Goal: Task Accomplishment & Management: Complete application form

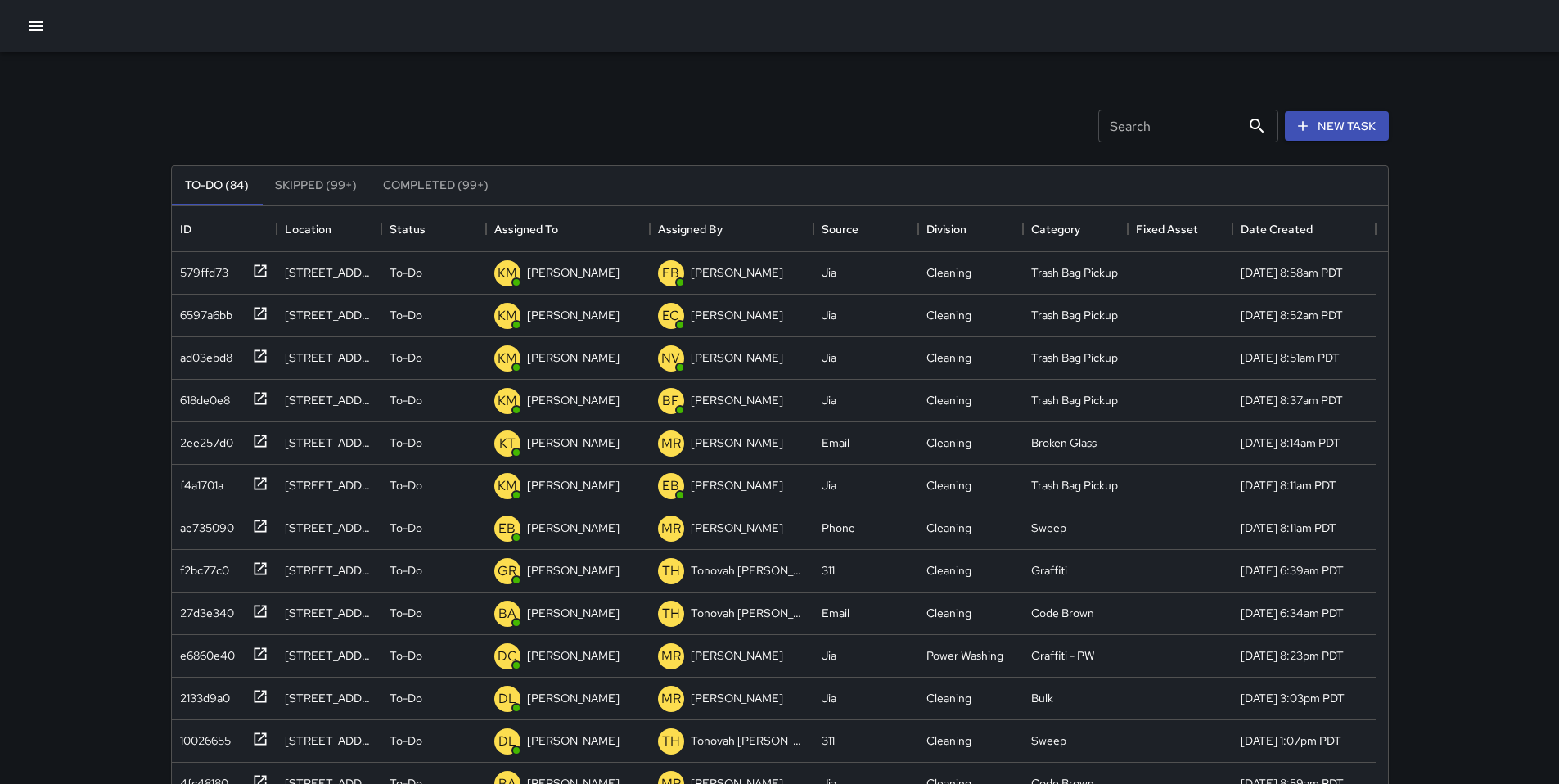
scroll to position [680, 1204]
click at [1106, 127] on input "Search" at bounding box center [1169, 126] width 143 height 33
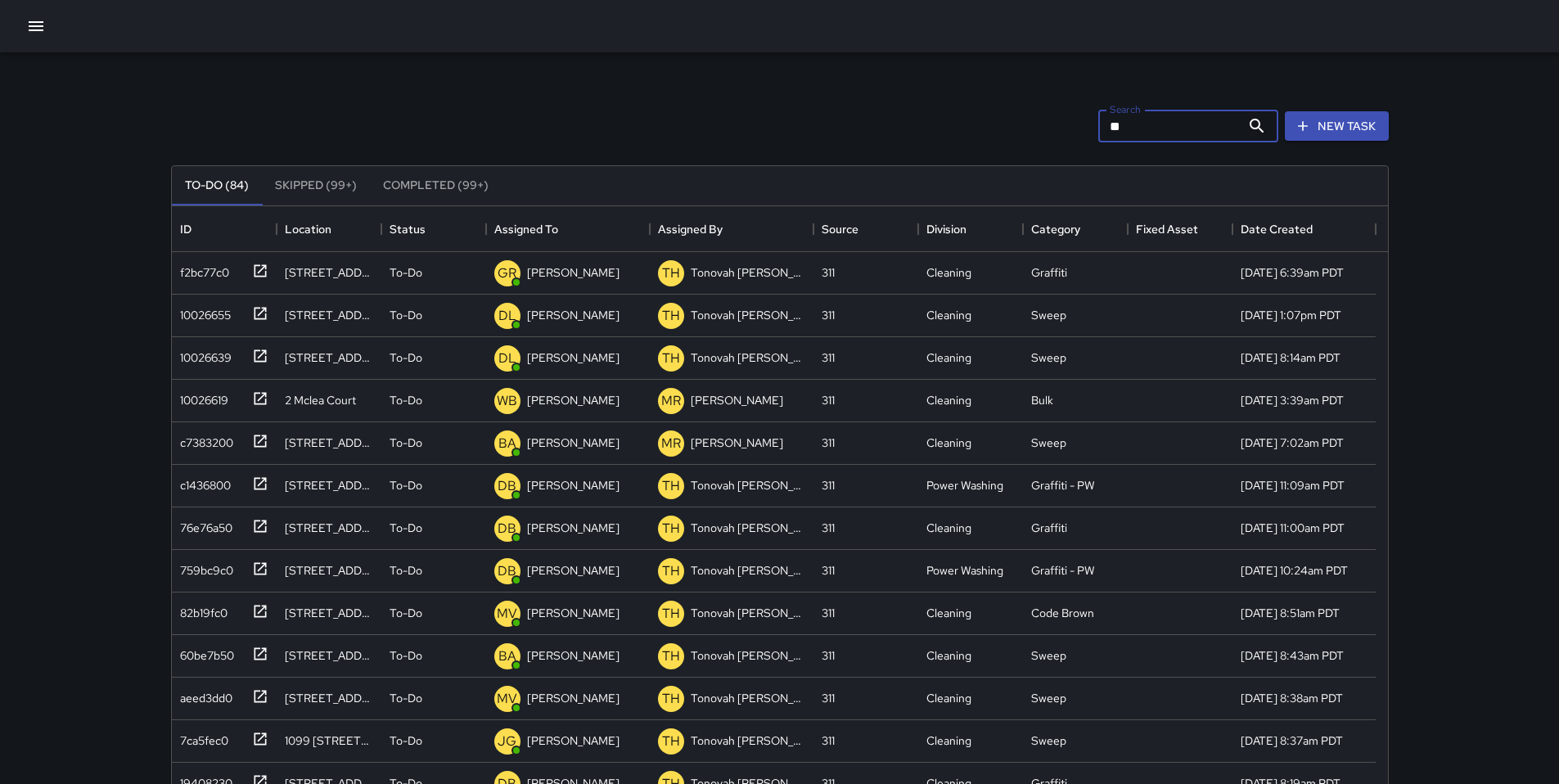
type input "*"
click at [31, 31] on icon "button" at bounding box center [36, 26] width 14 height 10
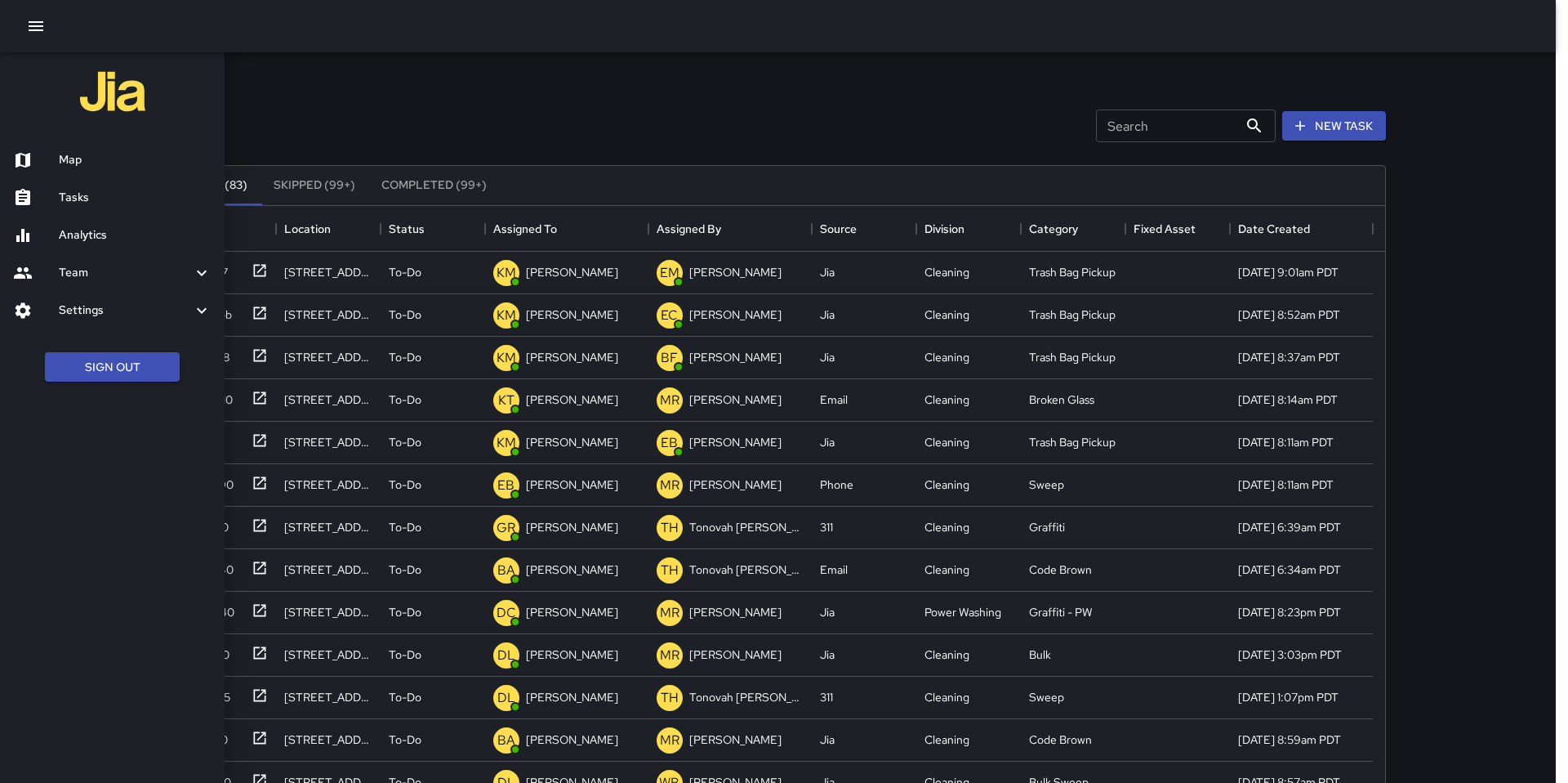
click at [66, 164] on h6 "Map" at bounding box center [135, 159] width 153 height 18
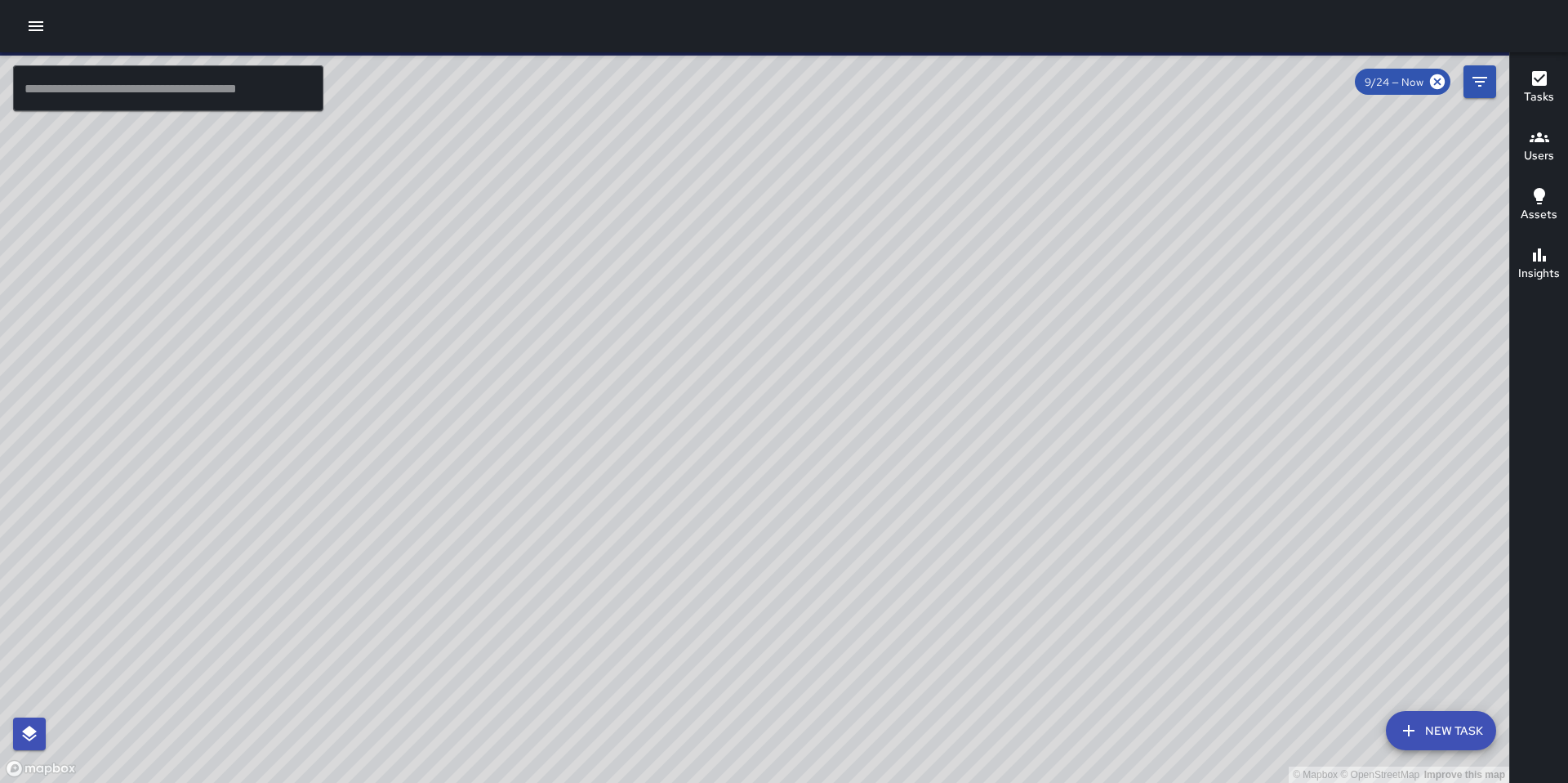
click at [36, 28] on icon "button" at bounding box center [36, 25] width 20 height 20
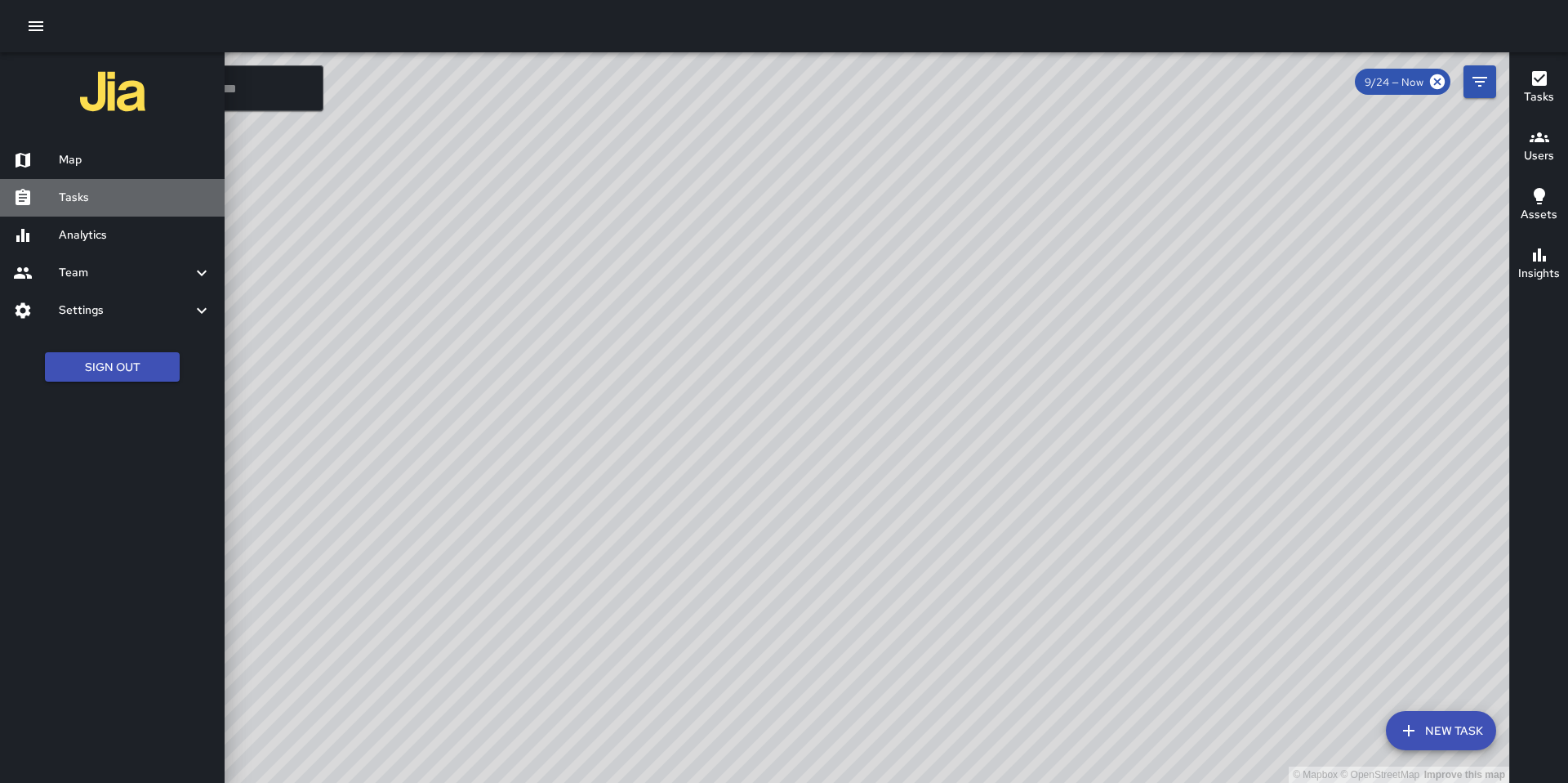
click at [55, 188] on div at bounding box center [36, 198] width 46 height 20
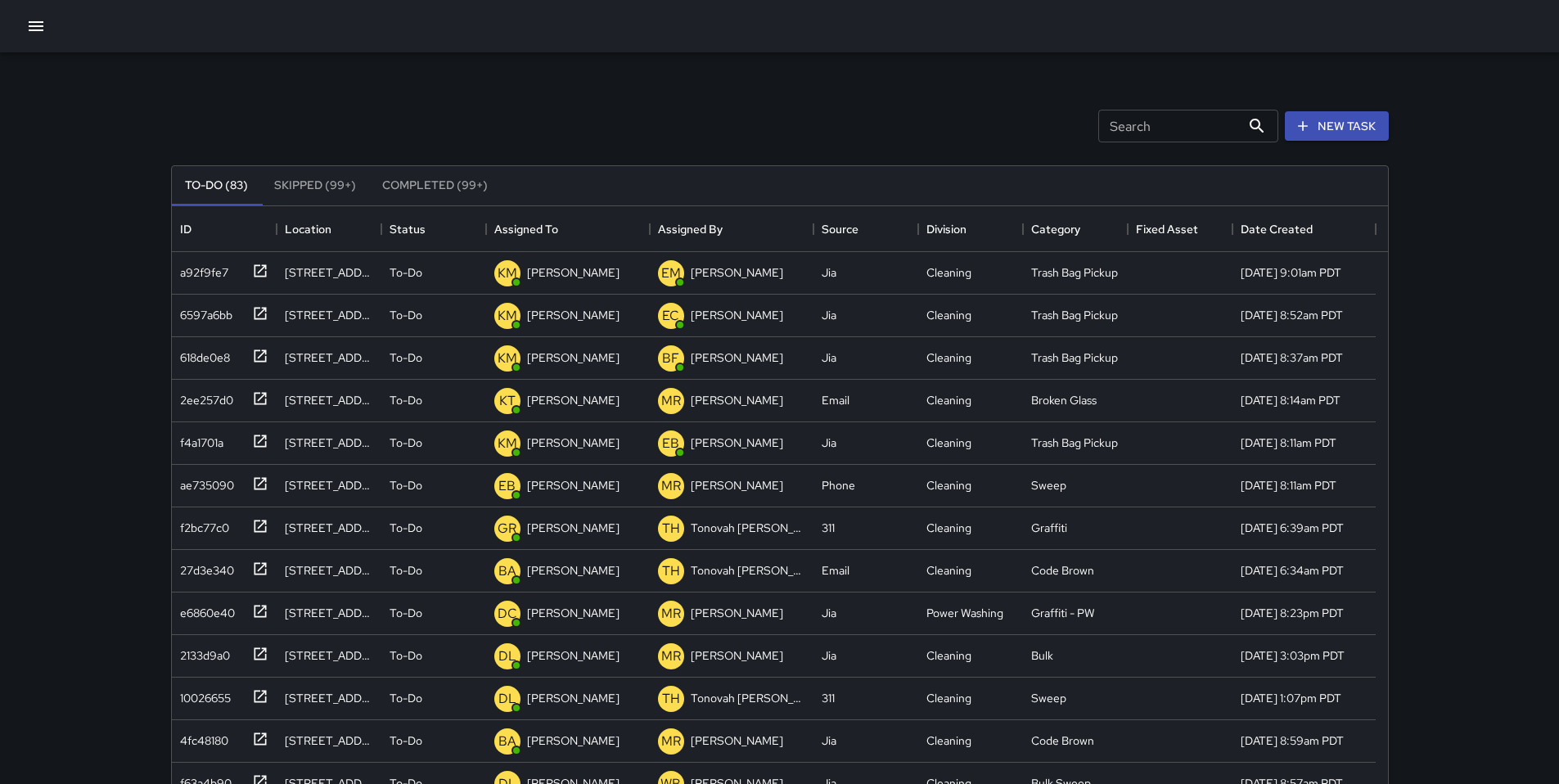
scroll to position [680, 1204]
click at [1334, 132] on button "New Task" at bounding box center [1336, 127] width 104 height 31
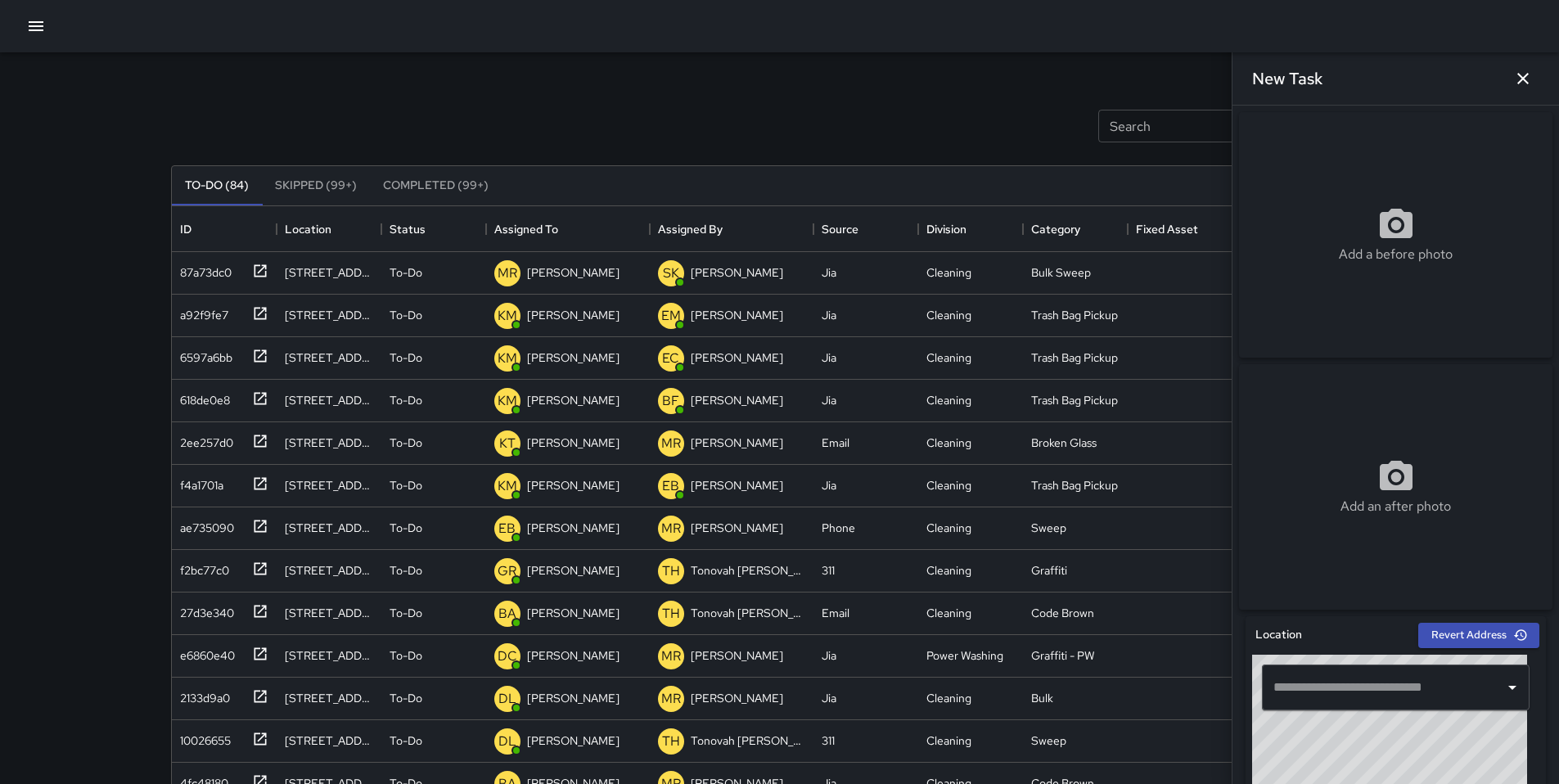
click at [1340, 701] on input "text" at bounding box center [1383, 687] width 229 height 31
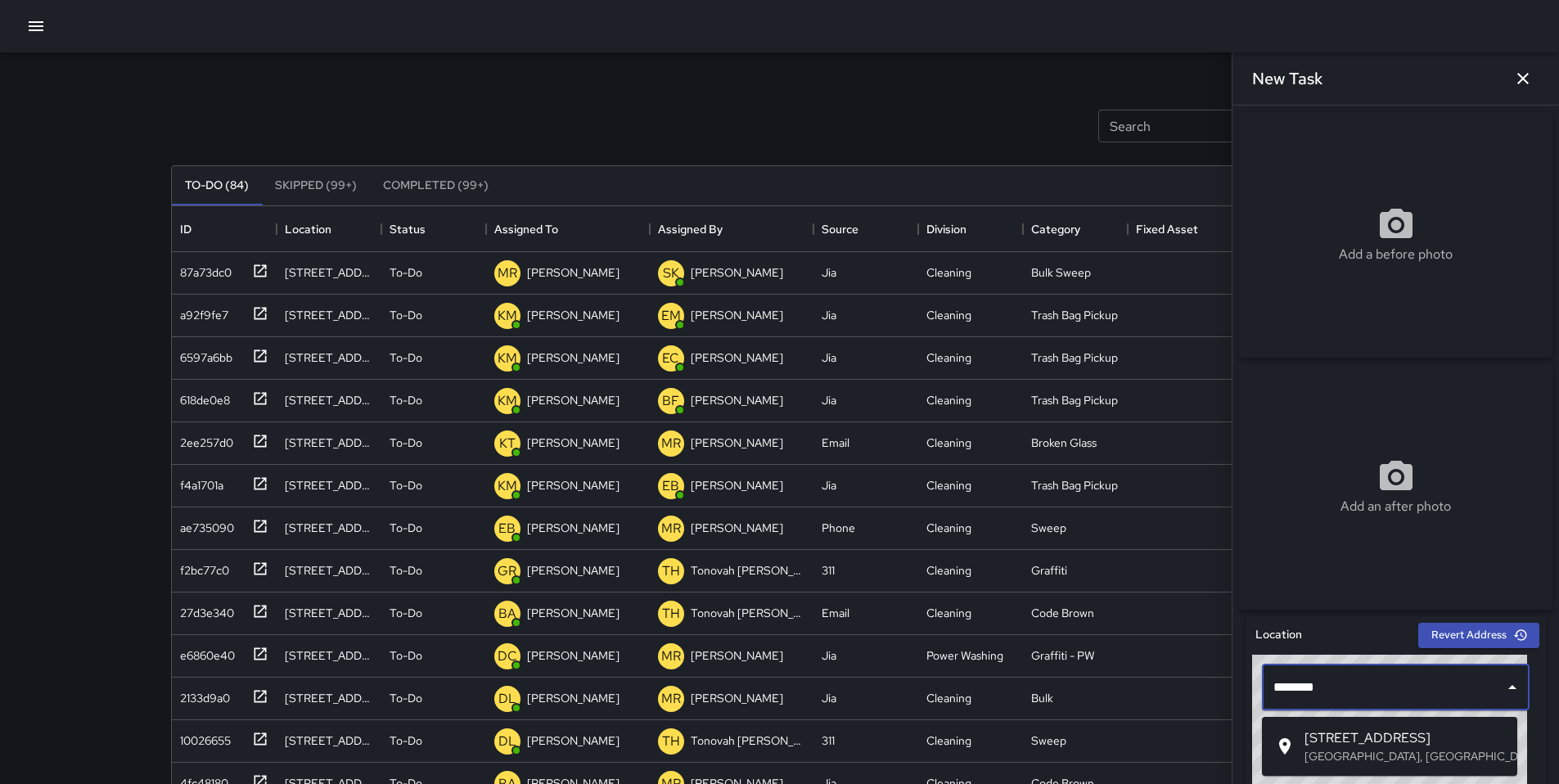
click at [1323, 733] on span "[STREET_ADDRESS]" at bounding box center [1404, 737] width 200 height 20
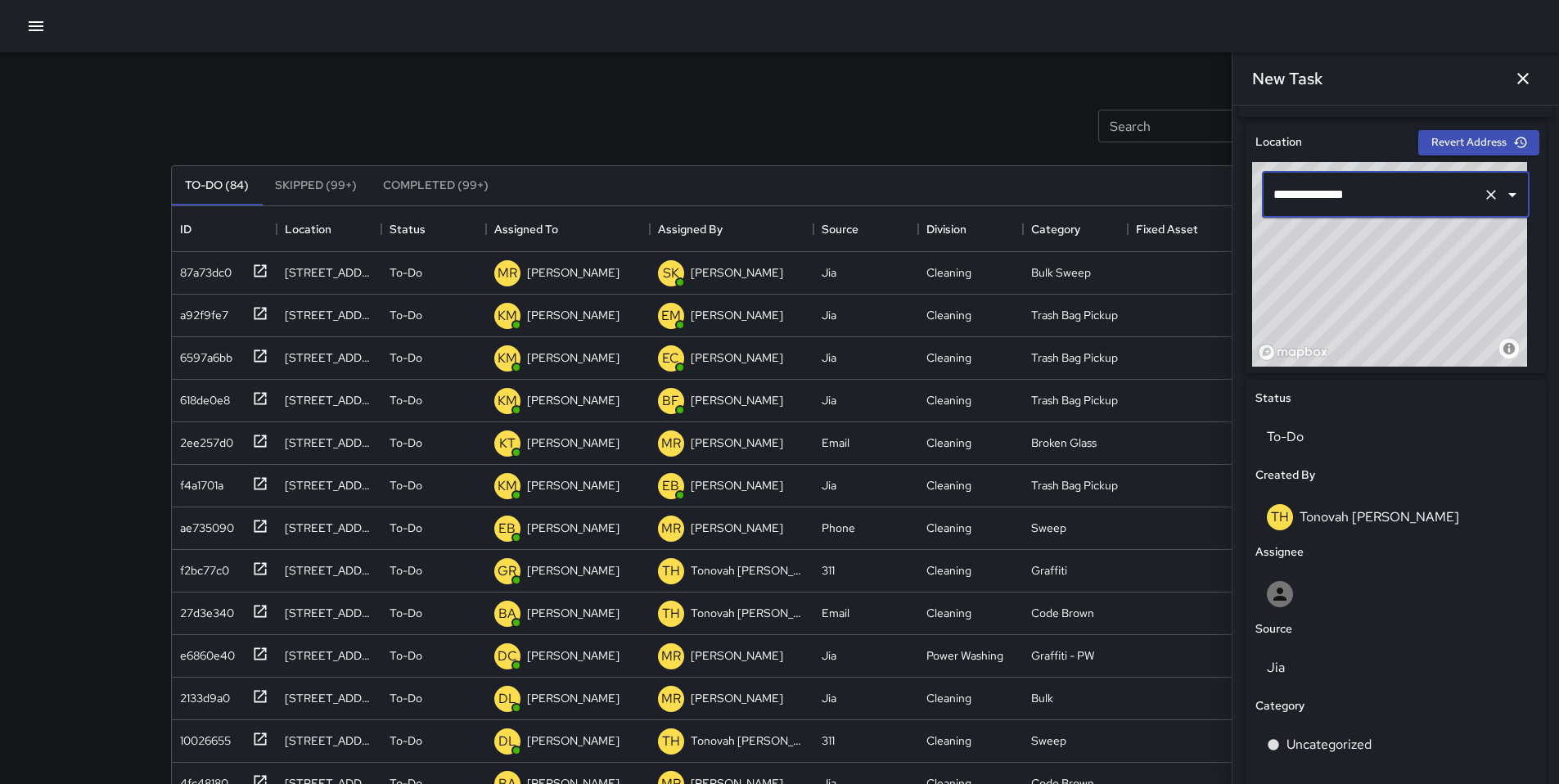
scroll to position [670, 0]
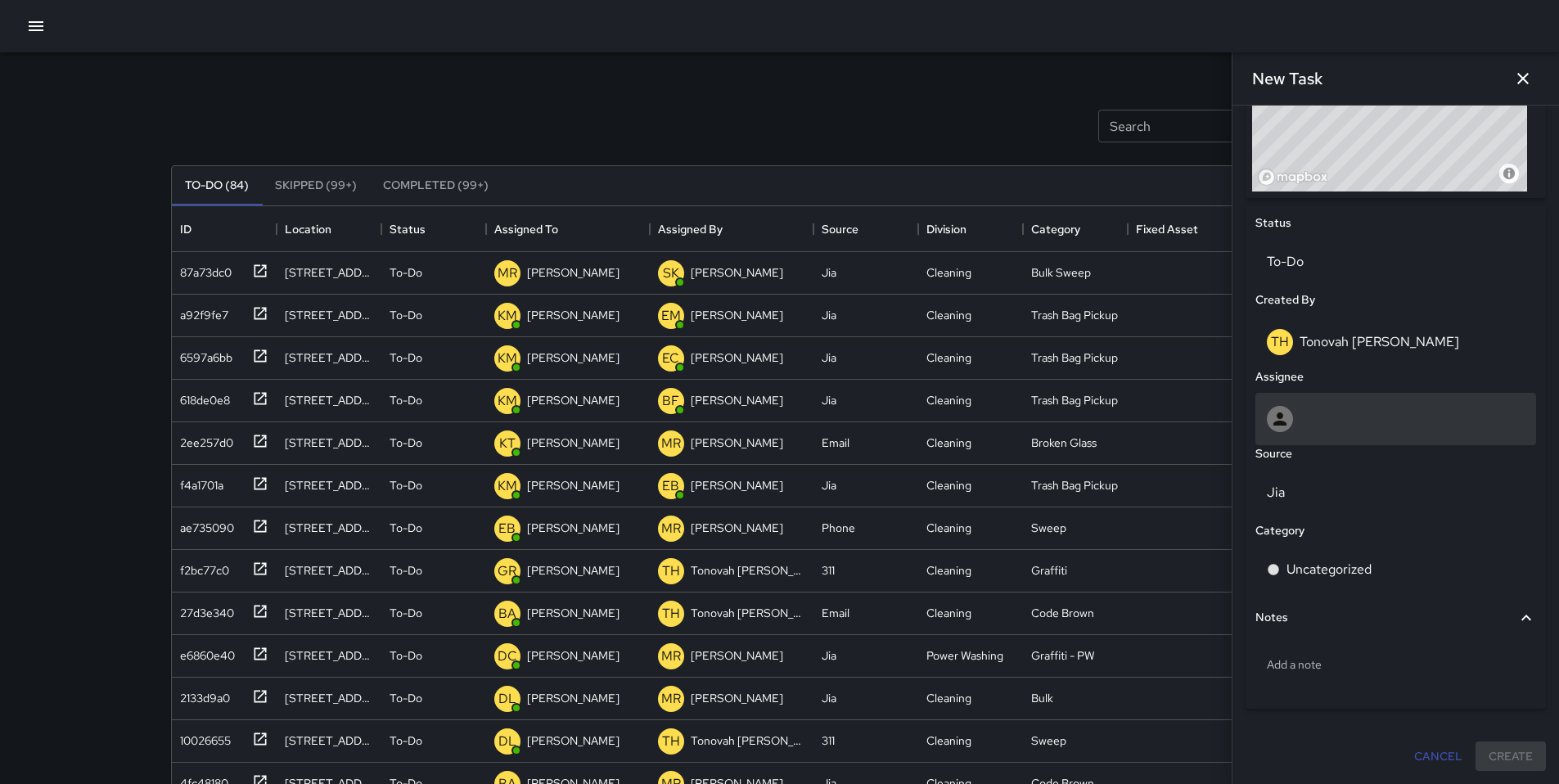
type input "**********"
click at [1321, 428] on div at bounding box center [1395, 419] width 257 height 26
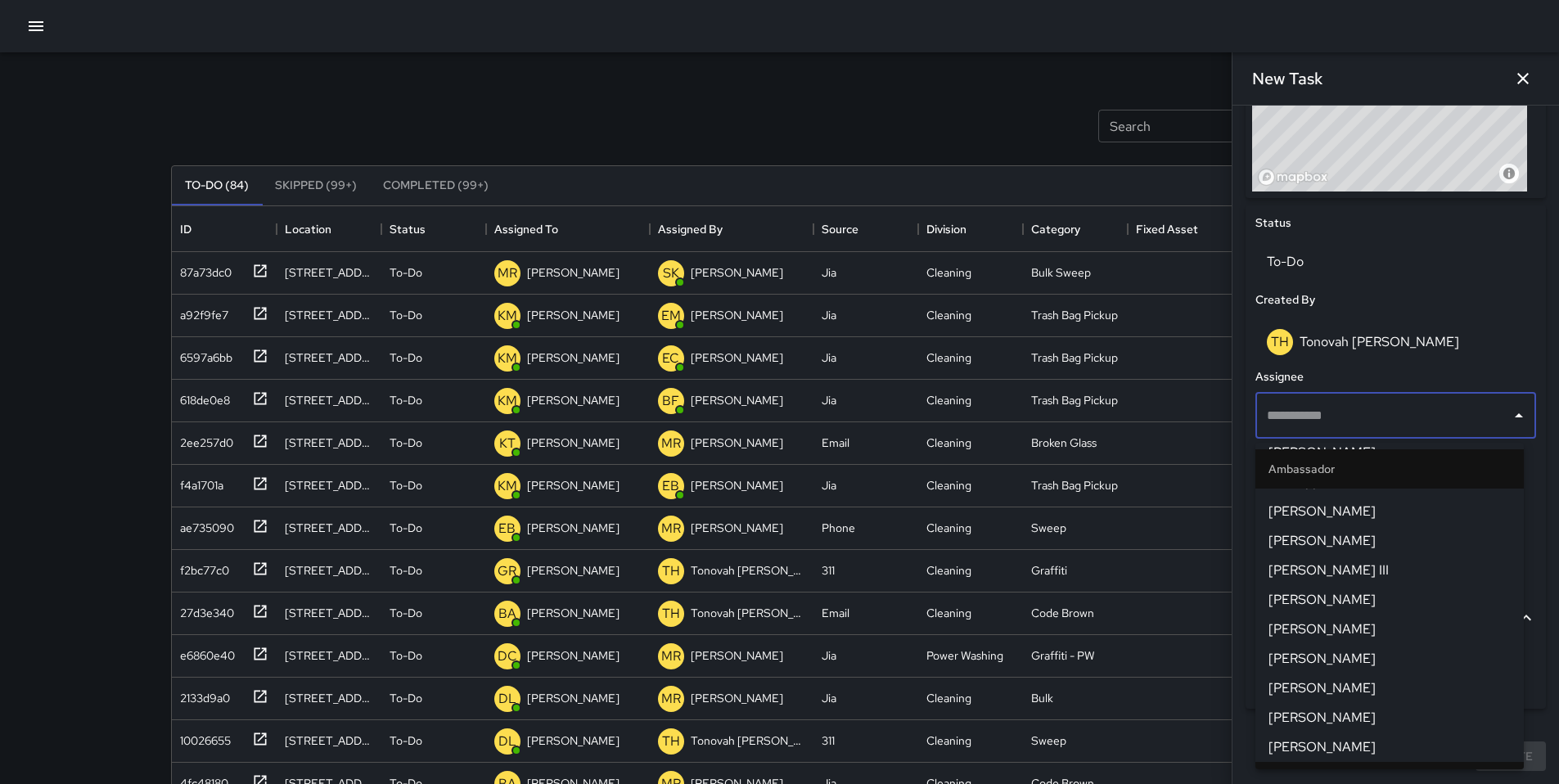
scroll to position [769, 0]
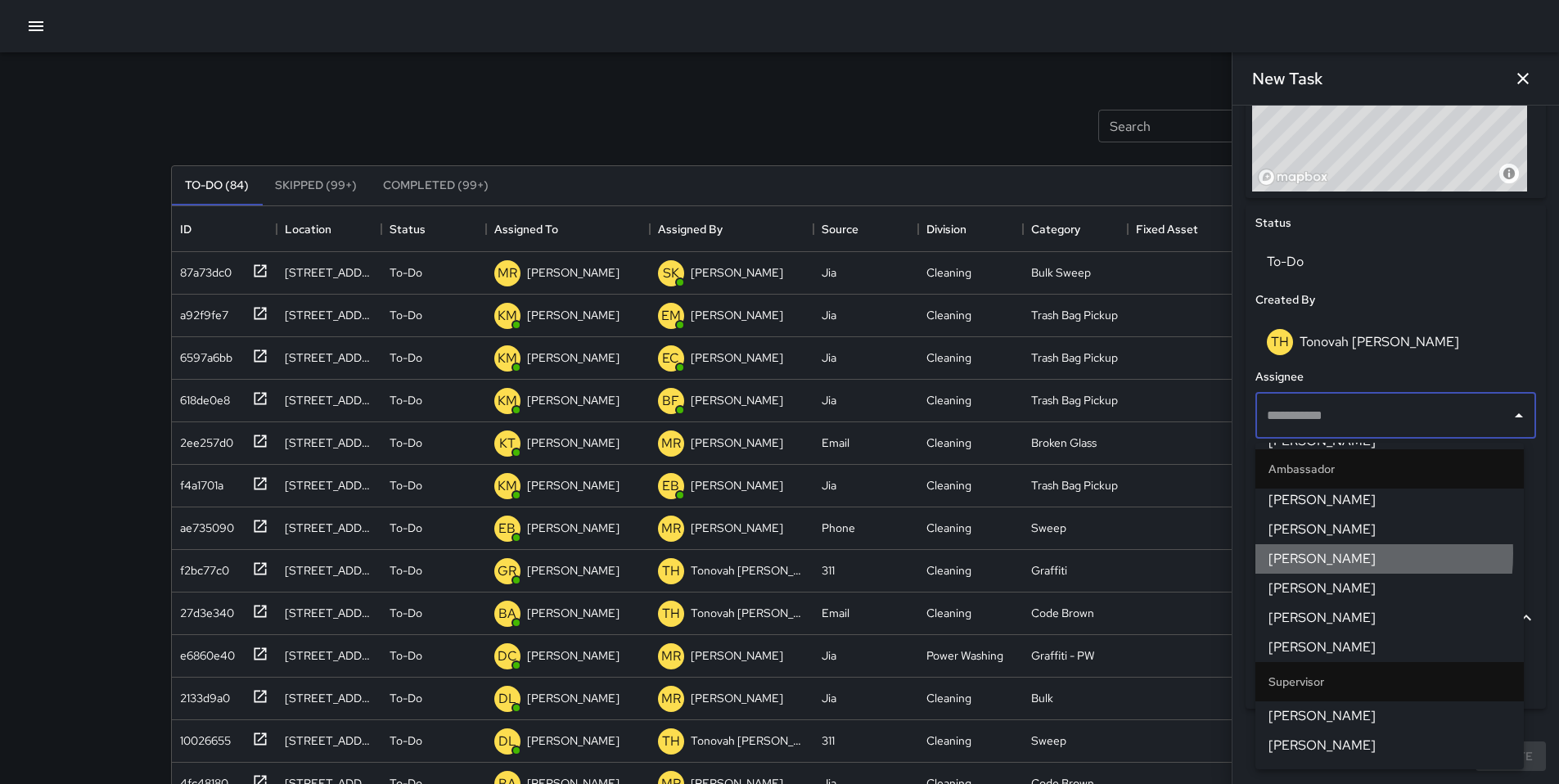
click at [1301, 554] on span "[PERSON_NAME]" at bounding box center [1389, 558] width 242 height 20
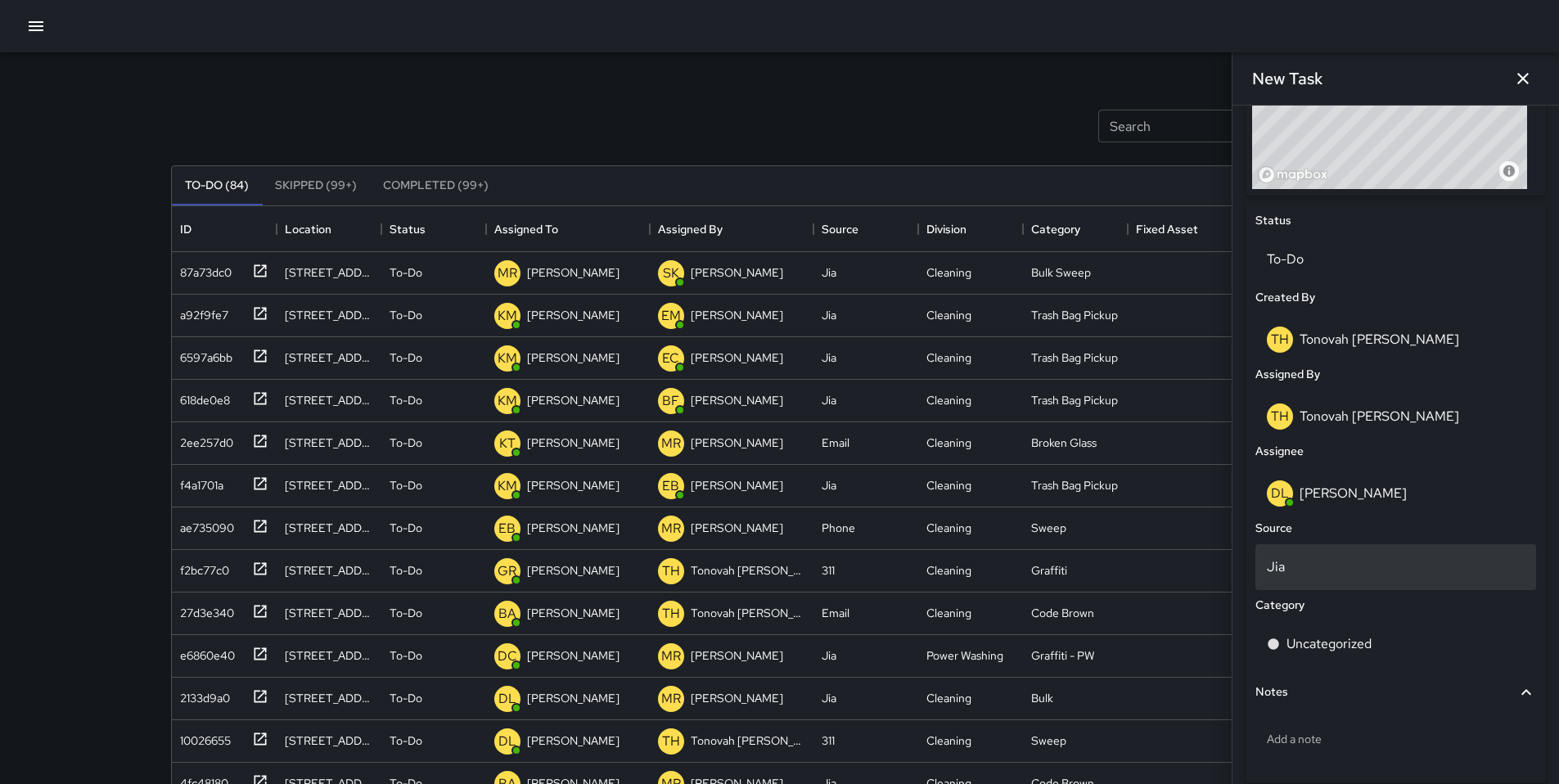
click at [1330, 589] on div "Jia" at bounding box center [1395, 567] width 280 height 46
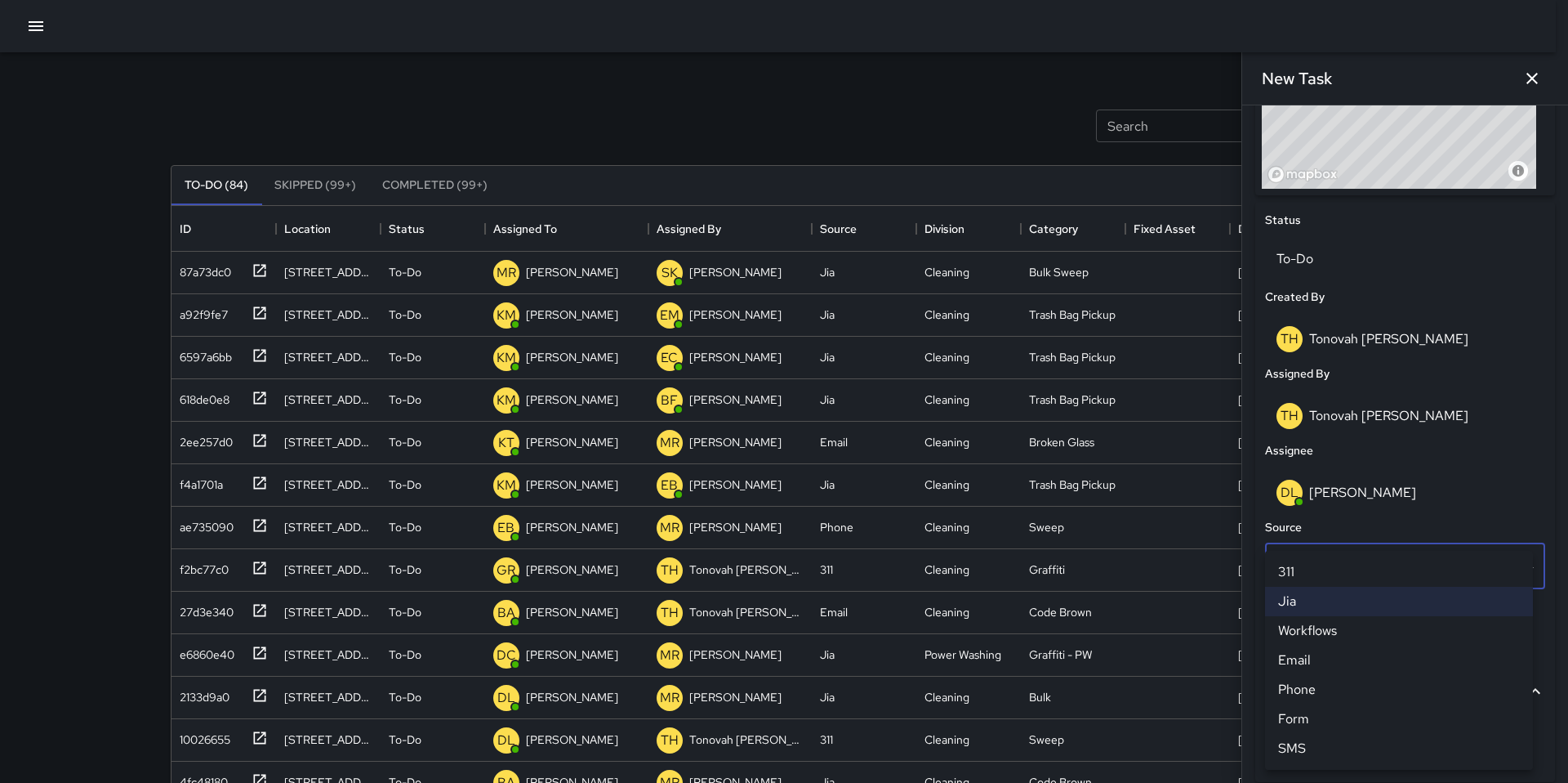
click at [1324, 575] on li "311" at bounding box center [1399, 572] width 268 height 30
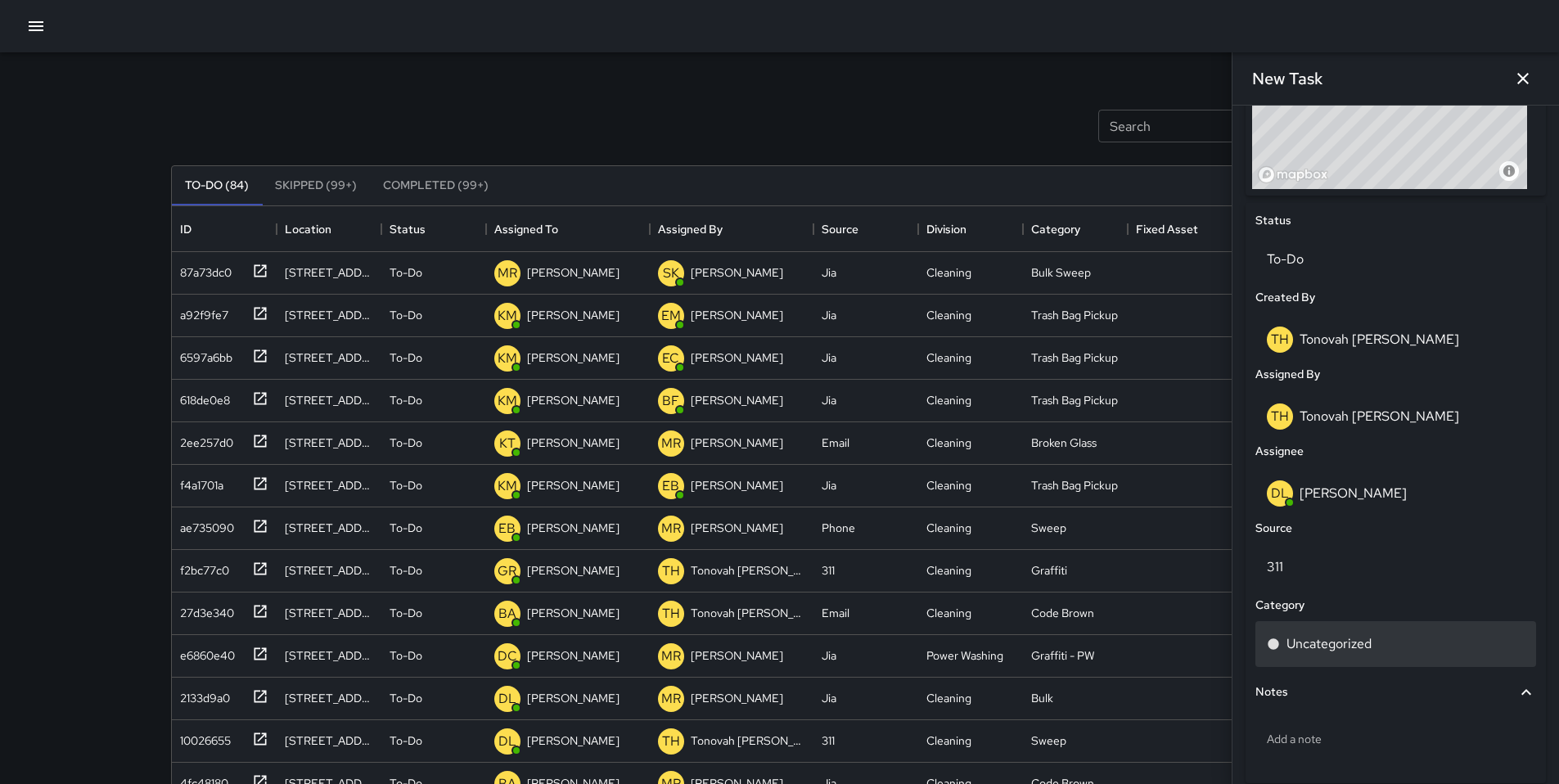
click at [1324, 637] on div "Uncategorized" at bounding box center [1395, 644] width 280 height 46
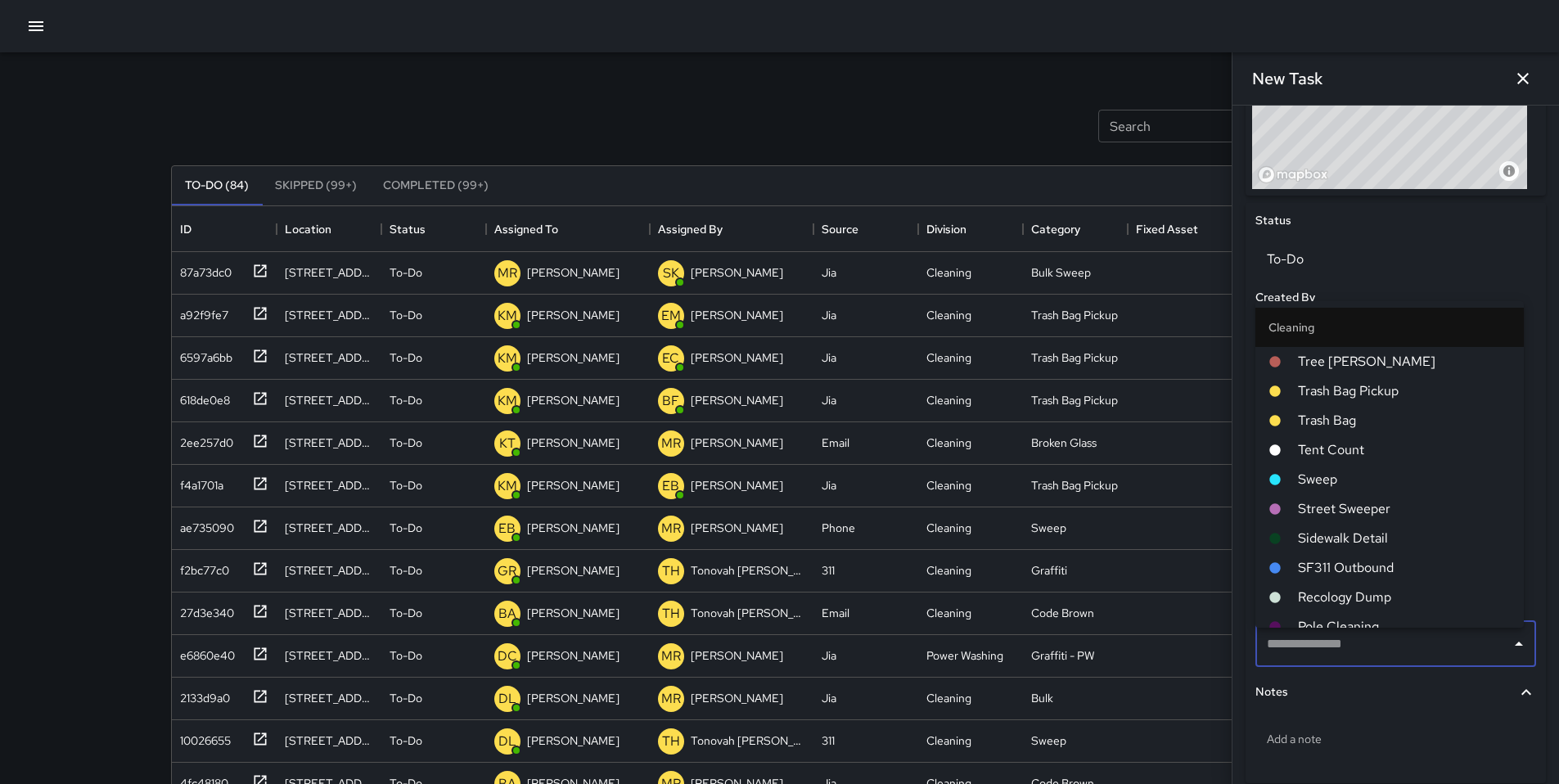
click at [1340, 659] on input "text" at bounding box center [1383, 644] width 241 height 31
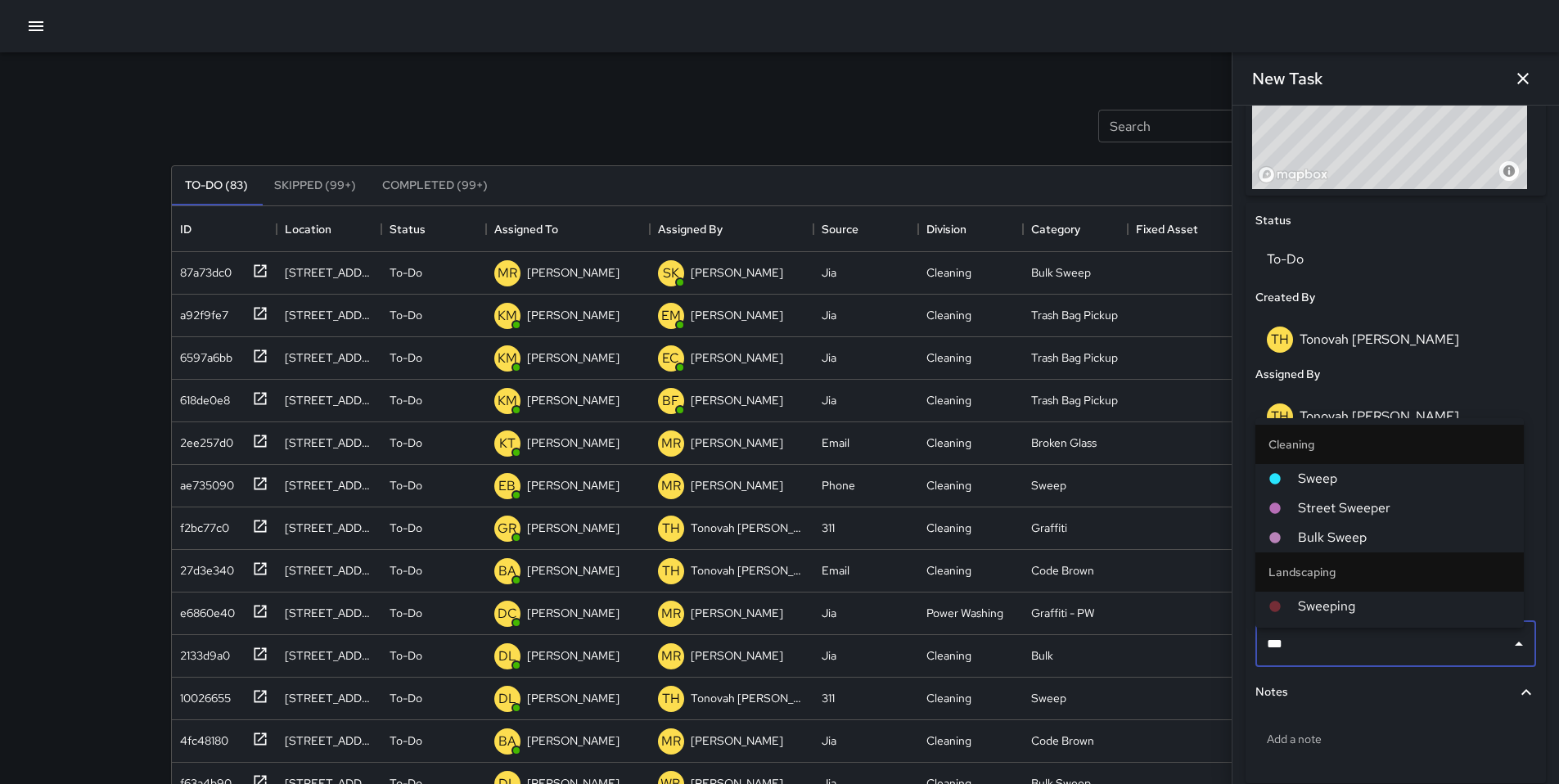
type input "****"
click at [1333, 473] on span "Sweep" at bounding box center [1404, 478] width 212 height 20
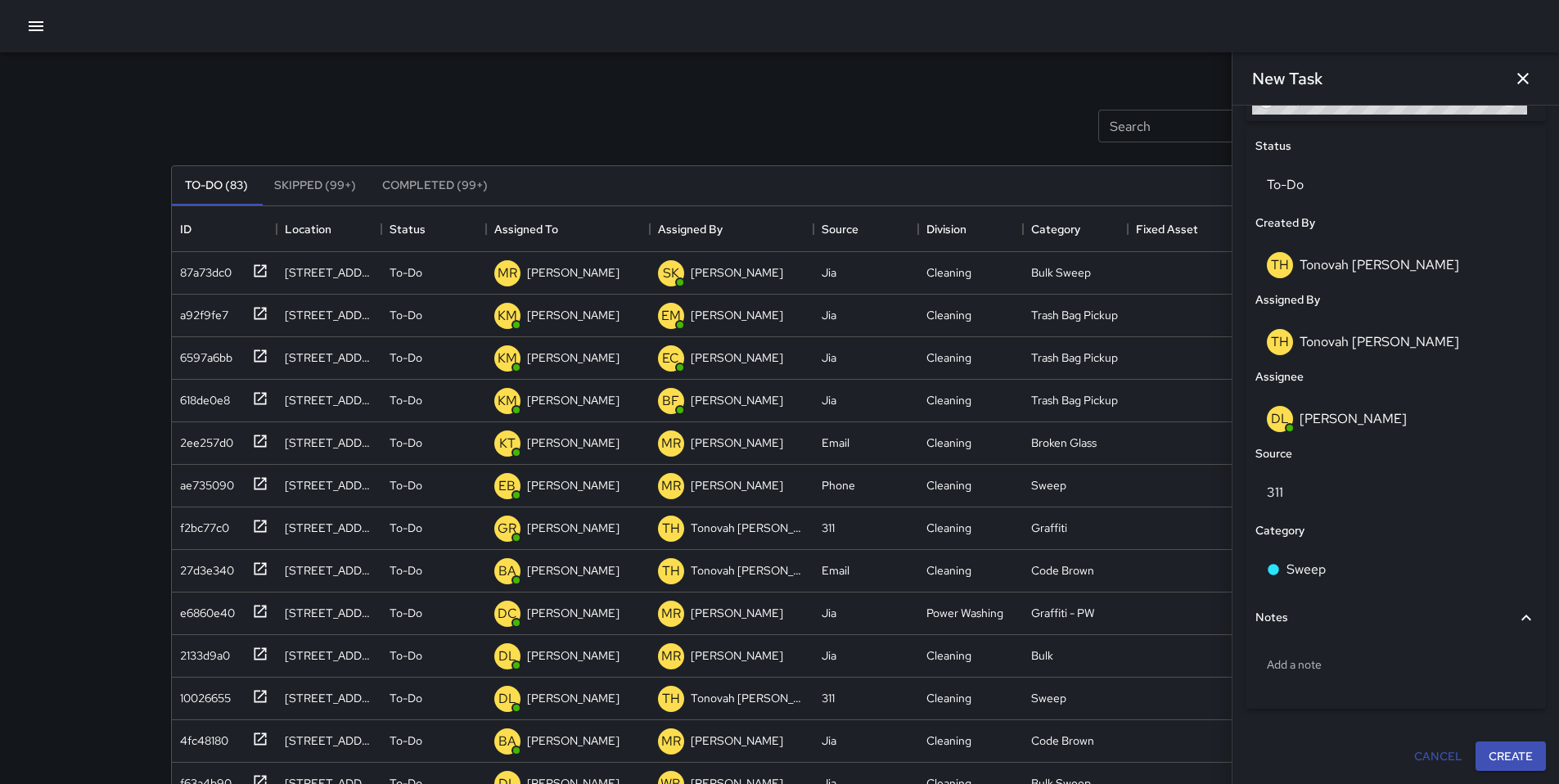
scroll to position [747, 0]
click at [1500, 755] on button "Create" at bounding box center [1510, 757] width 71 height 31
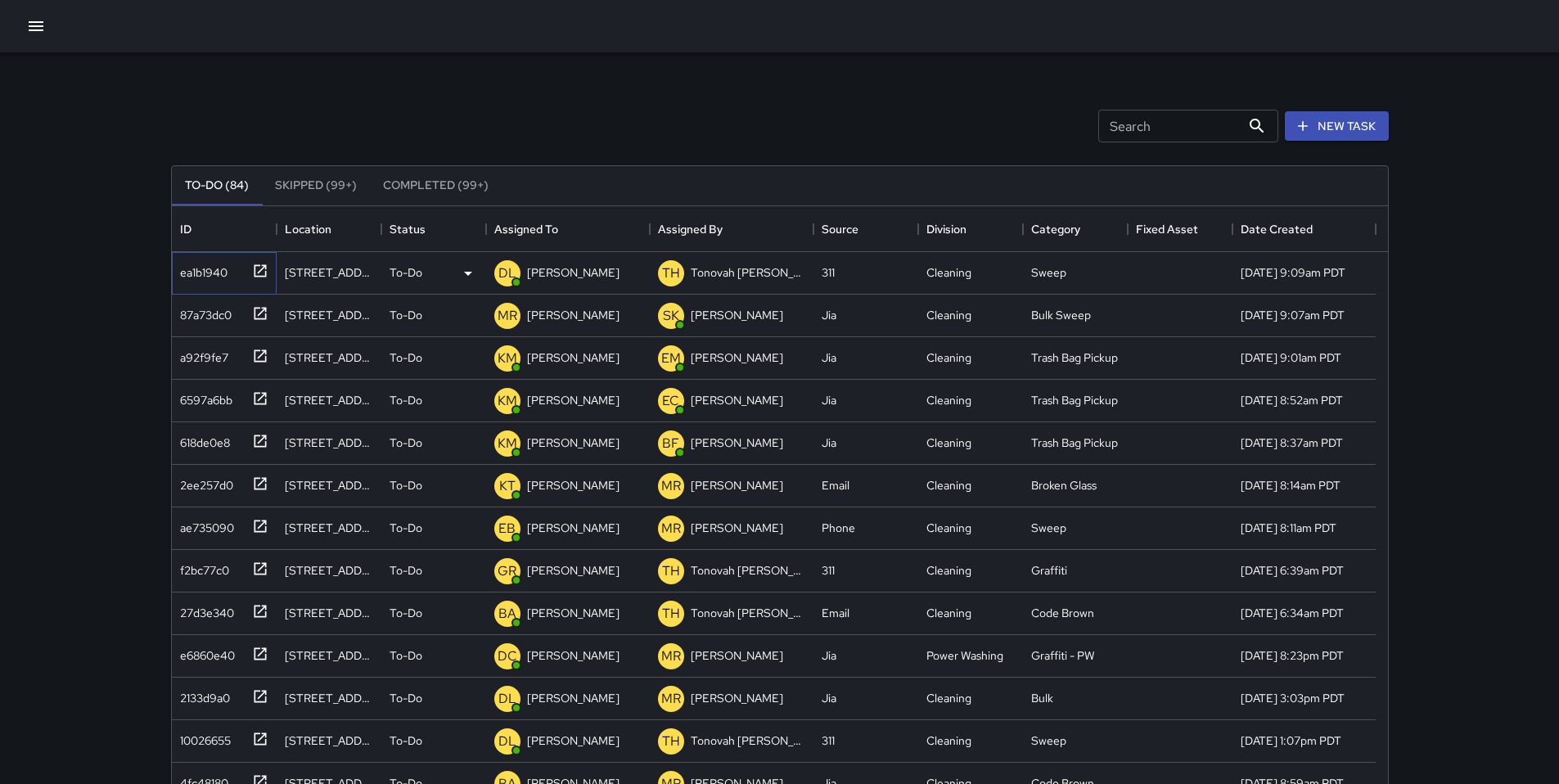
click at [227, 274] on div "ea1b1940" at bounding box center [221, 269] width 95 height 27
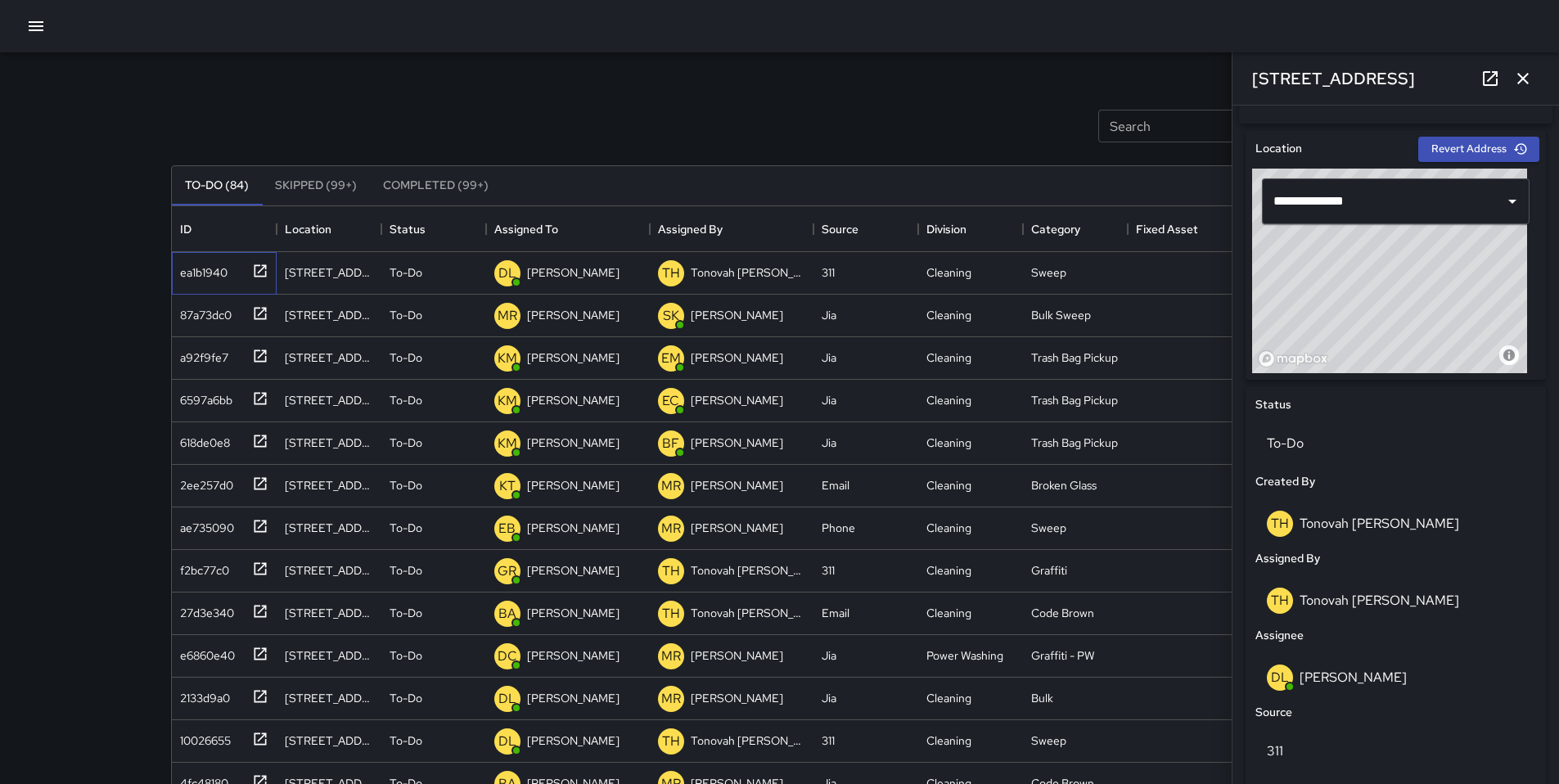
scroll to position [454, 0]
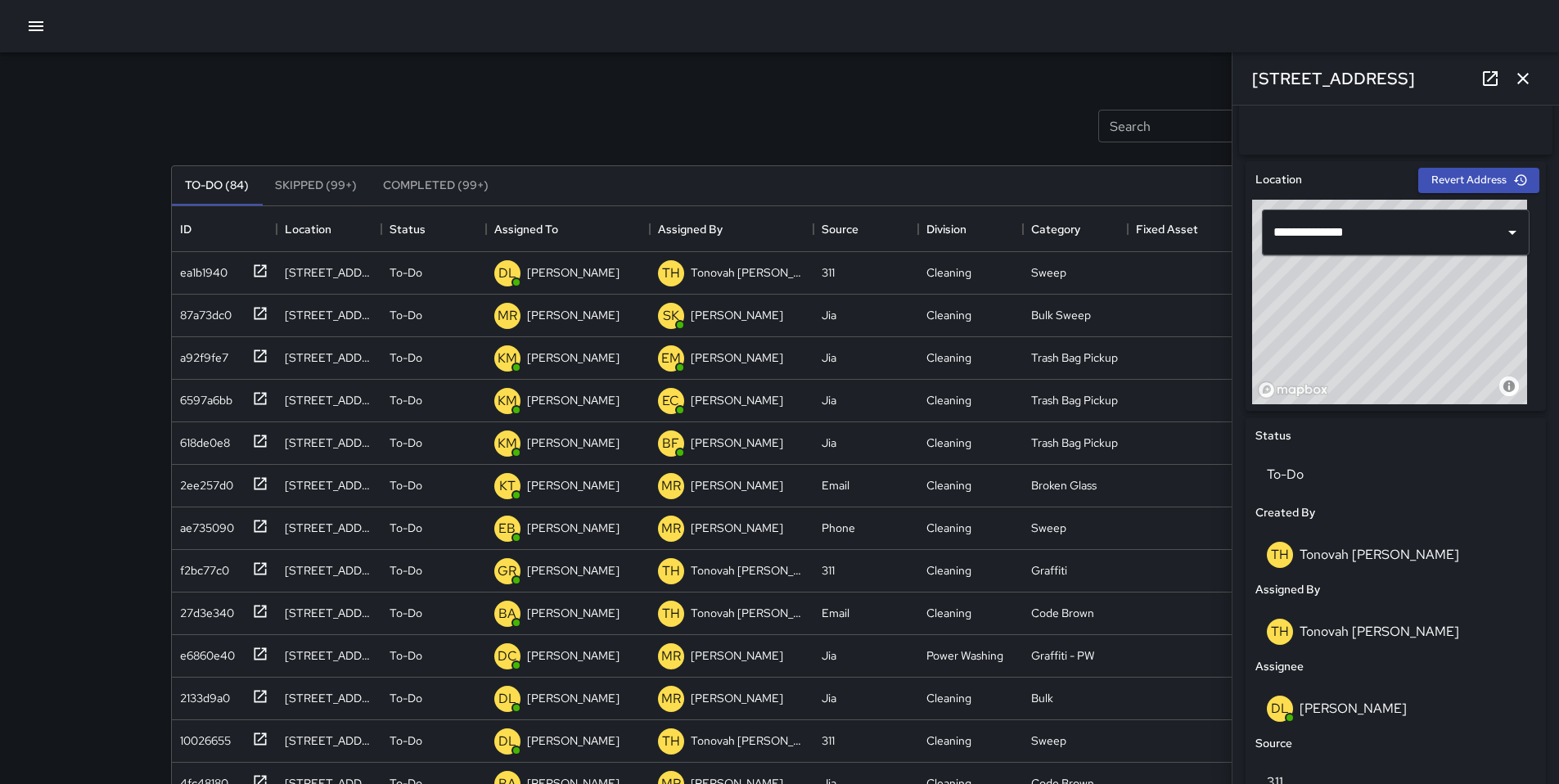
click at [1520, 80] on icon "button" at bounding box center [1522, 78] width 11 height 11
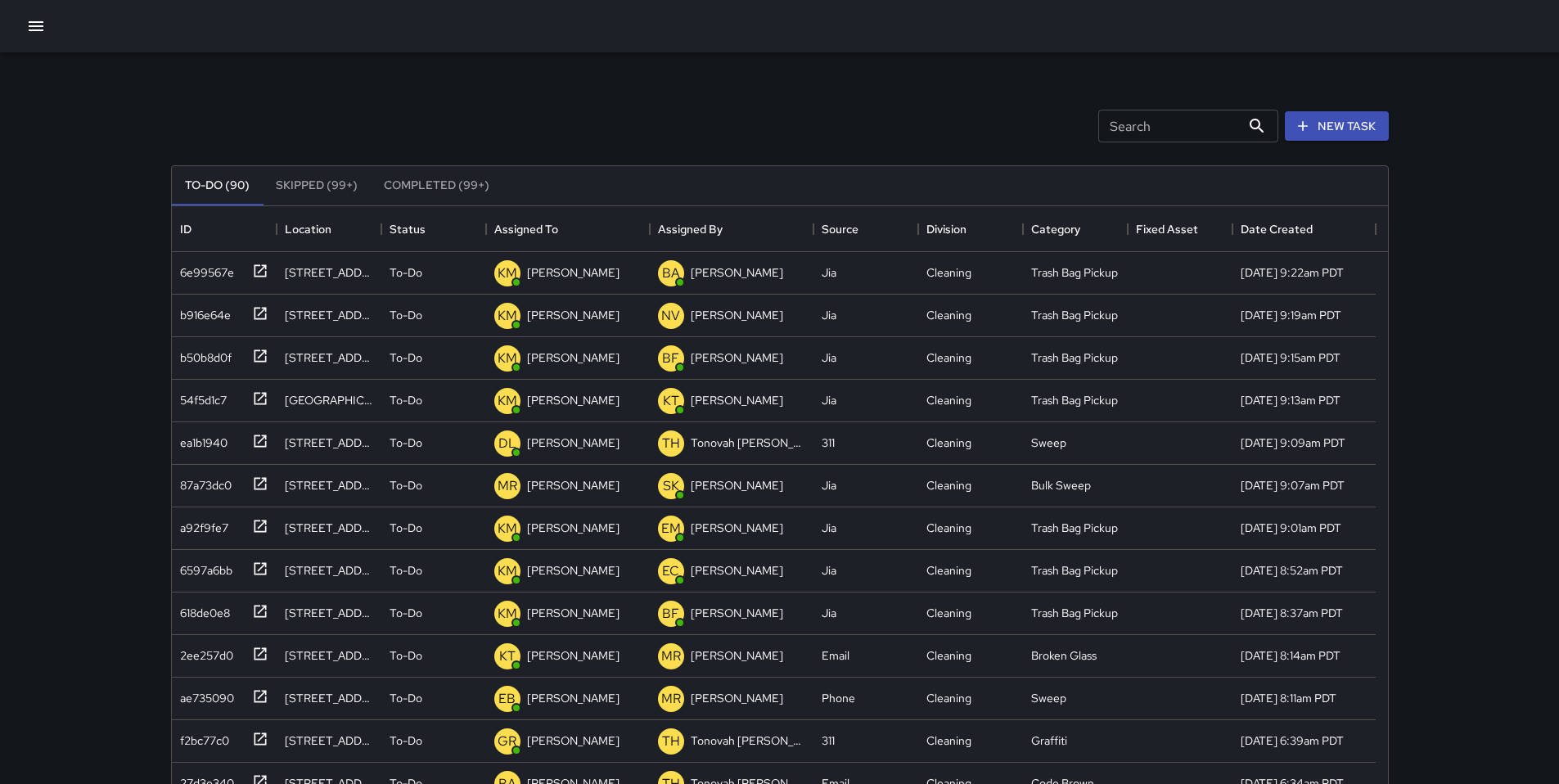
scroll to position [680, 1204]
click at [26, 33] on icon "button" at bounding box center [36, 25] width 20 height 20
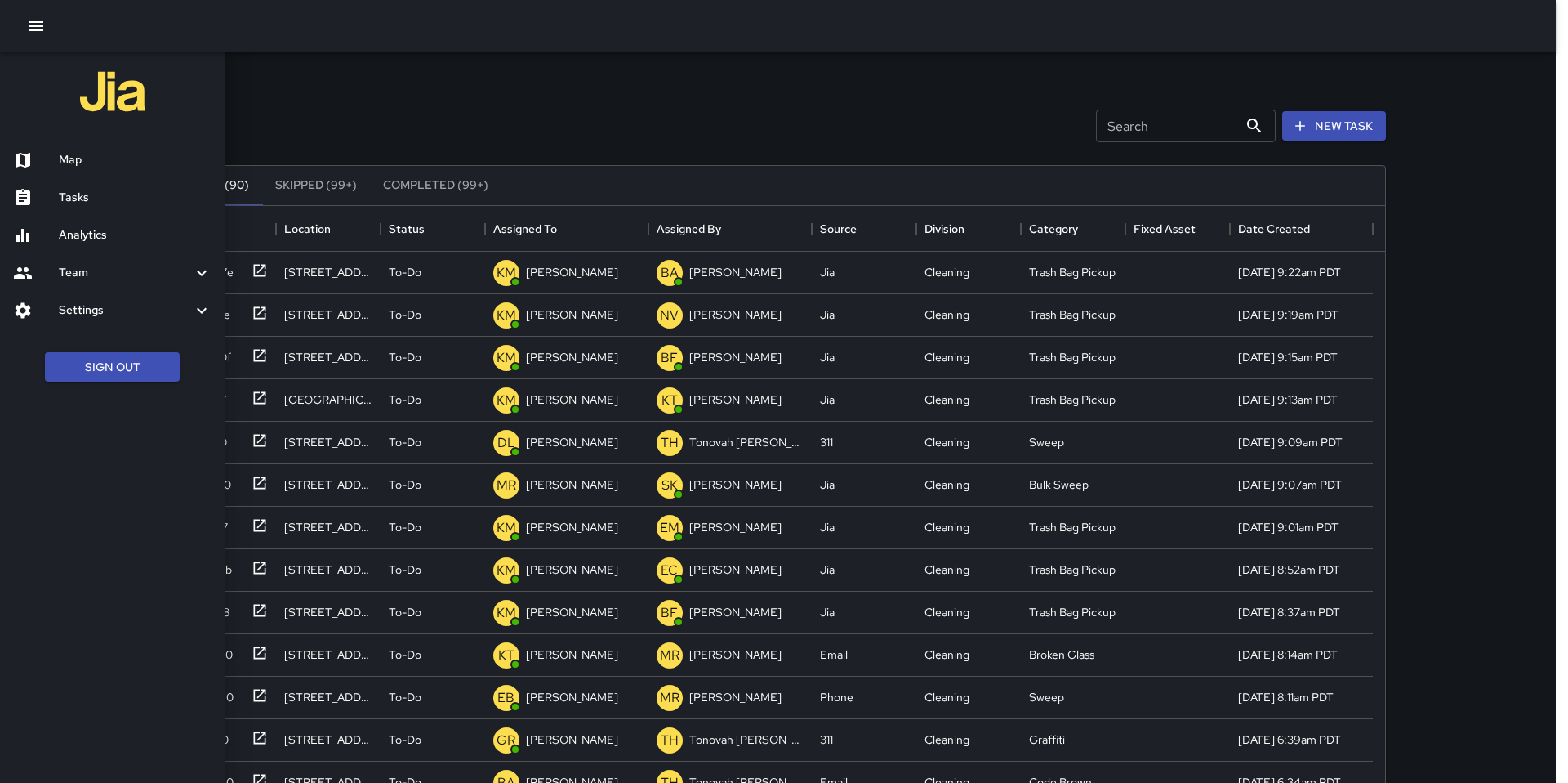
click at [103, 167] on h6 "Map" at bounding box center [135, 159] width 153 height 18
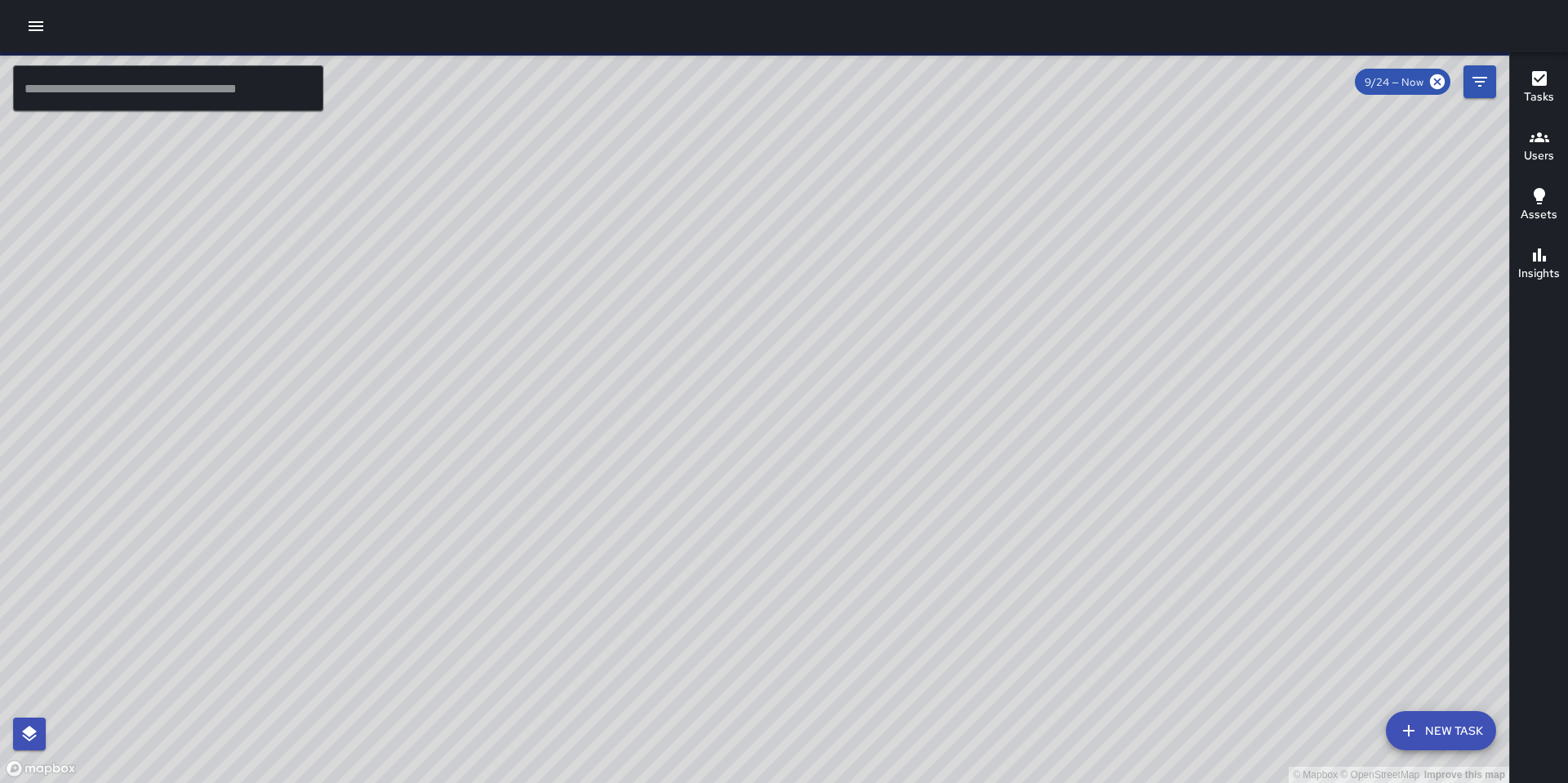
drag, startPoint x: 544, startPoint y: 322, endPoint x: 875, endPoint y: 402, distance: 340.5
click at [940, 495] on div "© Mapbox © OpenStreetMap Improve this map" at bounding box center [755, 417] width 1509 height 730
drag, startPoint x: 779, startPoint y: 343, endPoint x: 948, endPoint y: 483, distance: 219.5
click at [905, 481] on div "© Mapbox © OpenStreetMap Improve this map" at bounding box center [755, 417] width 1509 height 730
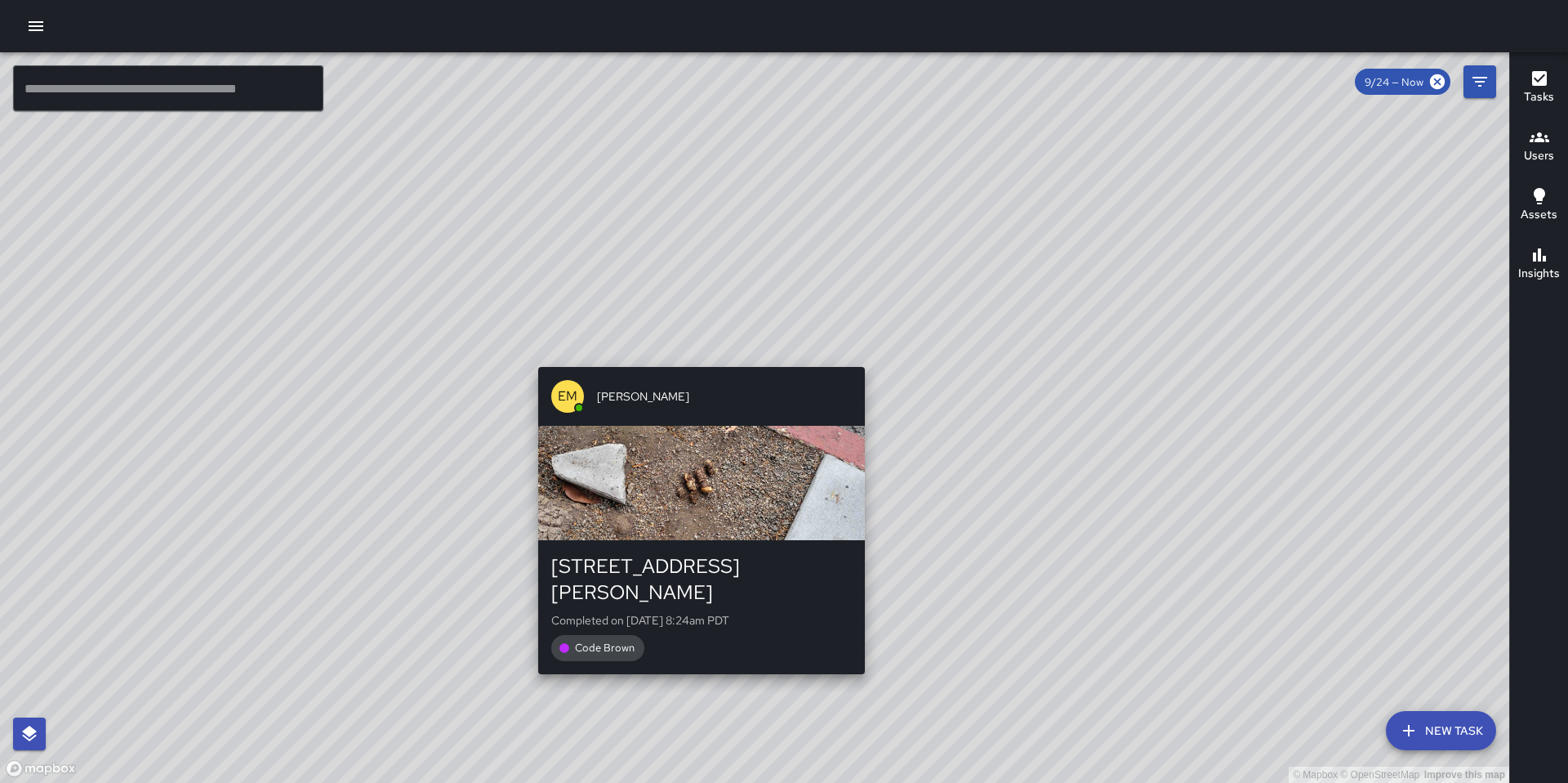
click at [697, 355] on div "© Mapbox © OpenStreetMap Improve this map EM Elimar Martinez 1150 Howard Street…" at bounding box center [755, 417] width 1509 height 730
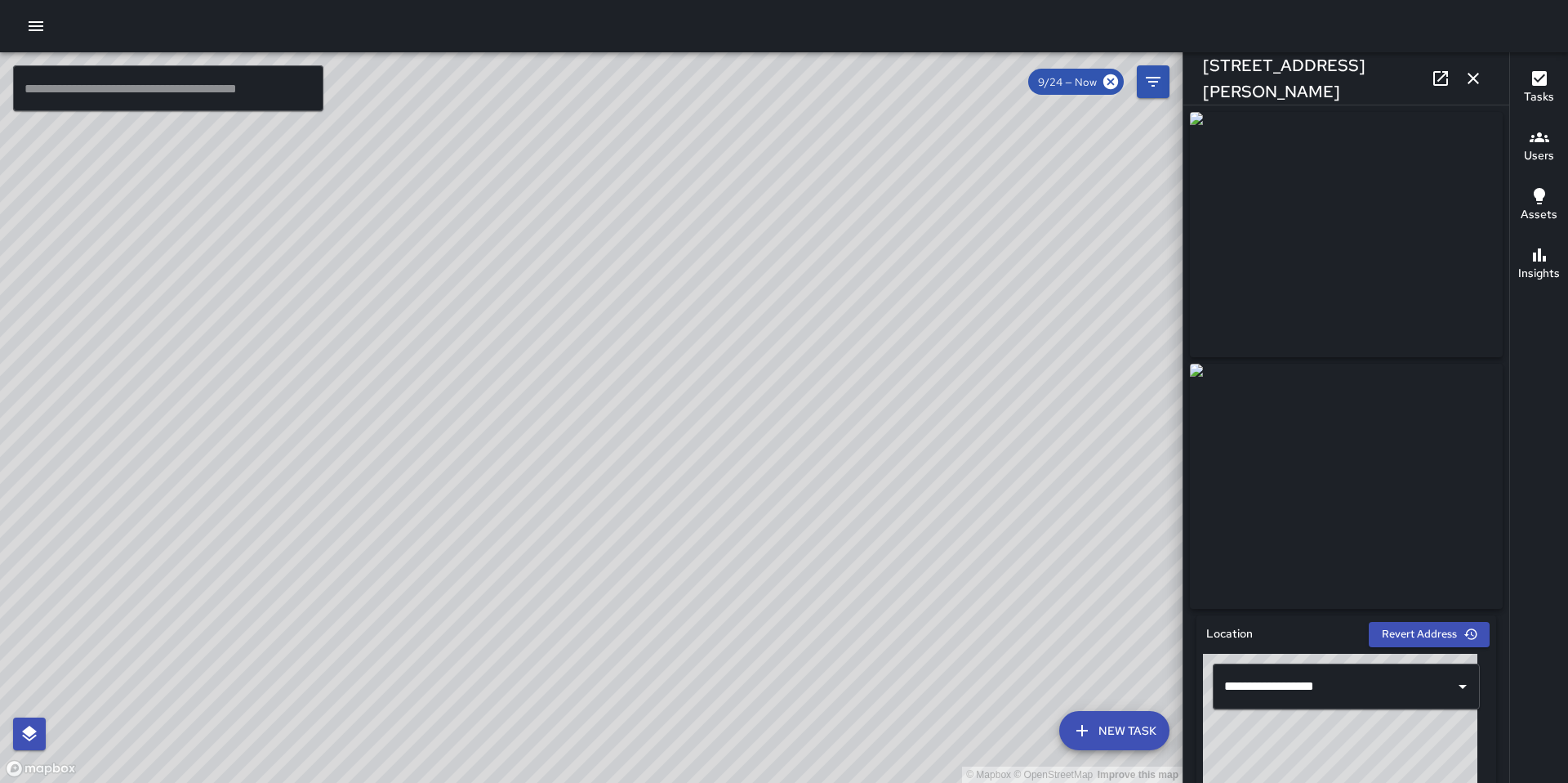
click at [587, 410] on div "© Mapbox © OpenStreetMap Improve this map EM Elimar Martinez 1150 Howard Street…" at bounding box center [591, 417] width 1183 height 730
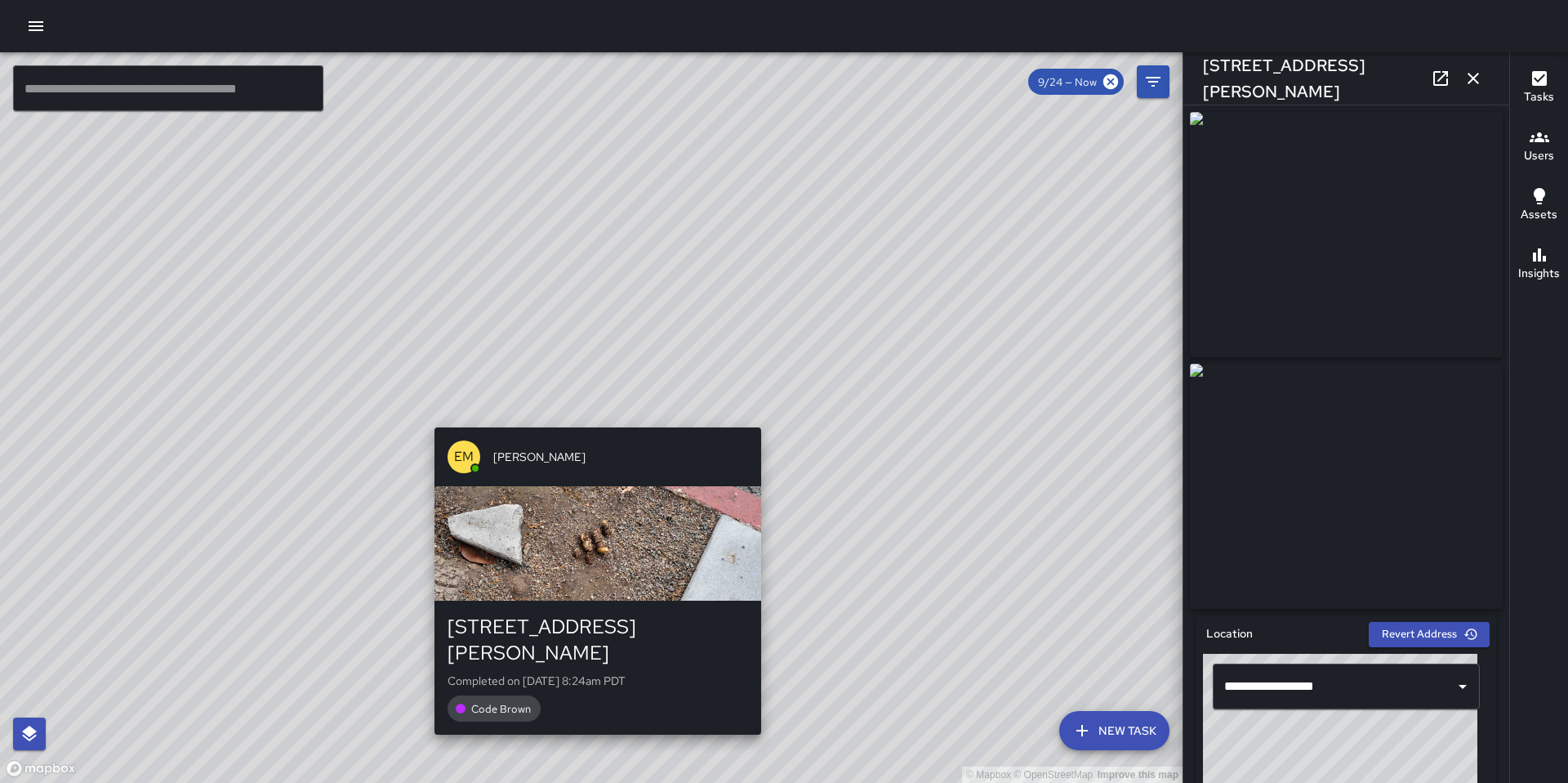
click at [588, 414] on div "© Mapbox © OpenStreetMap Improve this map EM Elimar Martinez 1150 Howard Street…" at bounding box center [591, 417] width 1183 height 730
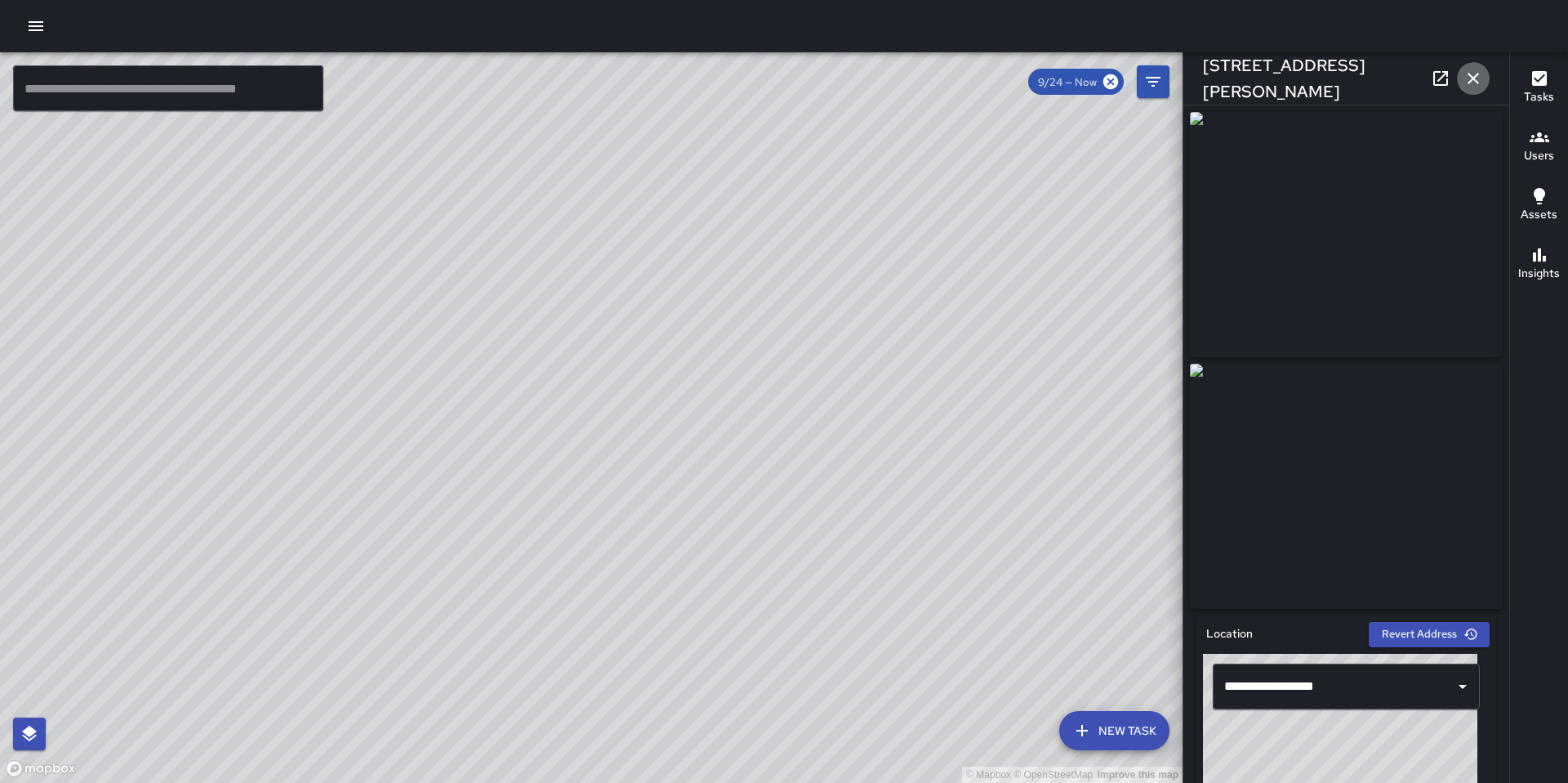
click at [1471, 78] on icon "button" at bounding box center [1473, 78] width 11 height 11
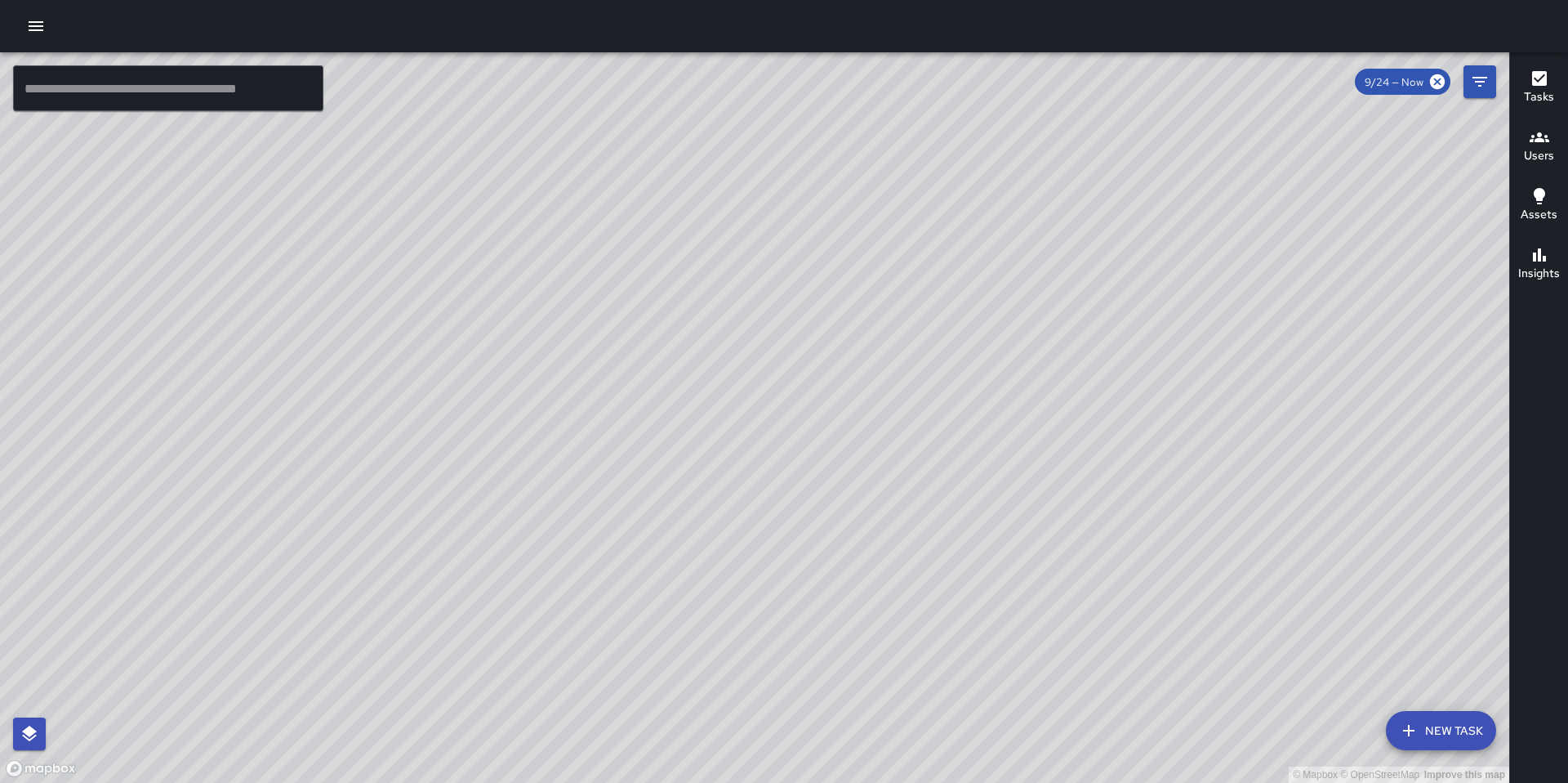
drag, startPoint x: 840, startPoint y: 385, endPoint x: 787, endPoint y: 284, distance: 114.1
click at [793, 294] on div "© Mapbox © OpenStreetMap Improve this map" at bounding box center [755, 417] width 1509 height 730
click at [33, 25] on icon "button" at bounding box center [36, 25] width 20 height 20
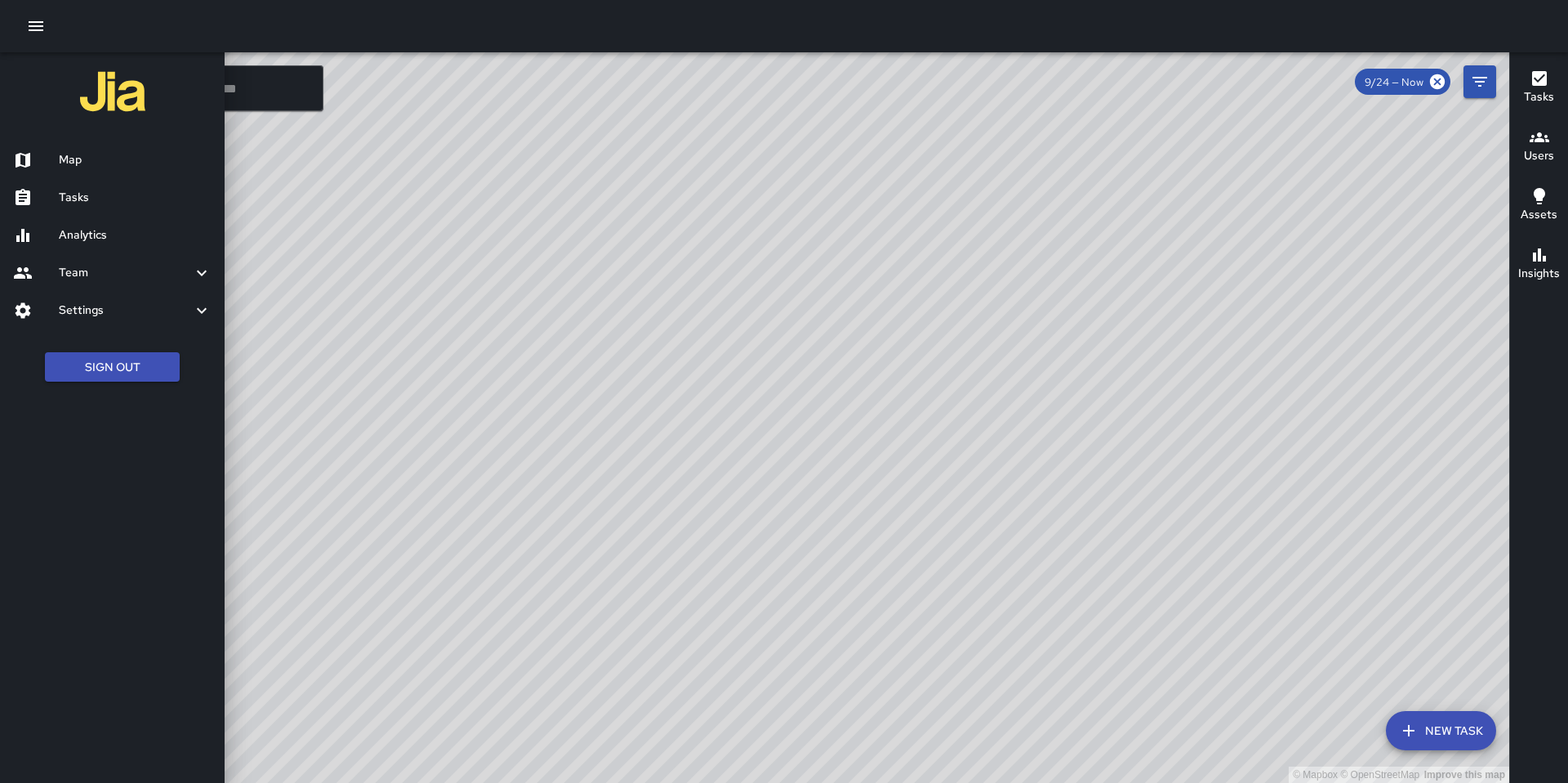
click at [121, 193] on h6 "Tasks" at bounding box center [135, 197] width 153 height 18
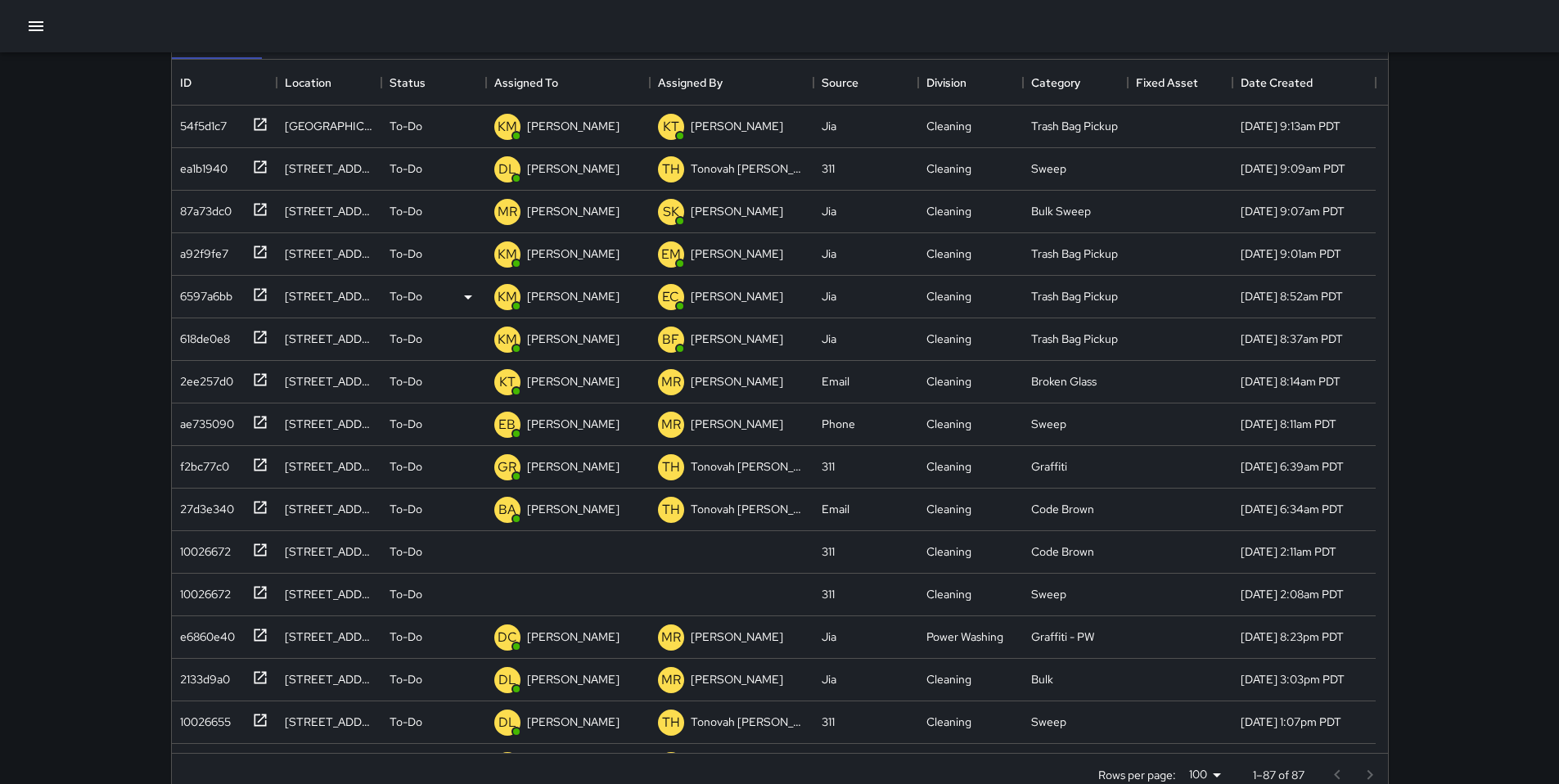
scroll to position [147, 0]
click at [217, 556] on div "10026672" at bounding box center [201, 547] width 57 height 23
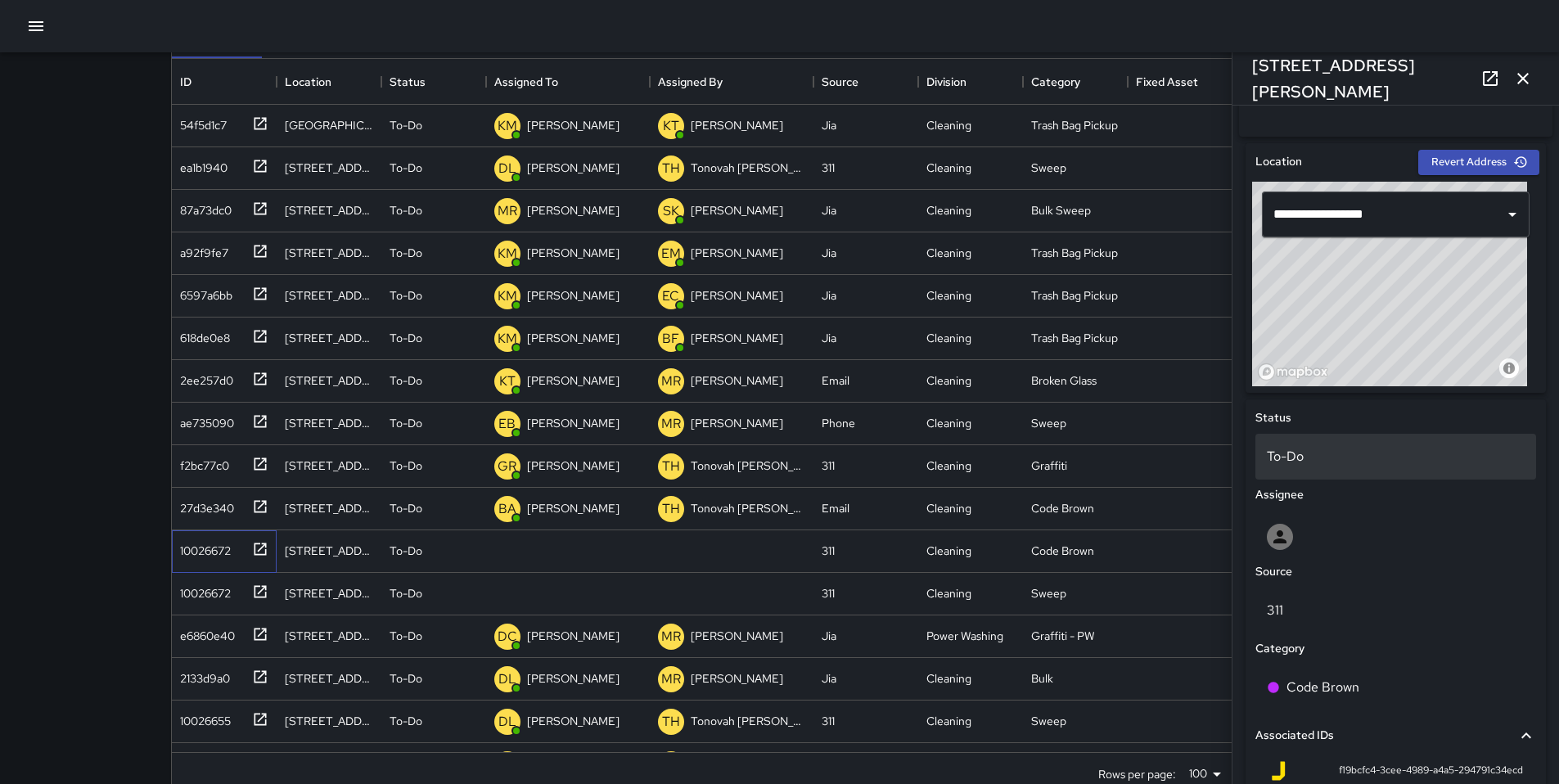
scroll to position [652, 0]
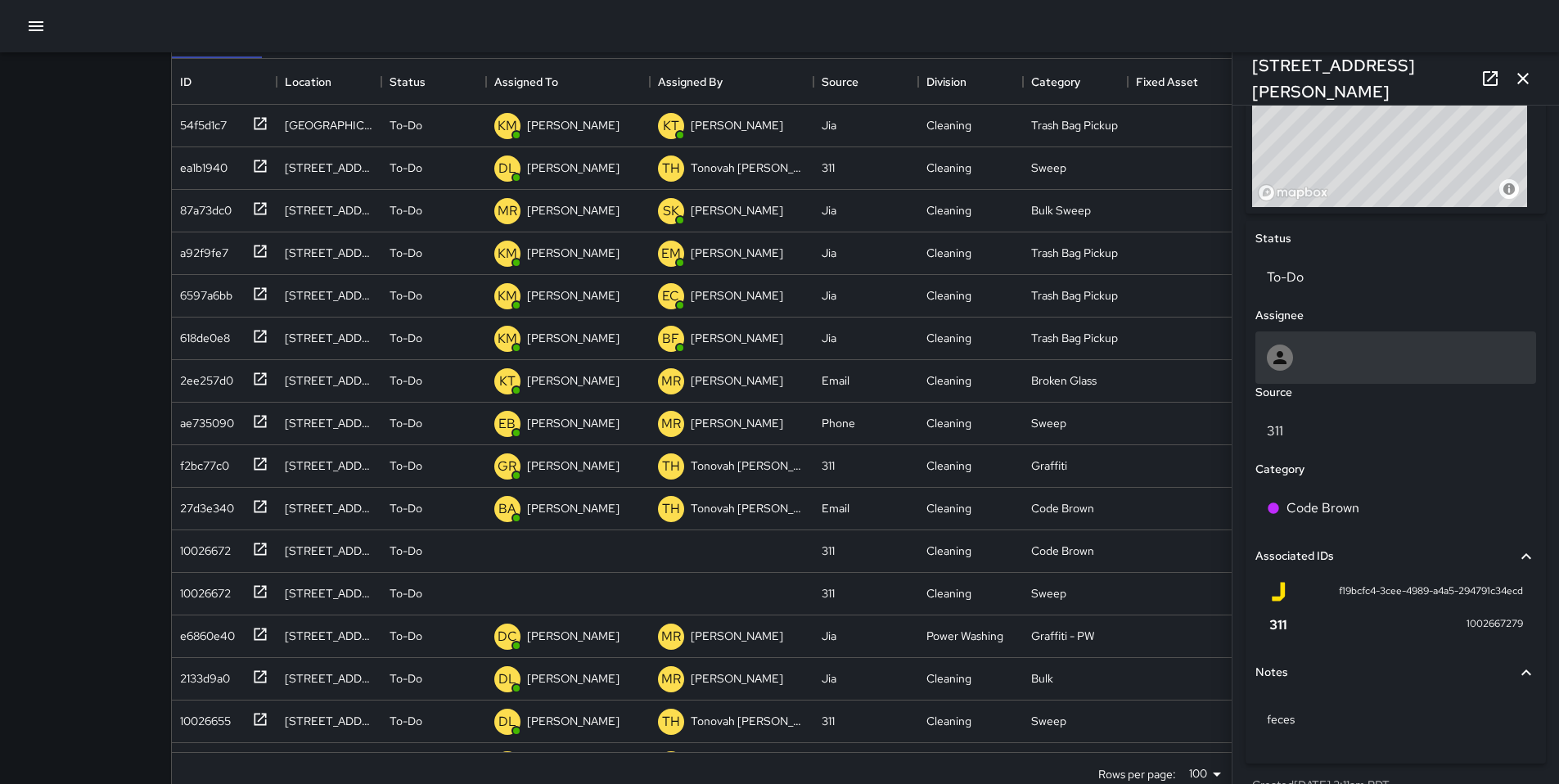
click at [1318, 358] on div at bounding box center [1395, 357] width 257 height 26
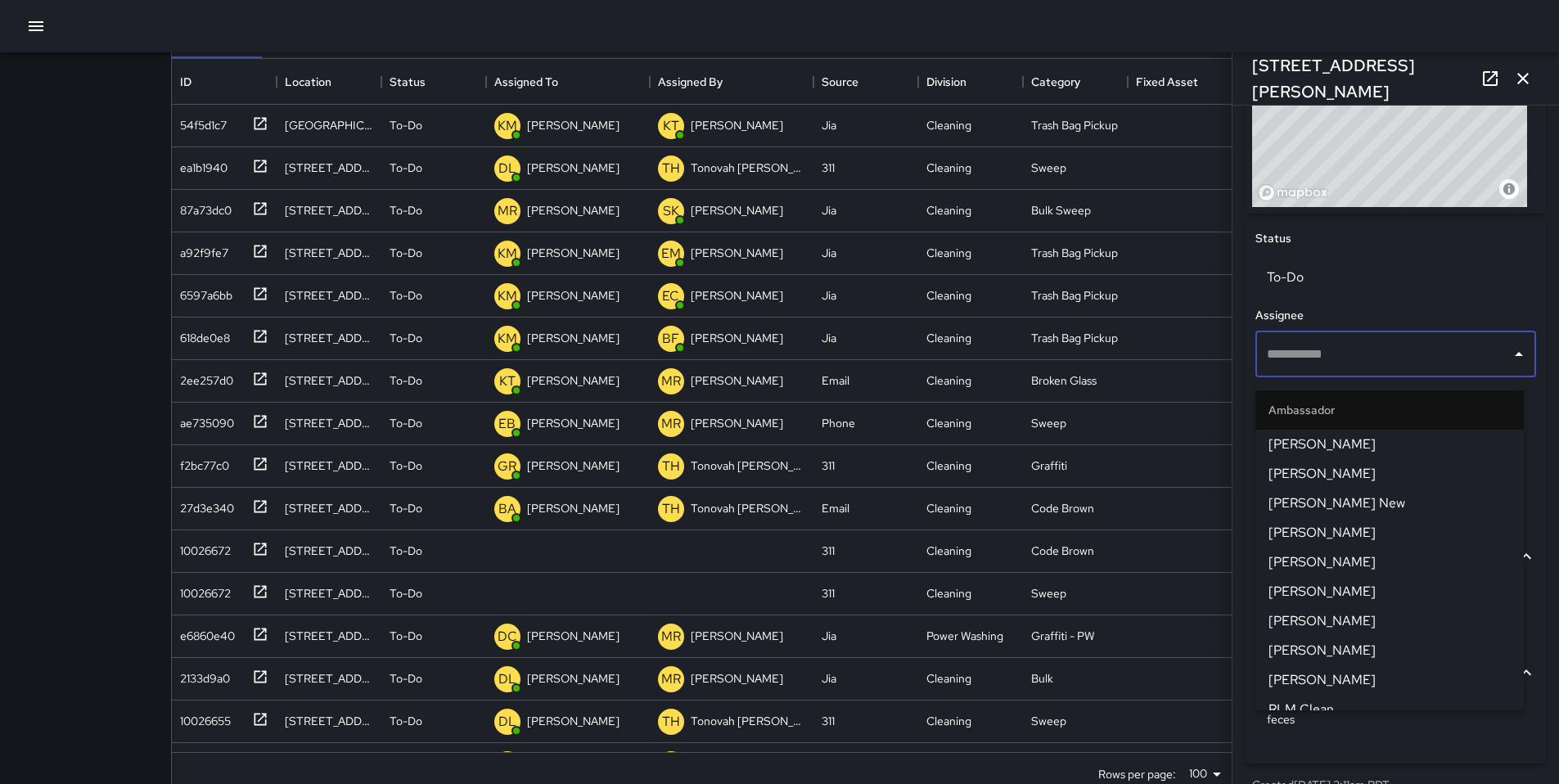
click at [1302, 369] on input "text" at bounding box center [1383, 354] width 241 height 31
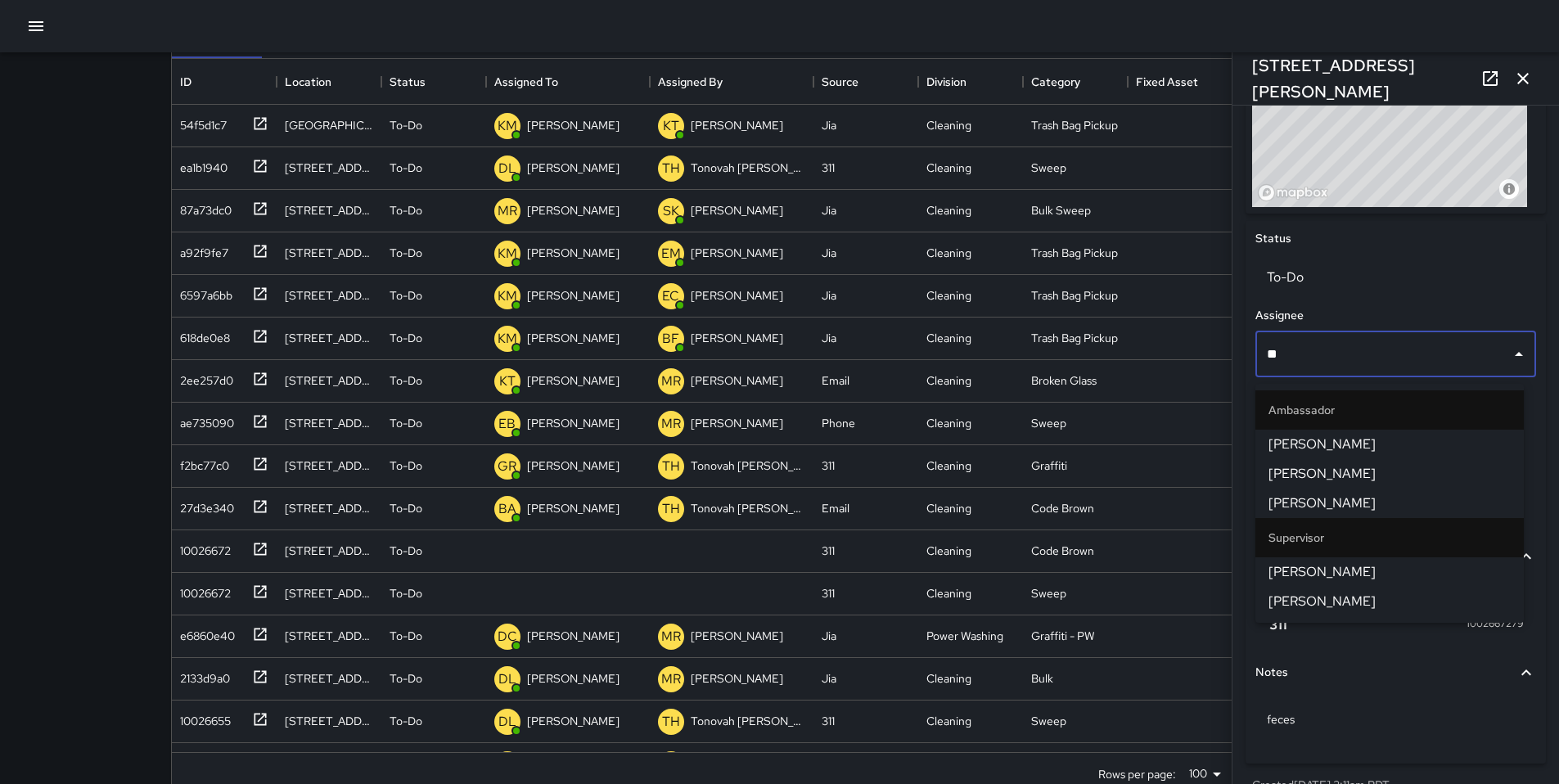
type input "***"
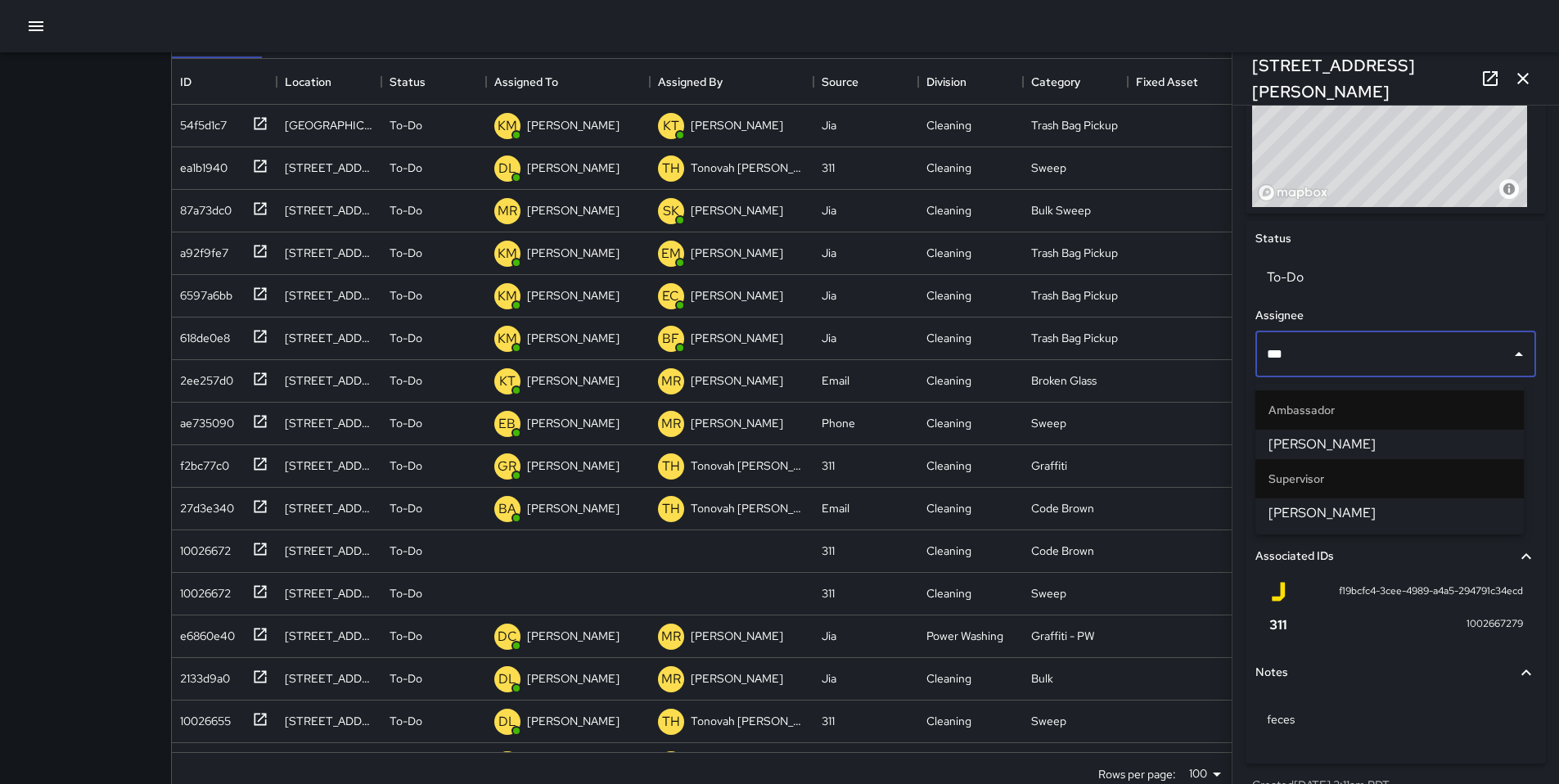
click at [1299, 514] on span "[PERSON_NAME]" at bounding box center [1389, 512] width 242 height 20
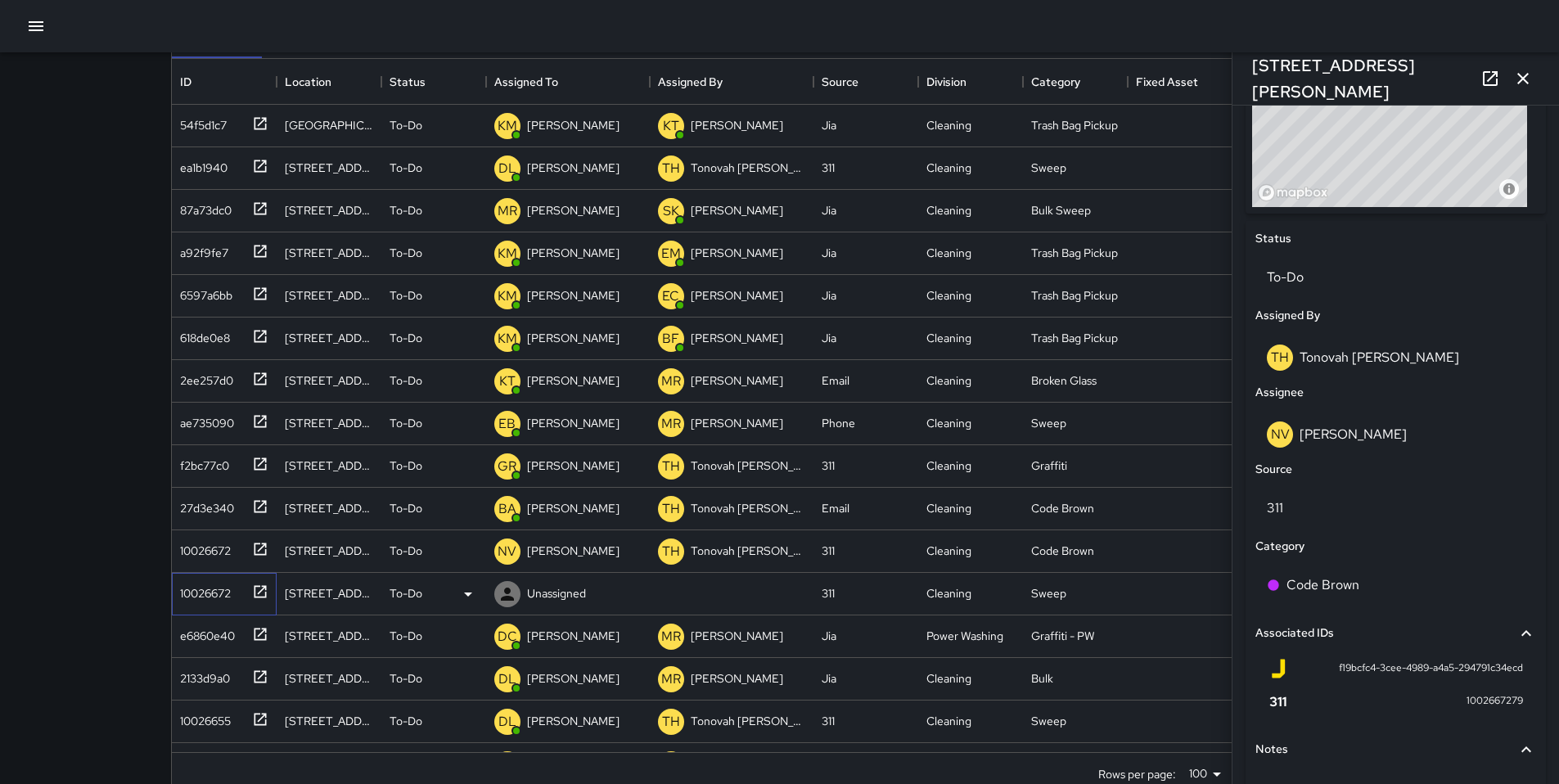
click at [189, 591] on div "10026672" at bounding box center [201, 589] width 57 height 23
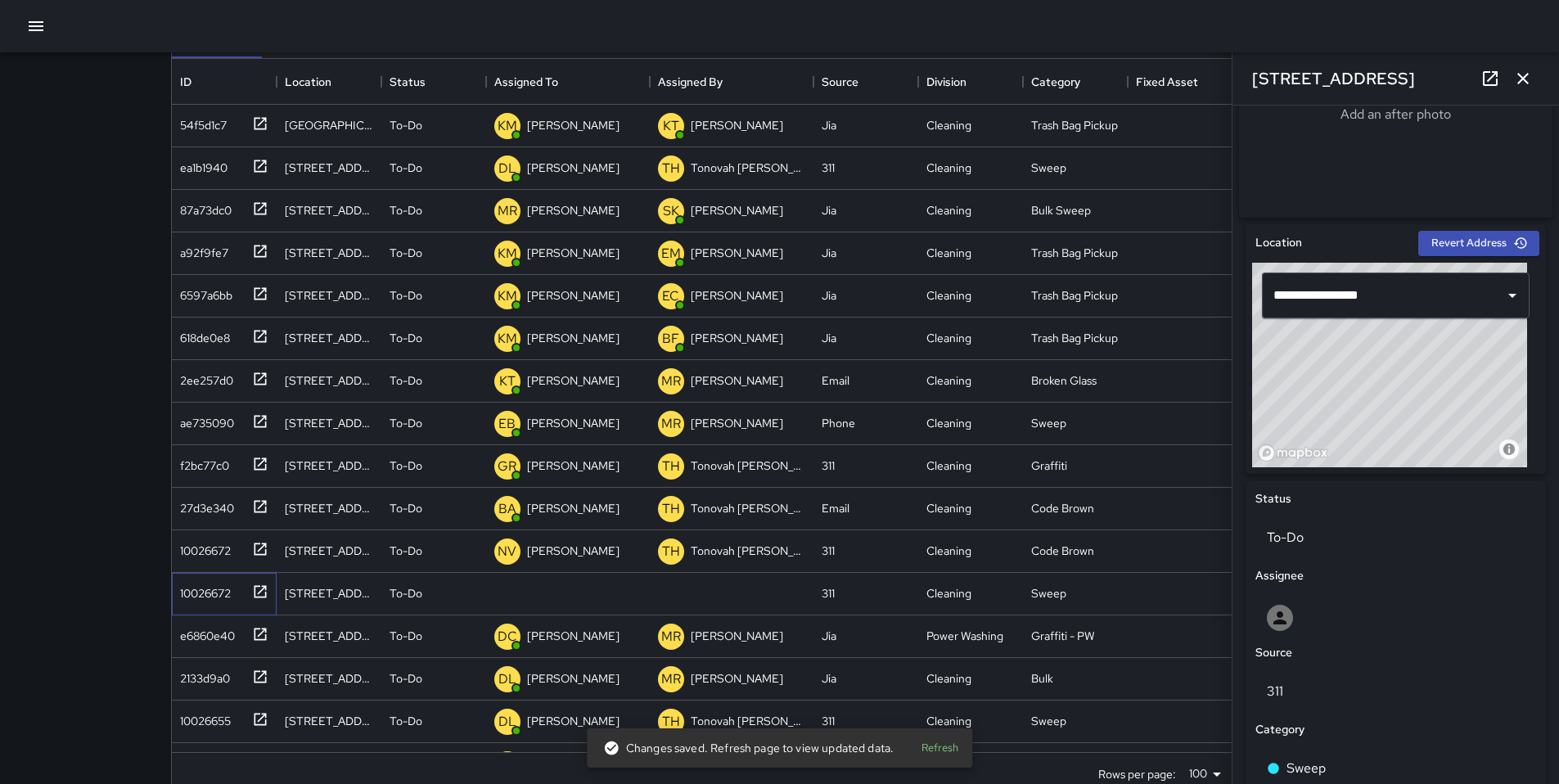
scroll to position [616, 0]
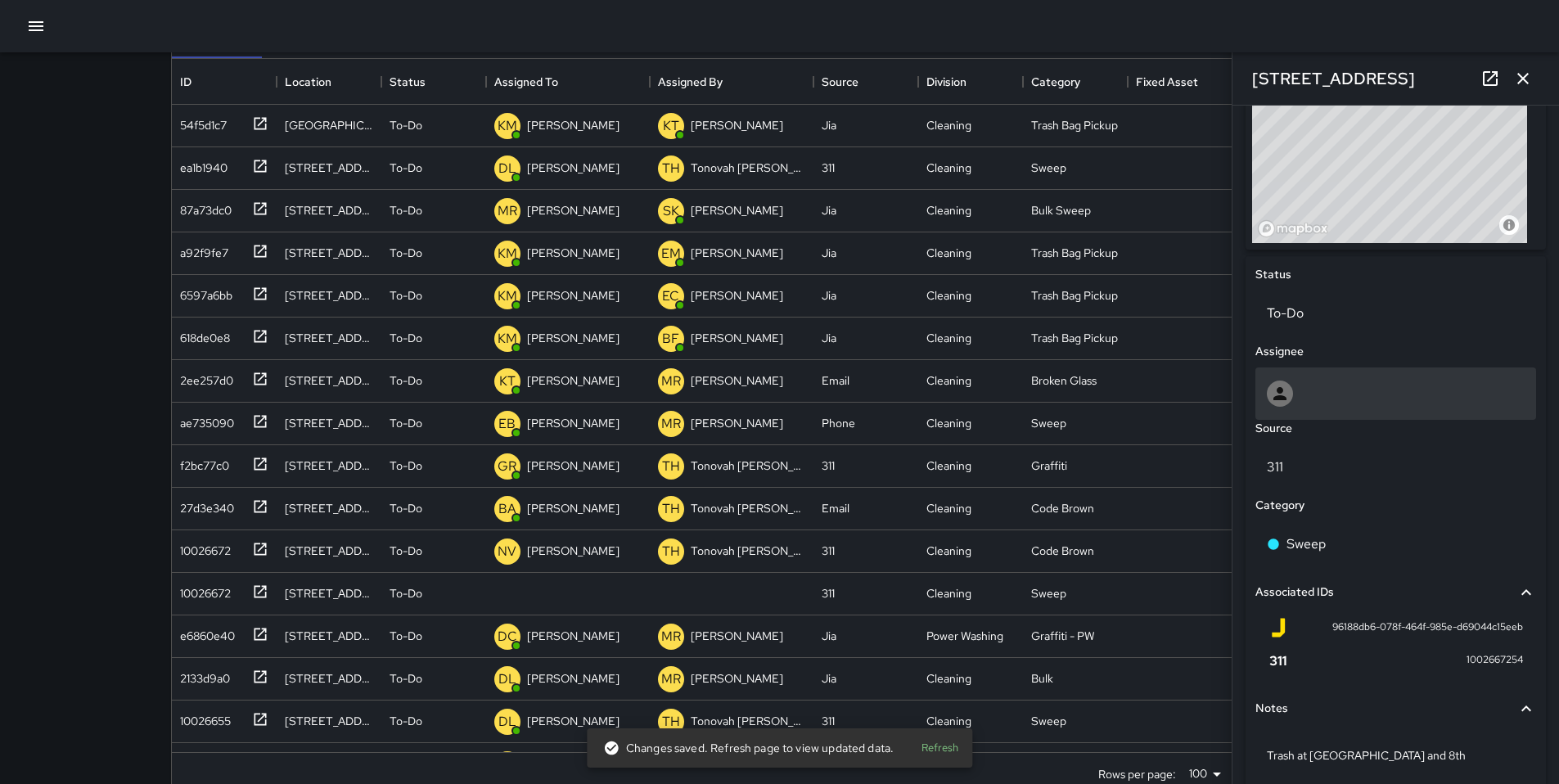
click at [1313, 407] on div at bounding box center [1395, 393] width 257 height 26
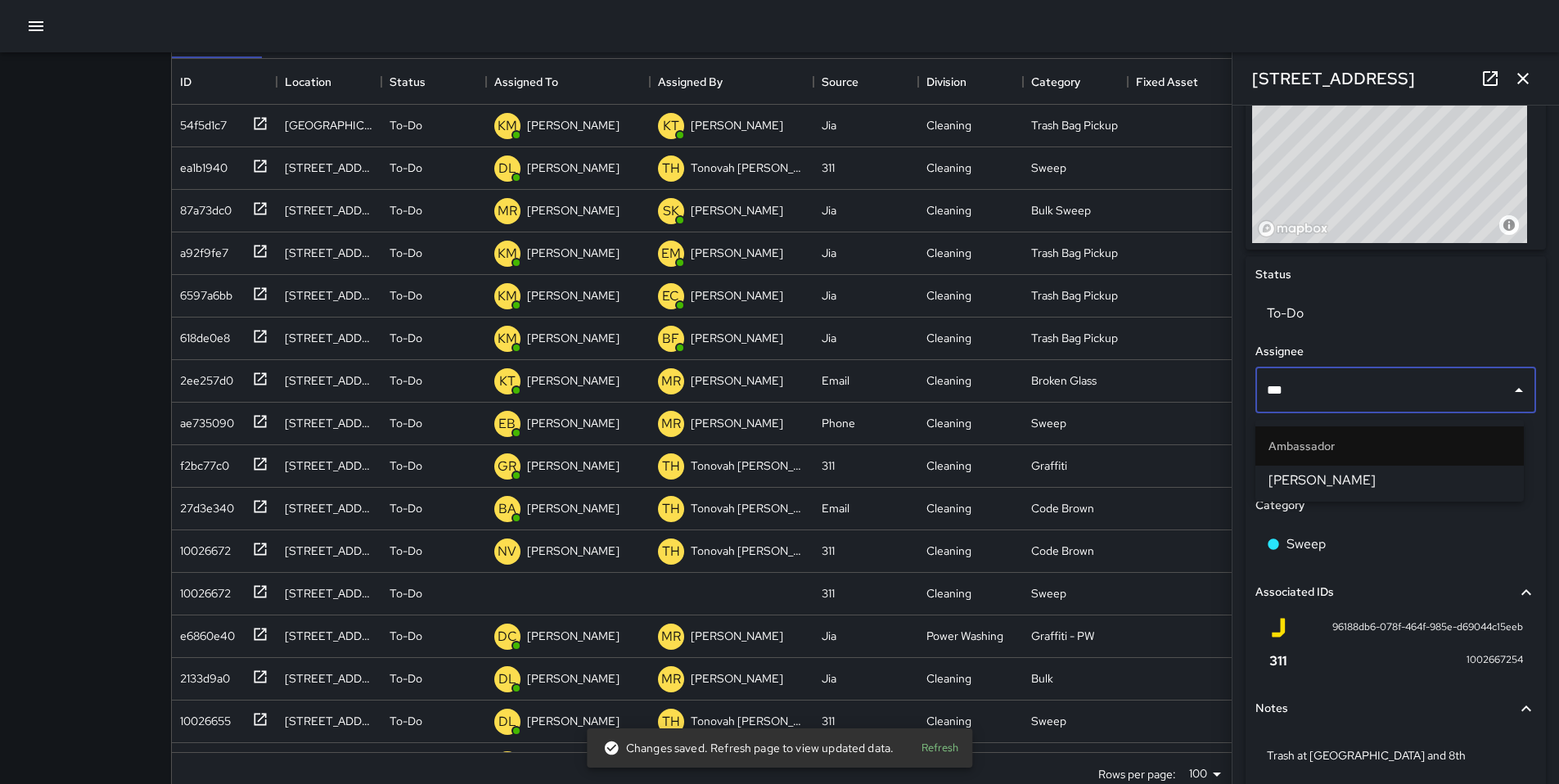
type input "****"
click at [1282, 474] on span "[PERSON_NAME]" at bounding box center [1389, 480] width 242 height 20
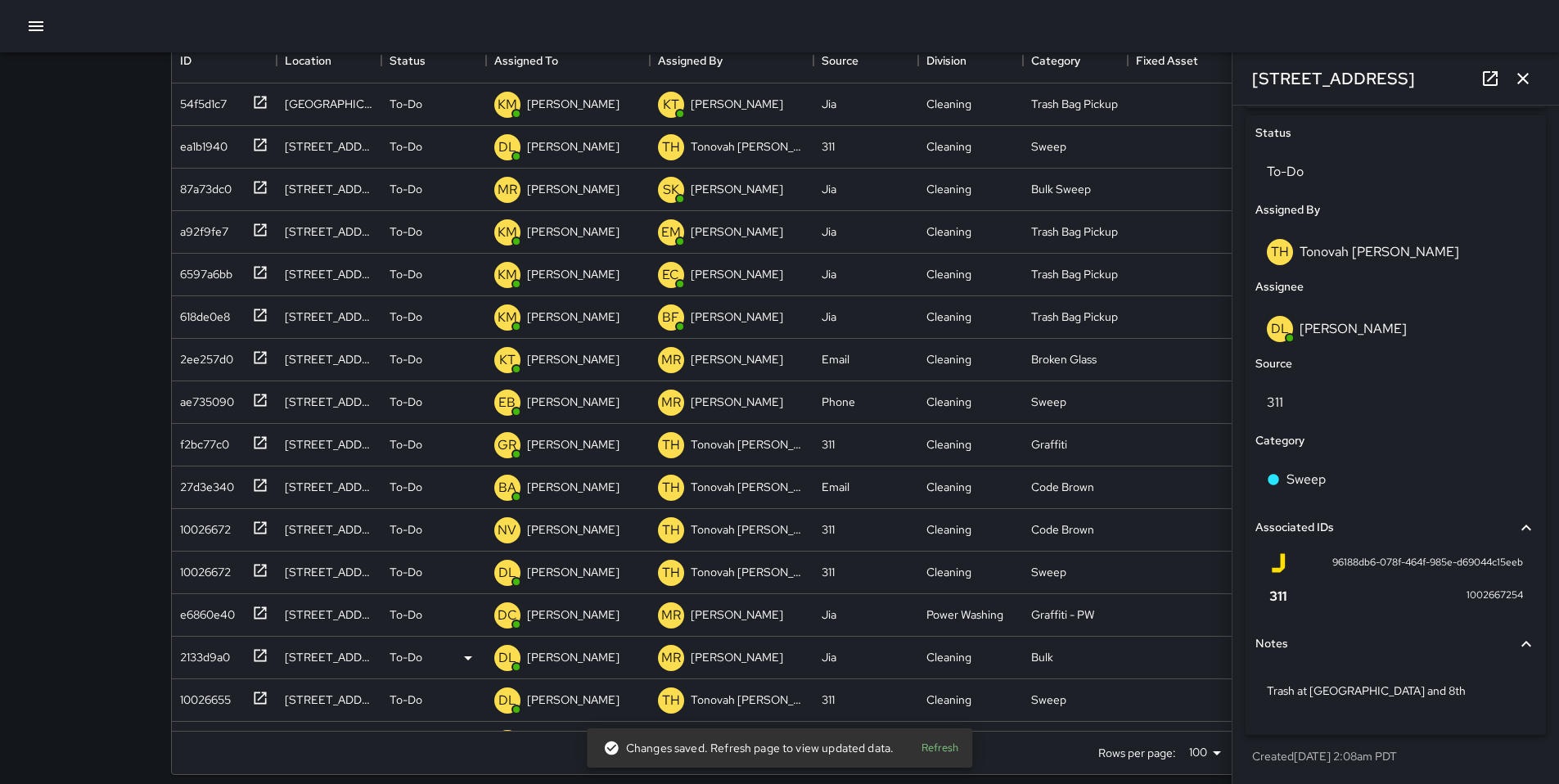
scroll to position [183, 0]
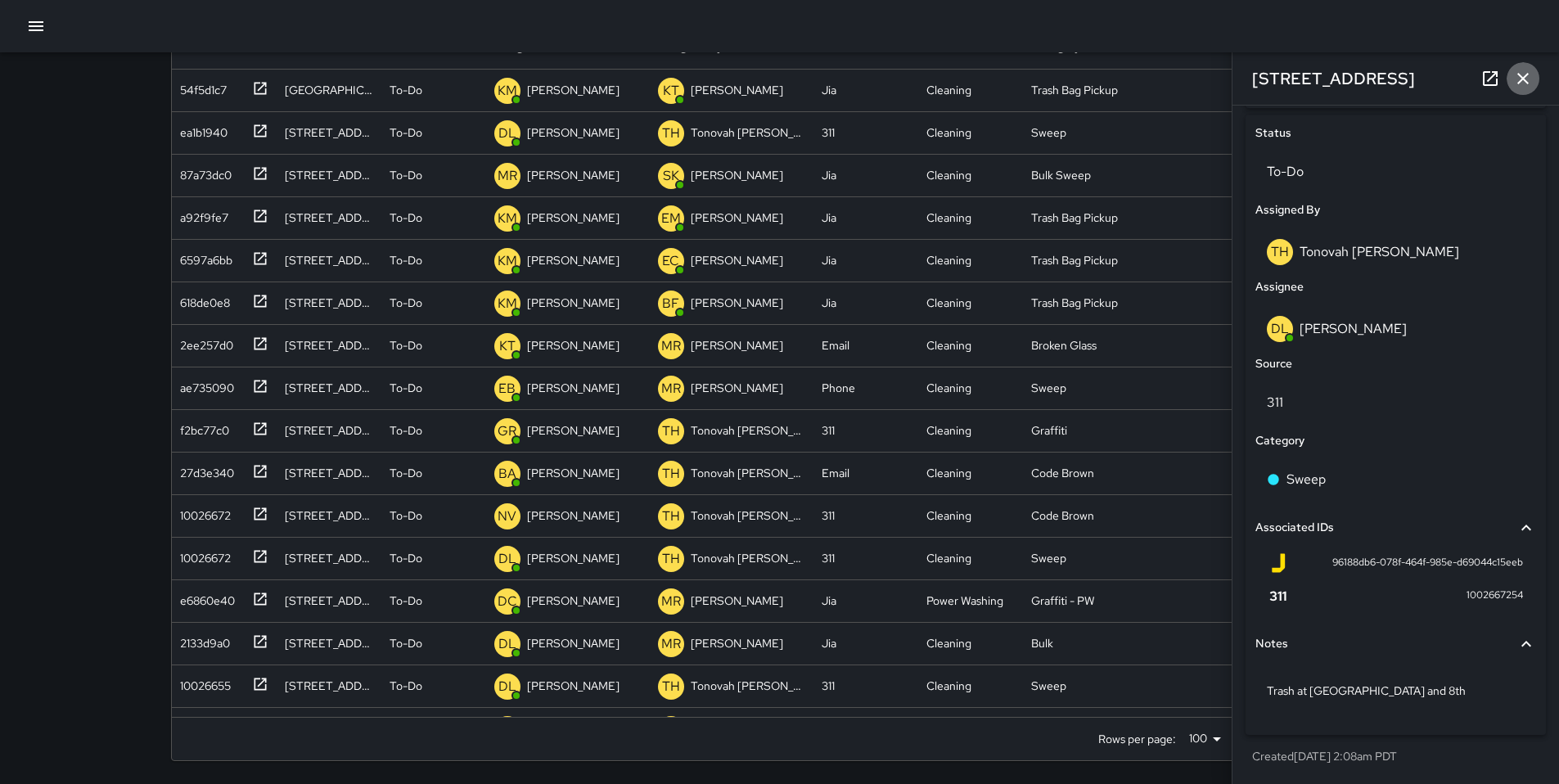
click at [1518, 79] on icon "button" at bounding box center [1522, 78] width 20 height 20
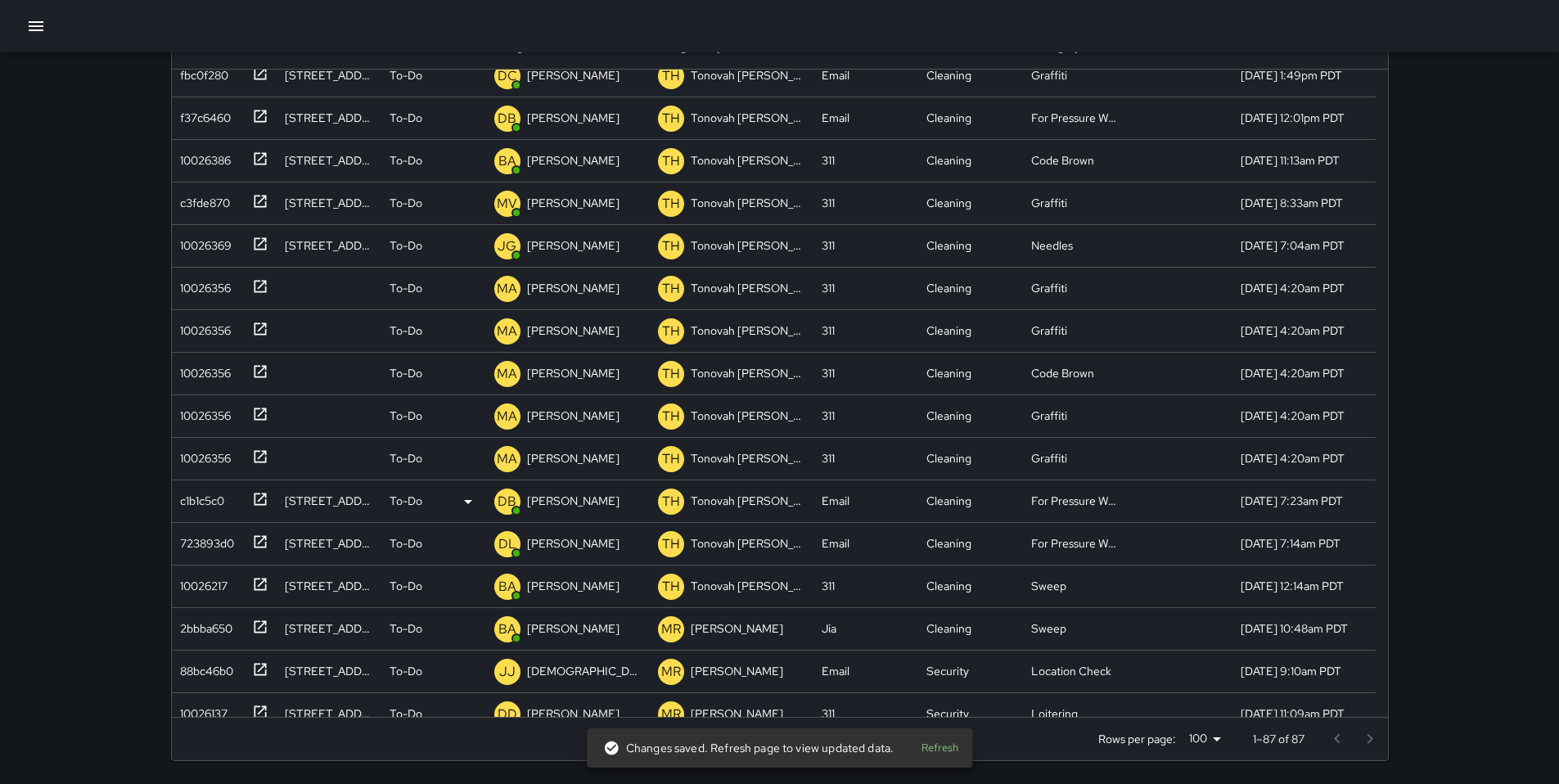
scroll to position [2140, 0]
click at [200, 290] on div "10026356" at bounding box center [201, 285] width 57 height 23
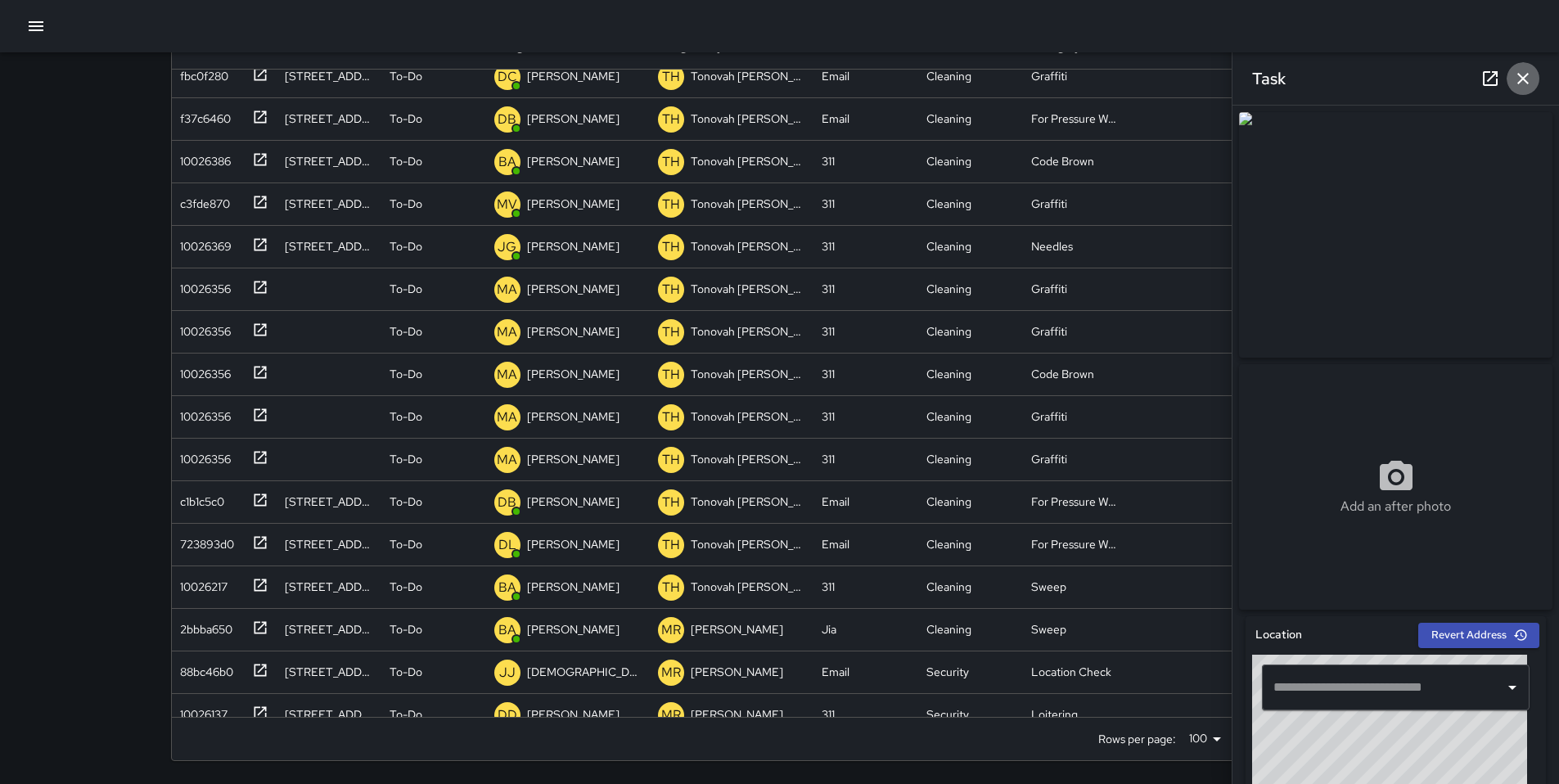
click at [1534, 71] on button "button" at bounding box center [1522, 78] width 33 height 33
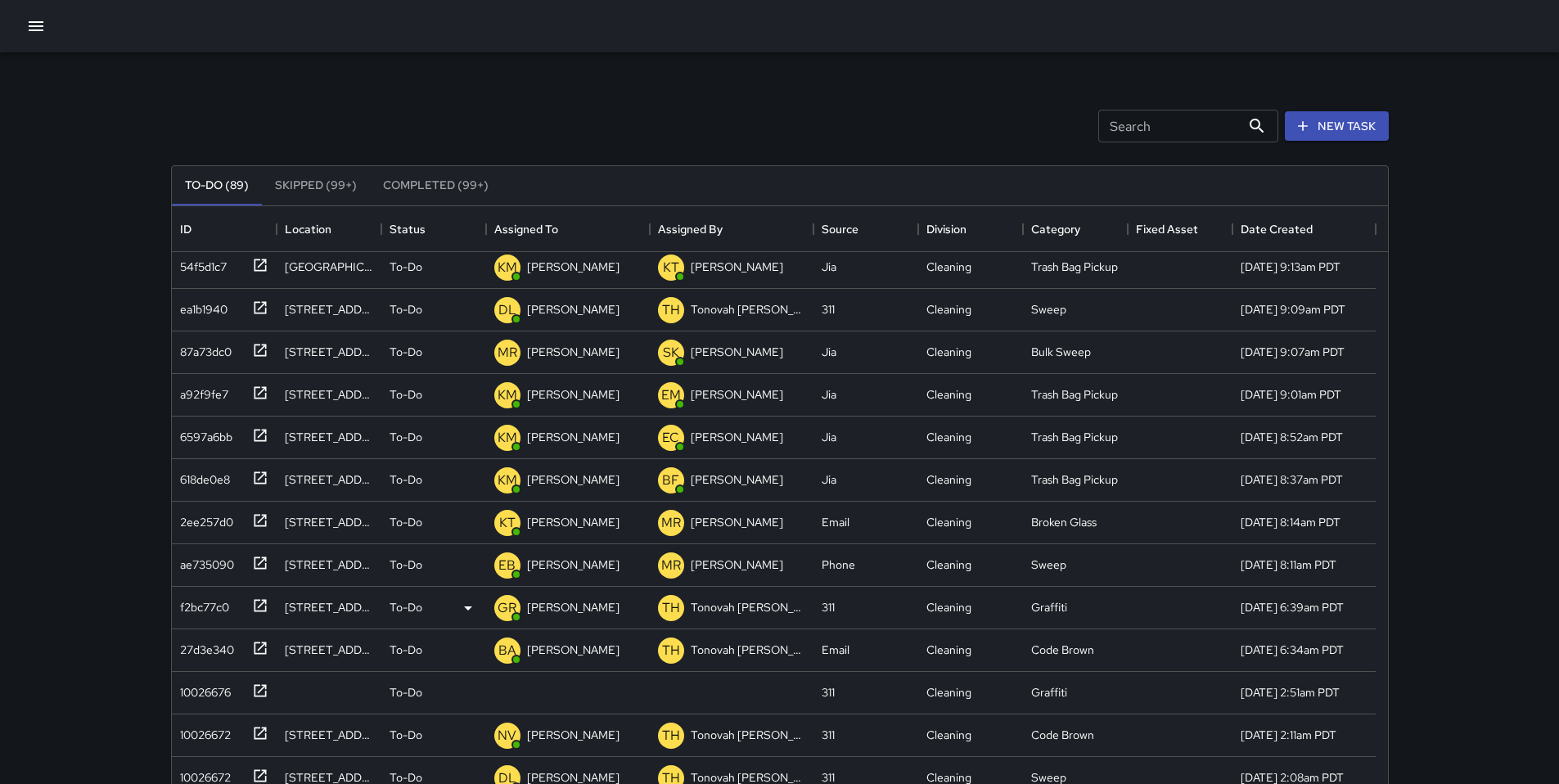
scroll to position [148, 0]
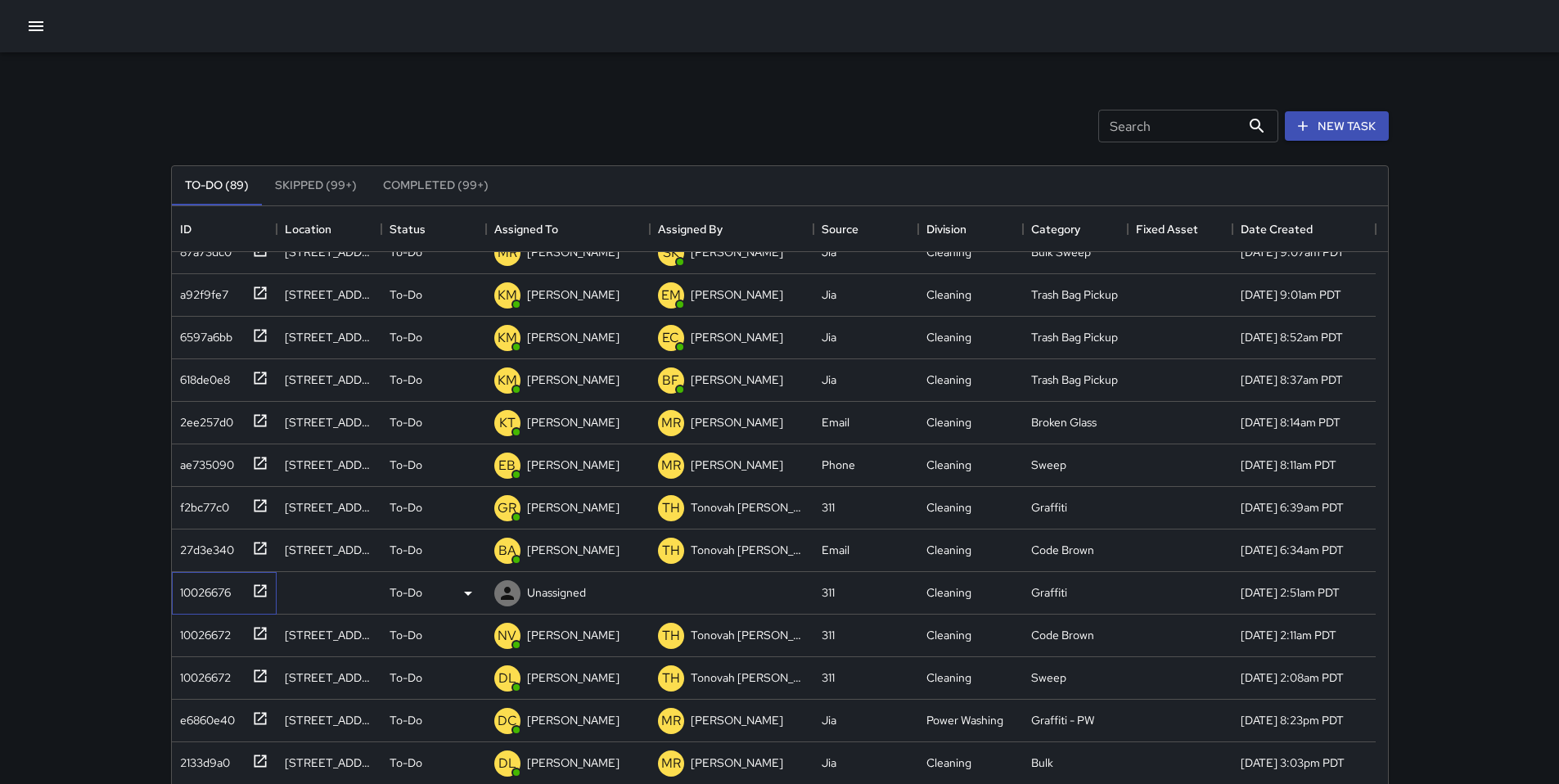
click at [200, 590] on div "10026676" at bounding box center [201, 589] width 57 height 23
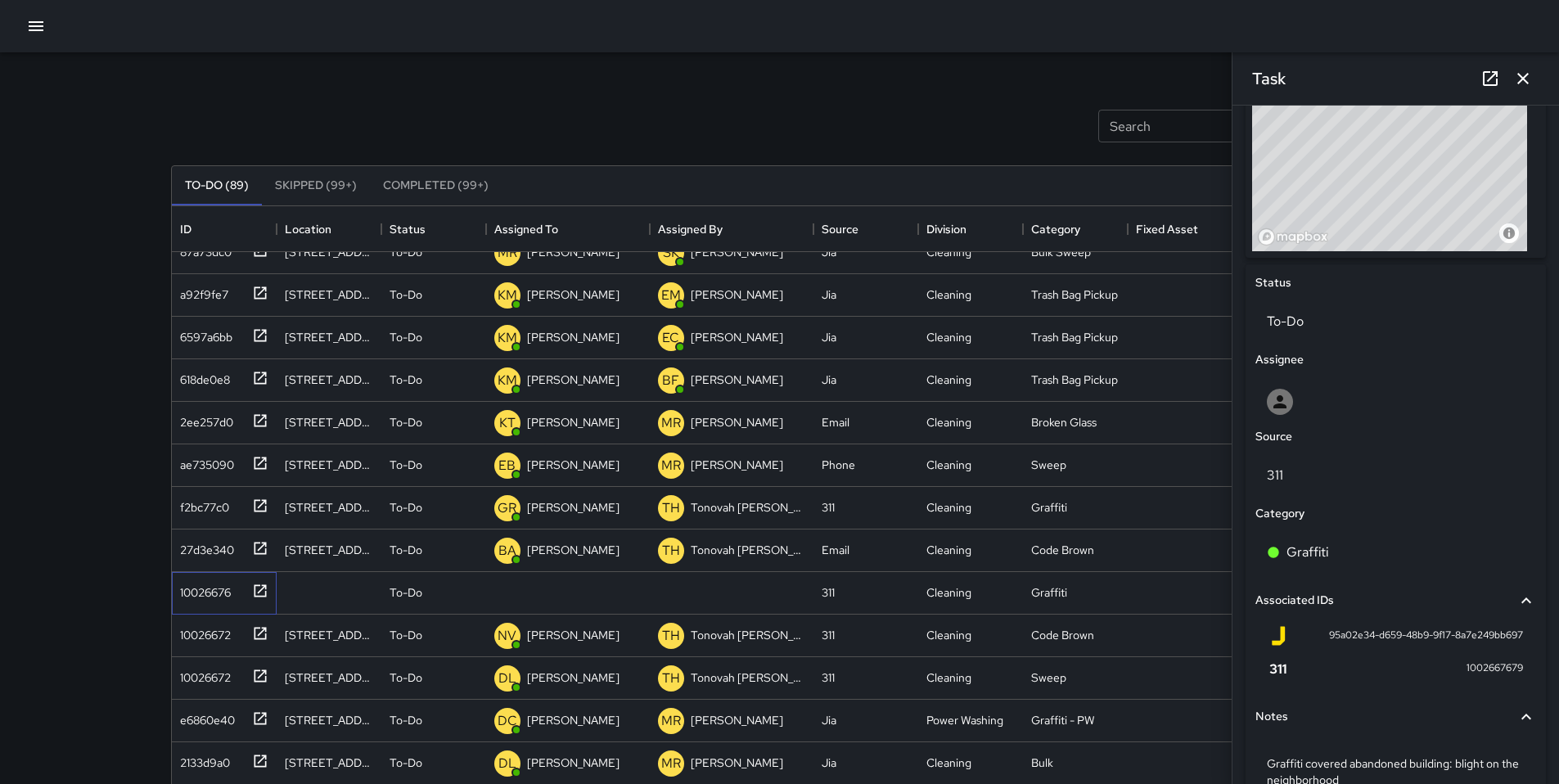
scroll to position [703, 0]
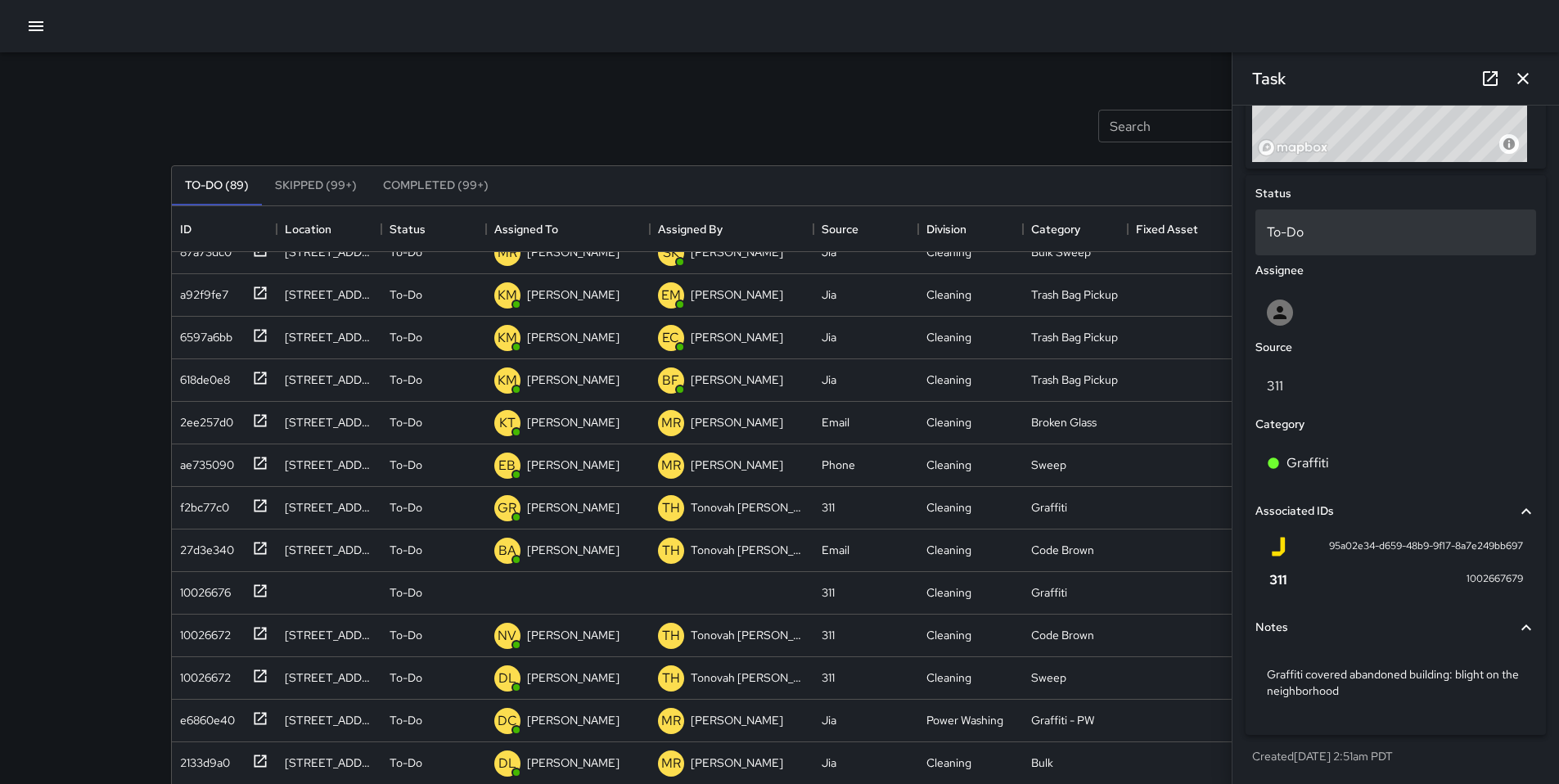
click at [1310, 223] on p "To-Do" at bounding box center [1395, 232] width 257 height 20
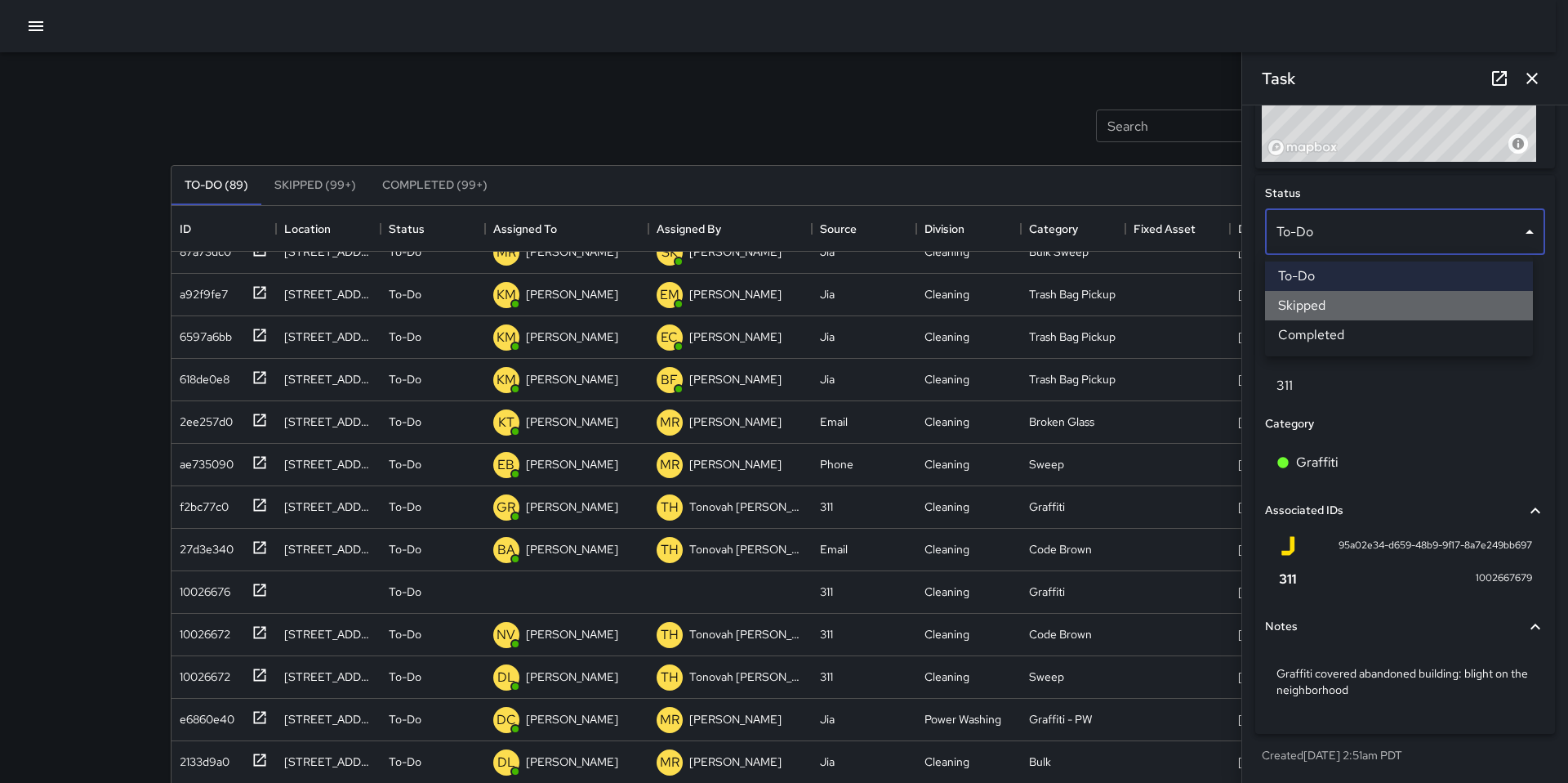
click at [1315, 295] on li "Skipped" at bounding box center [1399, 305] width 268 height 30
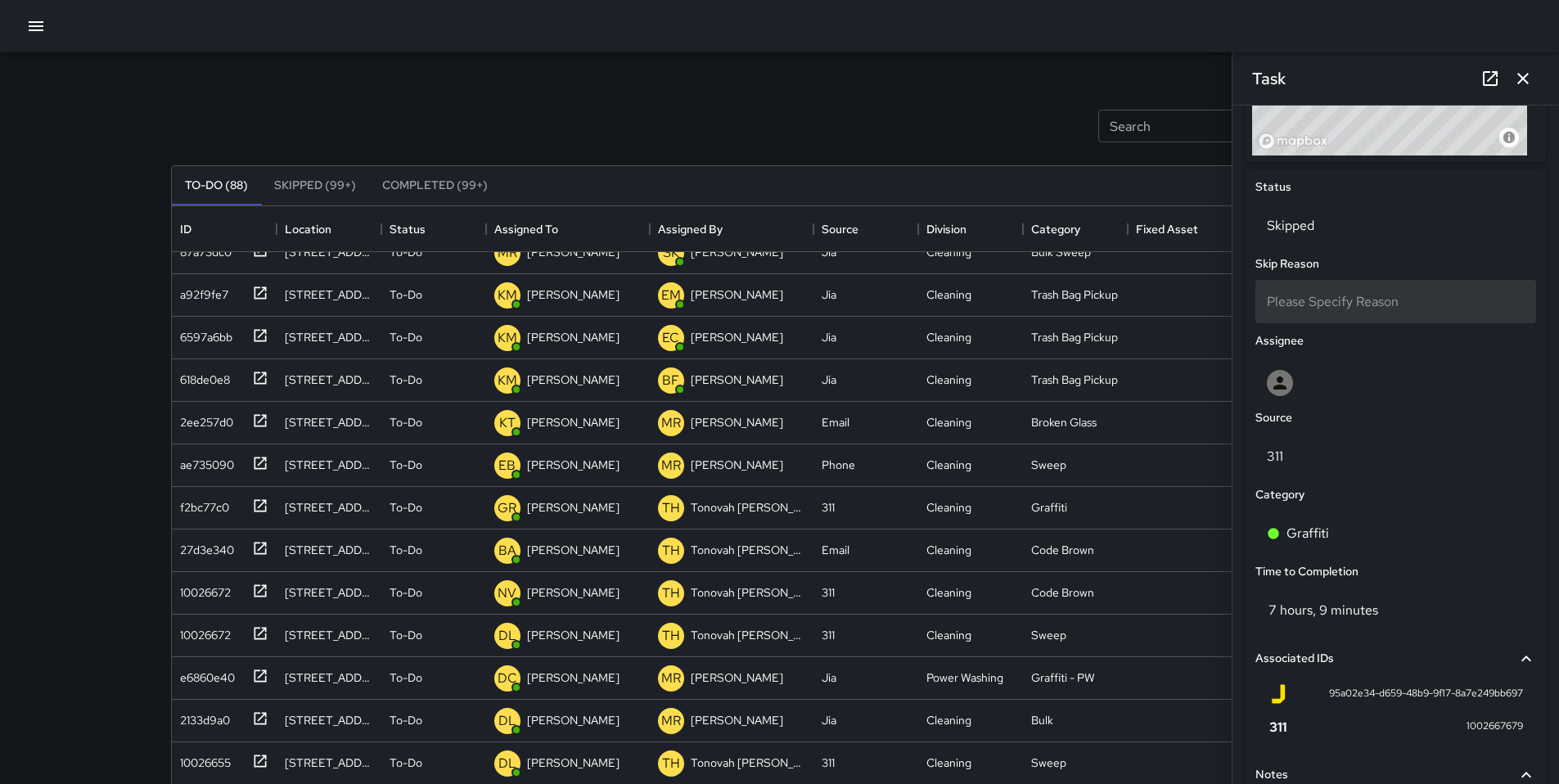
click at [1320, 302] on span "Please Specify Reason" at bounding box center [1332, 302] width 132 height 17
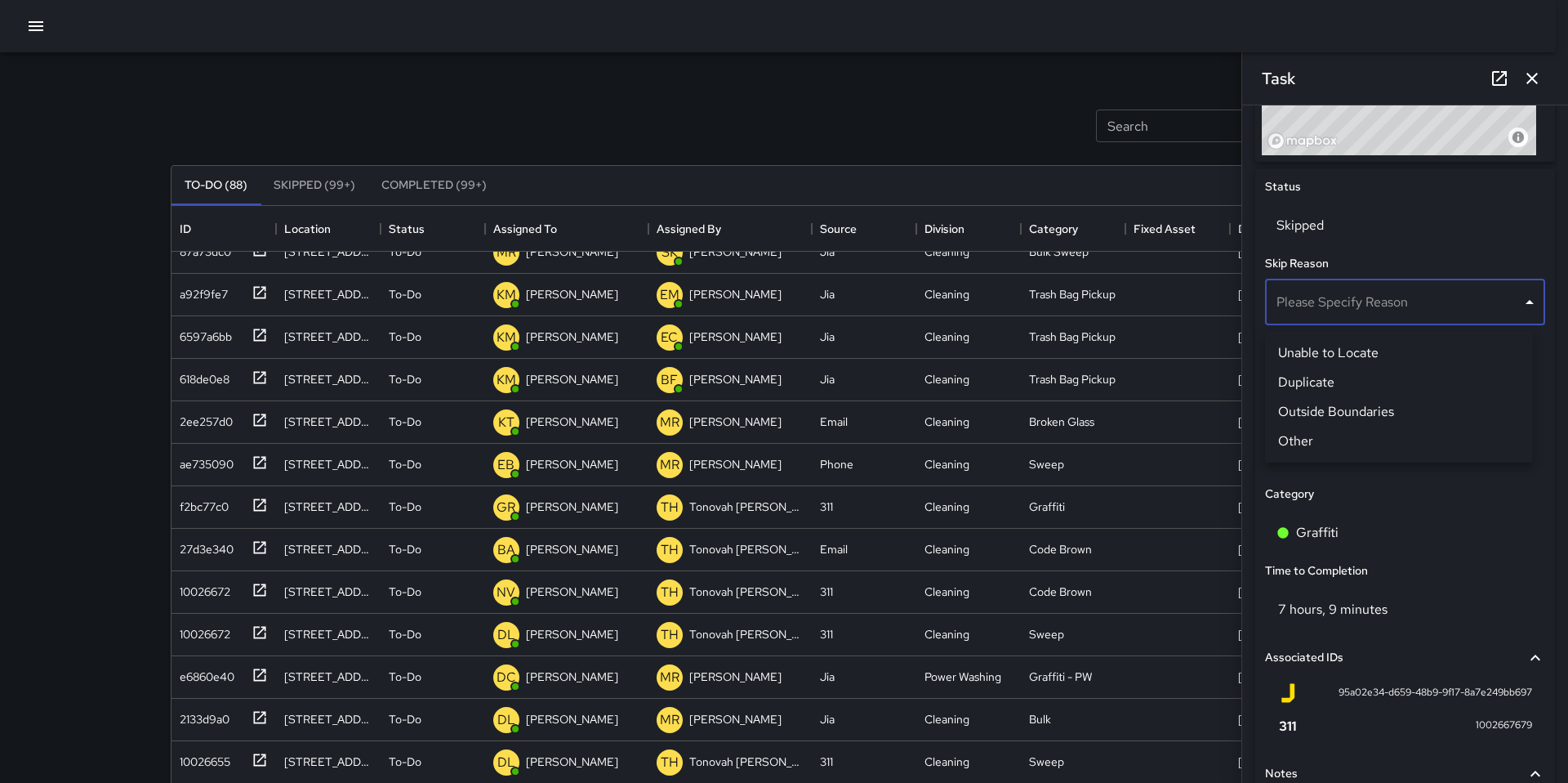
click at [1320, 433] on li "Other" at bounding box center [1399, 441] width 268 height 30
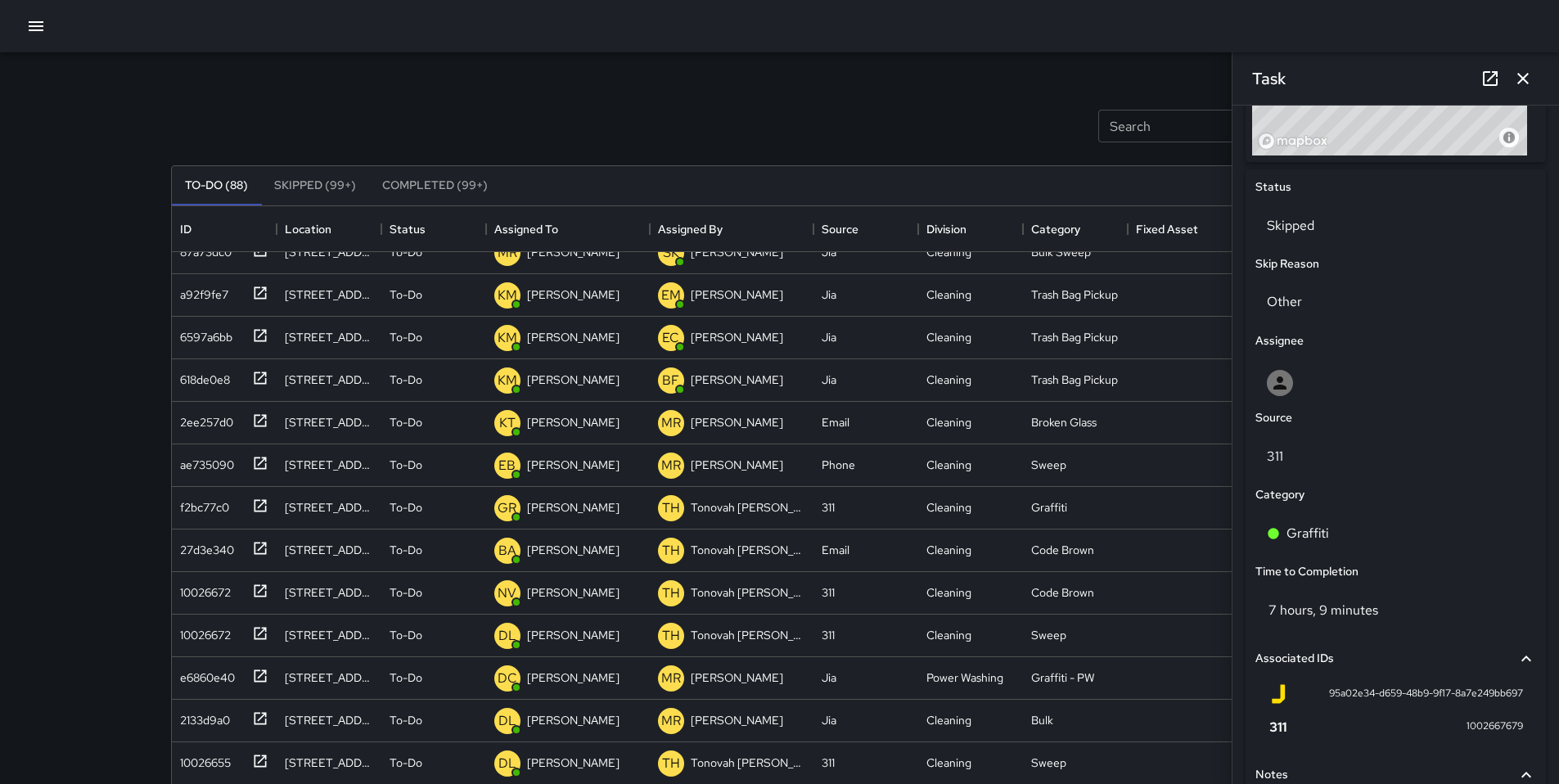
click at [702, 97] on div "Search Search New Task" at bounding box center [779, 126] width 1224 height 85
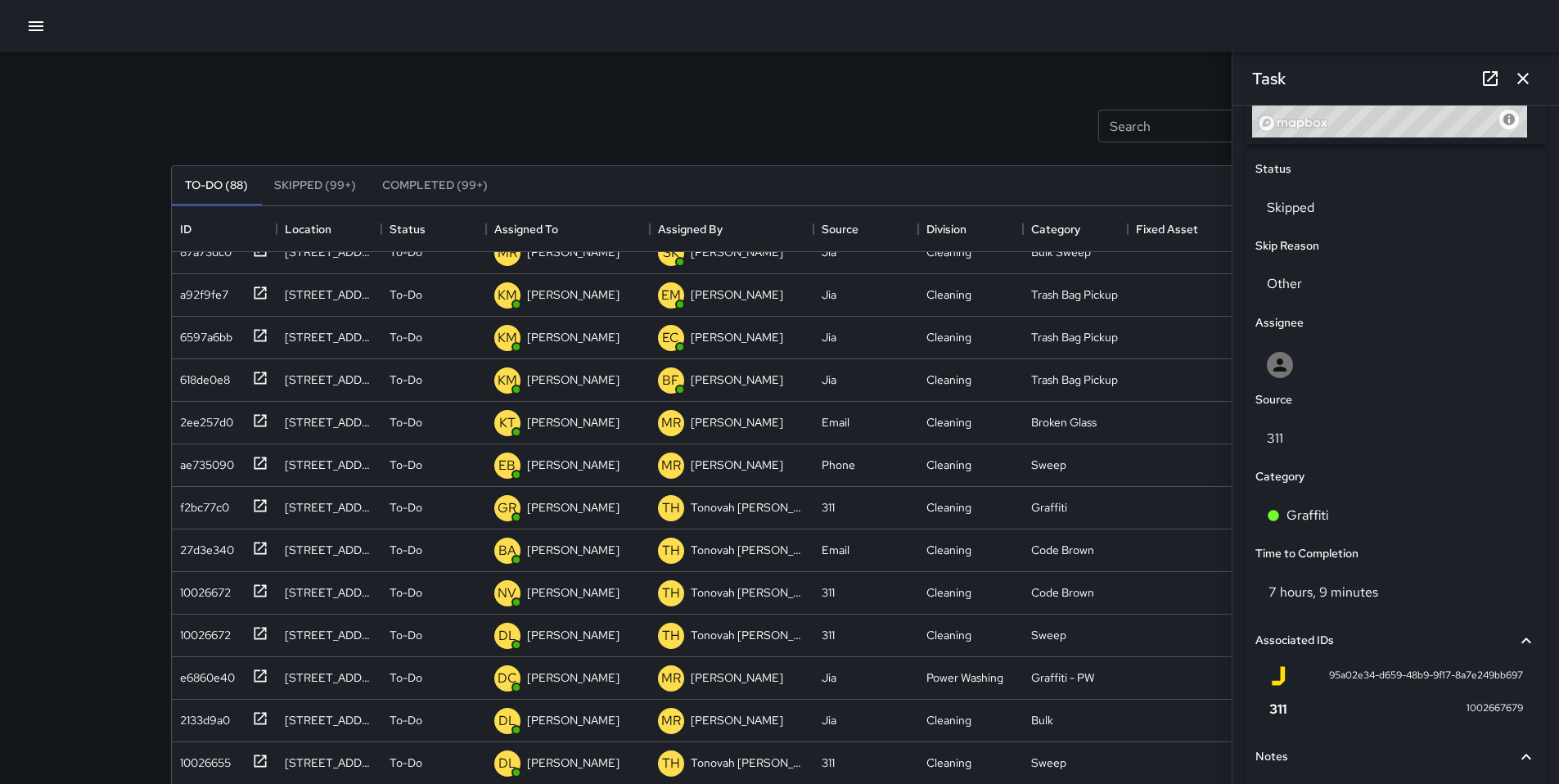
scroll to position [535, 0]
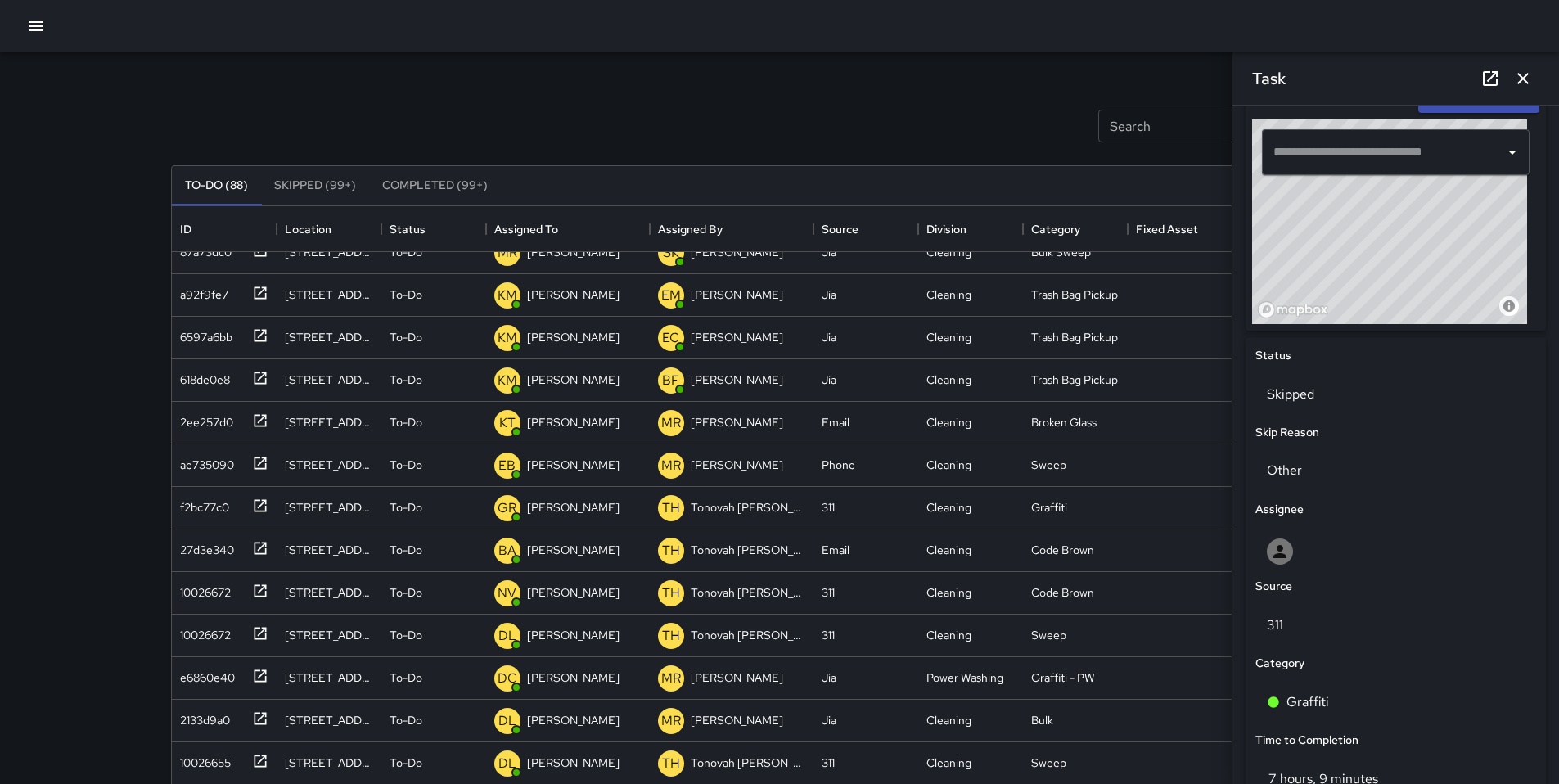
click at [1518, 79] on icon "button" at bounding box center [1522, 78] width 20 height 20
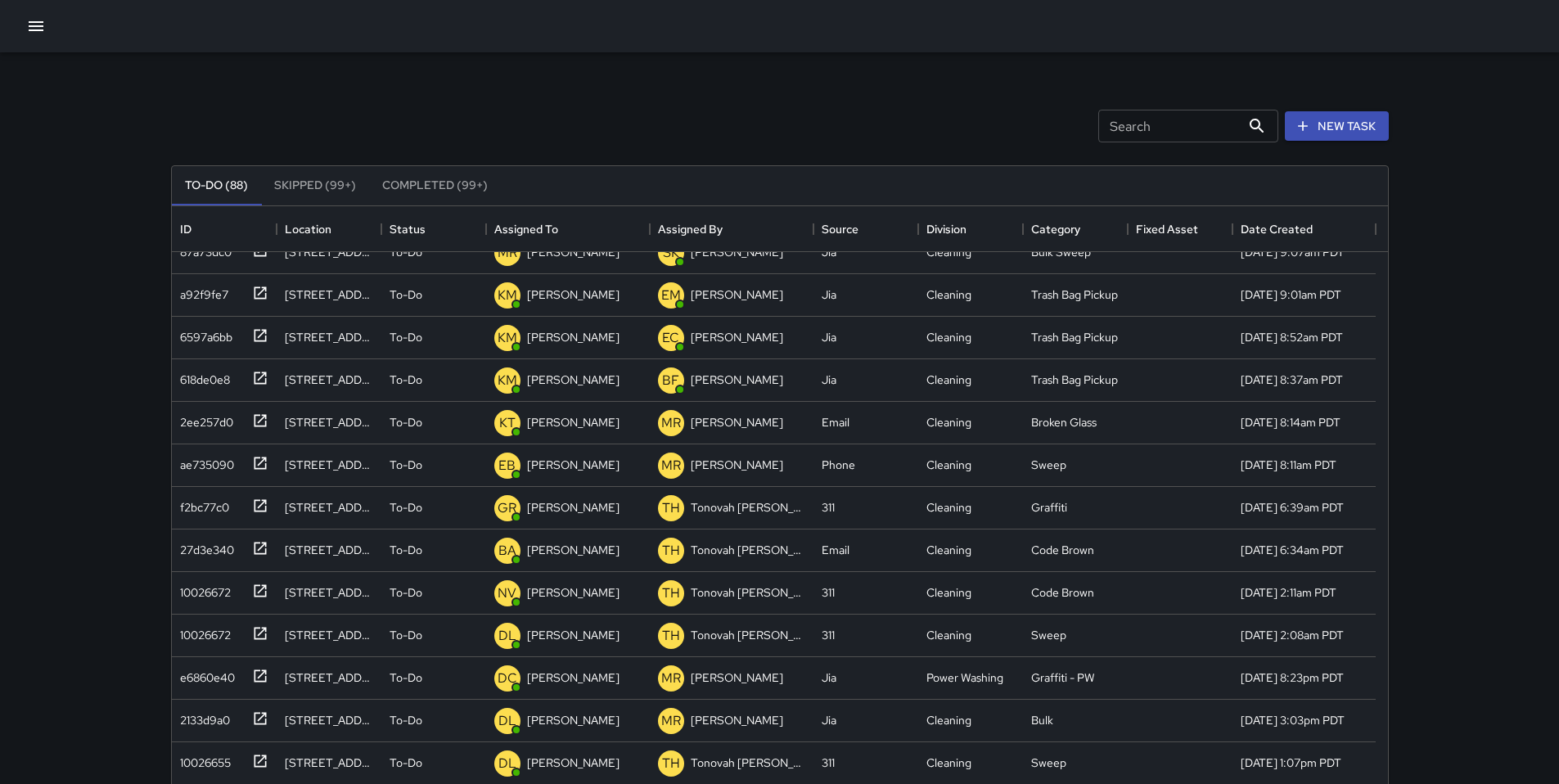
click at [987, 87] on div "Search Search New Task" at bounding box center [779, 126] width 1224 height 85
click at [29, 26] on icon "button" at bounding box center [36, 26] width 14 height 10
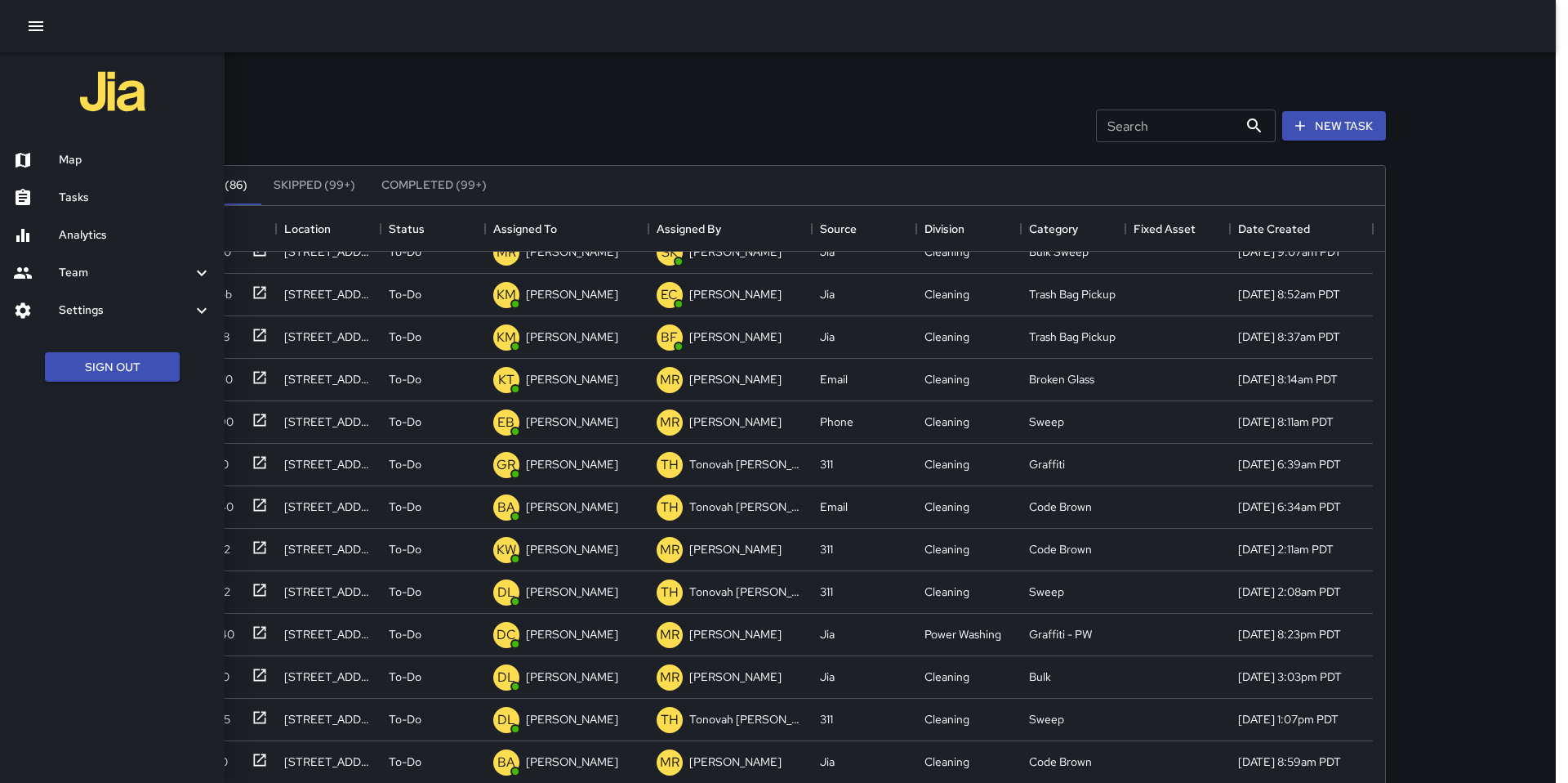
click at [98, 238] on h6 "Analytics" at bounding box center [135, 235] width 153 height 18
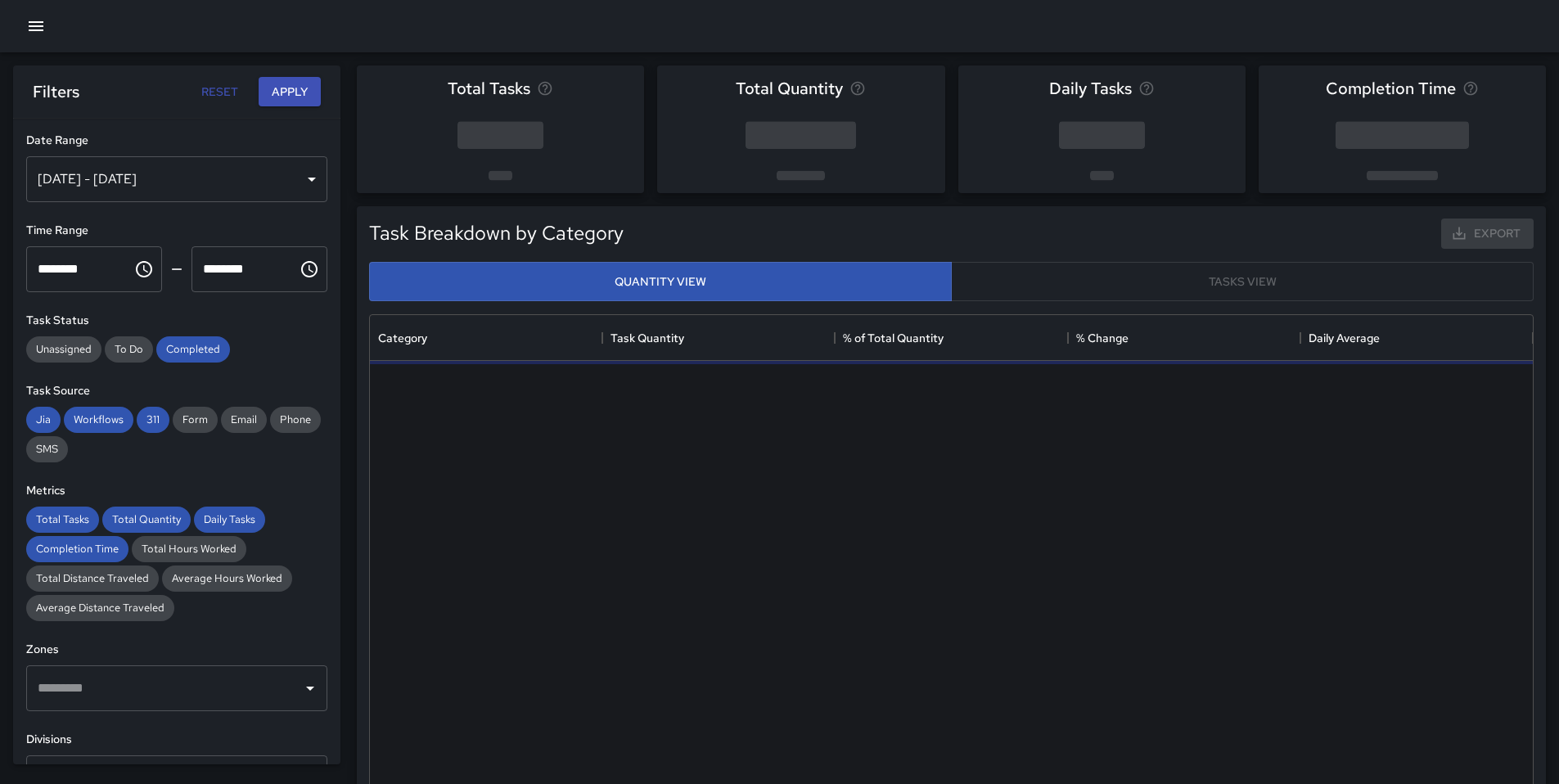
scroll to position [477, 1150]
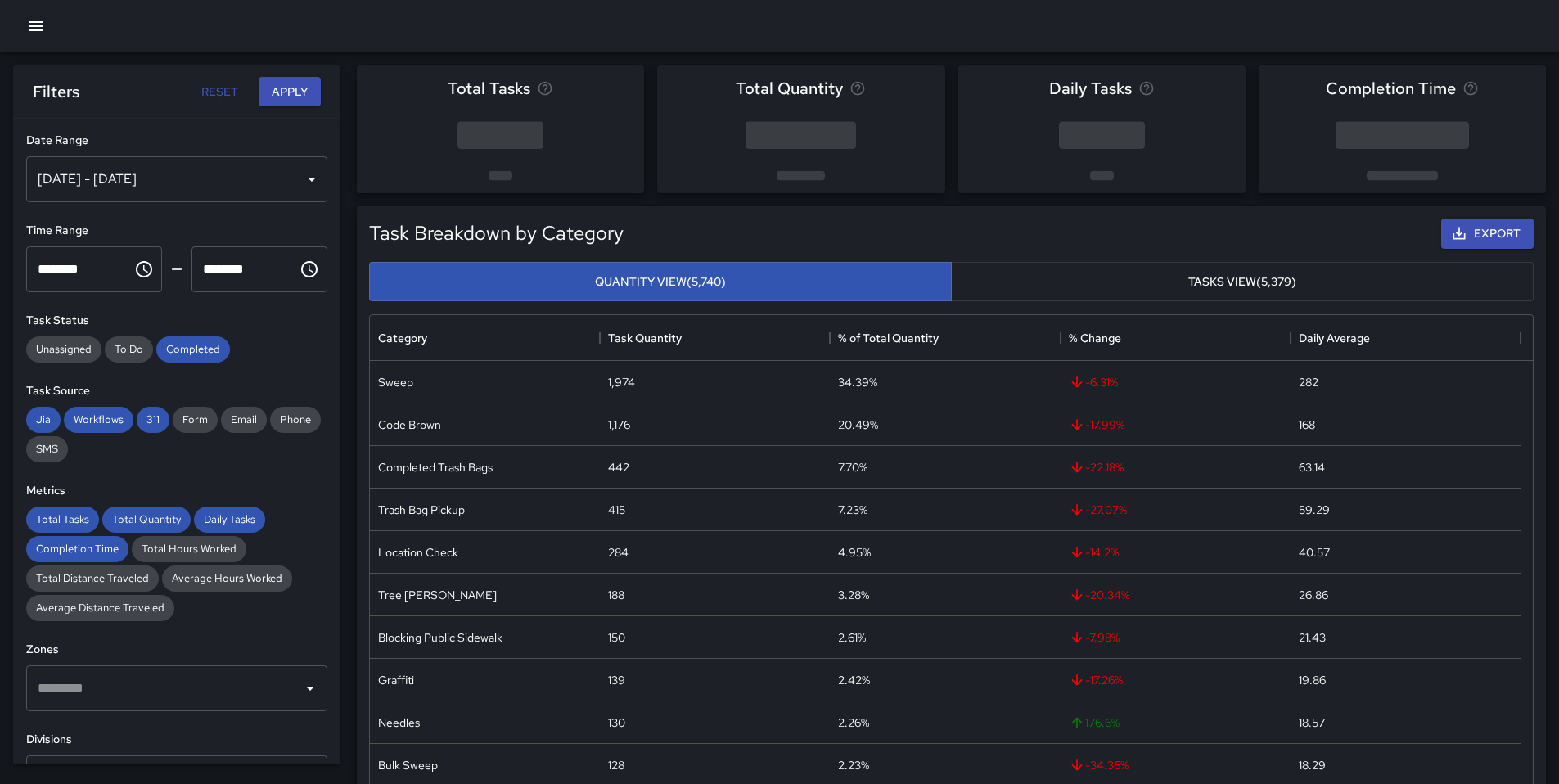
click at [32, 26] on icon "button" at bounding box center [36, 26] width 14 height 10
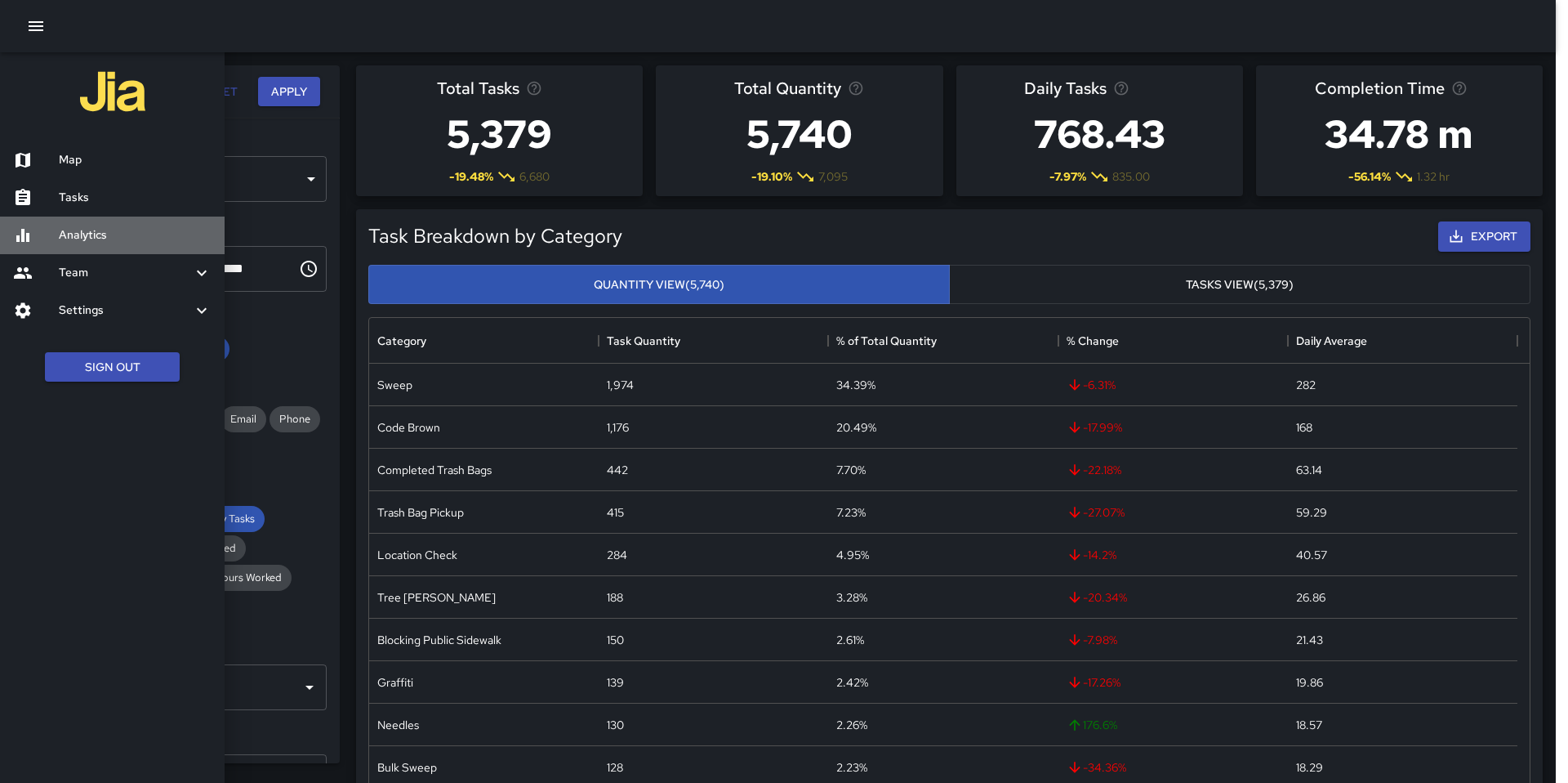
click at [100, 234] on h6 "Analytics" at bounding box center [135, 235] width 153 height 18
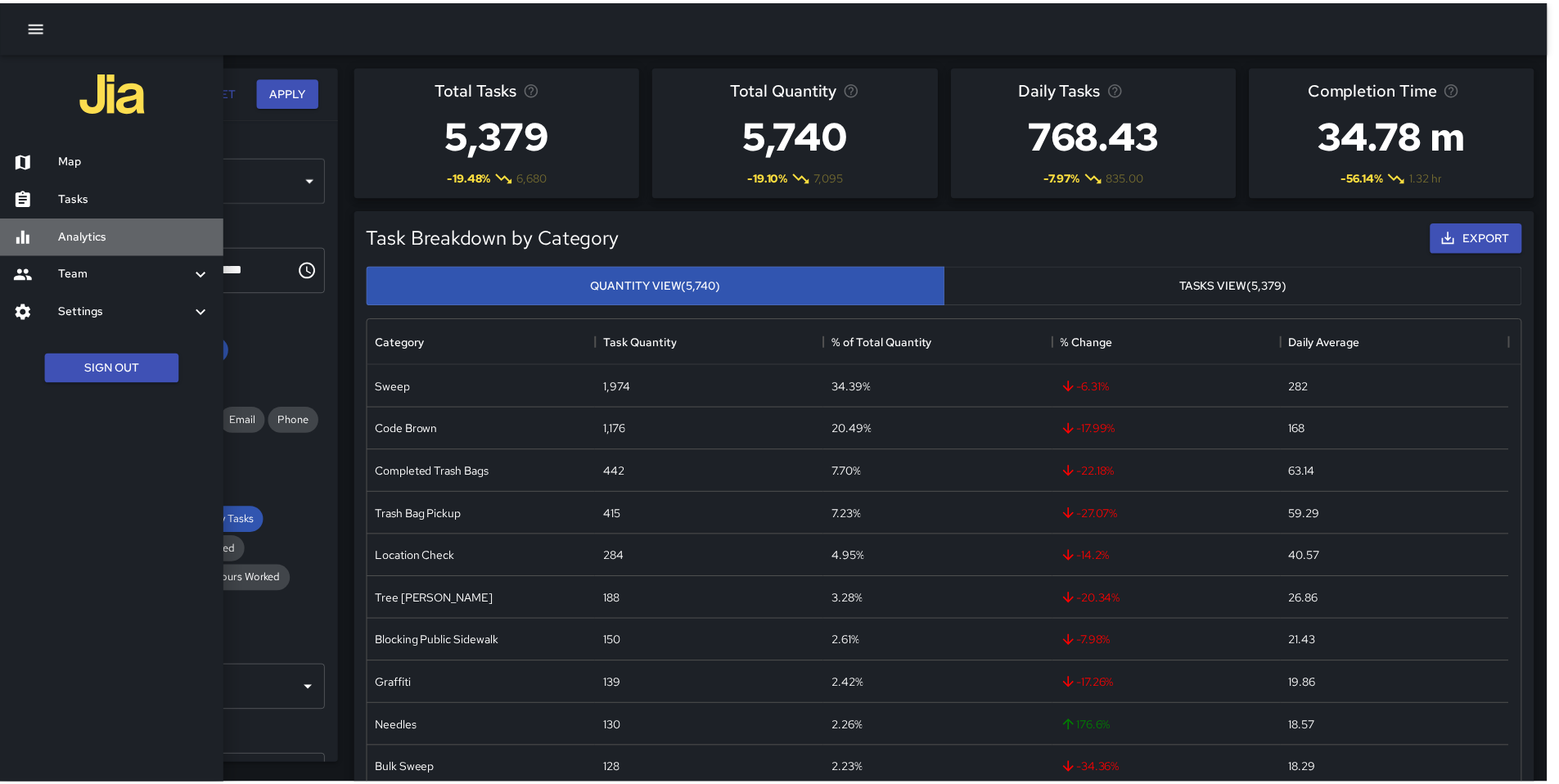
scroll to position [13, 13]
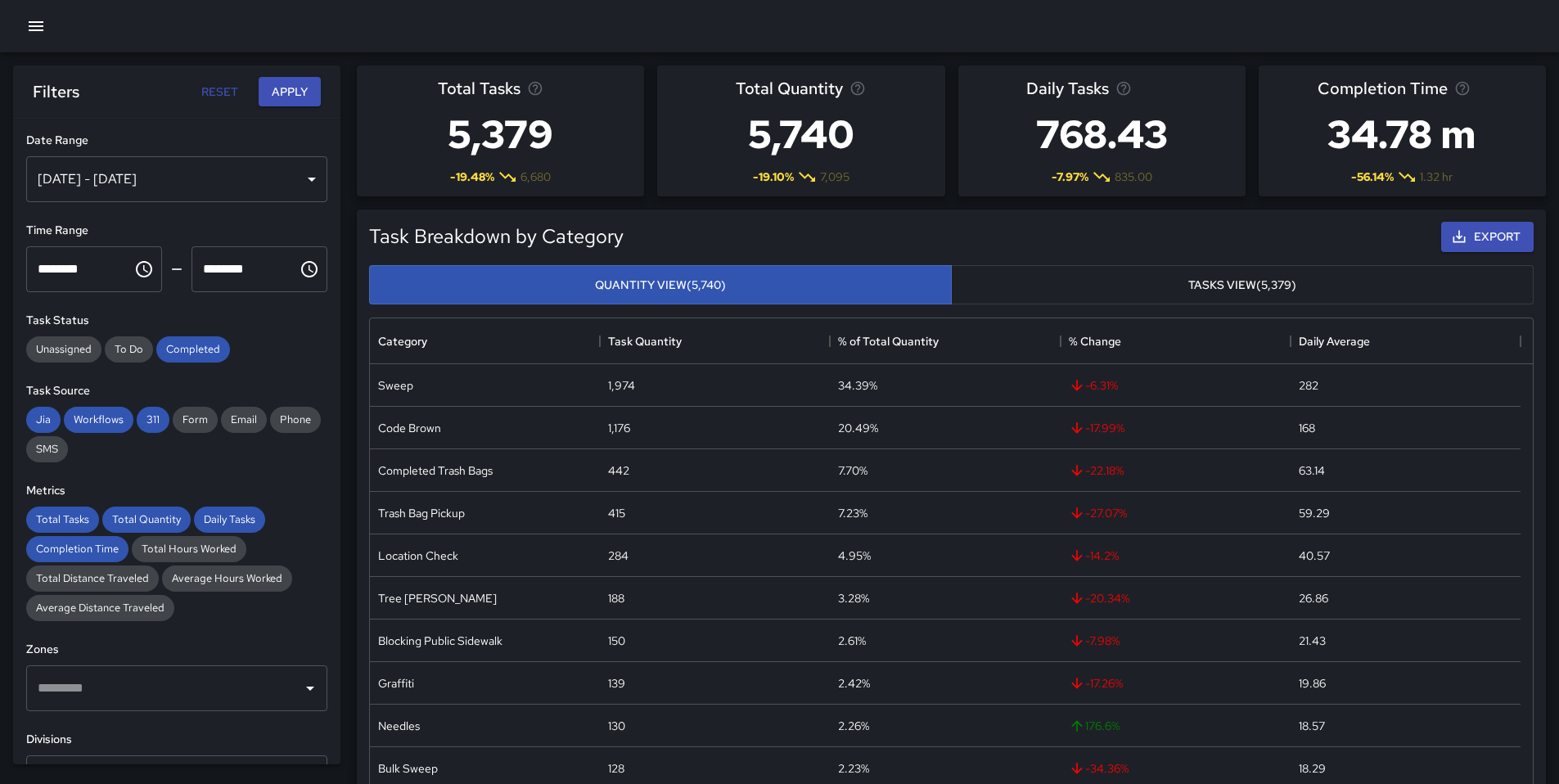
click at [41, 29] on icon "button" at bounding box center [36, 25] width 20 height 20
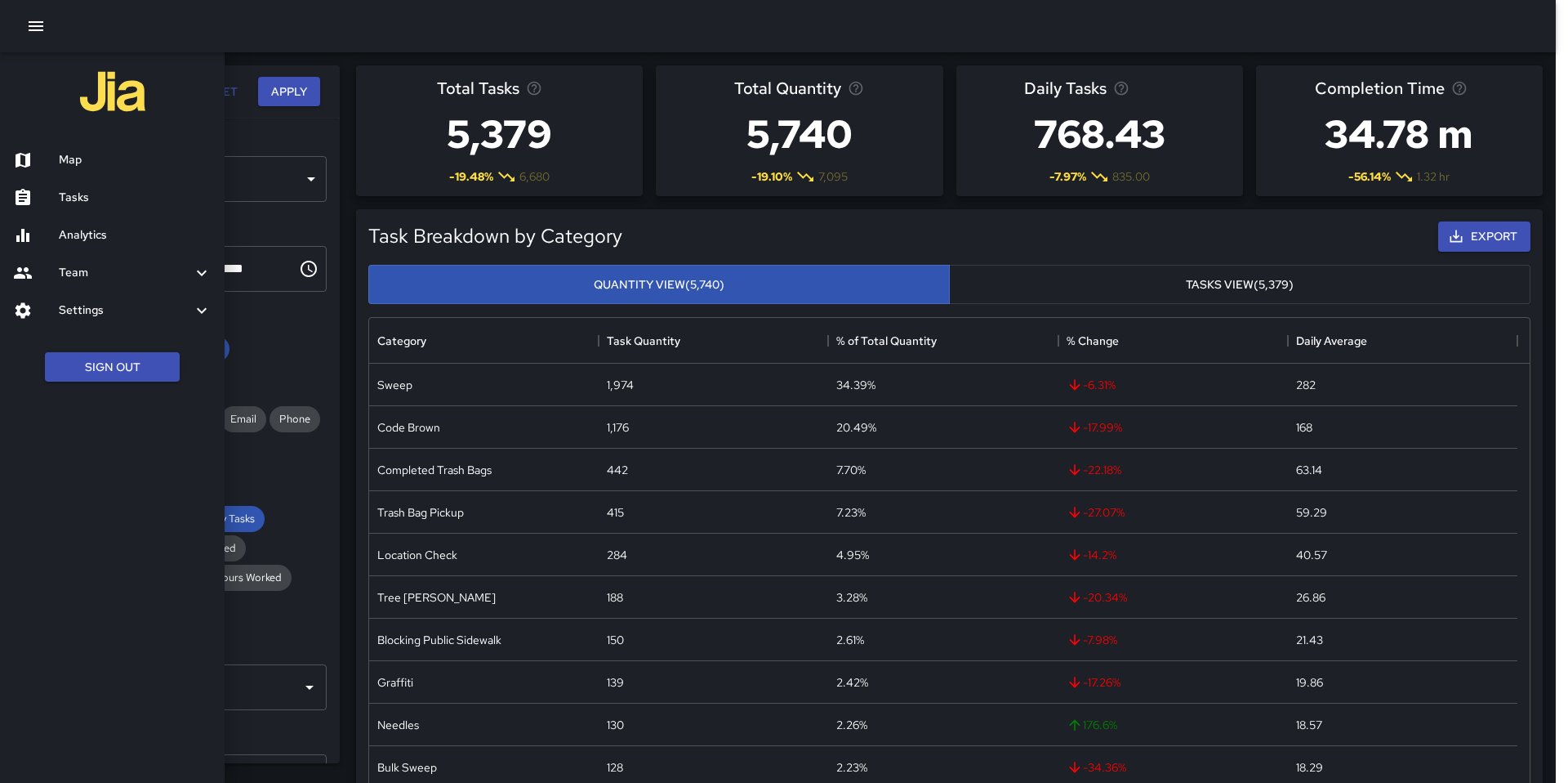
click at [94, 166] on h6 "Map" at bounding box center [135, 159] width 153 height 18
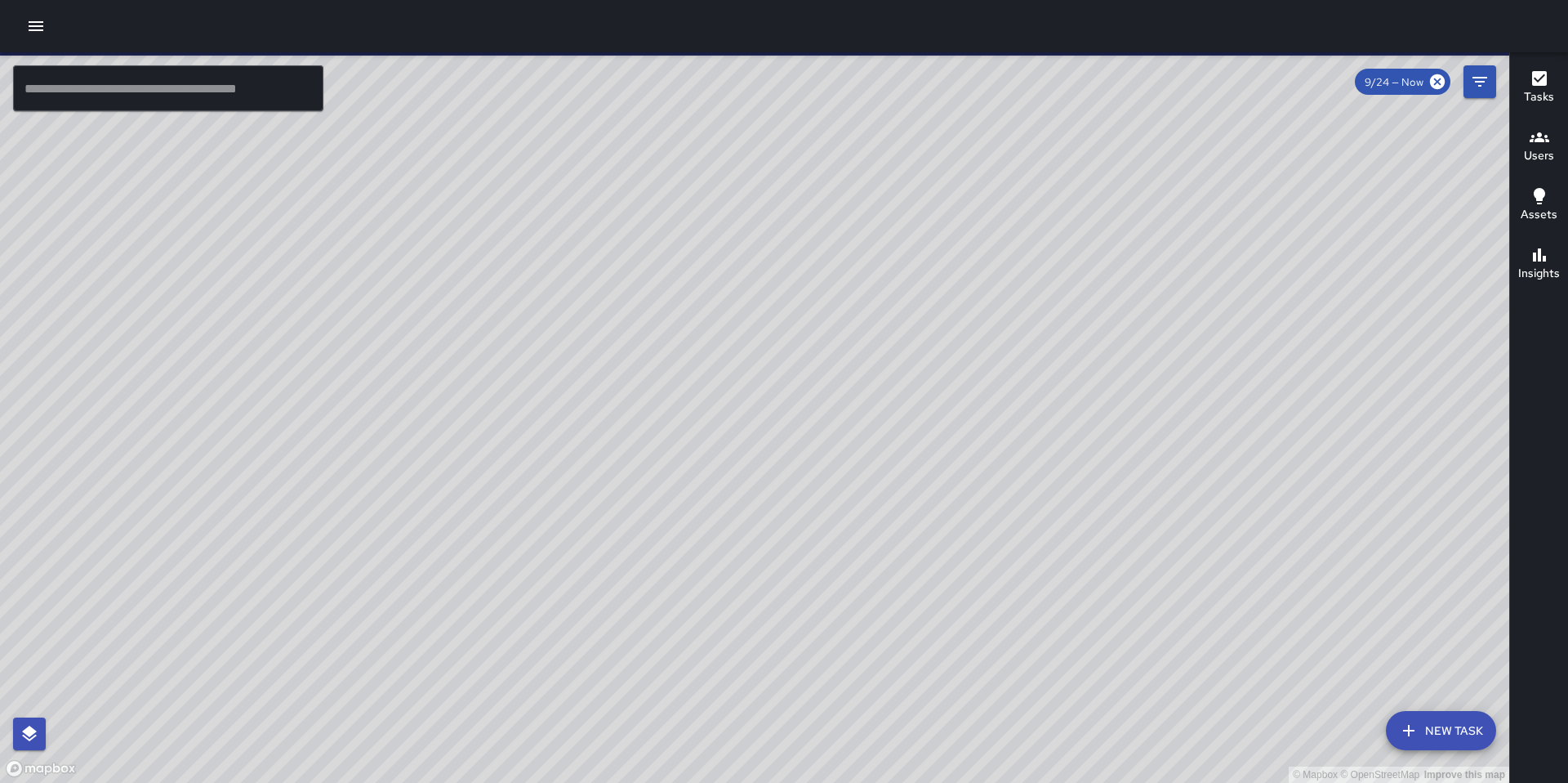
click at [29, 33] on icon "button" at bounding box center [36, 25] width 20 height 20
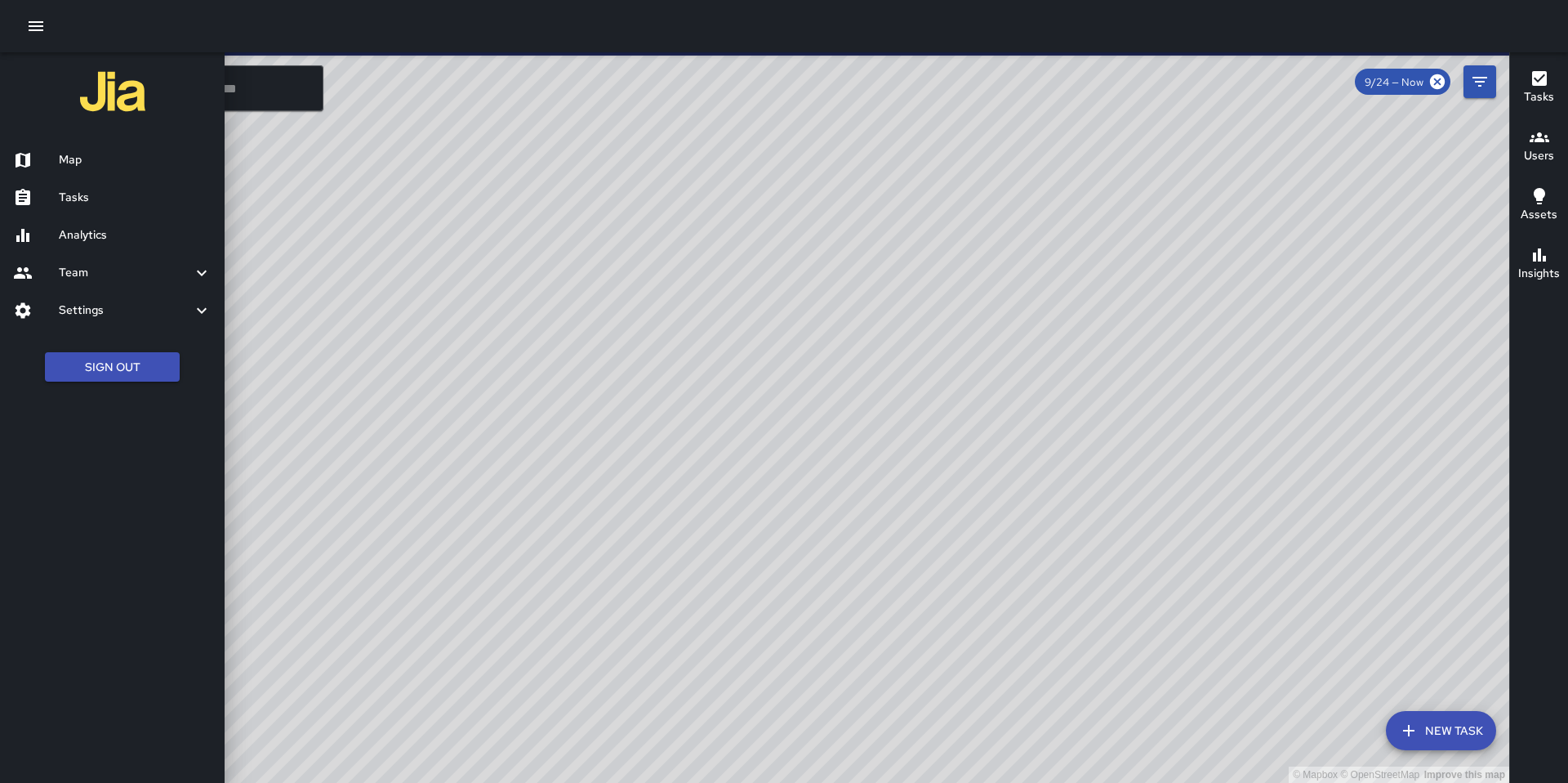
click at [109, 232] on h6 "Analytics" at bounding box center [135, 235] width 153 height 18
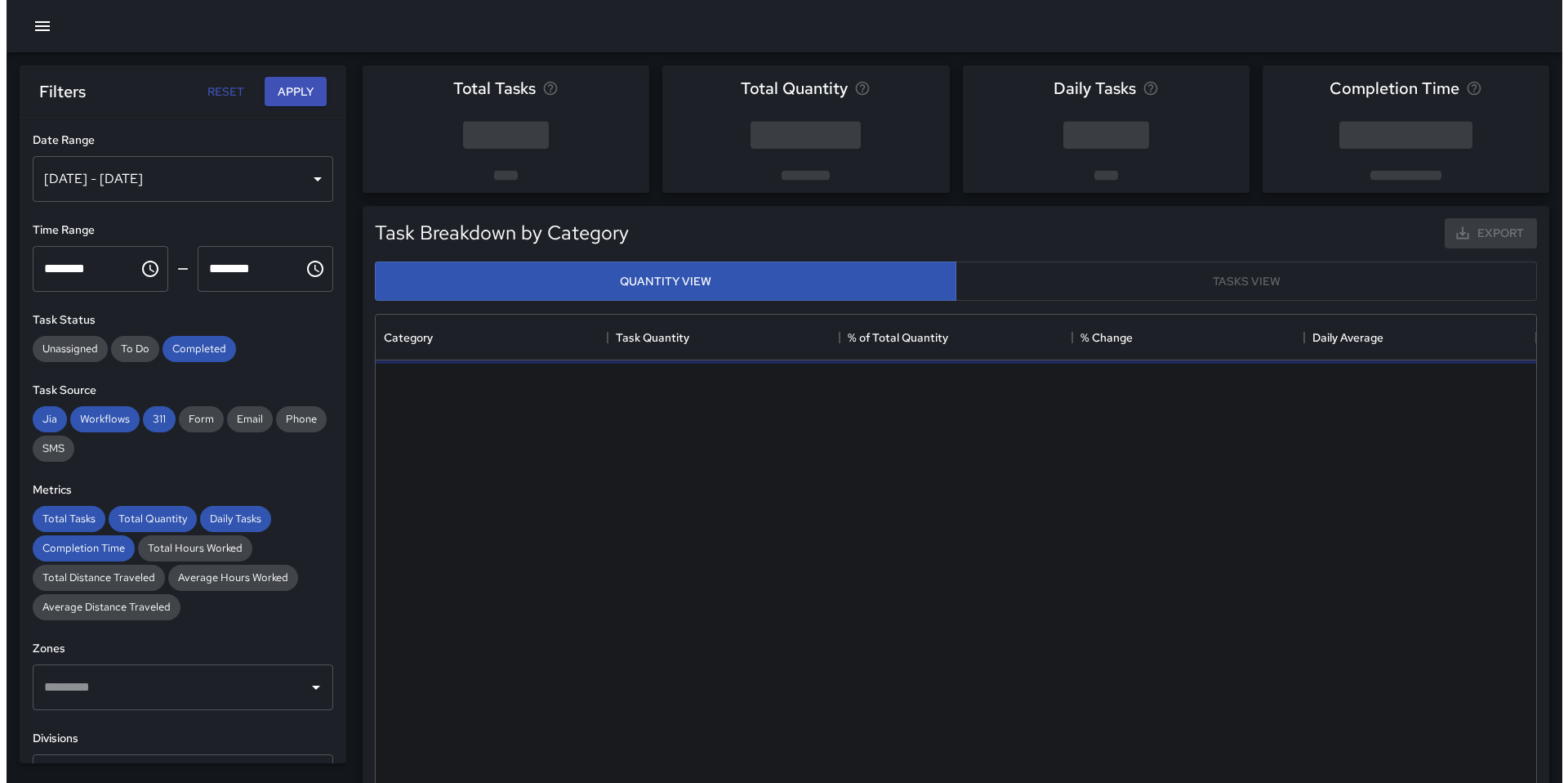
scroll to position [476, 1148]
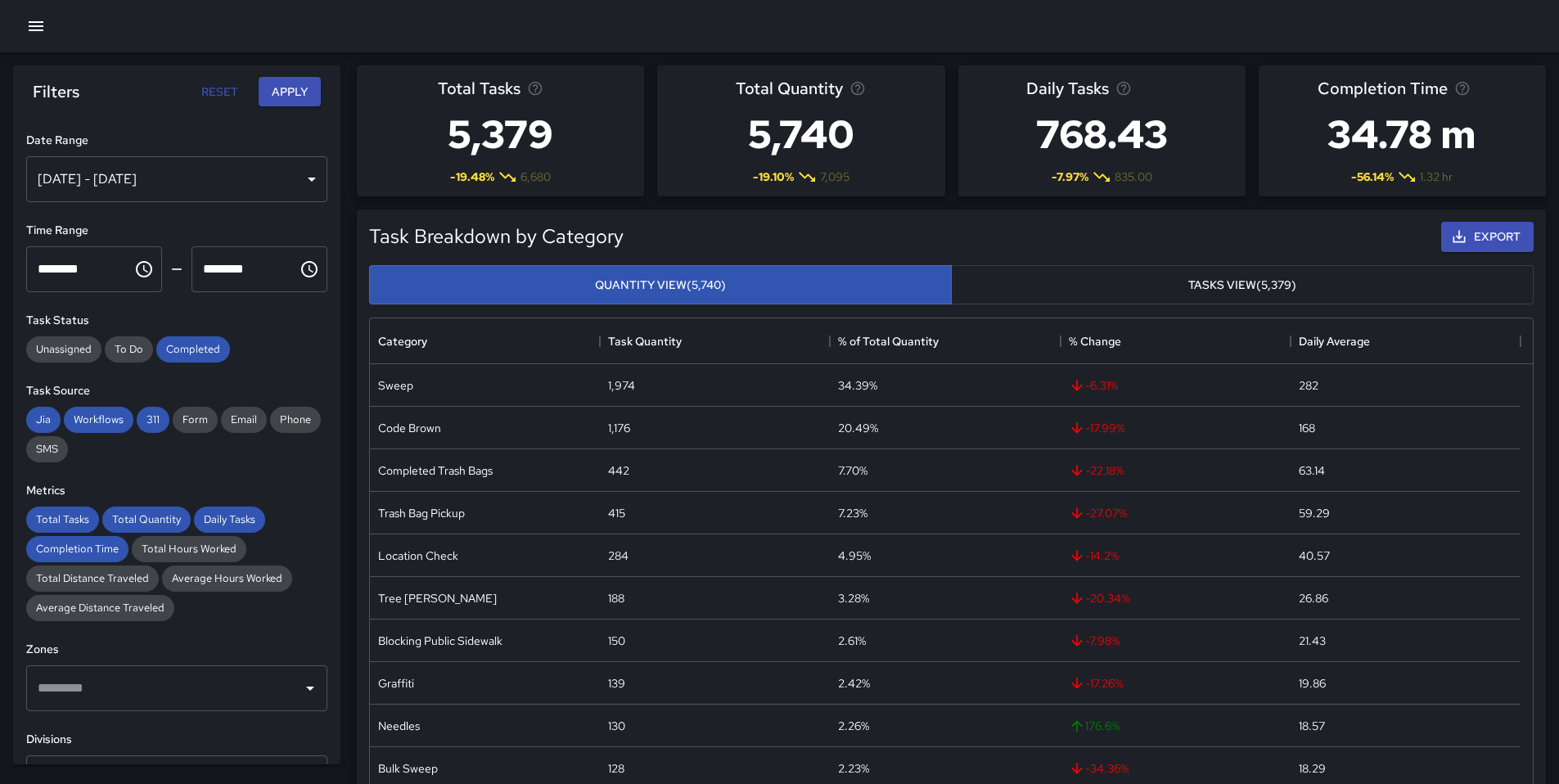
click at [37, 33] on icon "button" at bounding box center [36, 25] width 20 height 20
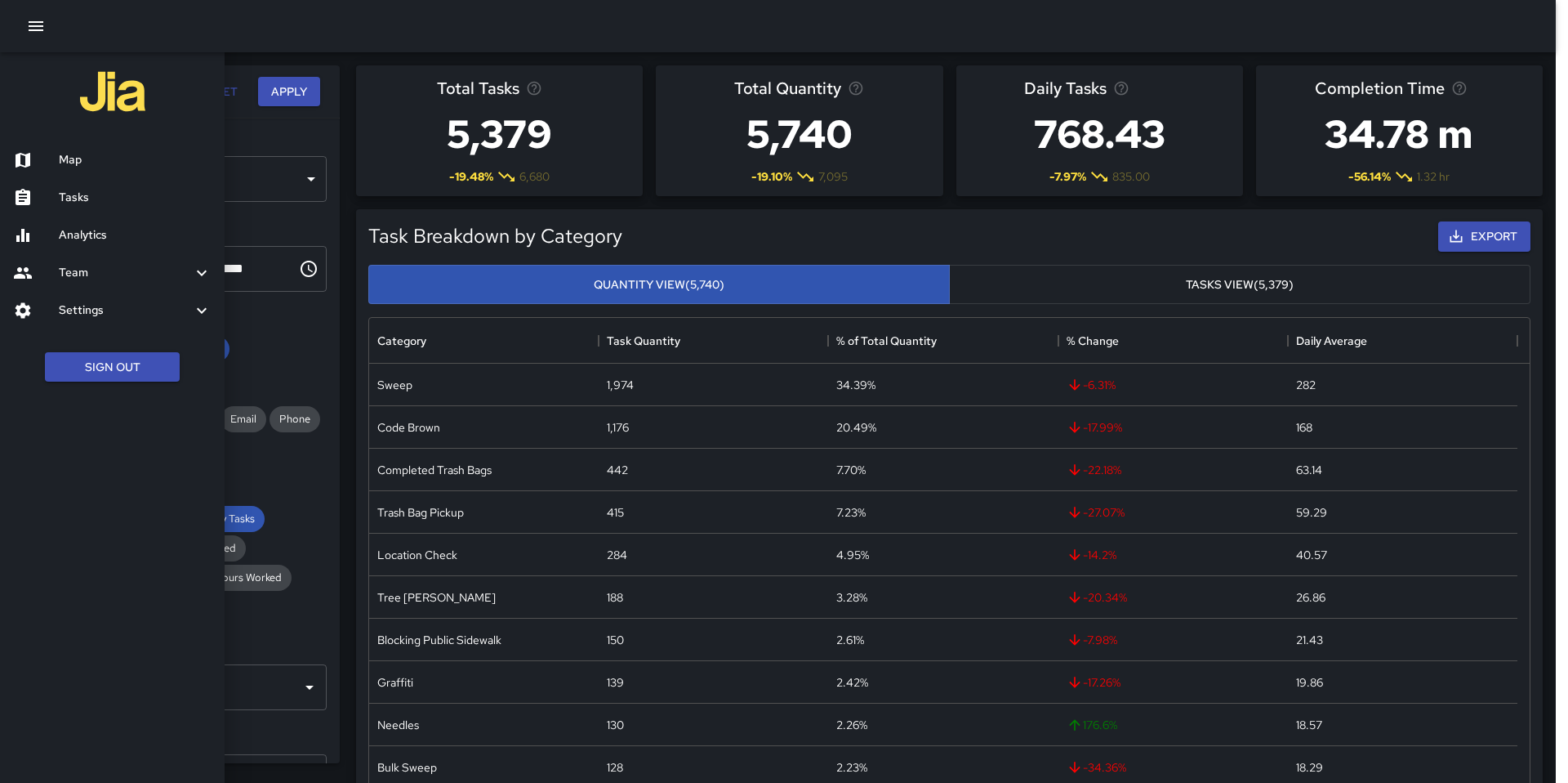
click at [102, 267] on h6 "Team" at bounding box center [125, 272] width 133 height 18
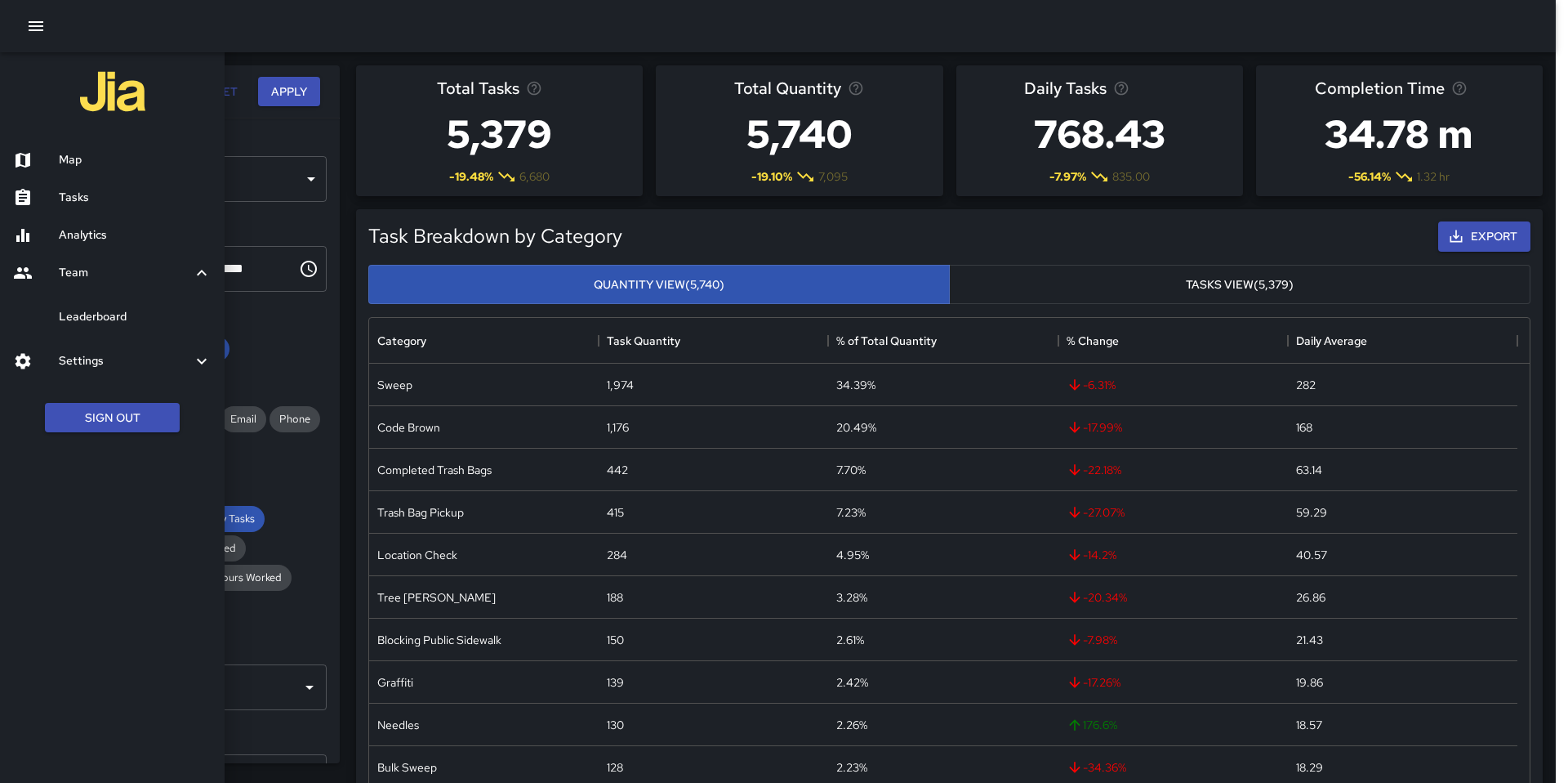
click at [109, 324] on h6 "Leaderboard" at bounding box center [135, 316] width 153 height 18
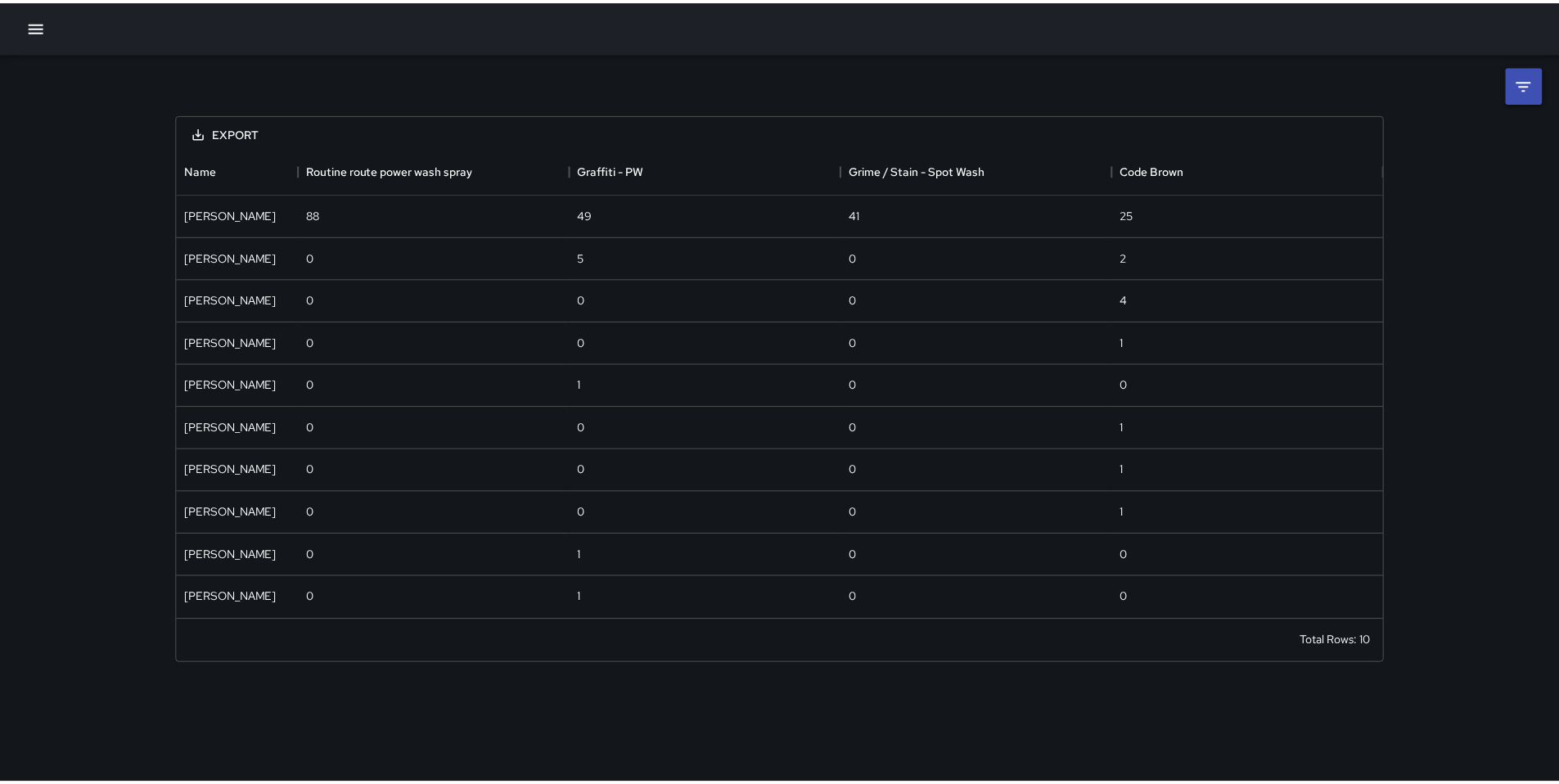
scroll to position [459, 1204]
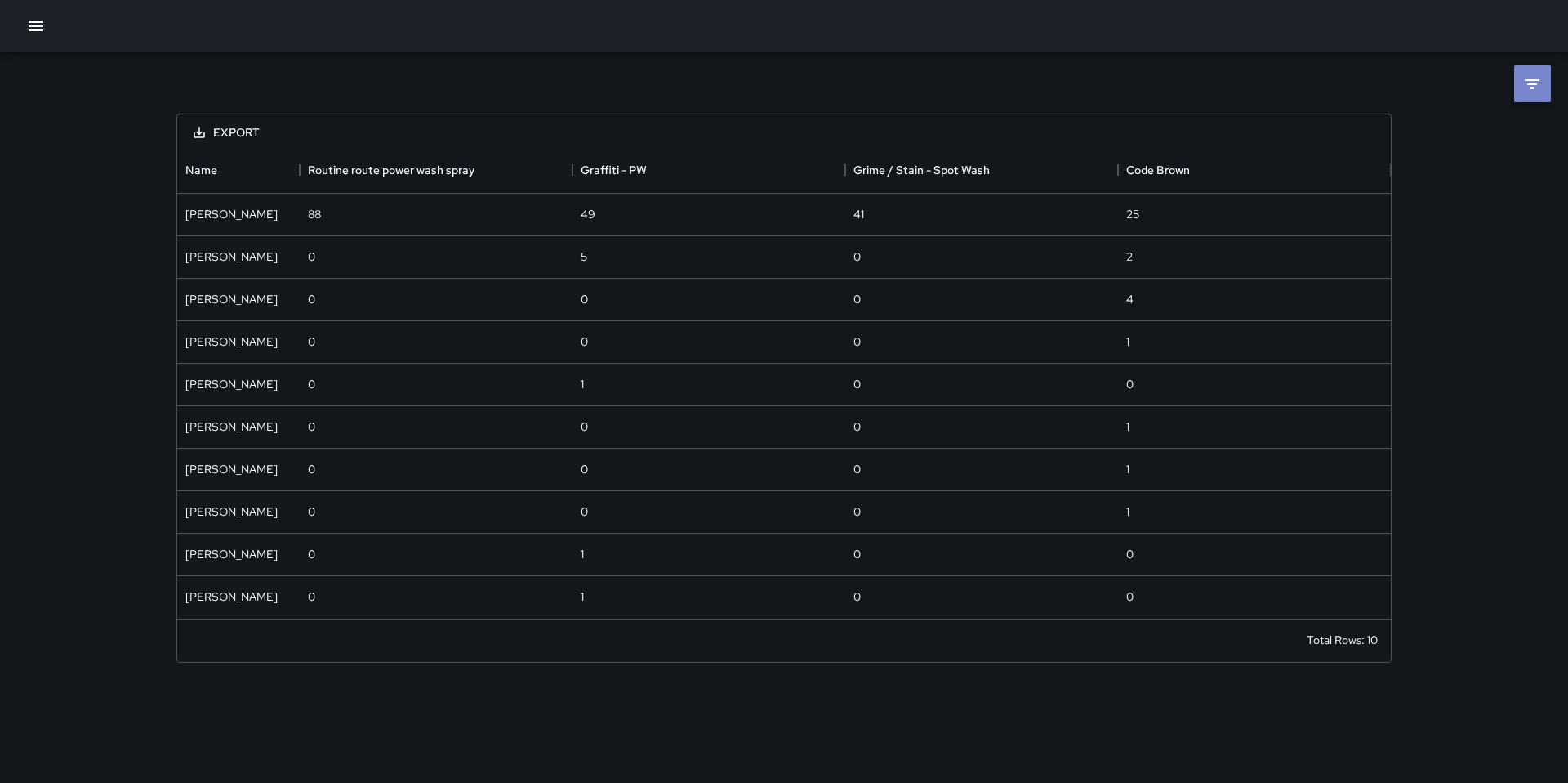
click at [1528, 77] on icon at bounding box center [1532, 84] width 20 height 20
click at [1374, 139] on body "**********" at bounding box center [784, 391] width 1568 height 783
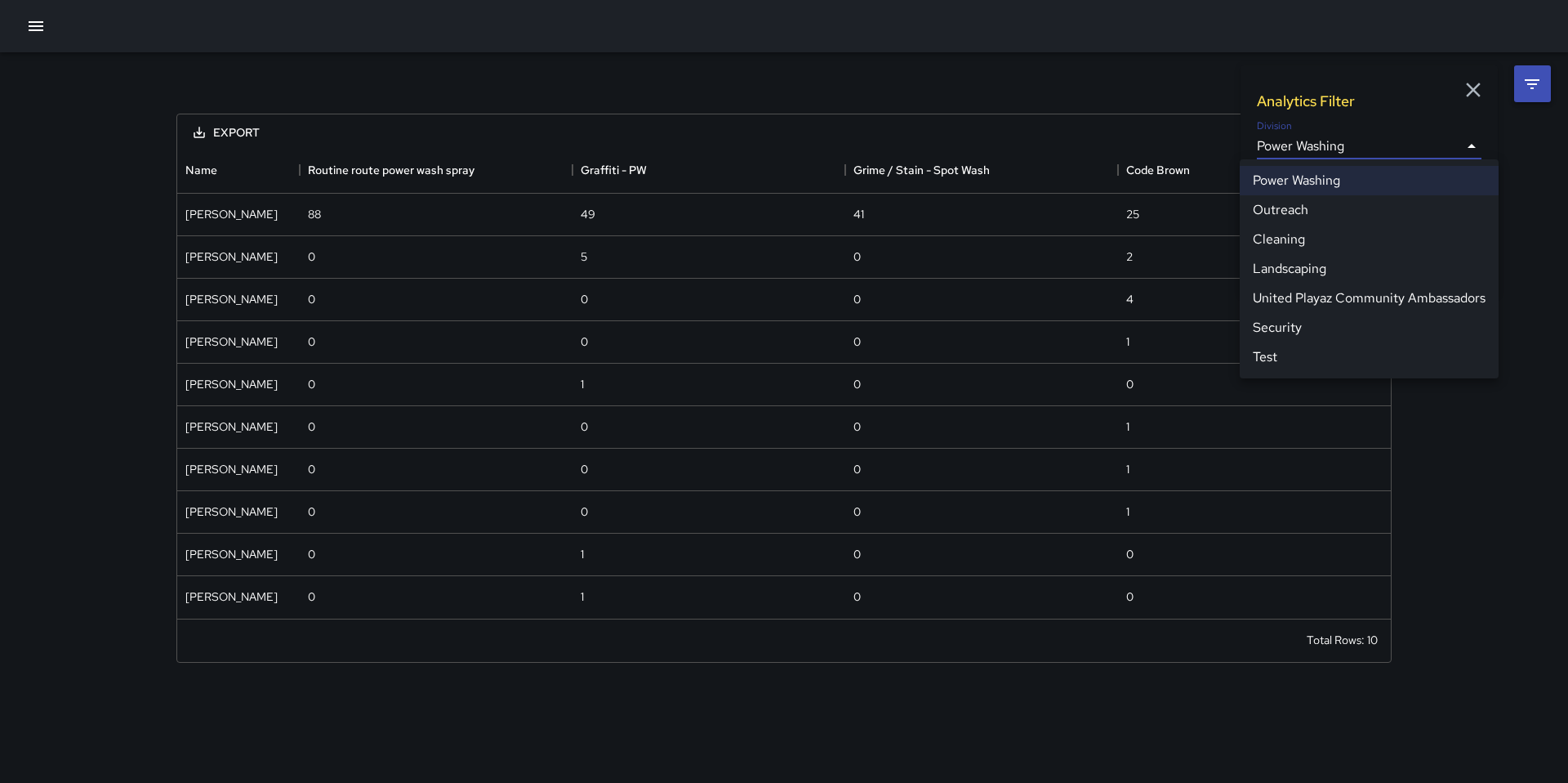
click at [1309, 231] on li "Cleaning" at bounding box center [1369, 239] width 259 height 30
type input "**********"
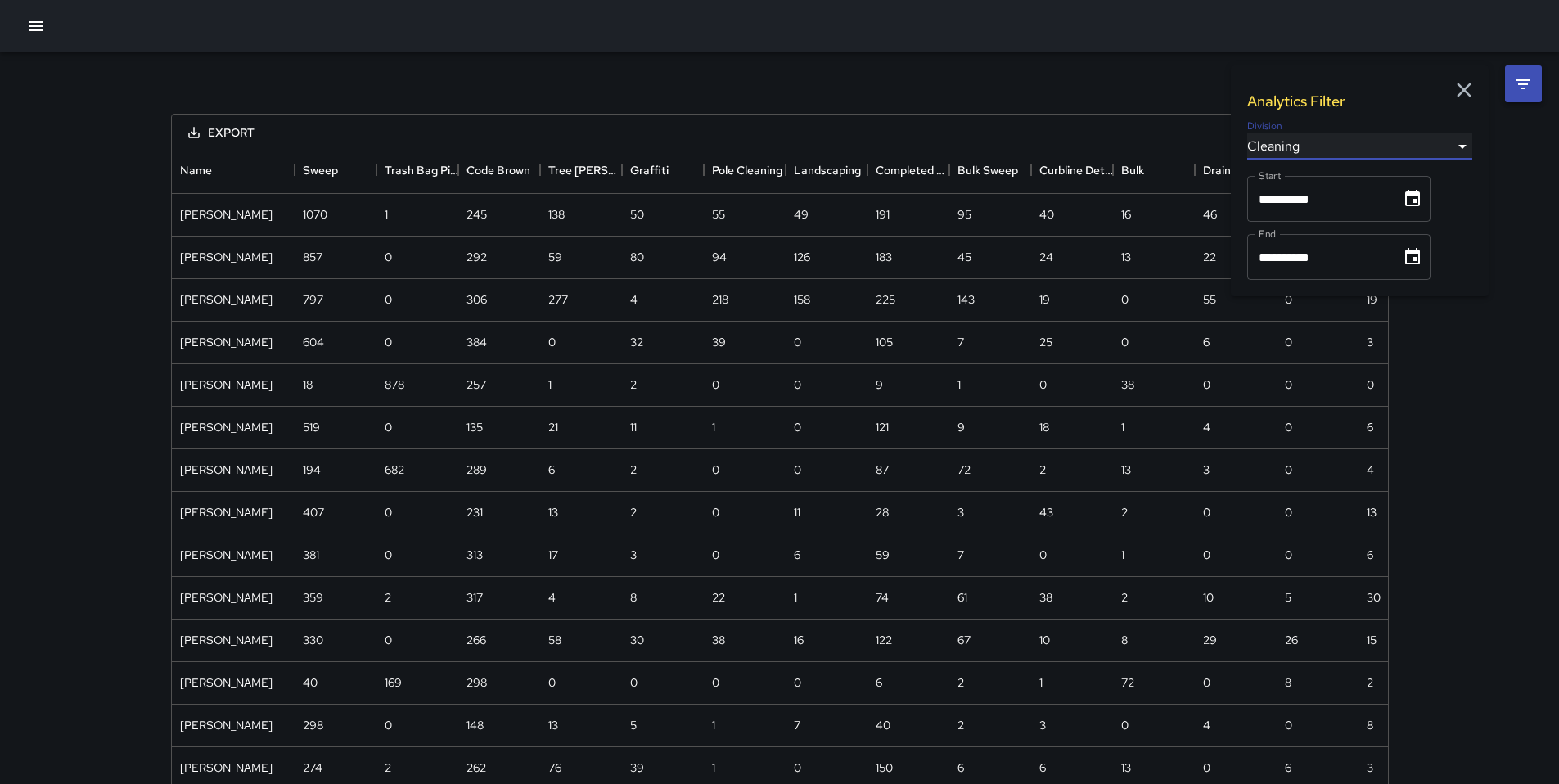
scroll to position [1279, 1204]
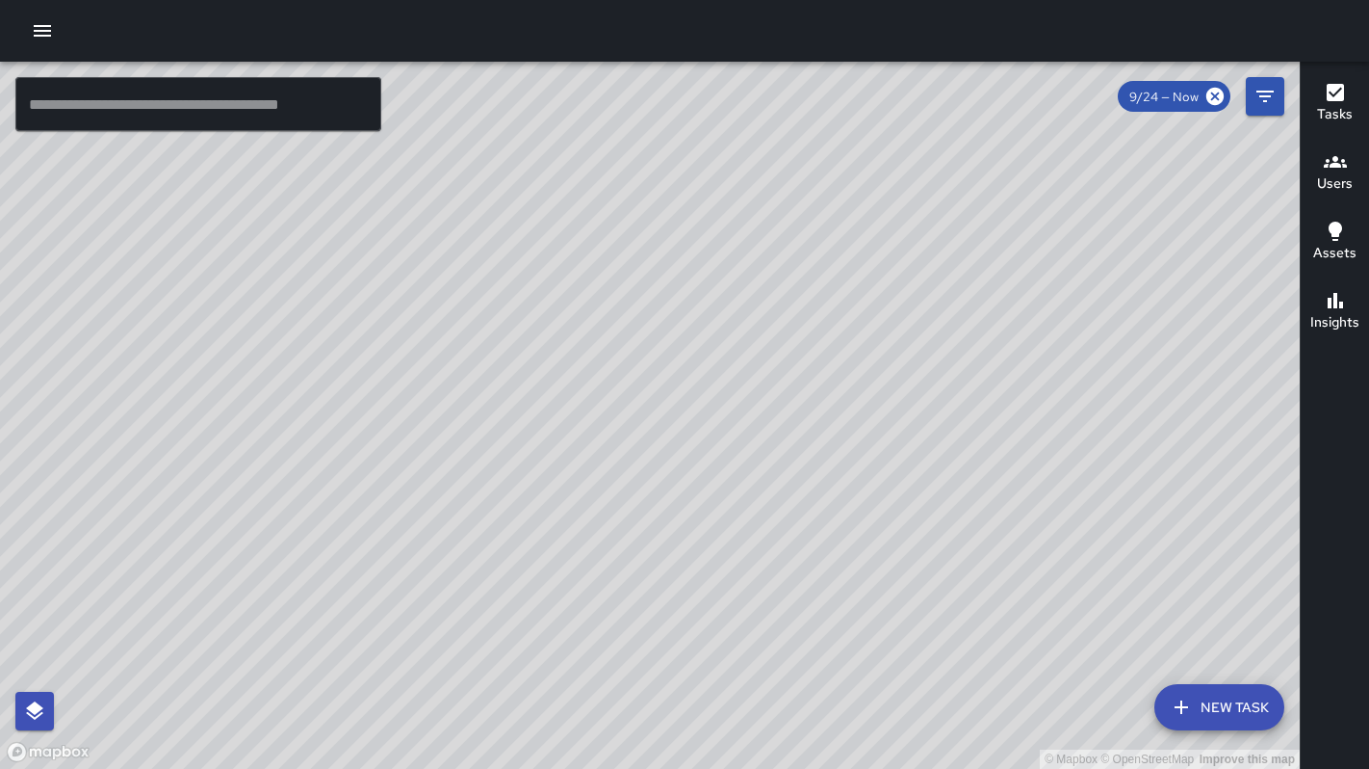
click at [36, 34] on icon "button" at bounding box center [42, 30] width 23 height 23
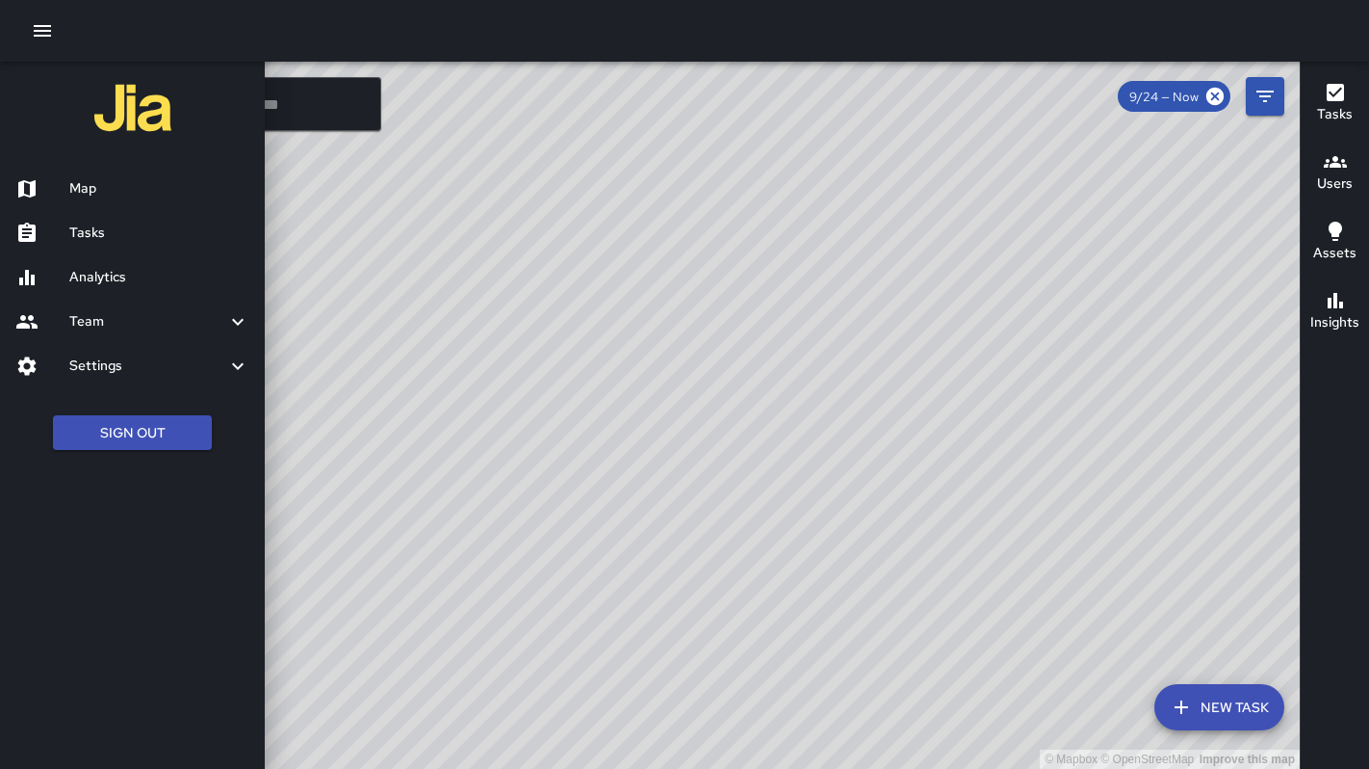
click at [81, 273] on h6 "Analytics" at bounding box center [159, 277] width 180 height 21
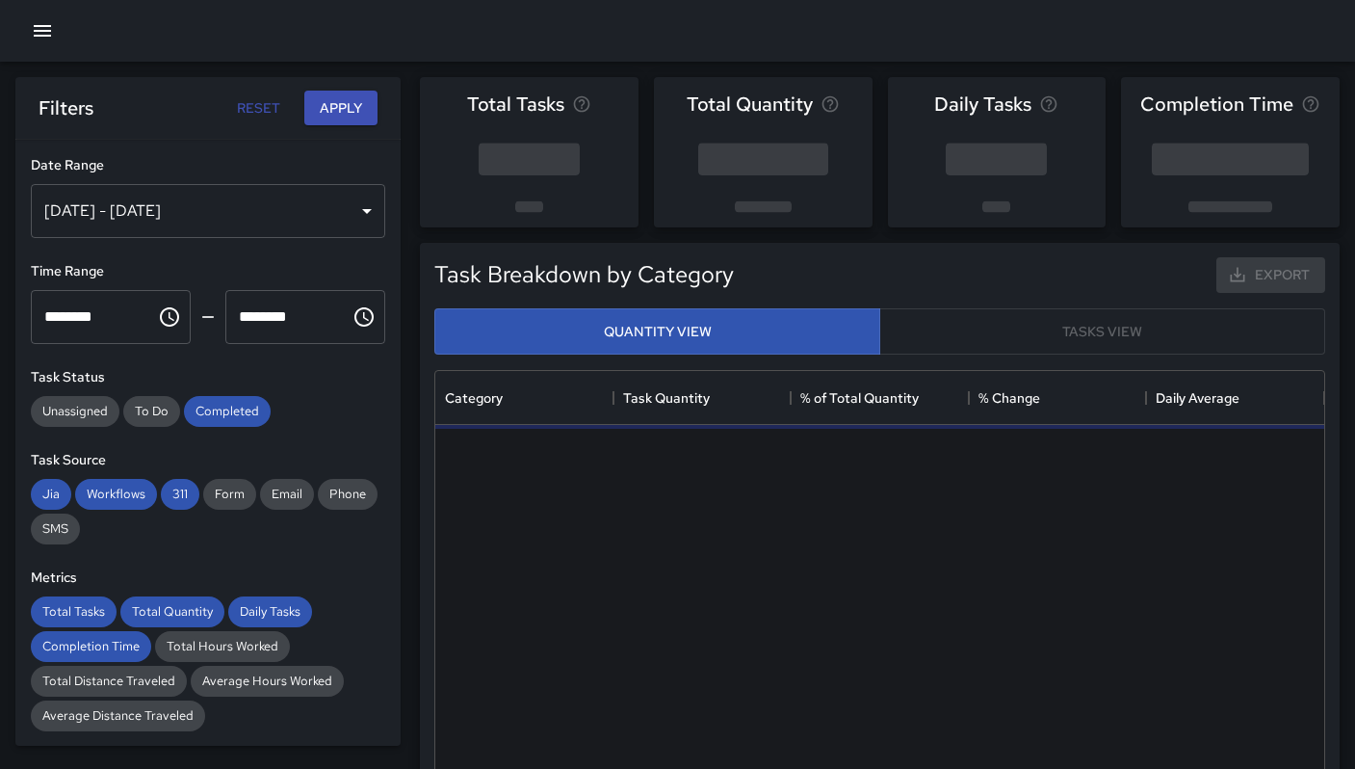
scroll to position [561, 874]
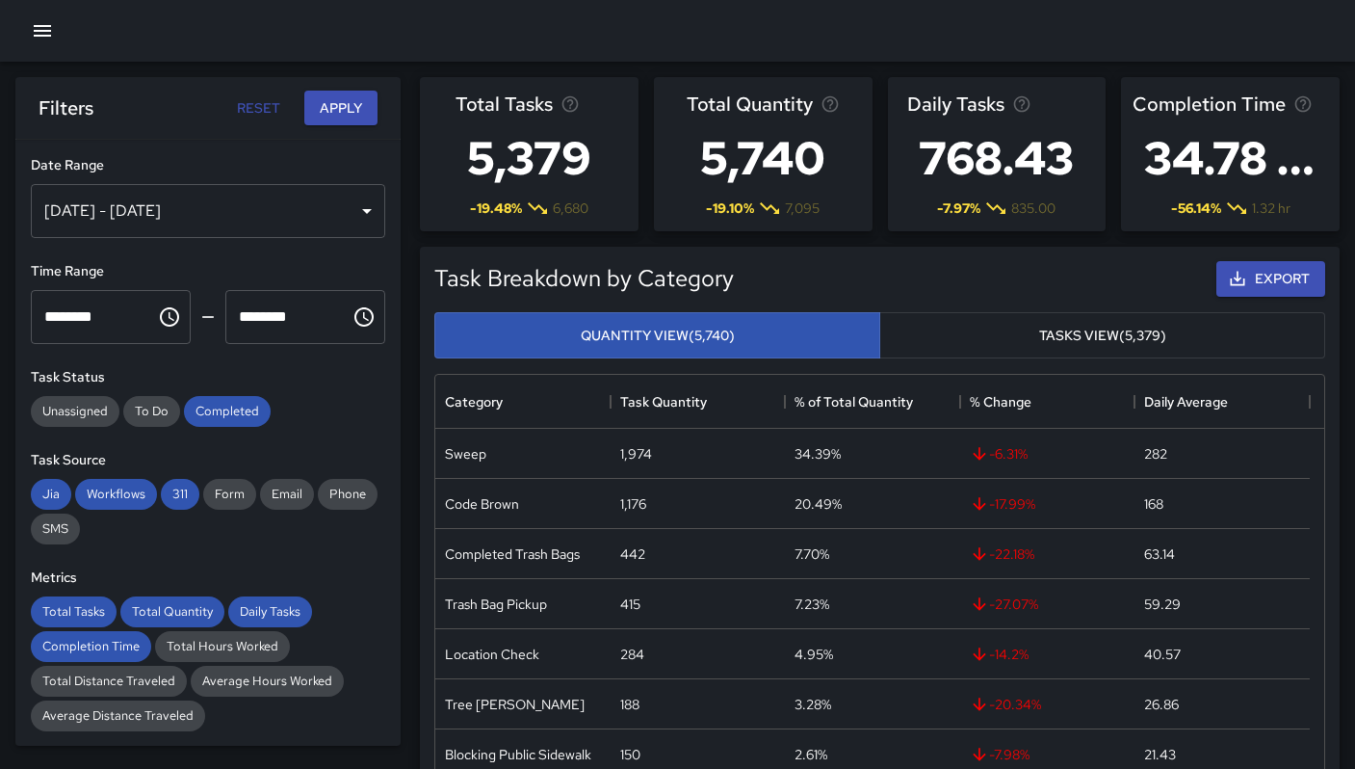
click at [239, 217] on div "[DATE] - [DATE]" at bounding box center [208, 211] width 354 height 54
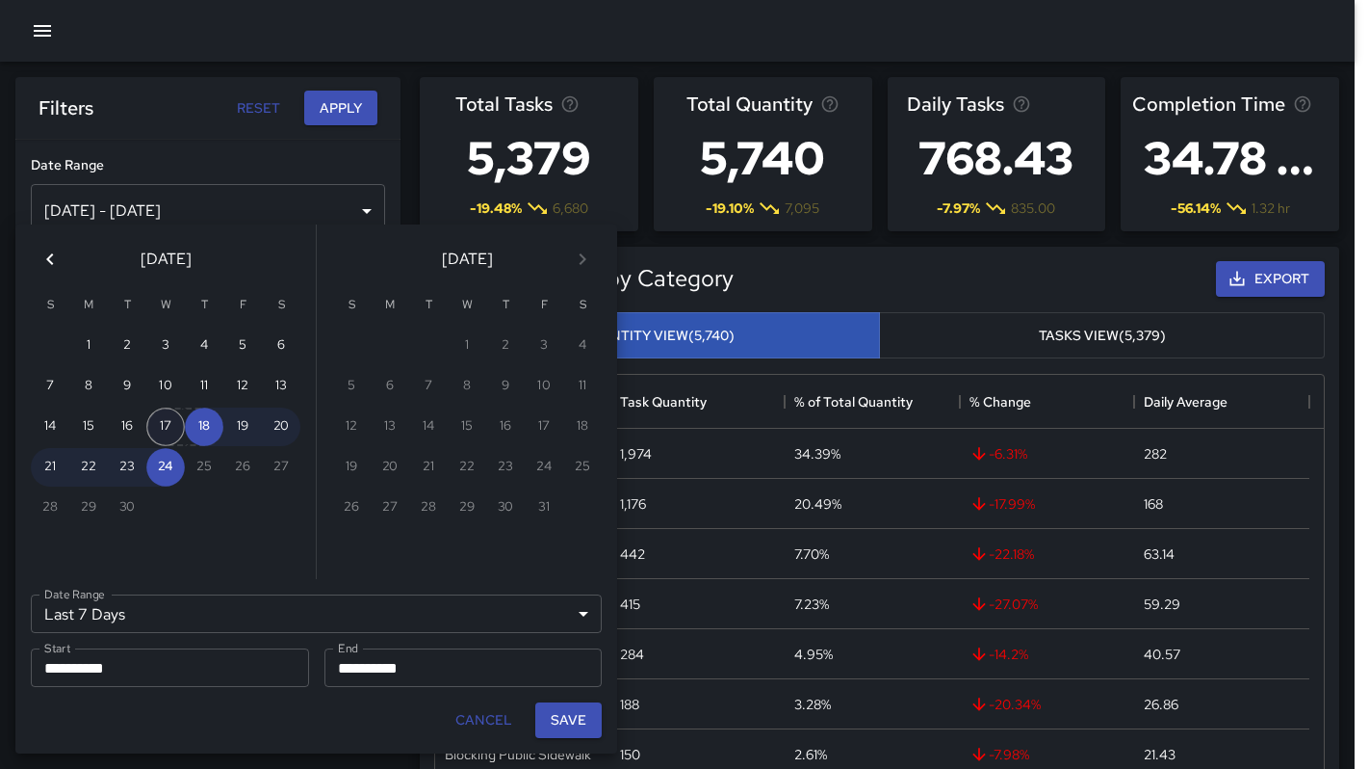
click at [166, 430] on button "17" at bounding box center [165, 426] width 39 height 39
type input "******"
type input "**********"
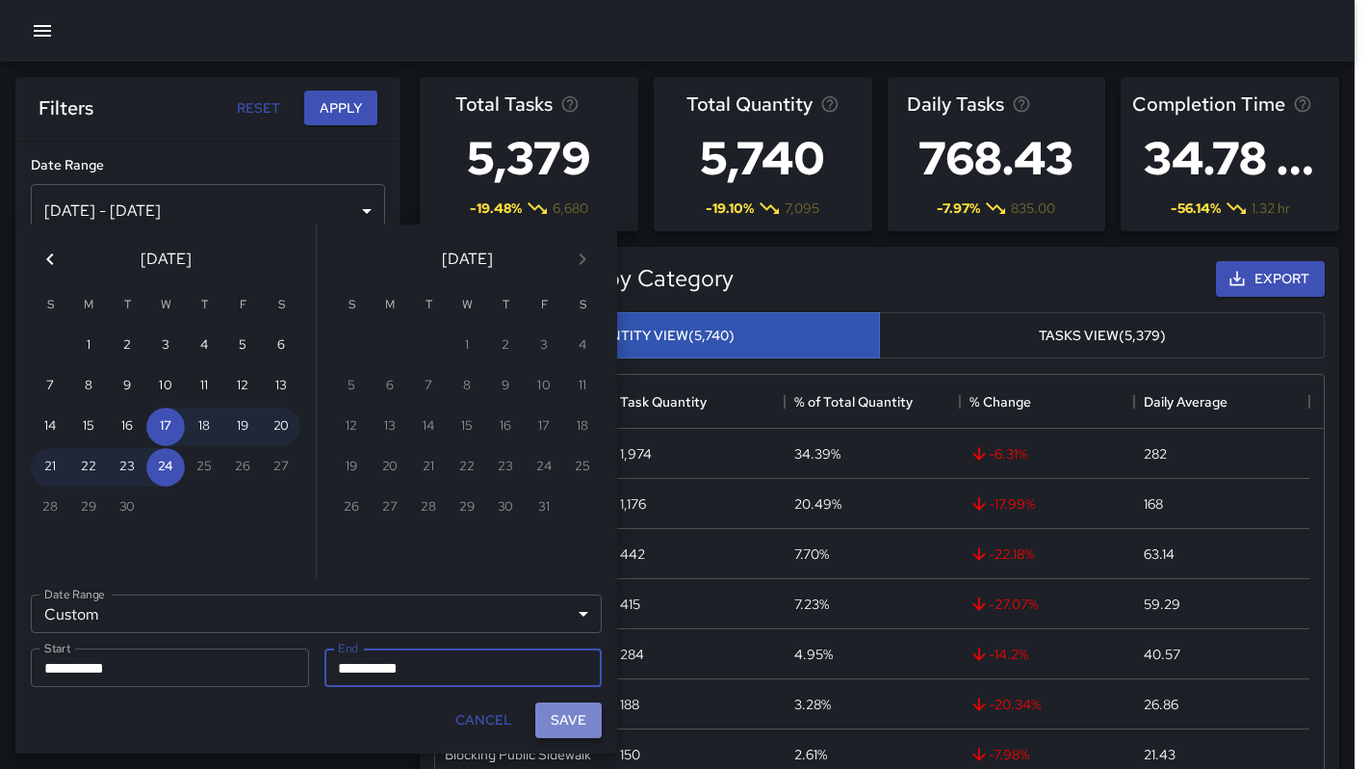
click at [566, 713] on button "Save" at bounding box center [568, 720] width 66 height 36
type input "**********"
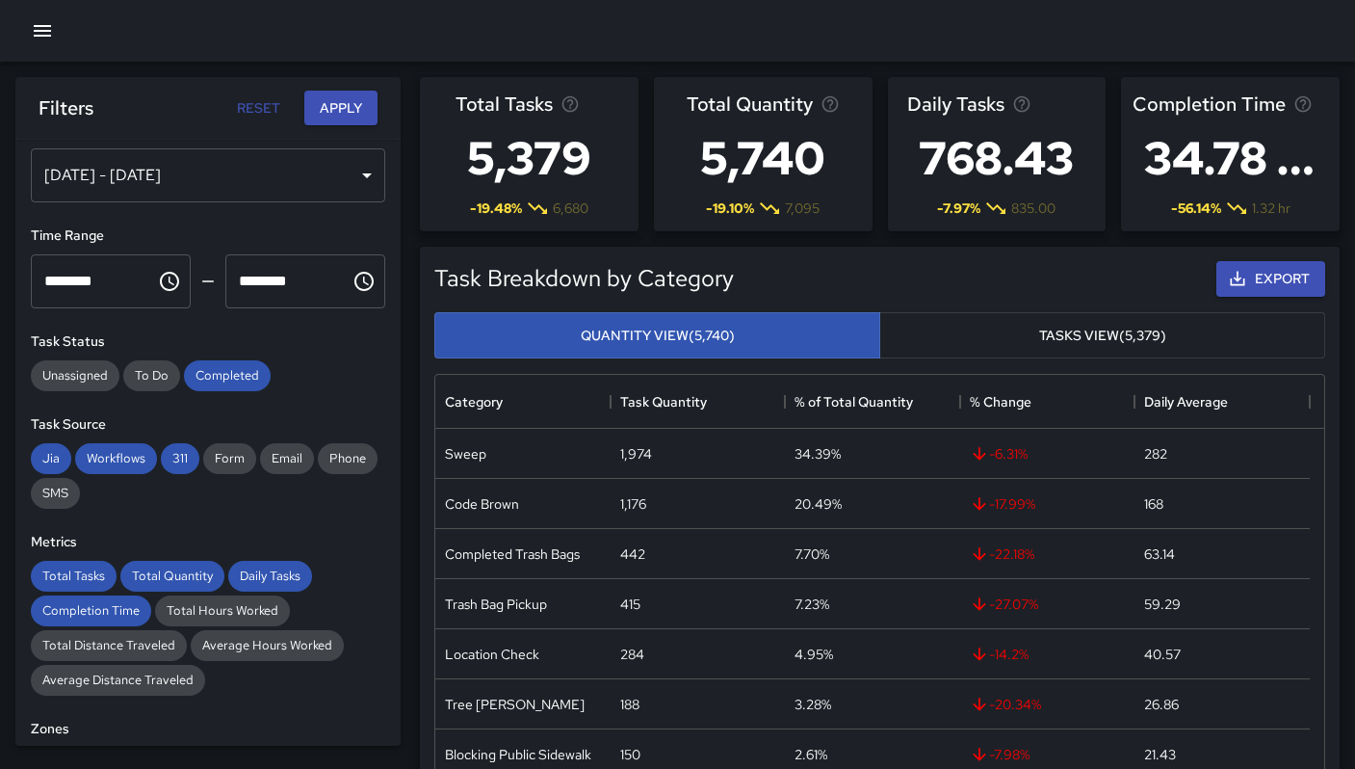
scroll to position [123, 0]
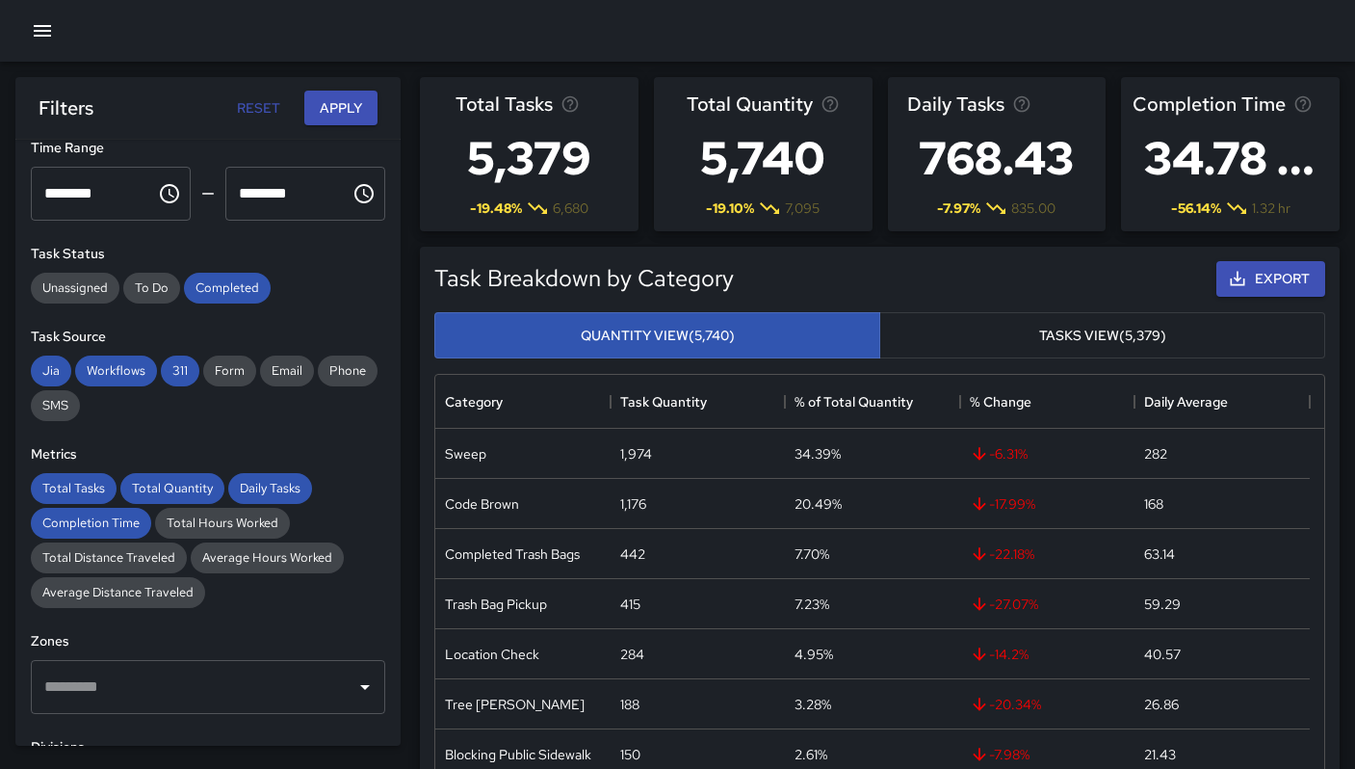
drag, startPoint x: 216, startPoint y: 282, endPoint x: 201, endPoint y: 312, distance: 33.2
click at [216, 282] on span "Completed" at bounding box center [227, 287] width 87 height 16
click at [186, 368] on span "311" at bounding box center [180, 370] width 39 height 16
click at [113, 372] on span "Workflows" at bounding box center [116, 370] width 82 height 16
click at [57, 366] on span "Jia" at bounding box center [51, 370] width 40 height 16
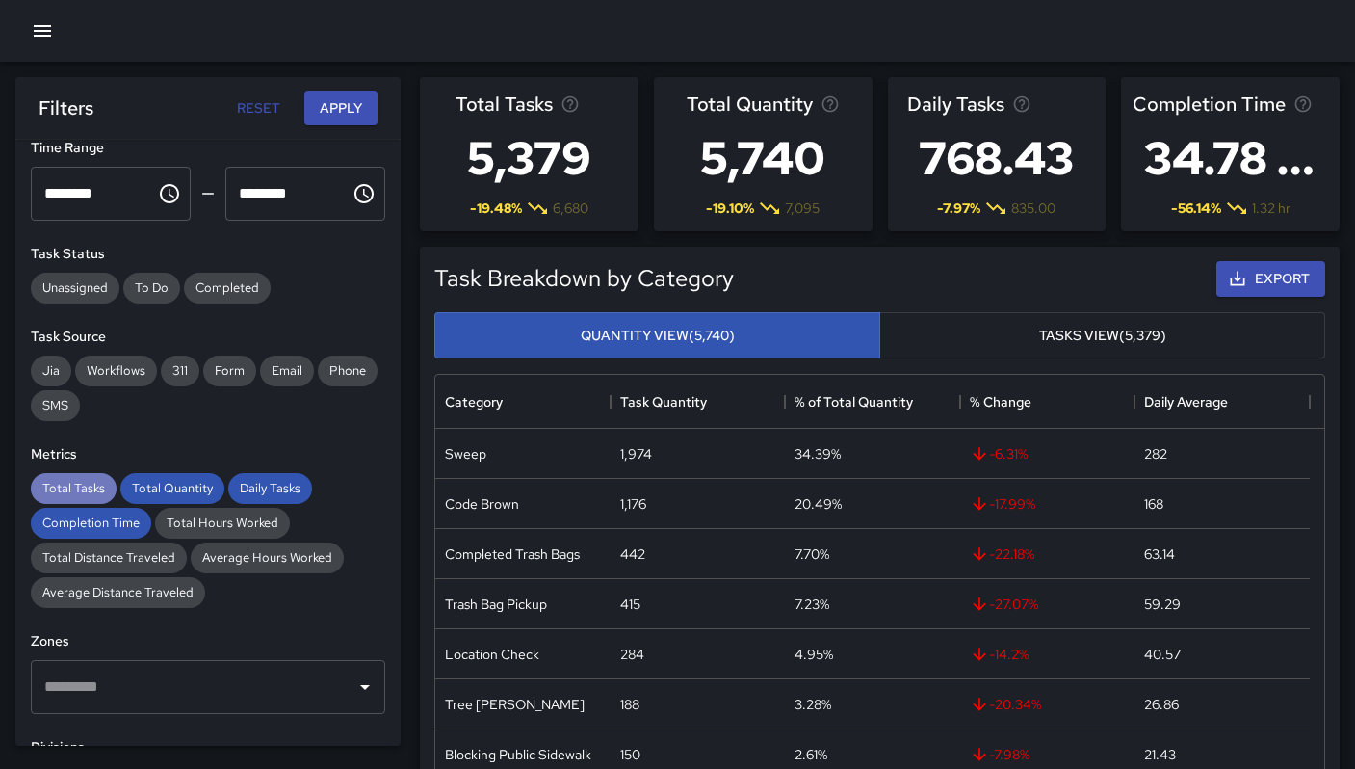
click at [81, 494] on span "Total Tasks" at bounding box center [74, 488] width 86 height 16
click at [182, 495] on span "Total Quantity" at bounding box center [172, 488] width 104 height 16
click at [267, 484] on span "Daily Tasks" at bounding box center [270, 488] width 84 height 16
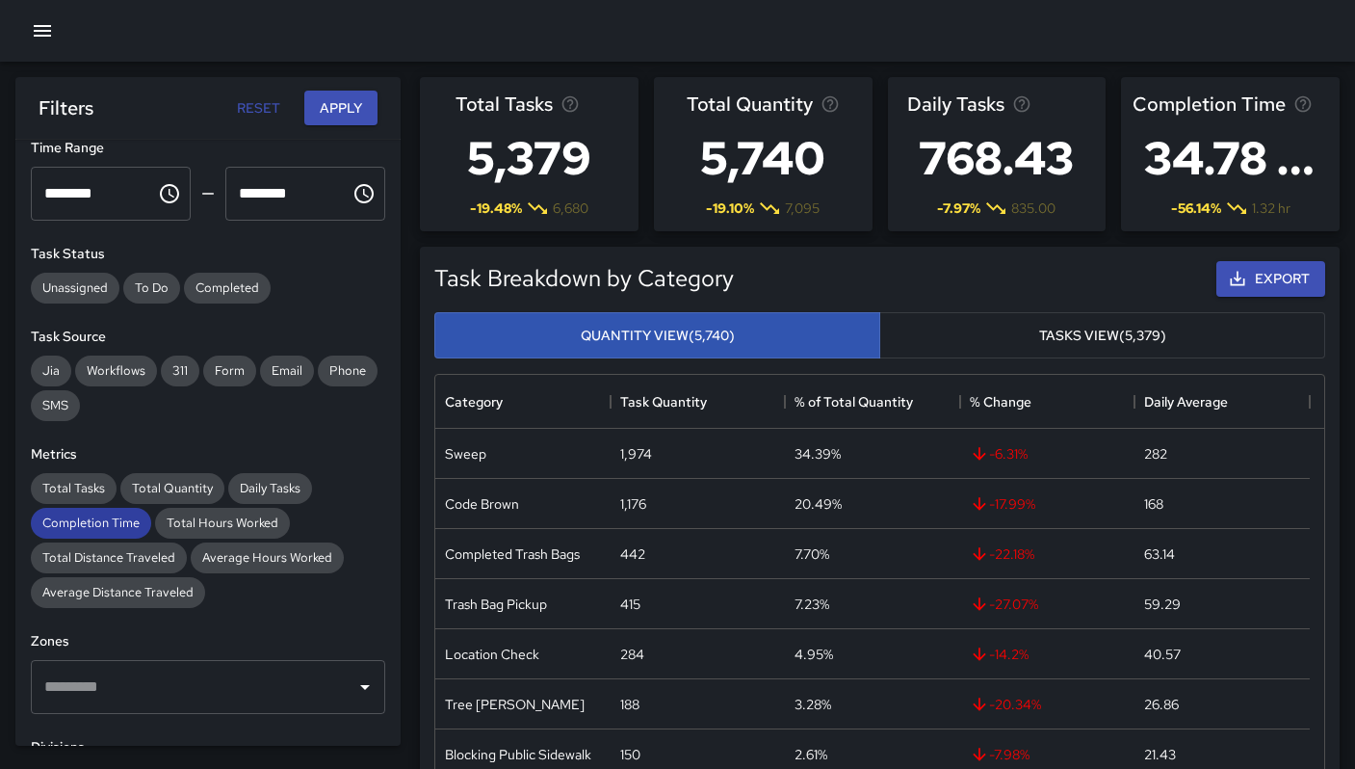
click at [77, 519] on span "Completion Time" at bounding box center [91, 522] width 120 height 16
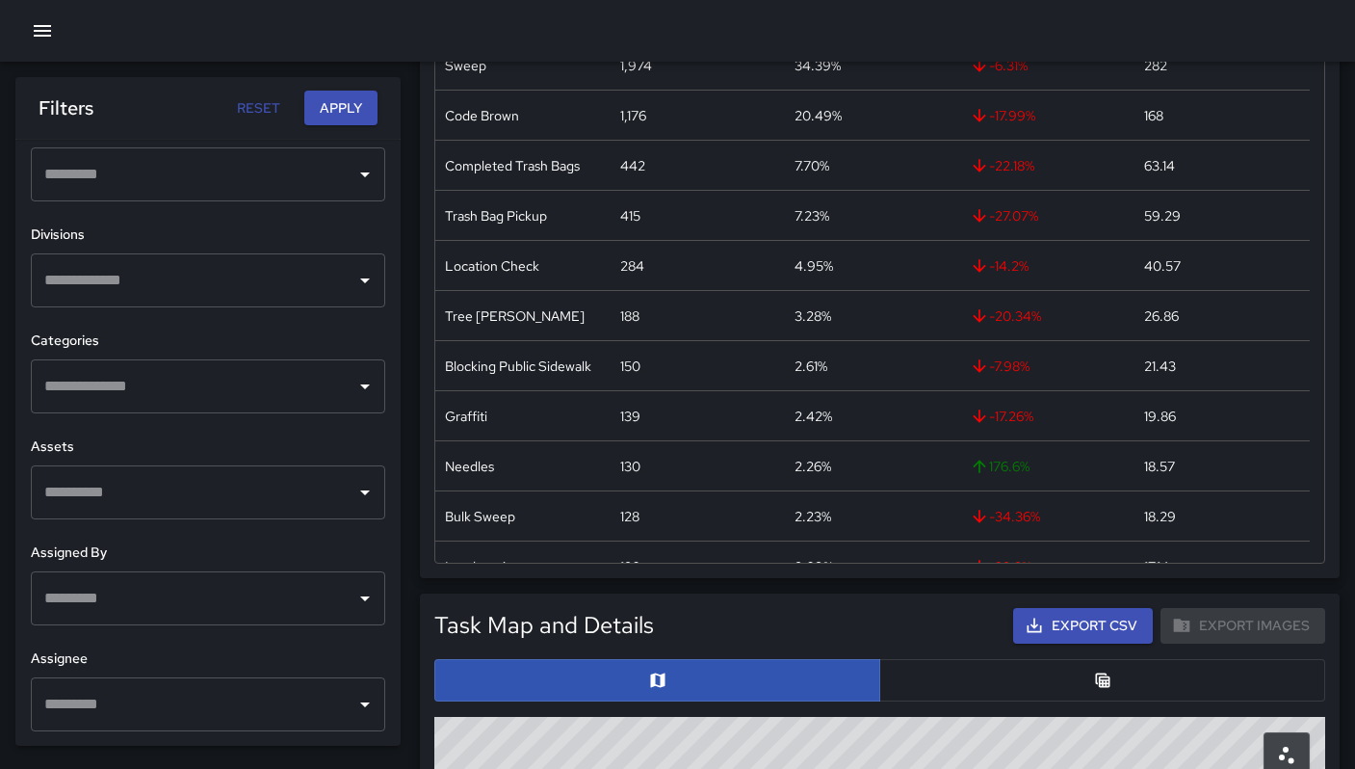
scroll to position [640, 0]
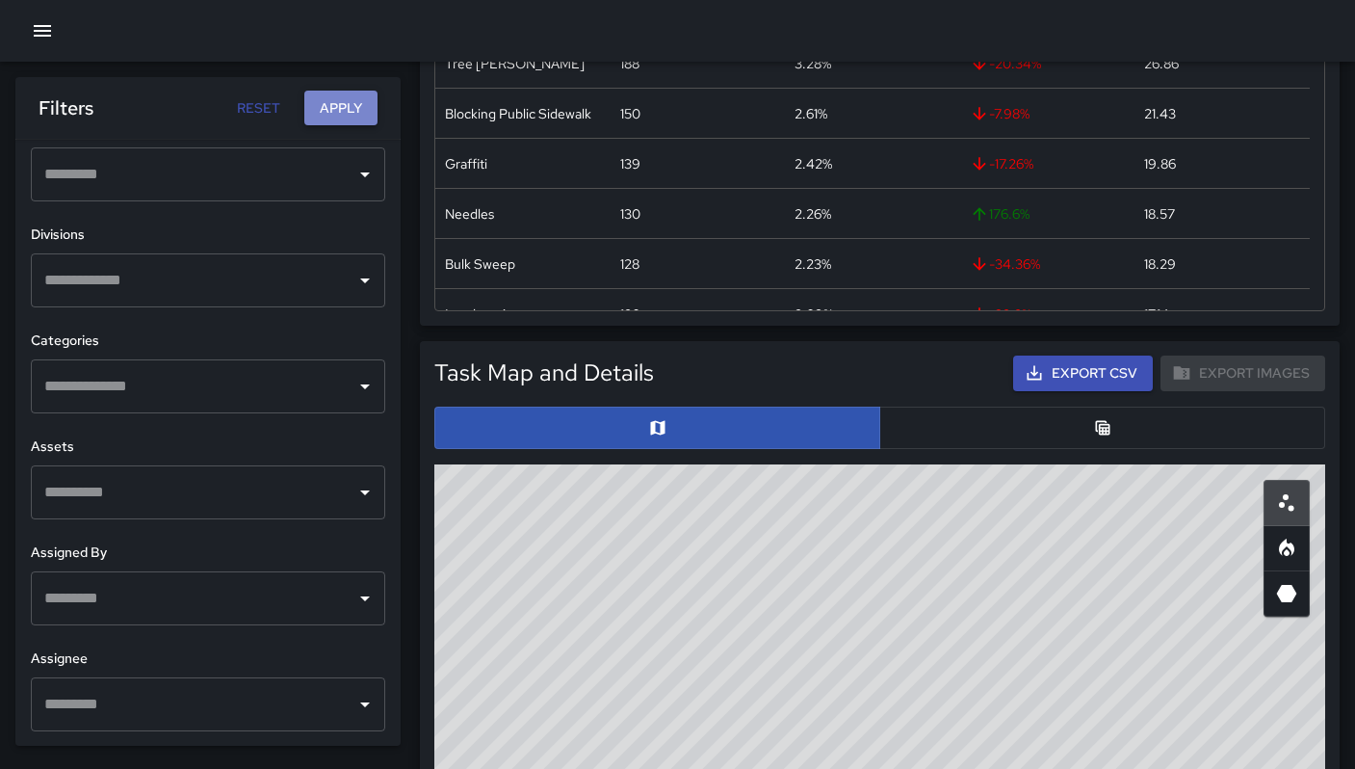
click at [344, 116] on button "Apply" at bounding box center [340, 109] width 73 height 36
click at [345, 100] on button "Apply" at bounding box center [340, 109] width 73 height 36
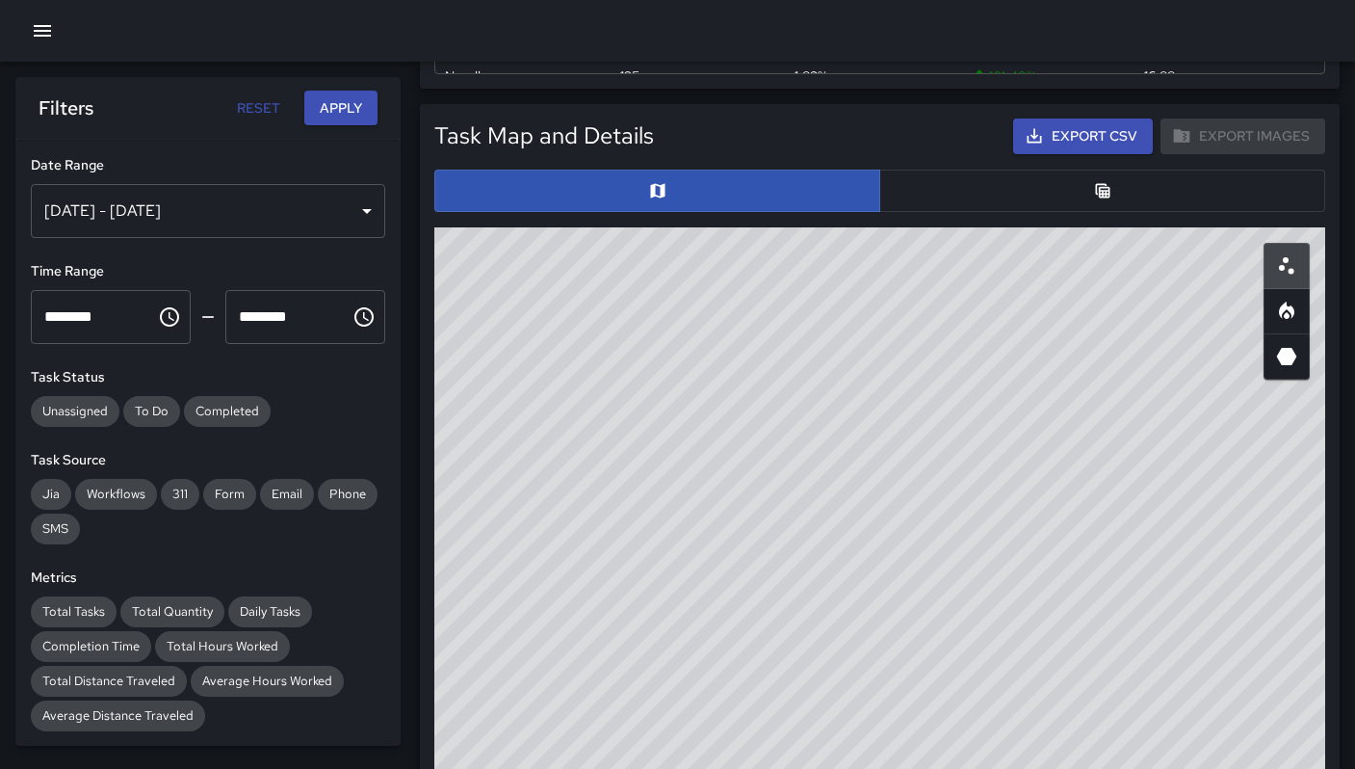
scroll to position [706, 0]
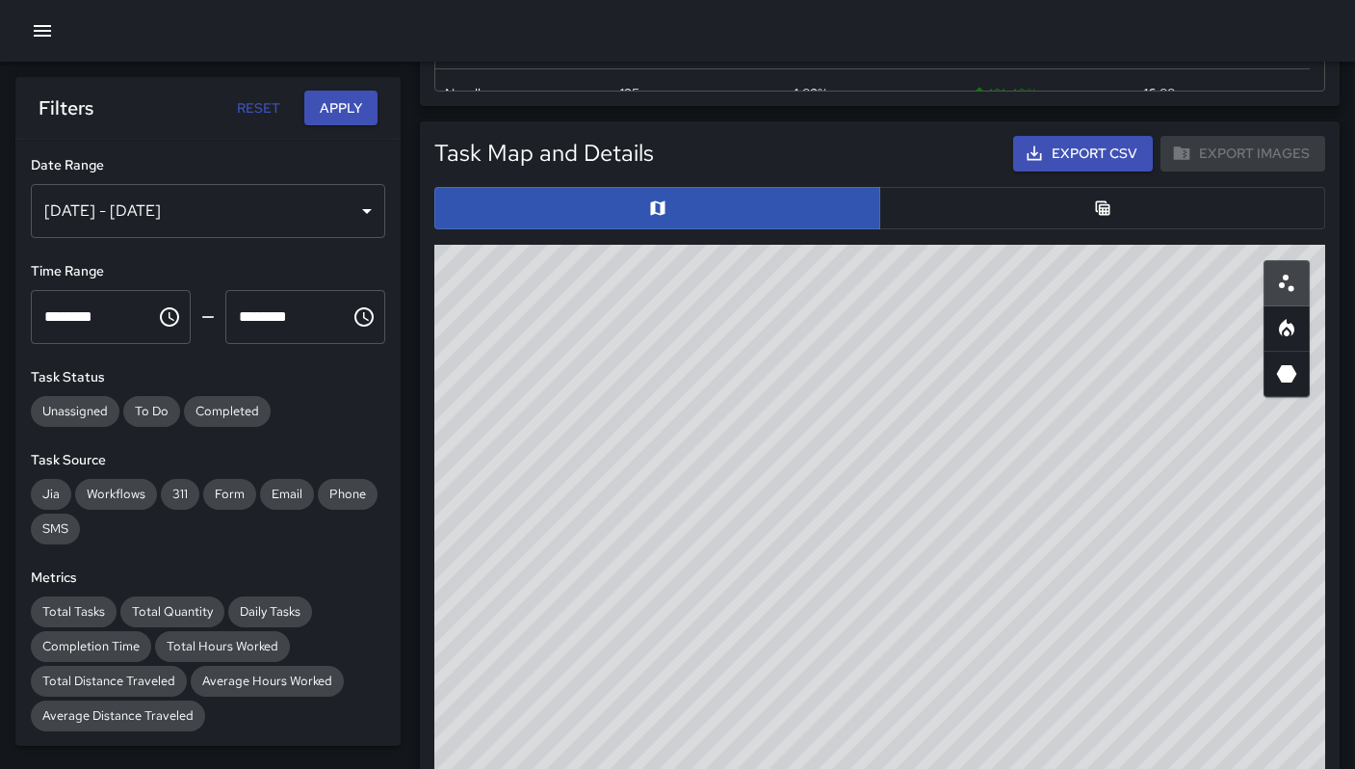
click at [957, 223] on button "button" at bounding box center [1102, 208] width 446 height 42
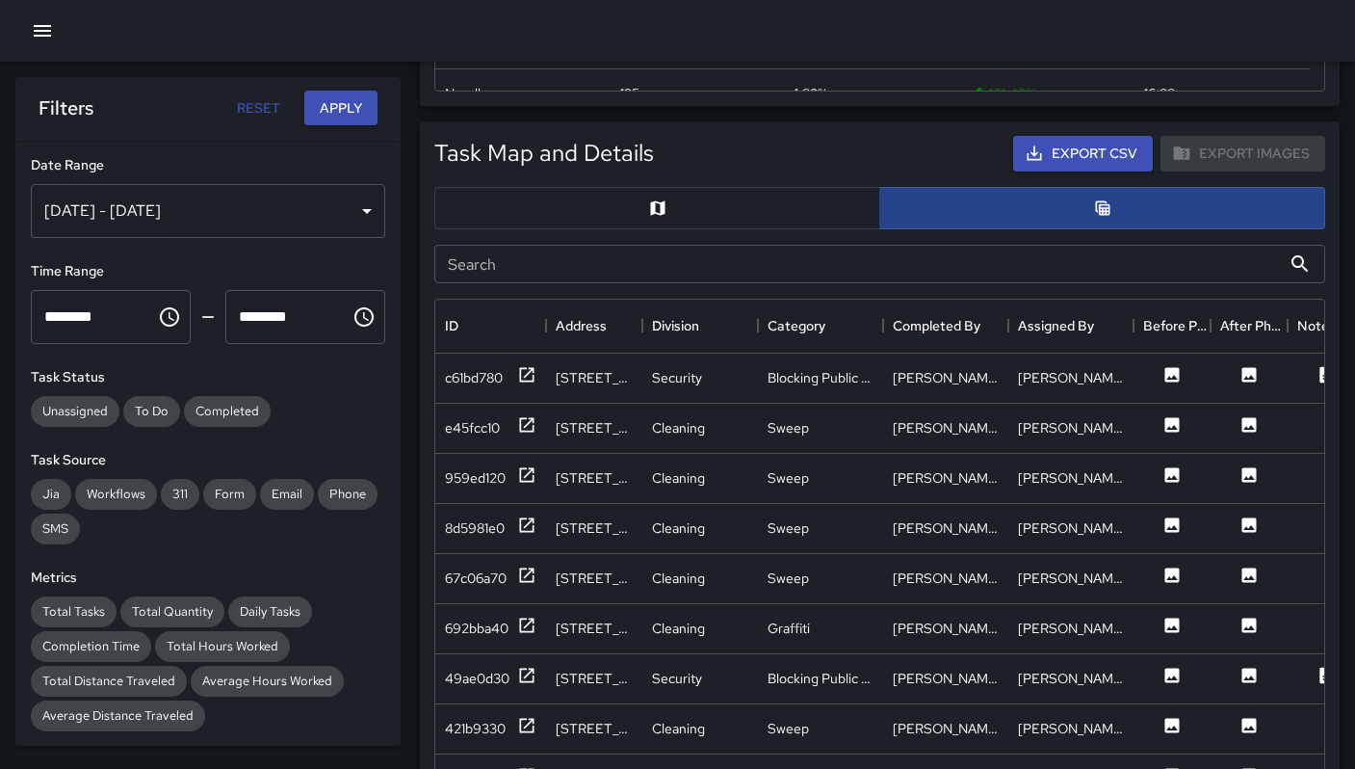
scroll to position [15, 15]
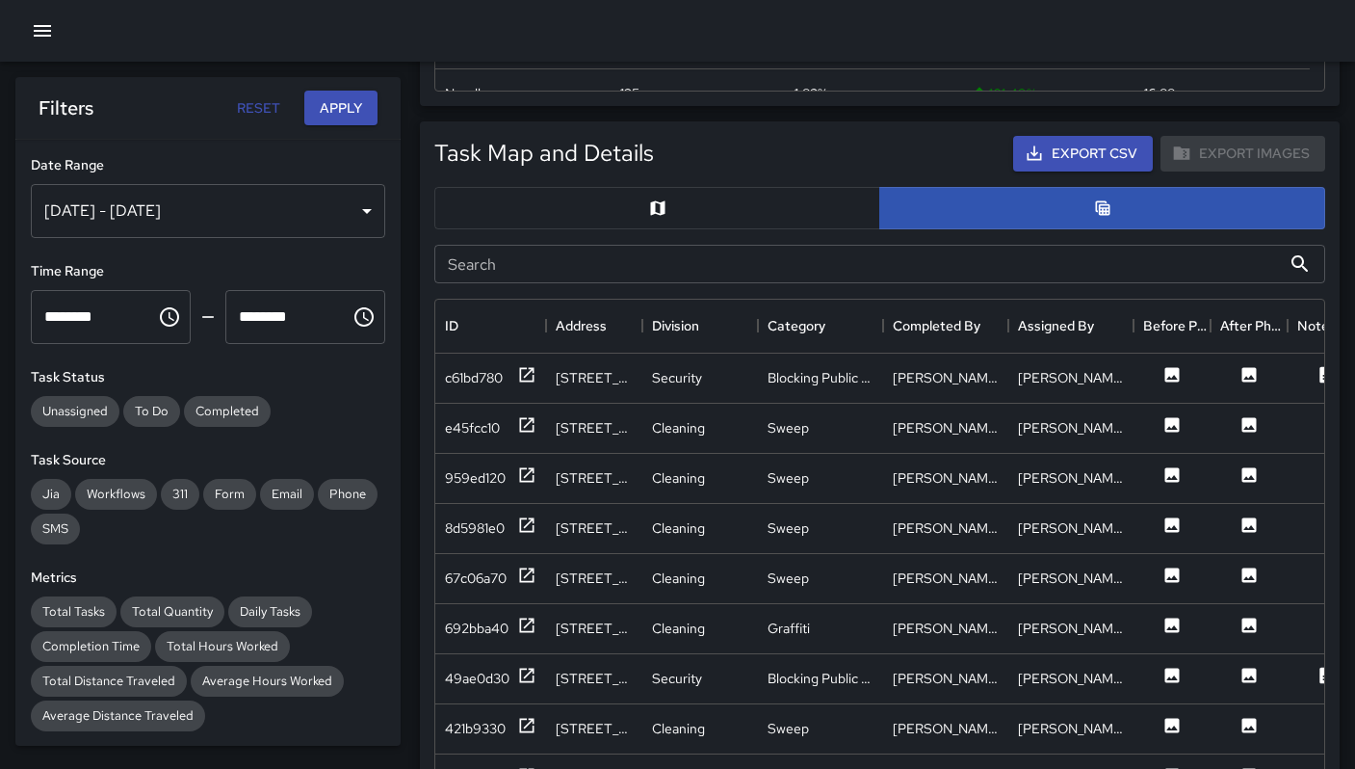
click at [654, 258] on input "Search" at bounding box center [857, 264] width 847 height 39
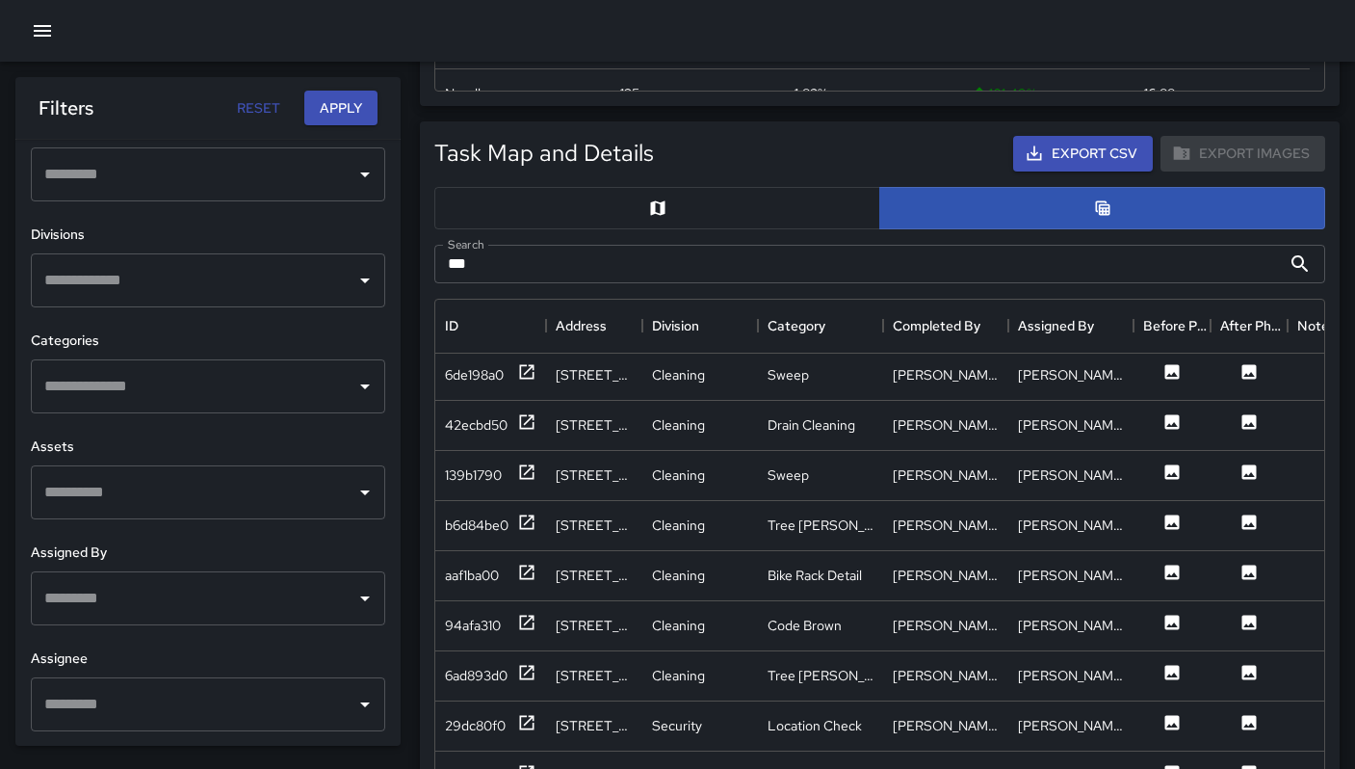
scroll to position [636, 0]
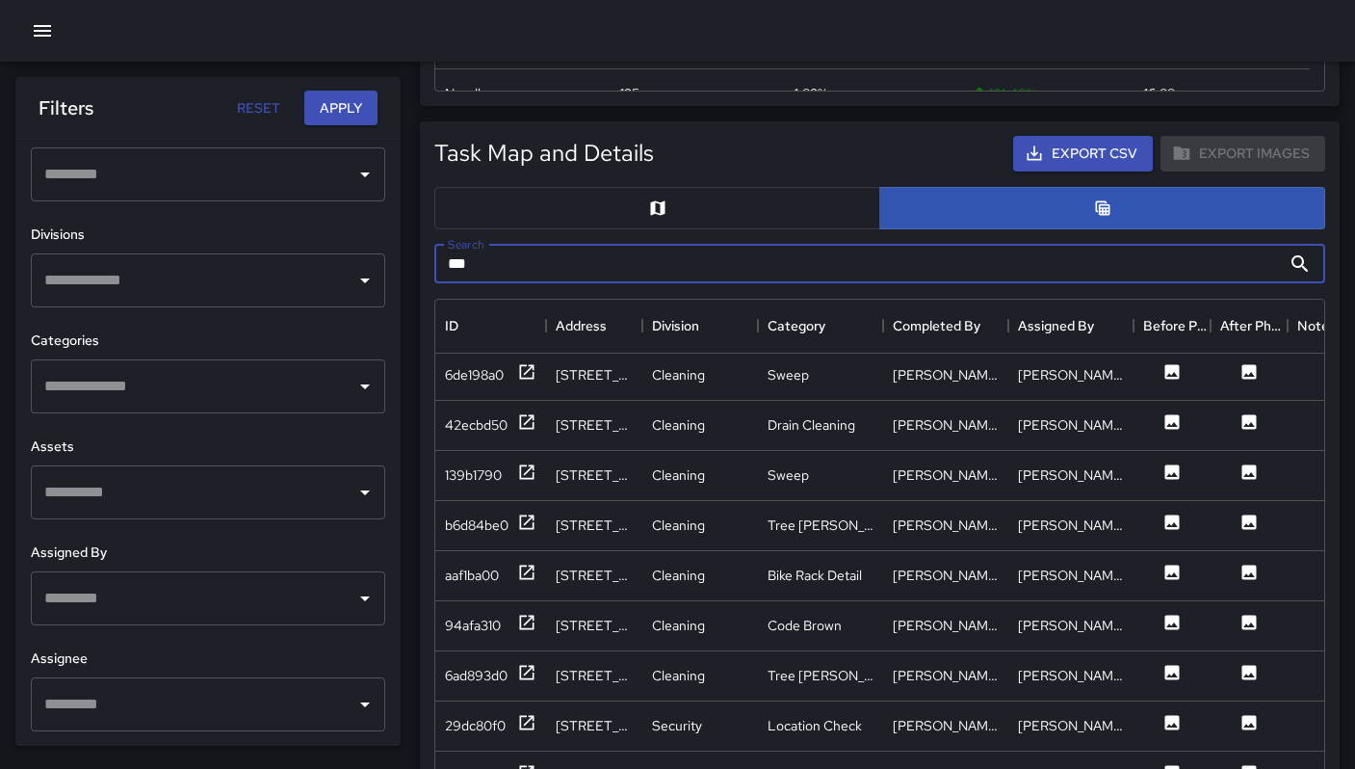
click at [118, 398] on input "text" at bounding box center [193, 386] width 308 height 37
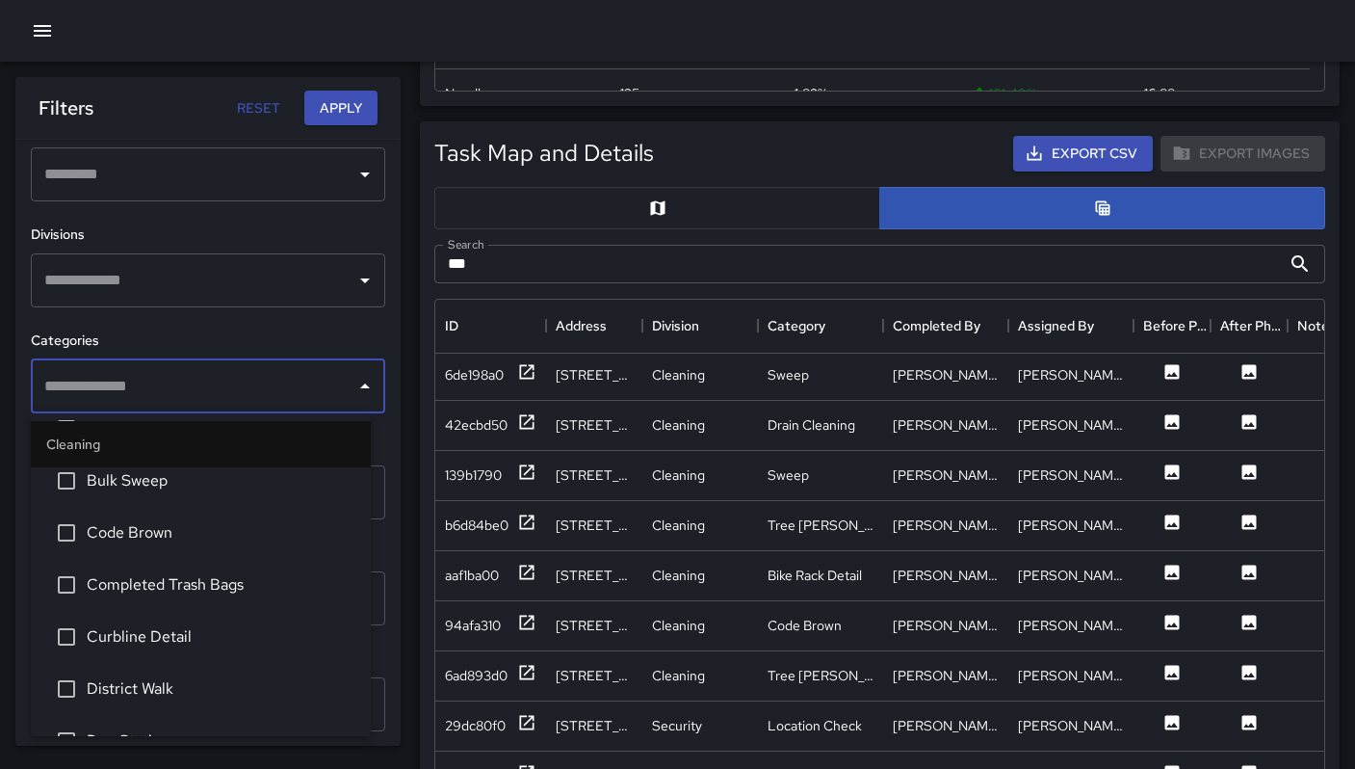
scroll to position [602, 0]
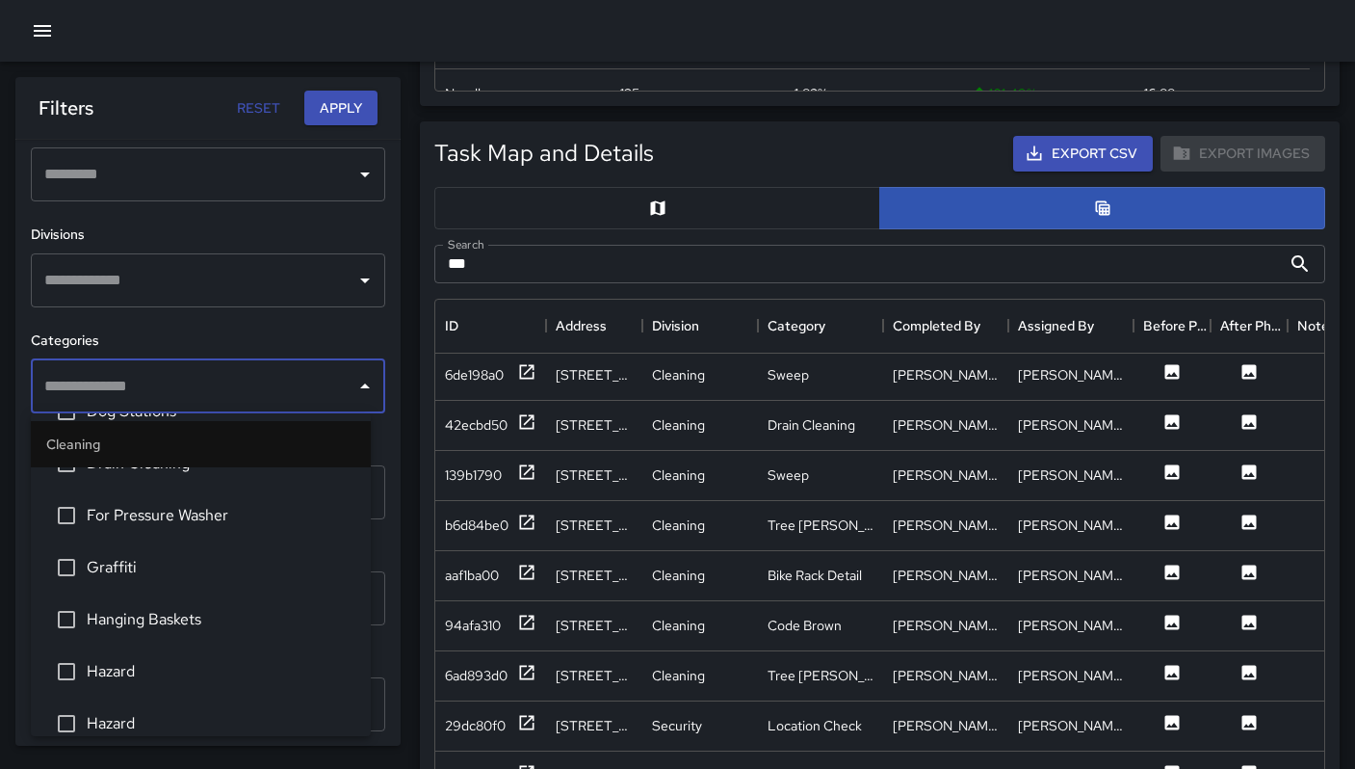
click at [115, 572] on span "Graffiti" at bounding box center [221, 567] width 269 height 23
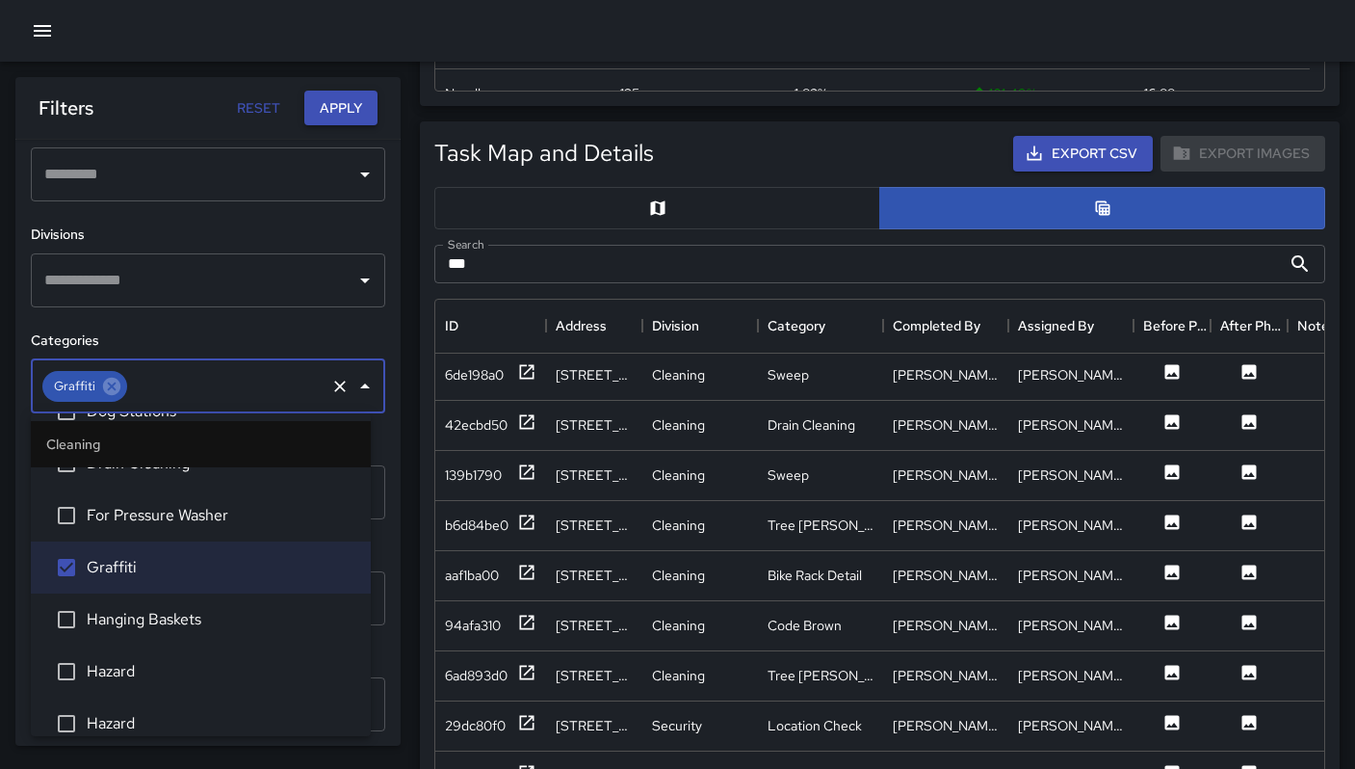
click at [339, 114] on button "Apply" at bounding box center [340, 109] width 73 height 36
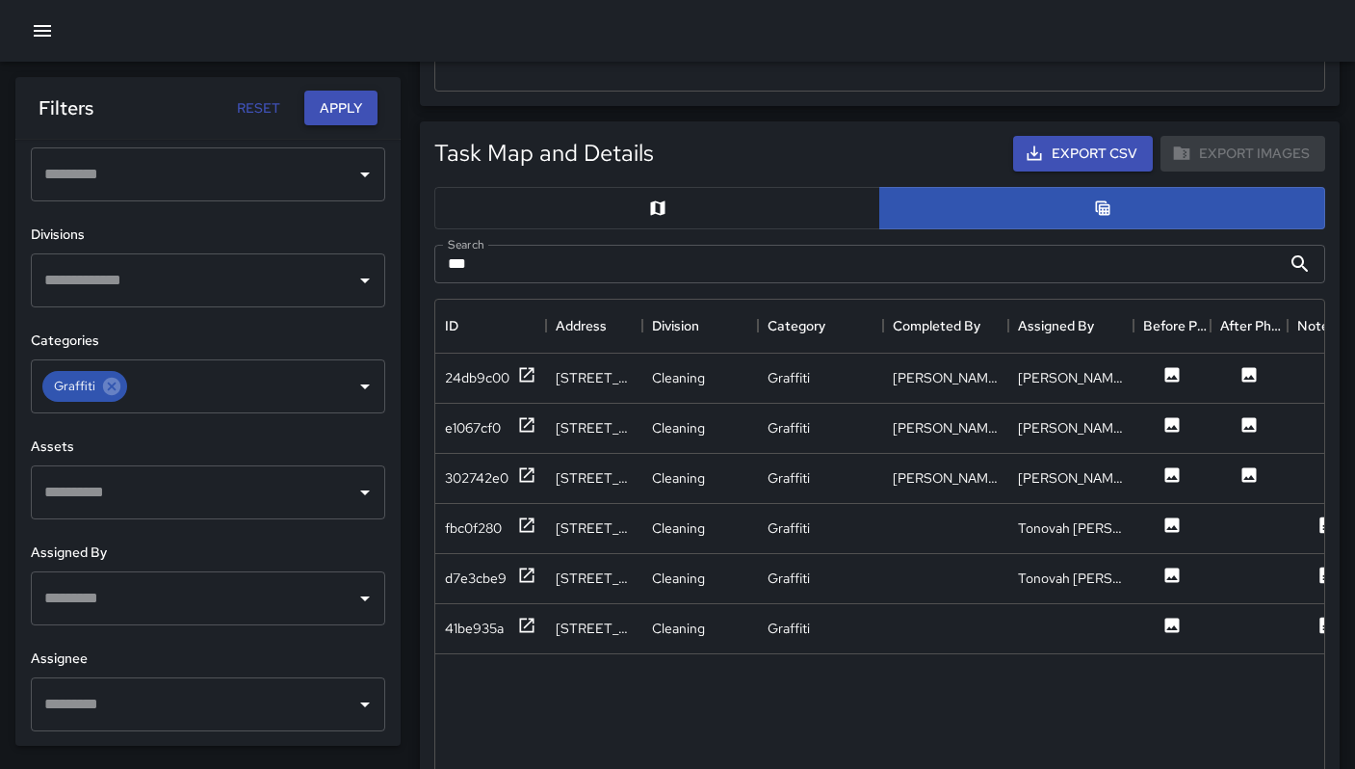
scroll to position [0, 0]
click at [478, 530] on div "fbc0f280" at bounding box center [473, 527] width 57 height 19
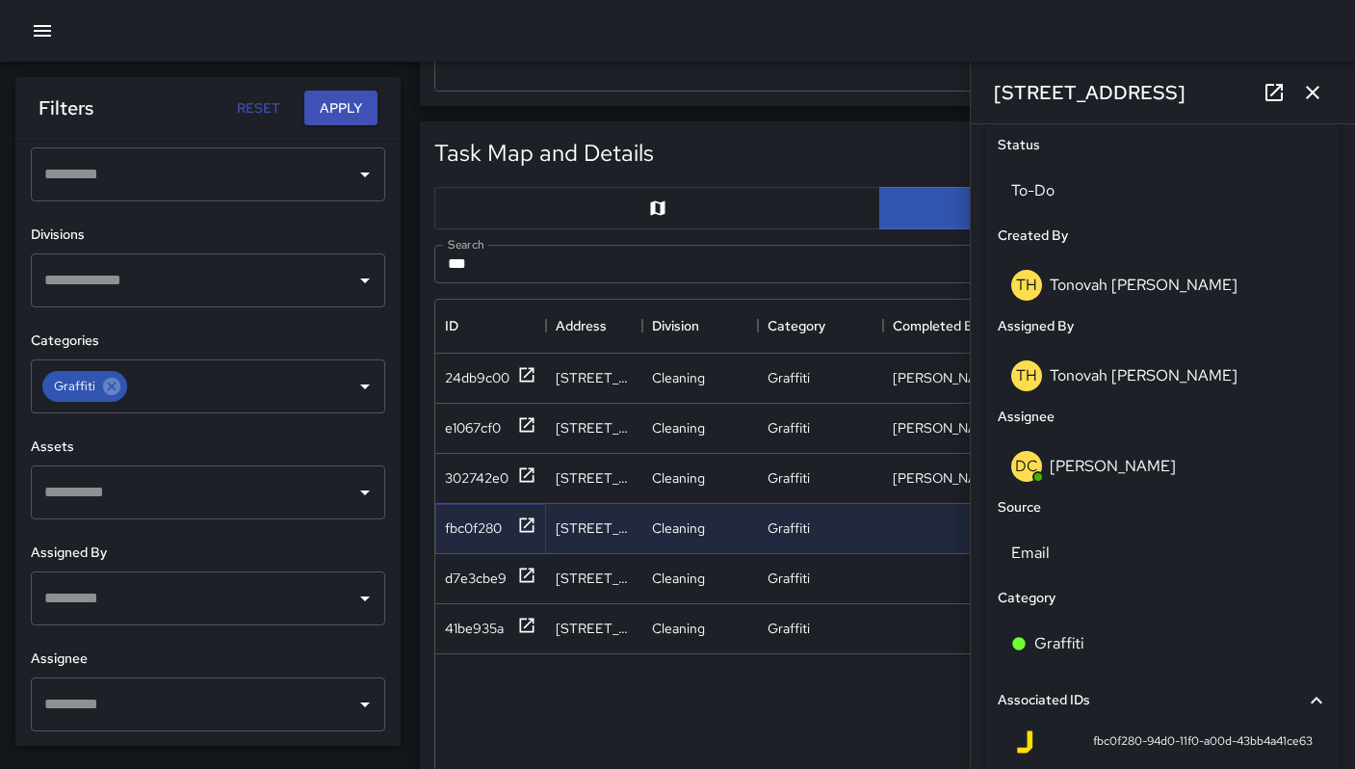
scroll to position [802, 0]
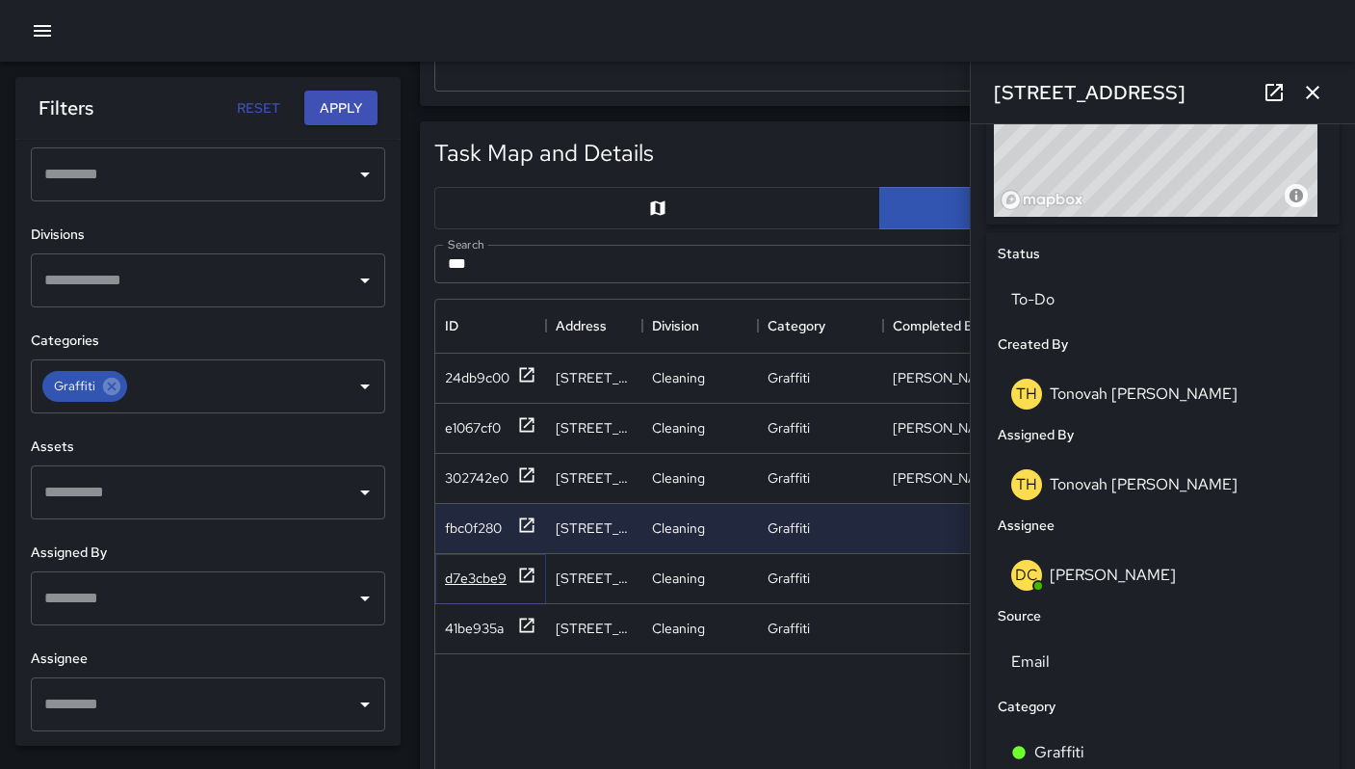
click at [496, 569] on div "d7e3cbe9" at bounding box center [476, 577] width 62 height 19
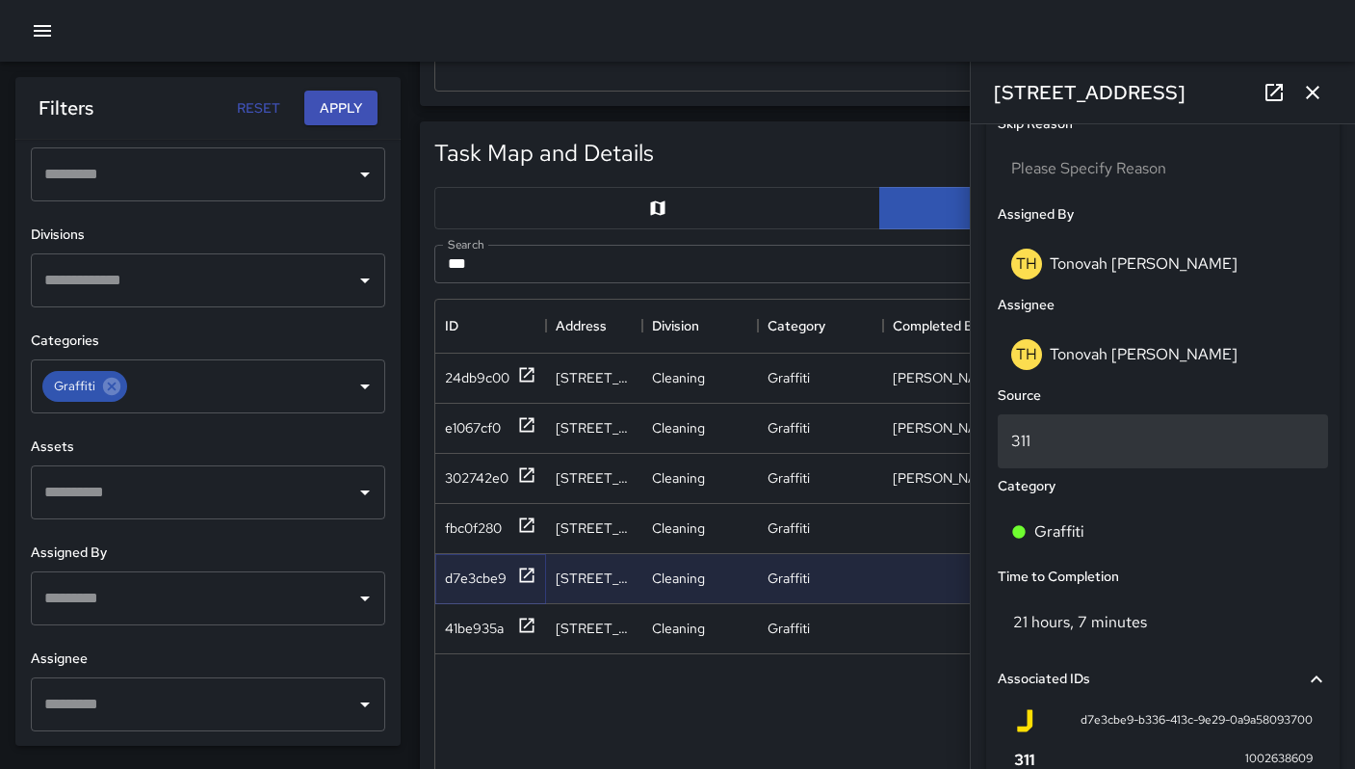
scroll to position [1104, 0]
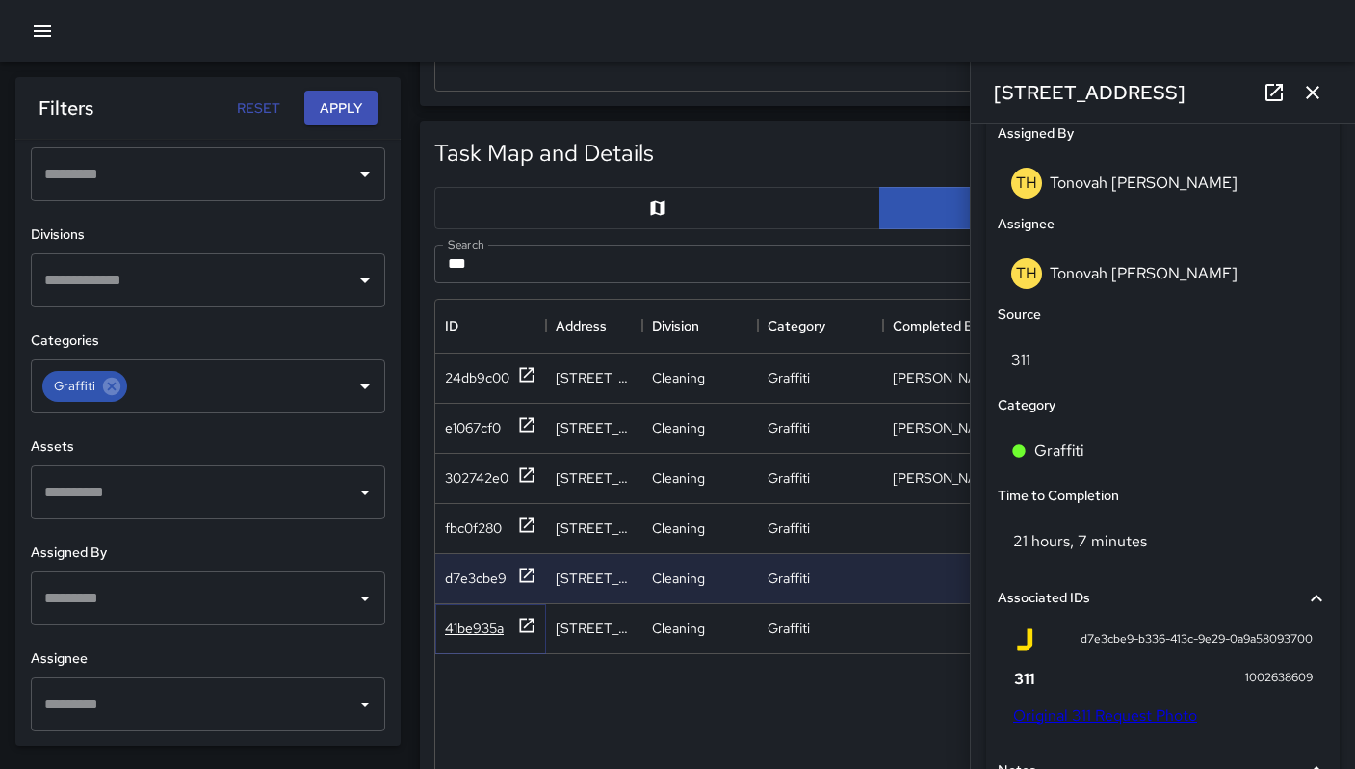
click at [493, 619] on div "41be935a" at bounding box center [474, 627] width 59 height 19
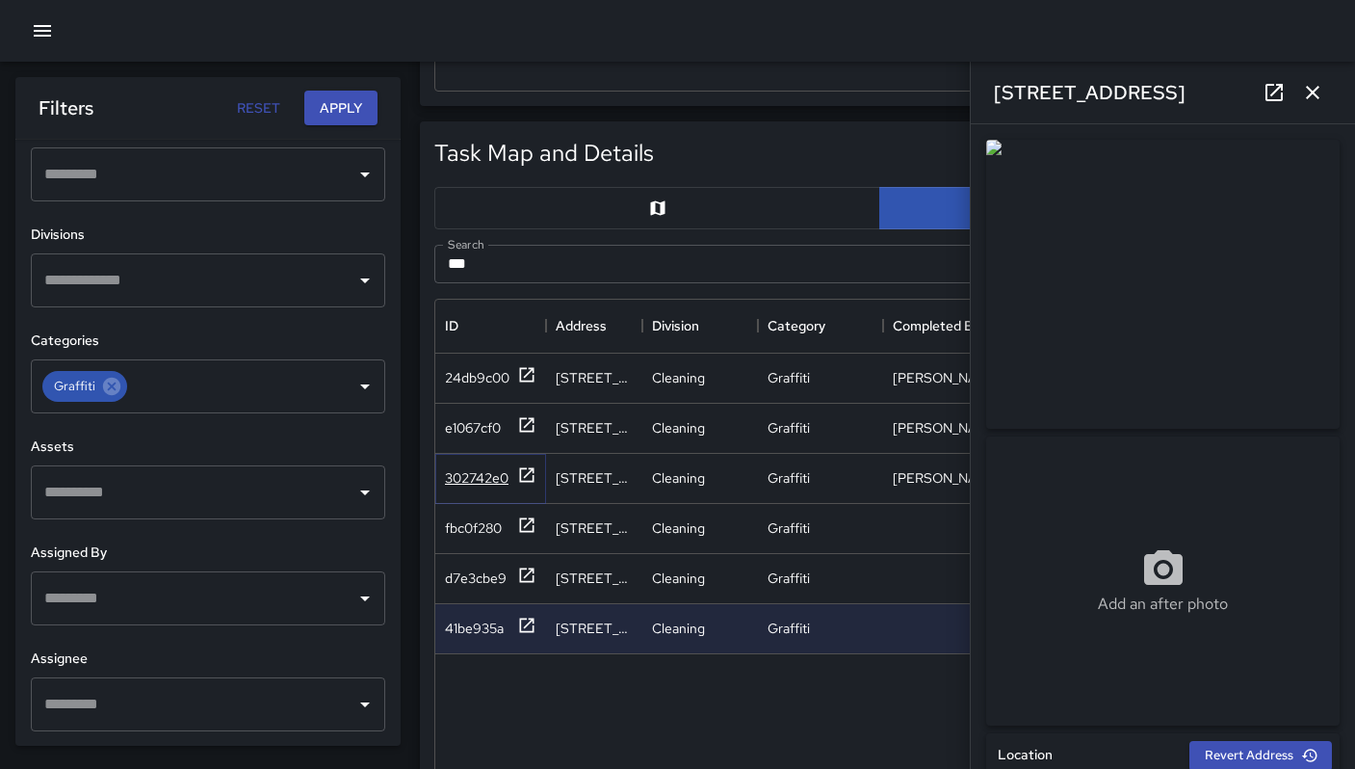
click at [447, 469] on div "302742e0" at bounding box center [477, 477] width 64 height 19
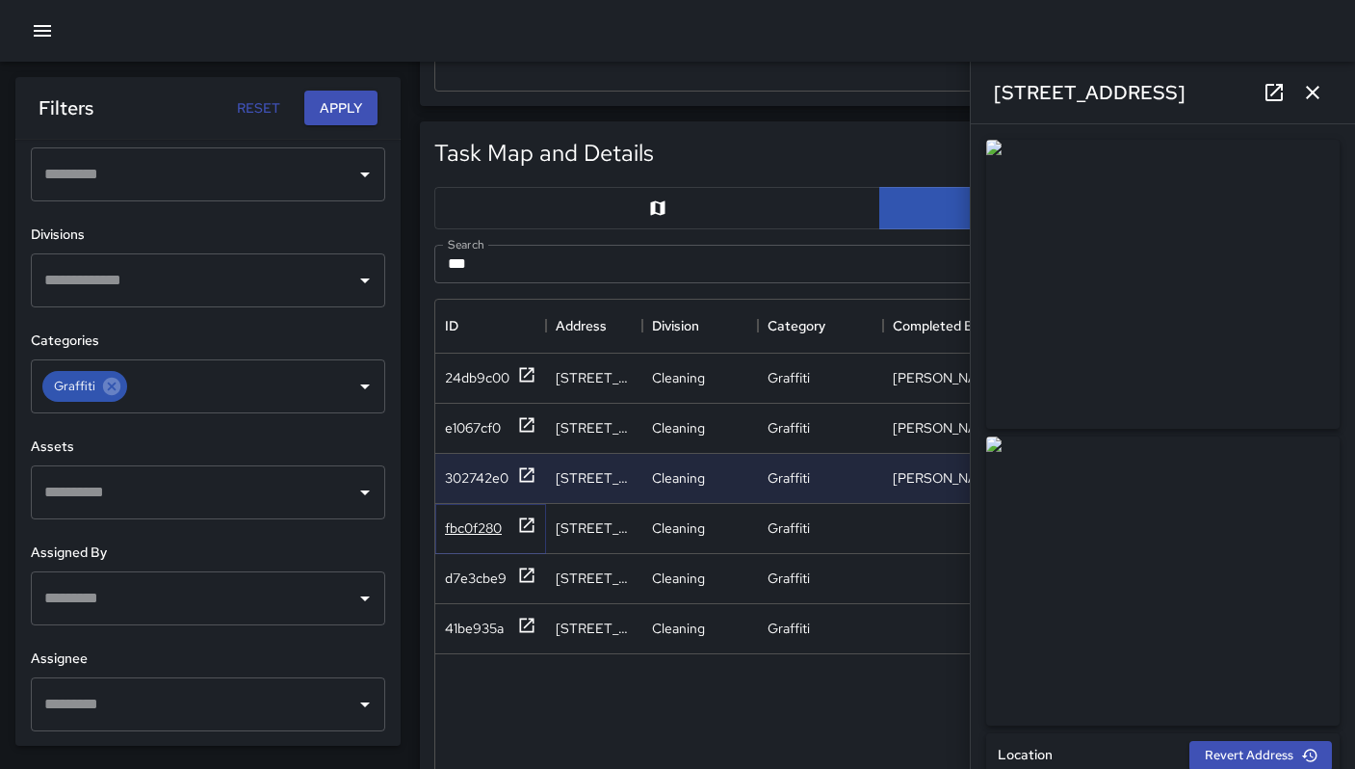
click at [486, 518] on div "fbc0f280" at bounding box center [473, 527] width 57 height 19
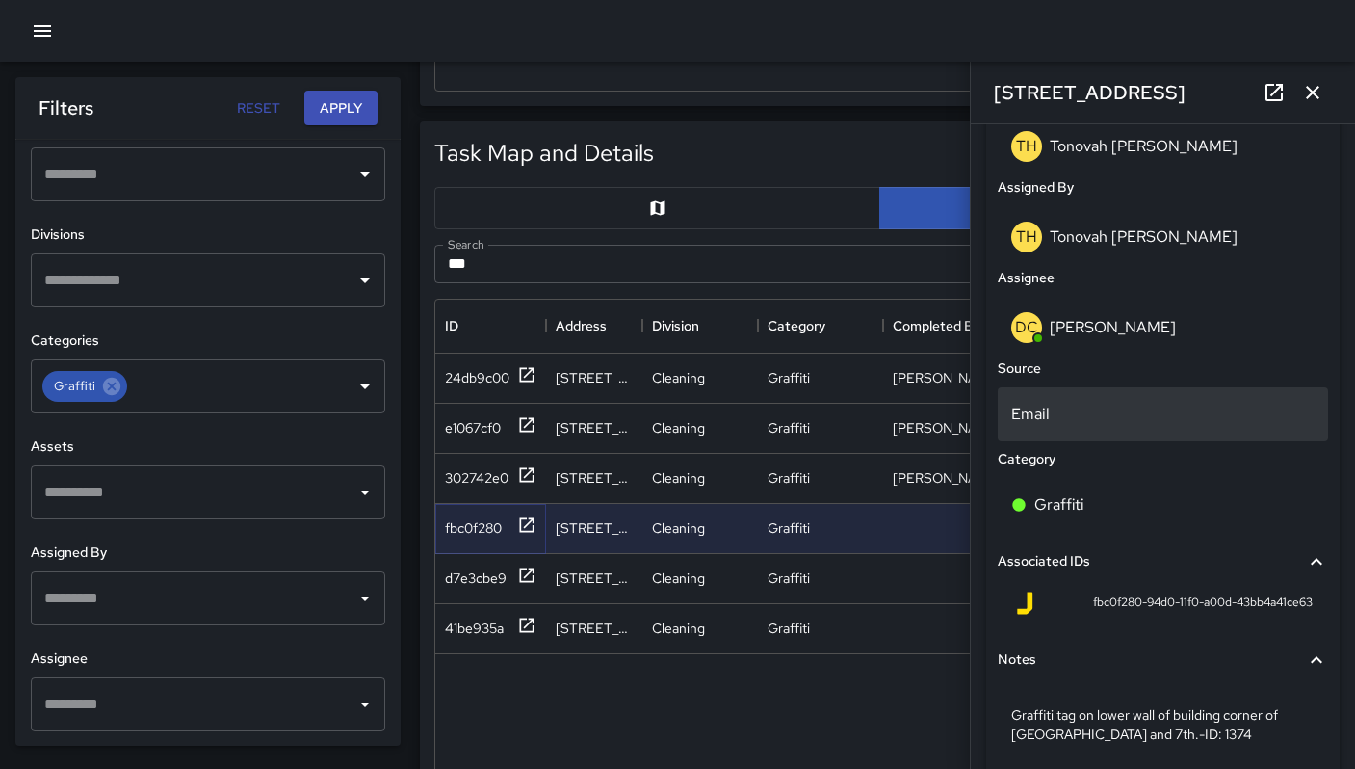
scroll to position [873, 0]
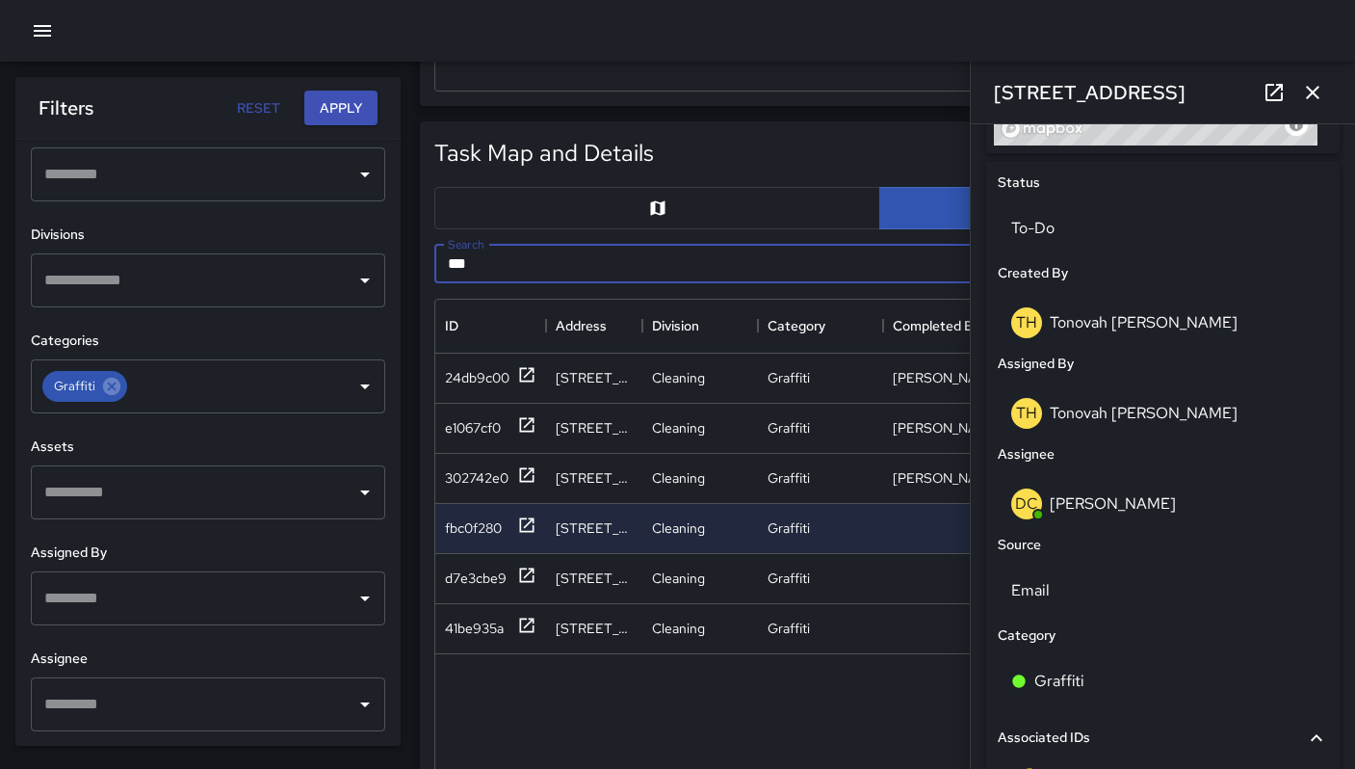
click at [508, 264] on input "***" at bounding box center [857, 264] width 847 height 39
type input "*"
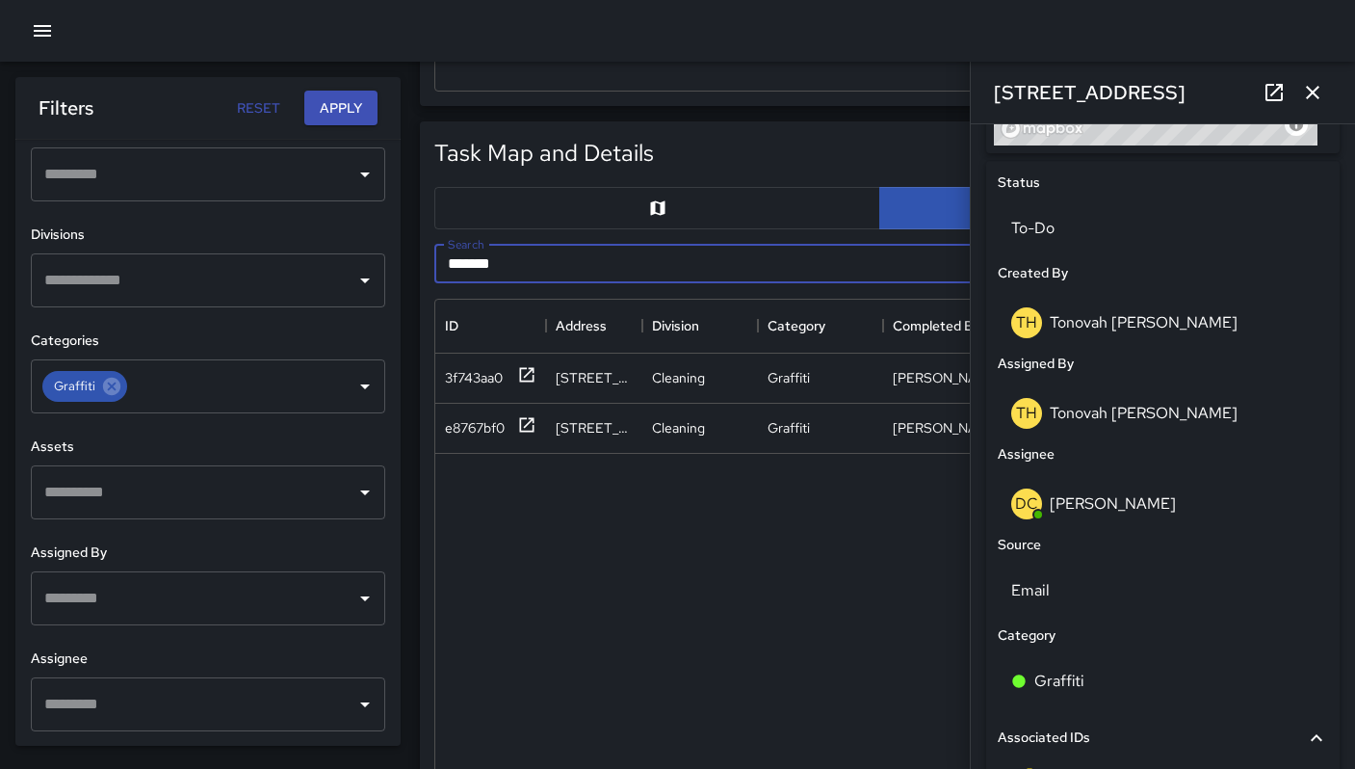
type input "*******"
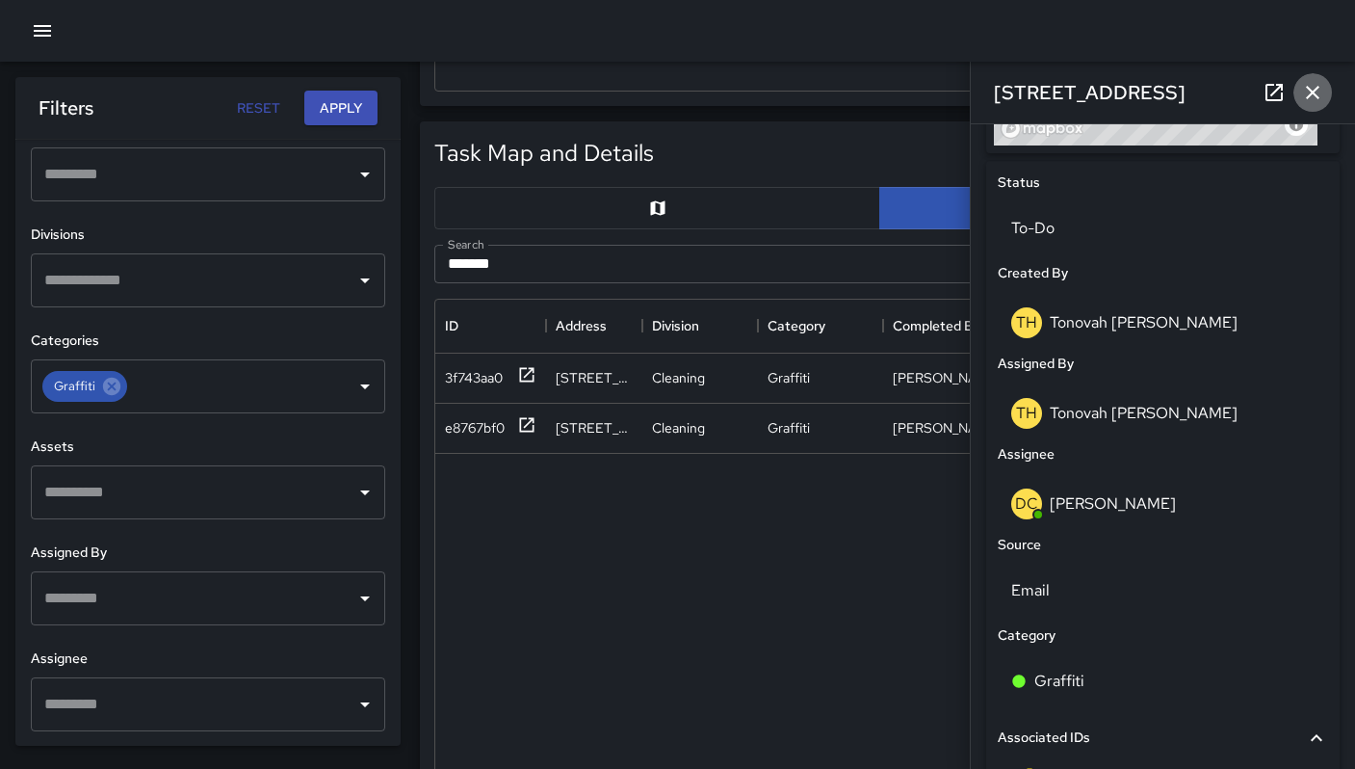
click at [1312, 91] on icon "button" at bounding box center [1312, 92] width 13 height 13
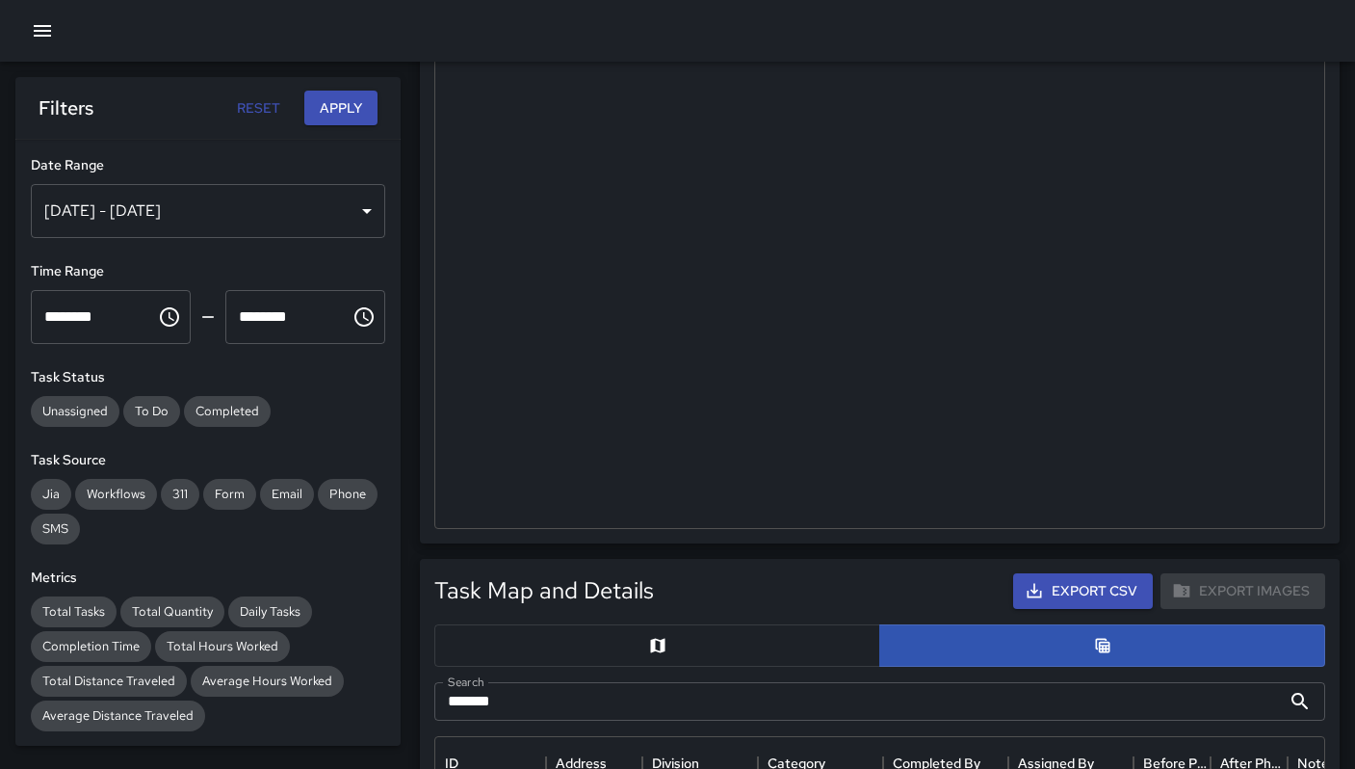
scroll to position [44, 0]
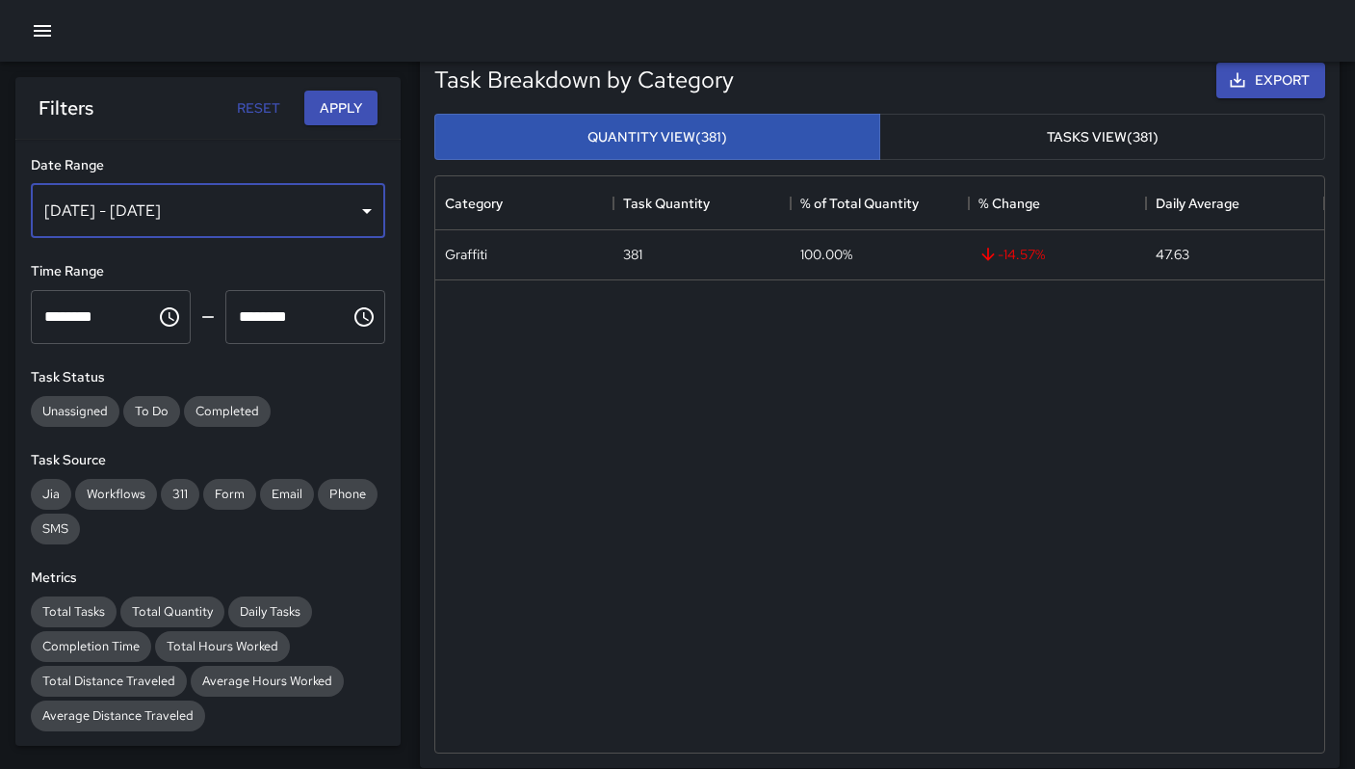
click at [138, 211] on div "[DATE] - [DATE]" at bounding box center [208, 211] width 354 height 54
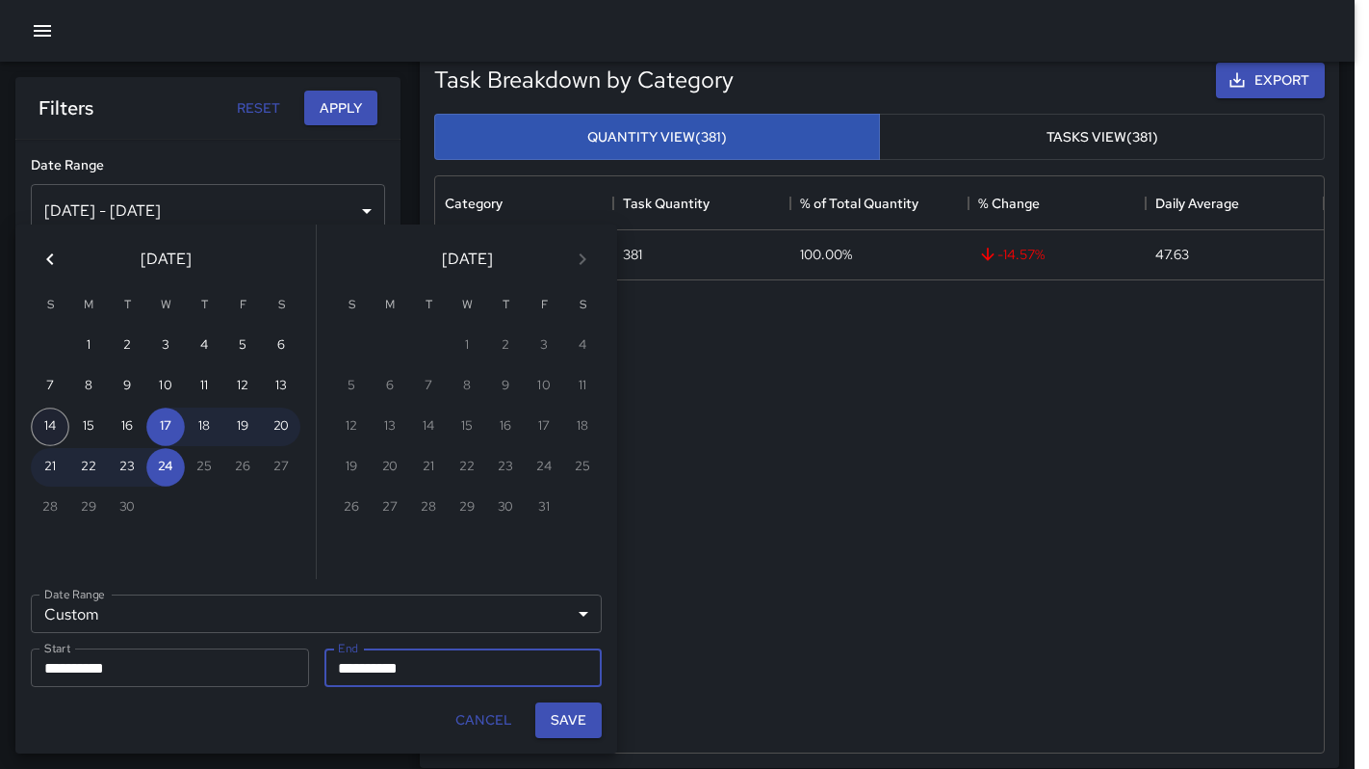
click at [49, 430] on button "14" at bounding box center [50, 426] width 39 height 39
type input "**********"
click at [576, 725] on button "Save" at bounding box center [568, 720] width 66 height 36
type input "**********"
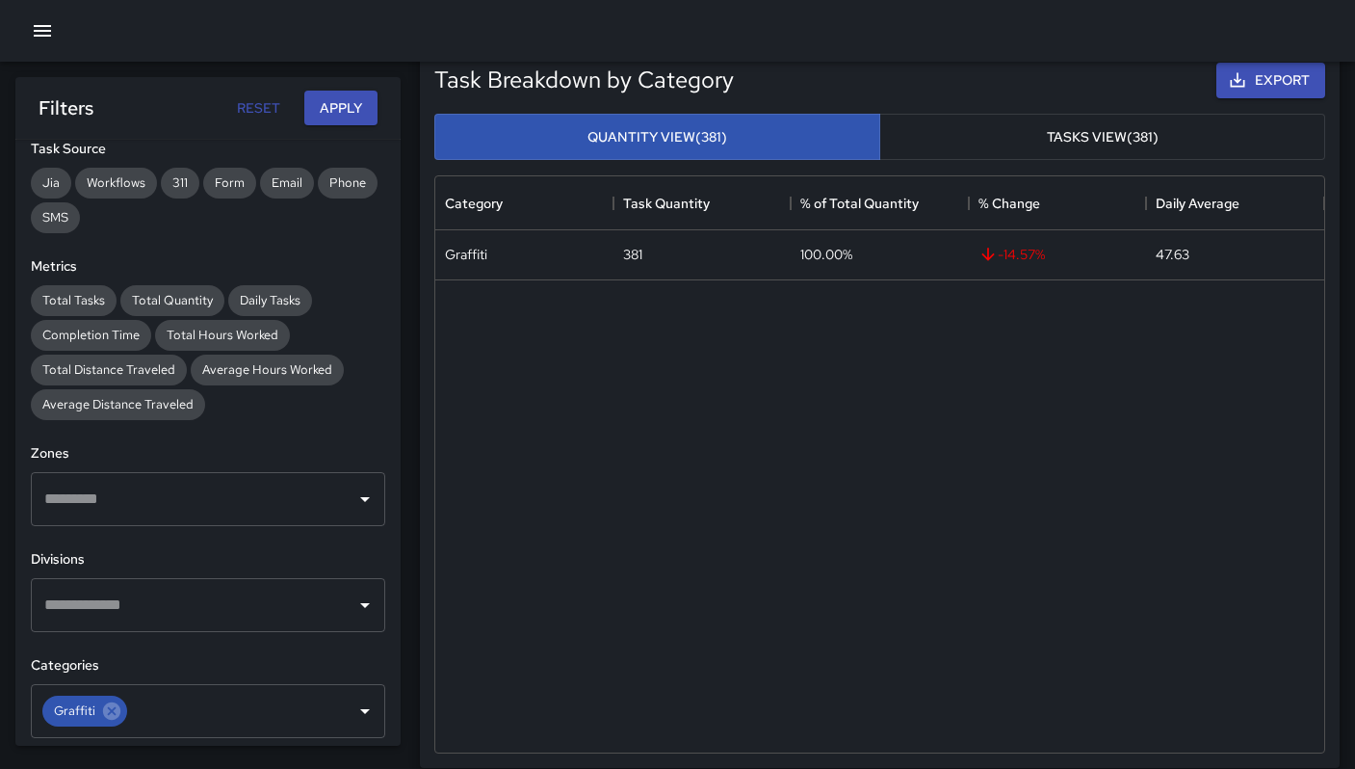
scroll to position [636, 0]
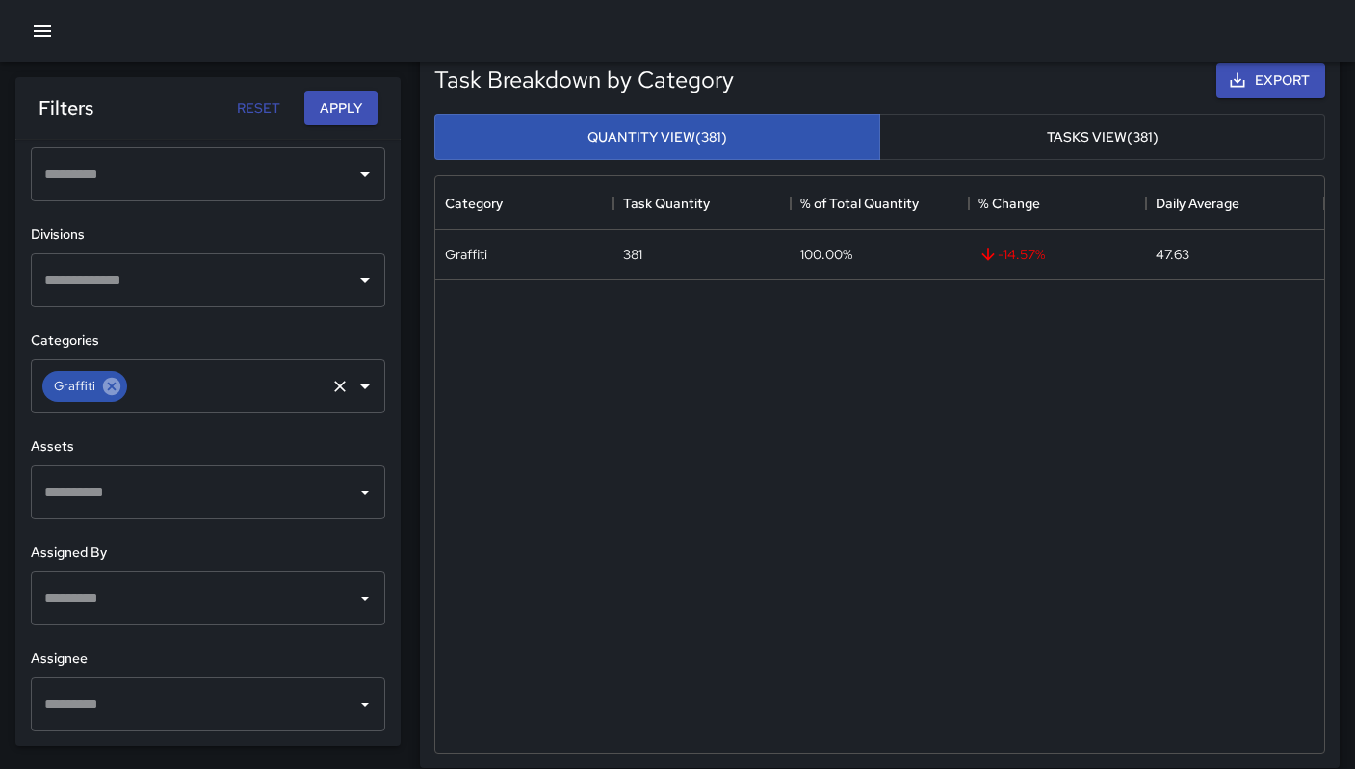
click at [107, 393] on icon at bounding box center [111, 386] width 17 height 17
click at [343, 106] on button "Apply" at bounding box center [340, 109] width 73 height 36
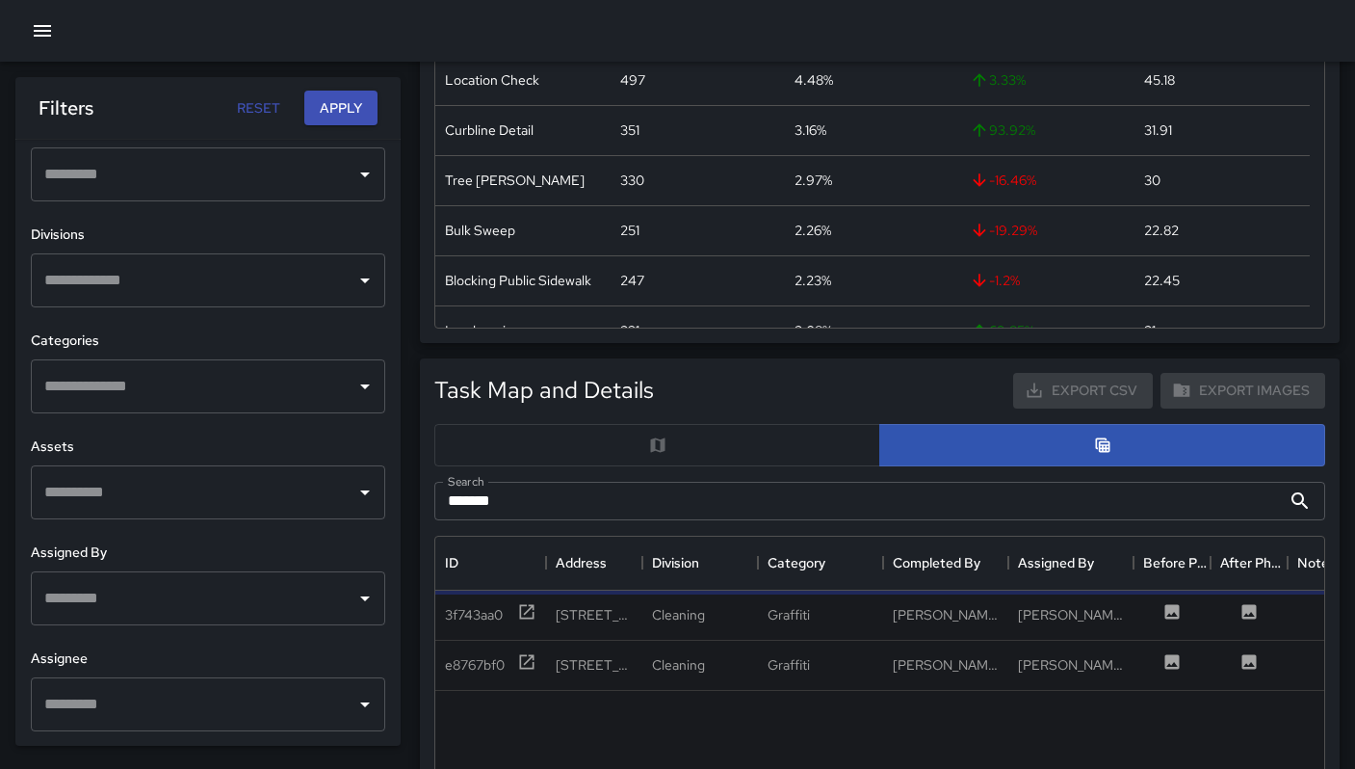
scroll to position [707, 0]
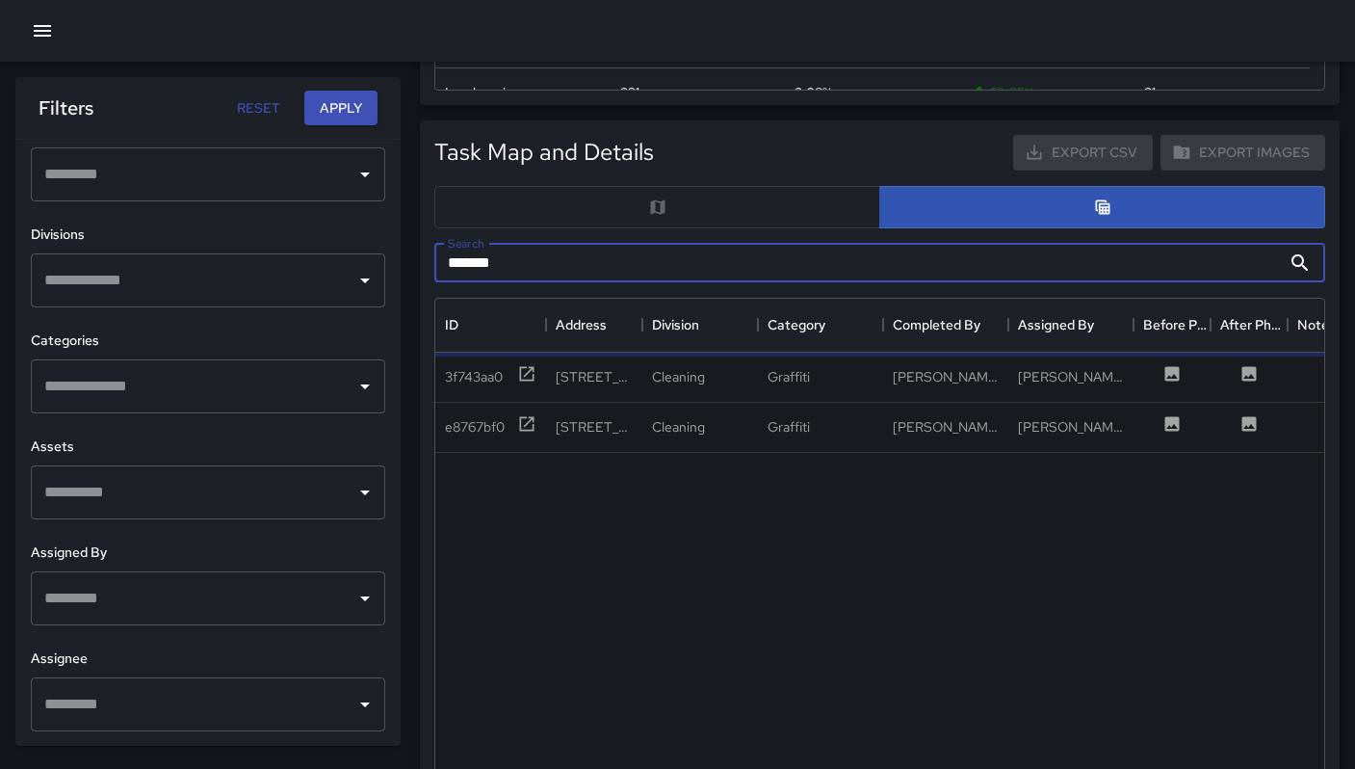
click at [905, 273] on input "*******" at bounding box center [857, 263] width 847 height 39
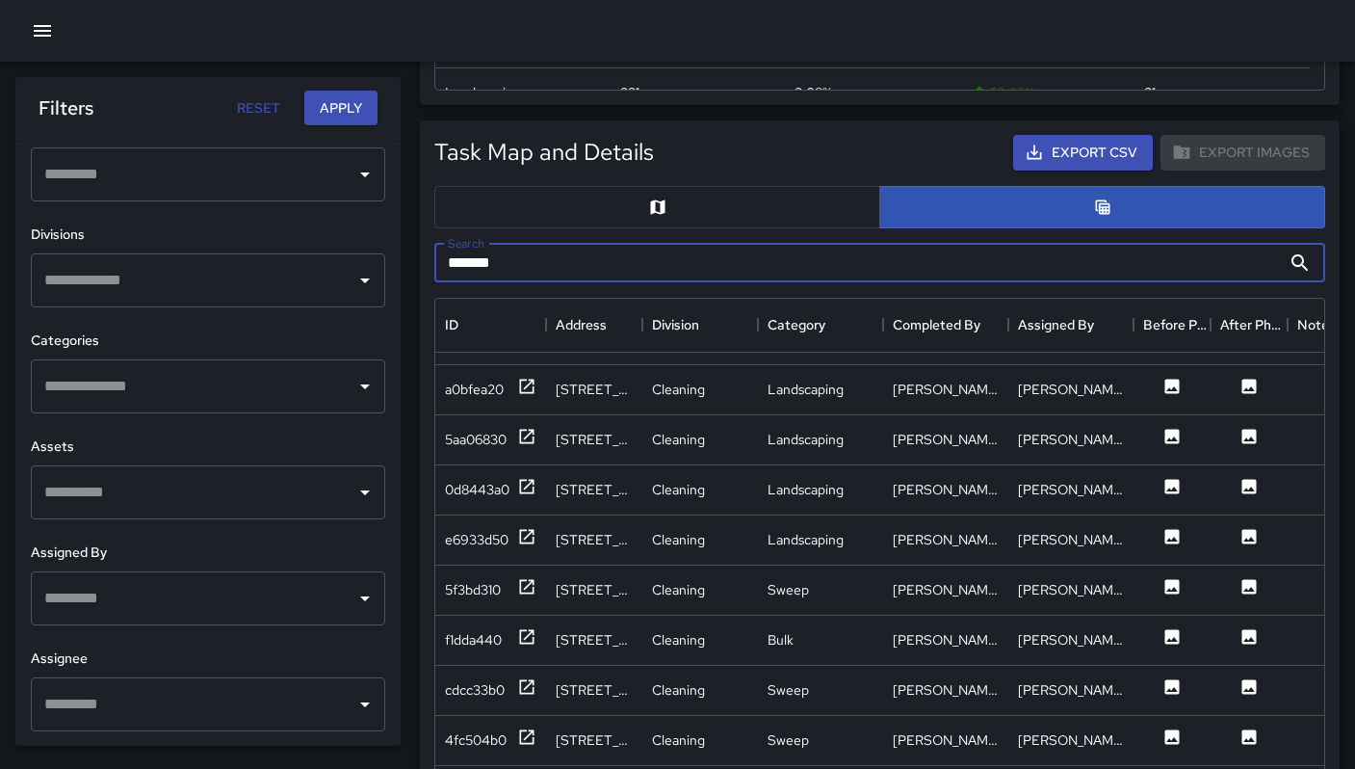
scroll to position [953, 0]
click at [477, 632] on div "f1dda440" at bounding box center [473, 639] width 57 height 19
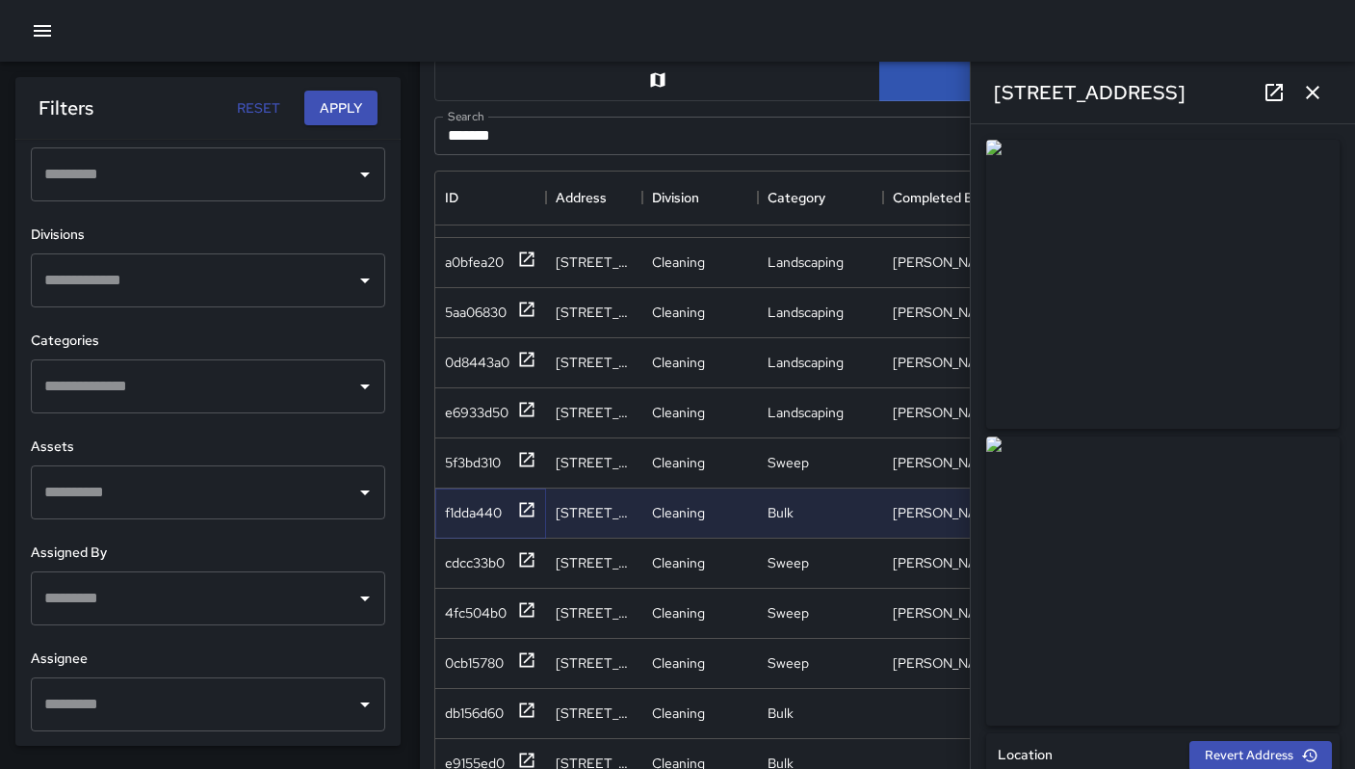
scroll to position [1002, 0]
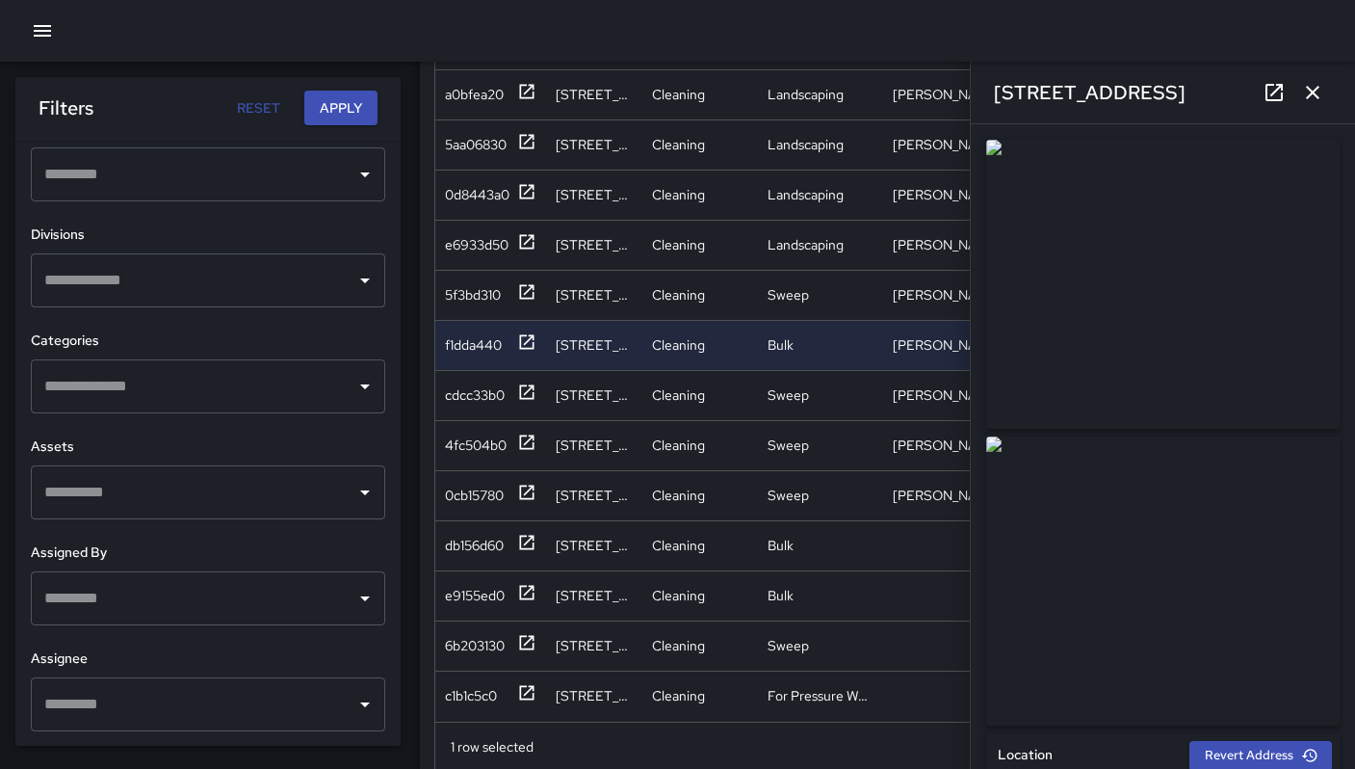
click at [1307, 90] on icon "button" at bounding box center [1312, 92] width 23 height 23
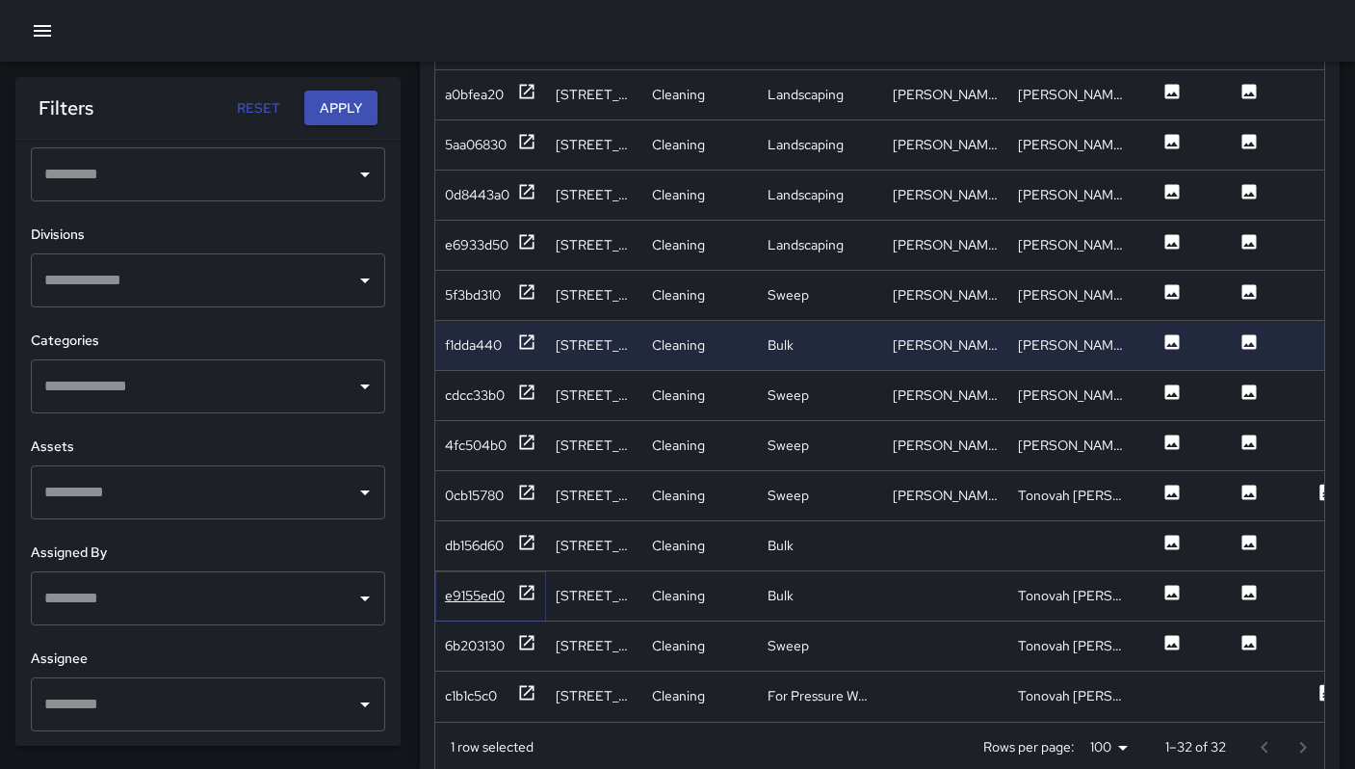
click at [458, 586] on div "e9155ed0" at bounding box center [475, 595] width 60 height 19
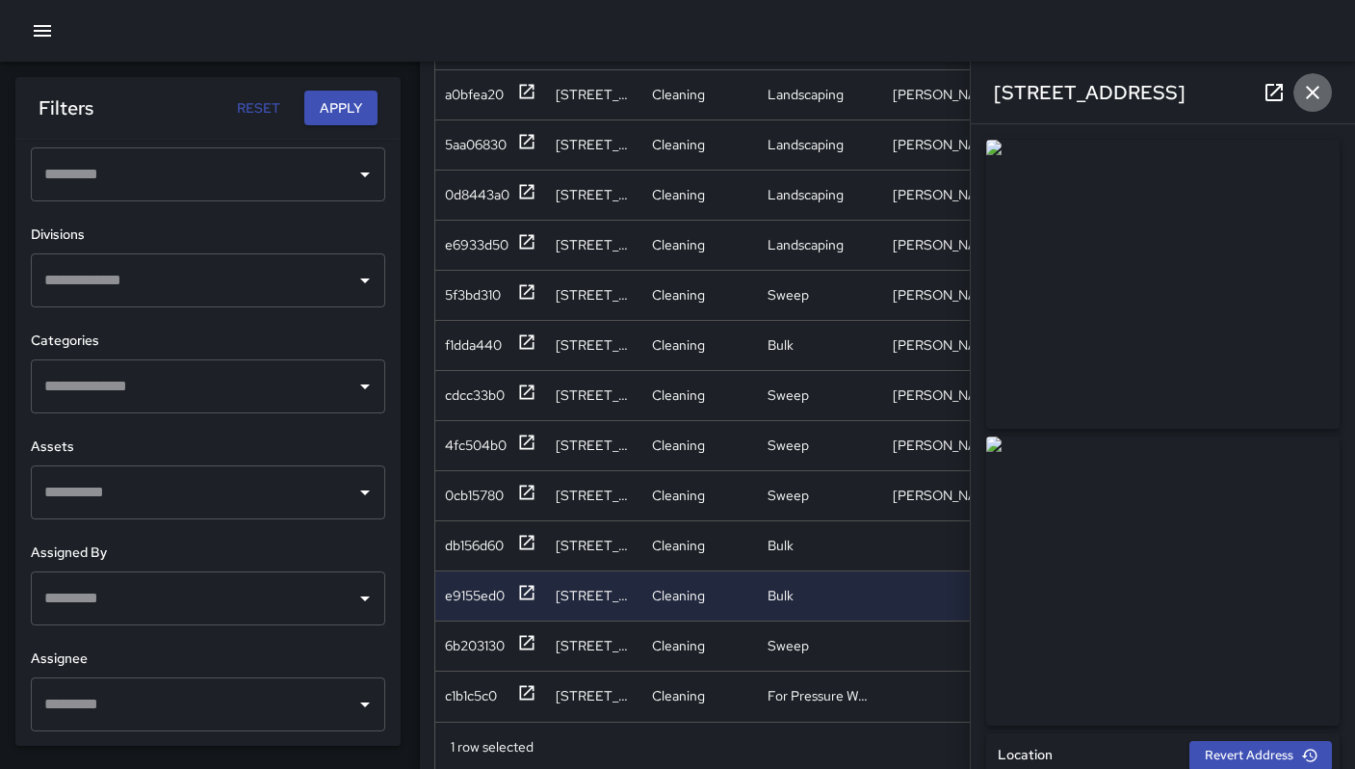
click at [1305, 97] on icon "button" at bounding box center [1312, 92] width 23 height 23
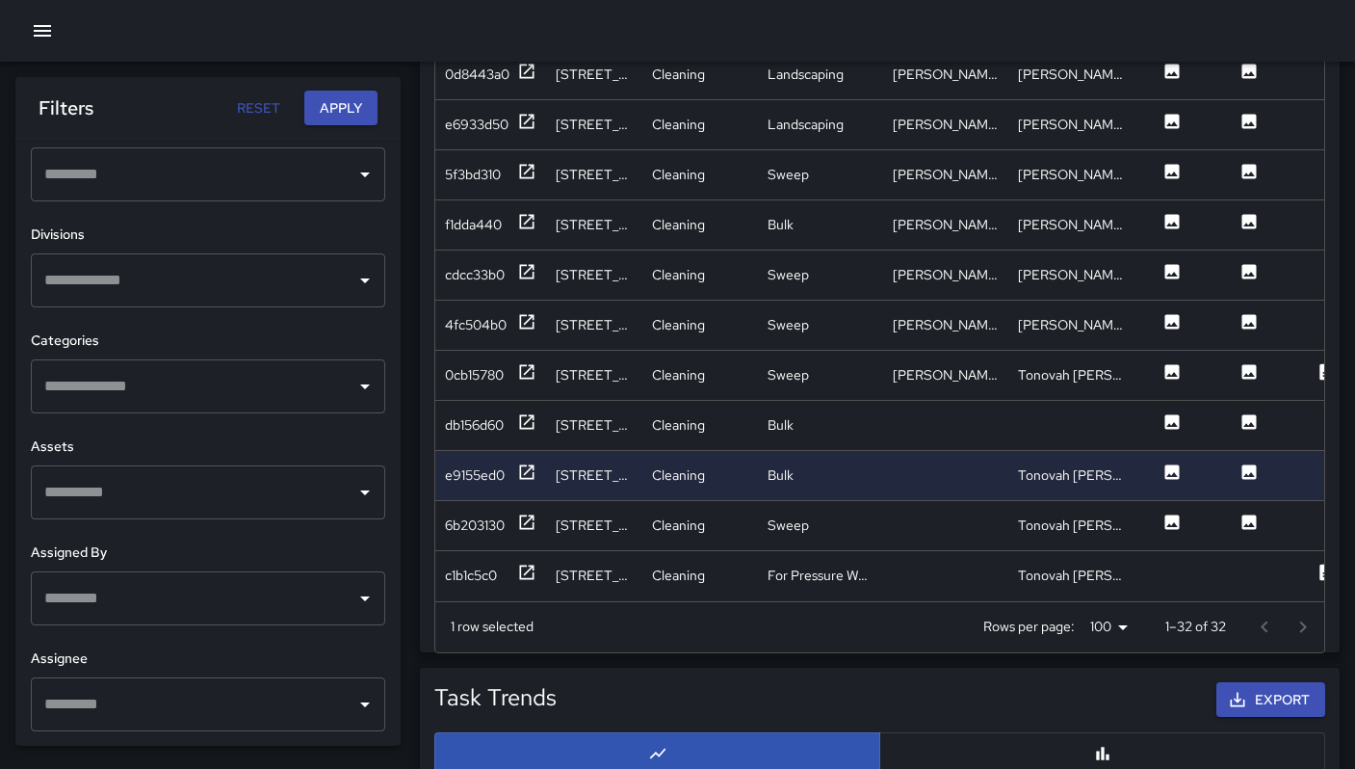
scroll to position [1128, 0]
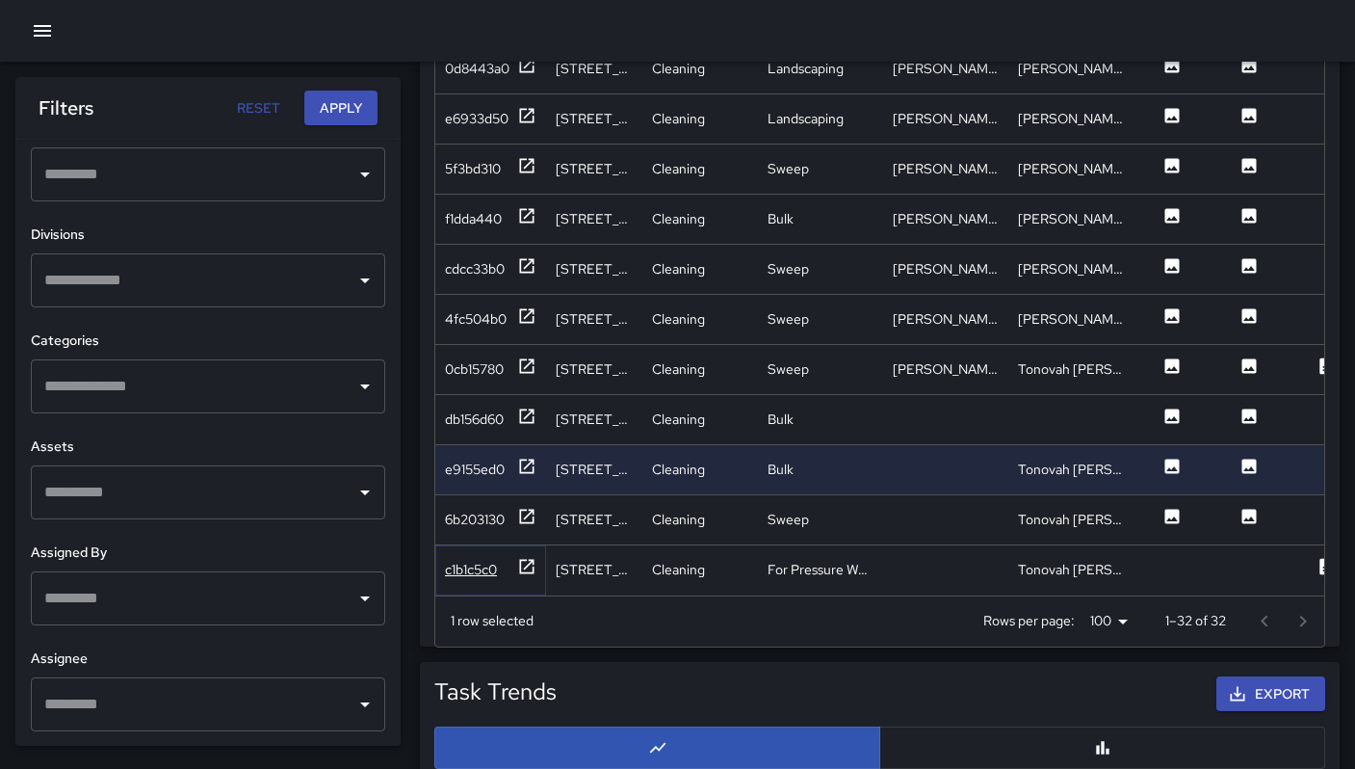
click at [490, 560] on div "c1b1c5c0" at bounding box center [471, 569] width 52 height 19
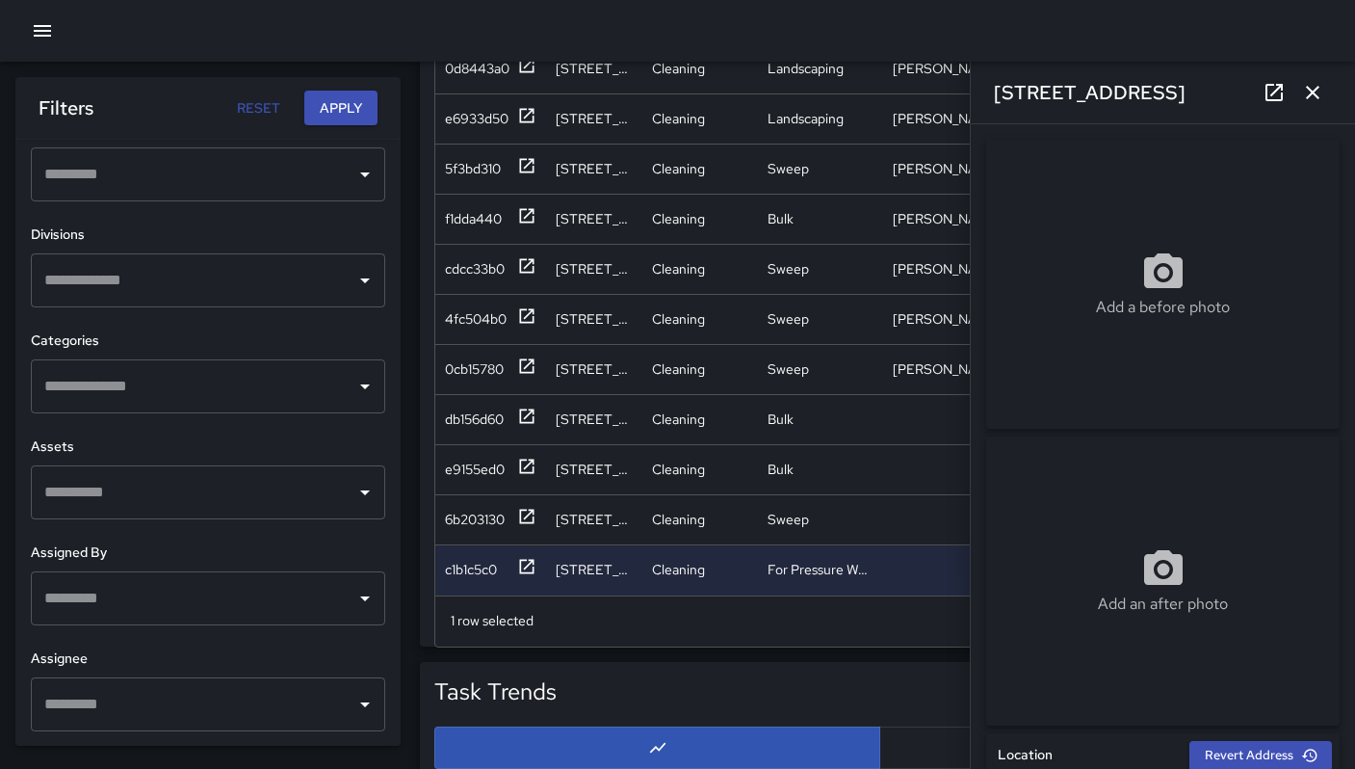
click at [1316, 89] on icon "button" at bounding box center [1312, 92] width 13 height 13
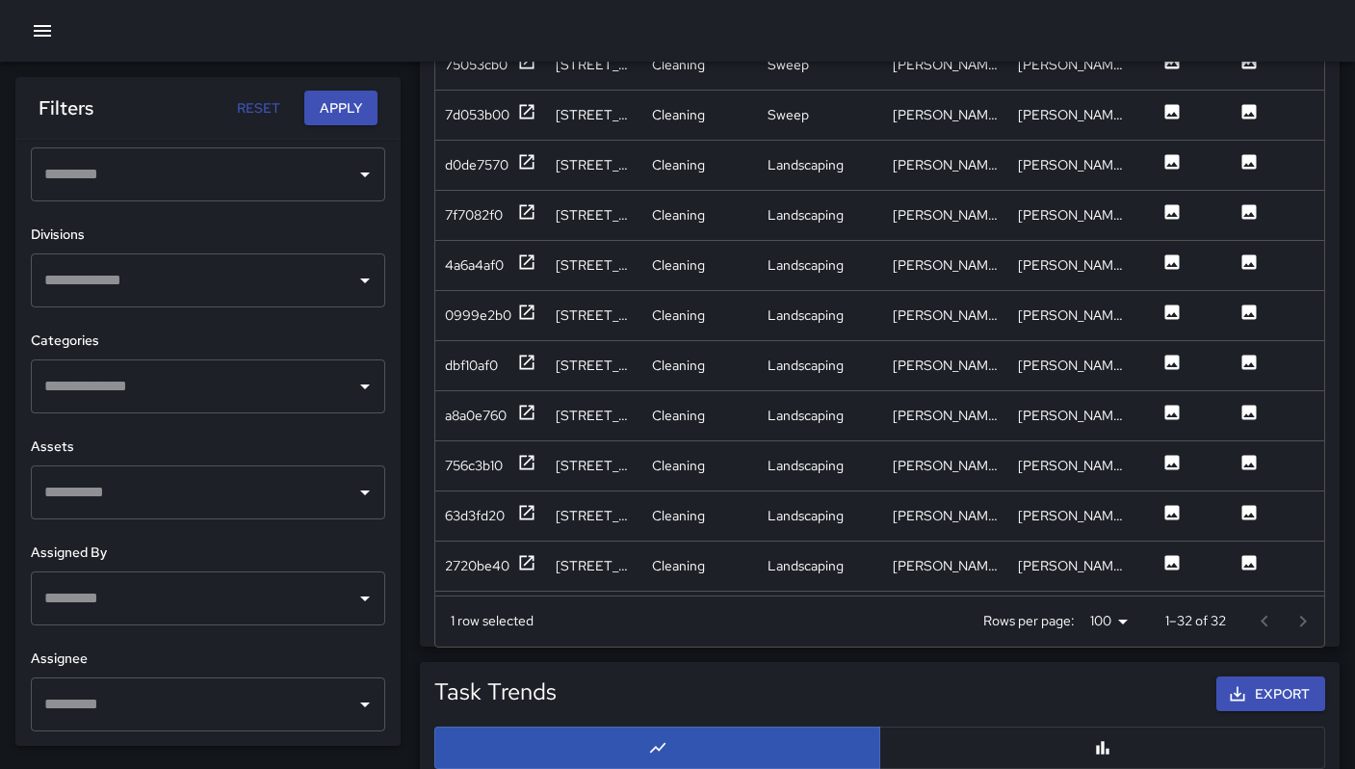
scroll to position [0, 0]
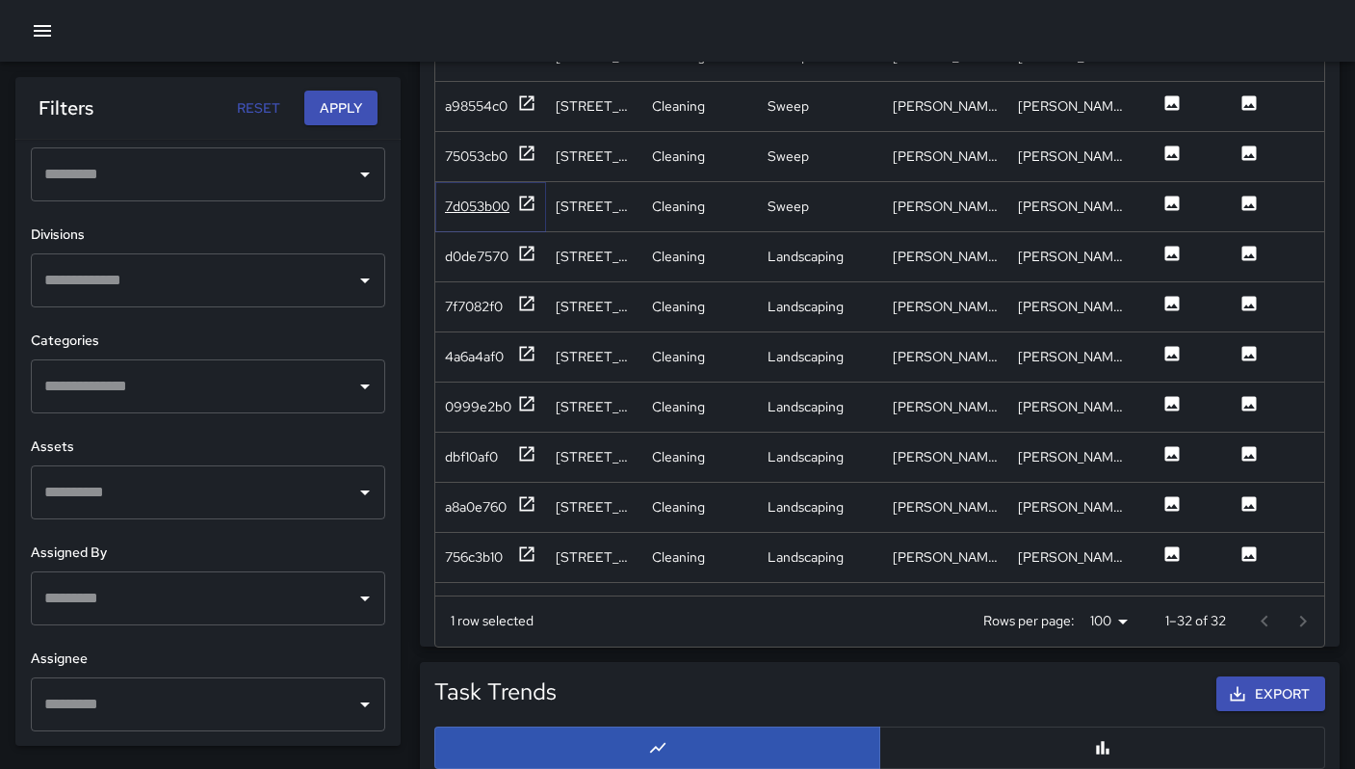
click at [475, 215] on div "7d053b00" at bounding box center [490, 206] width 91 height 24
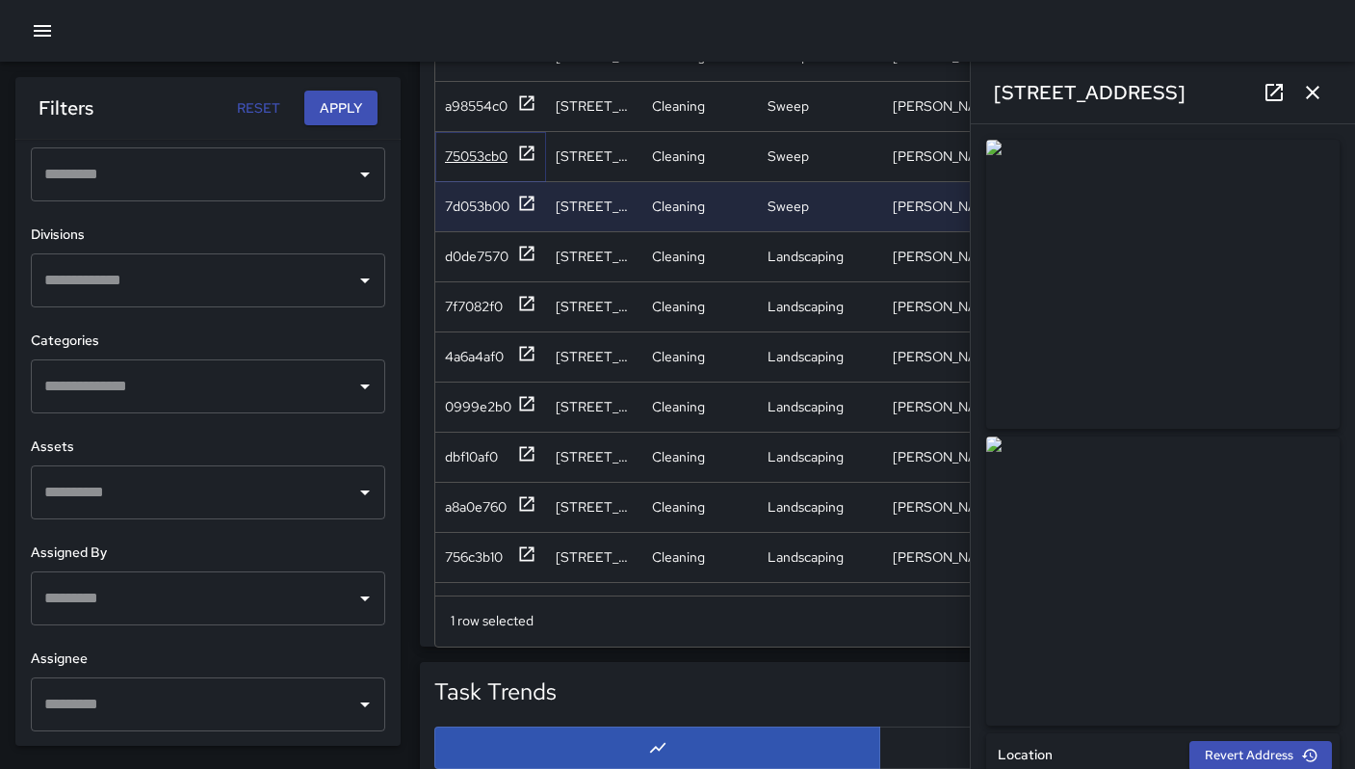
click at [467, 166] on div "75053cb0" at bounding box center [490, 155] width 91 height 24
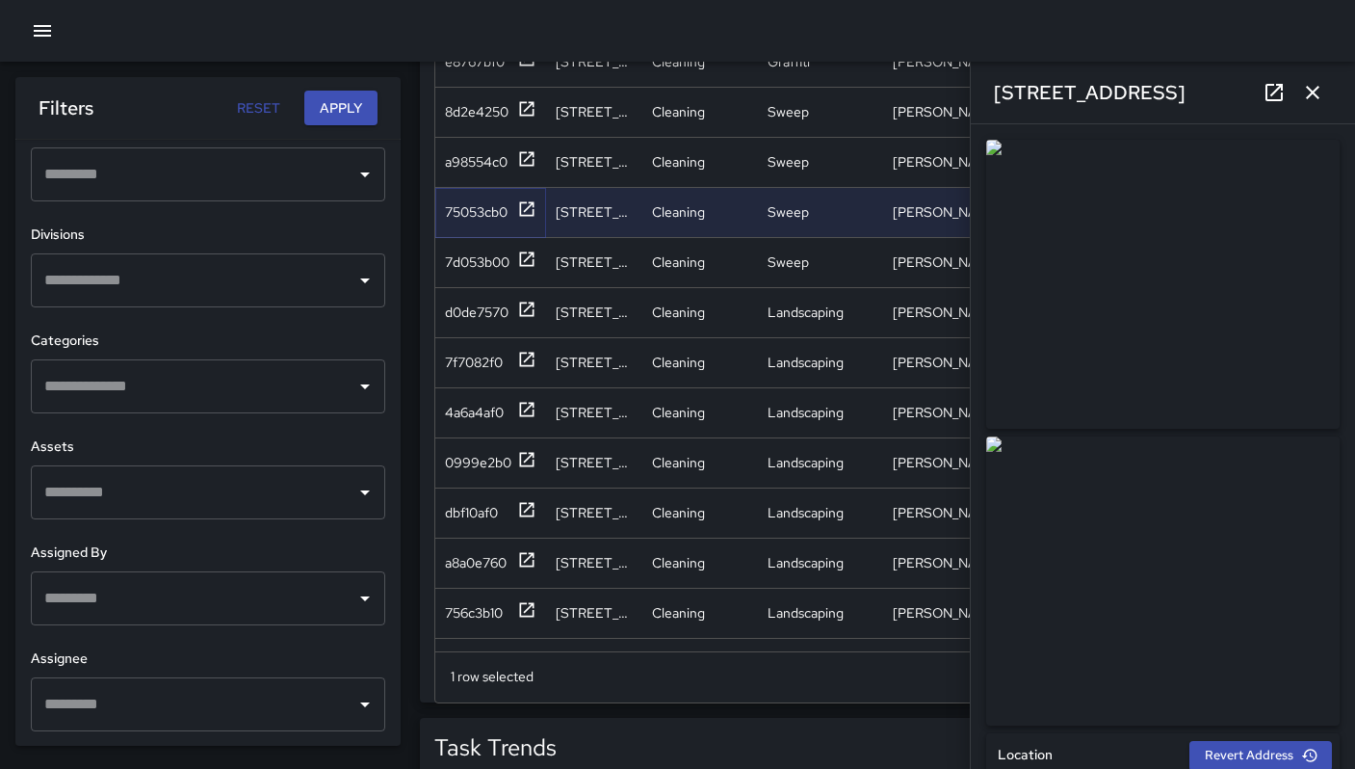
scroll to position [965, 0]
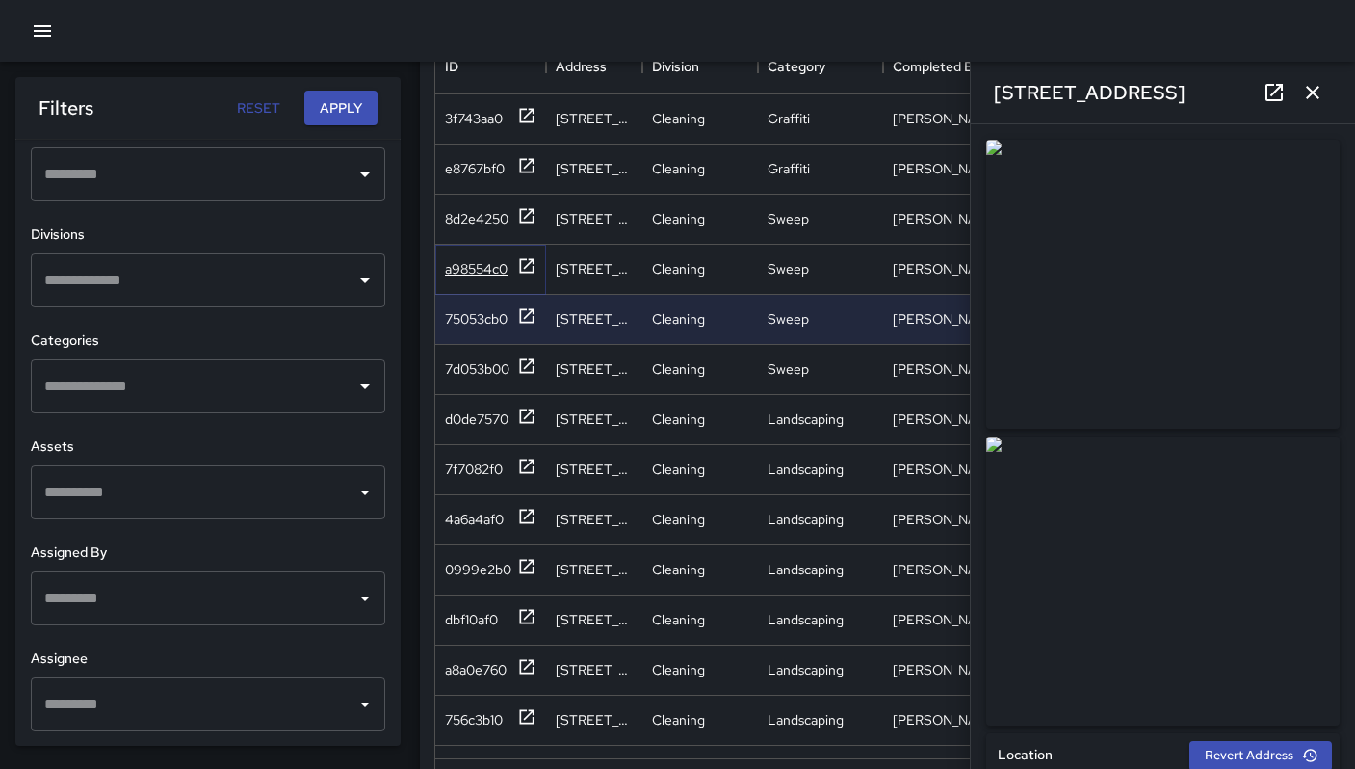
click at [482, 262] on div "a98554c0" at bounding box center [476, 268] width 63 height 19
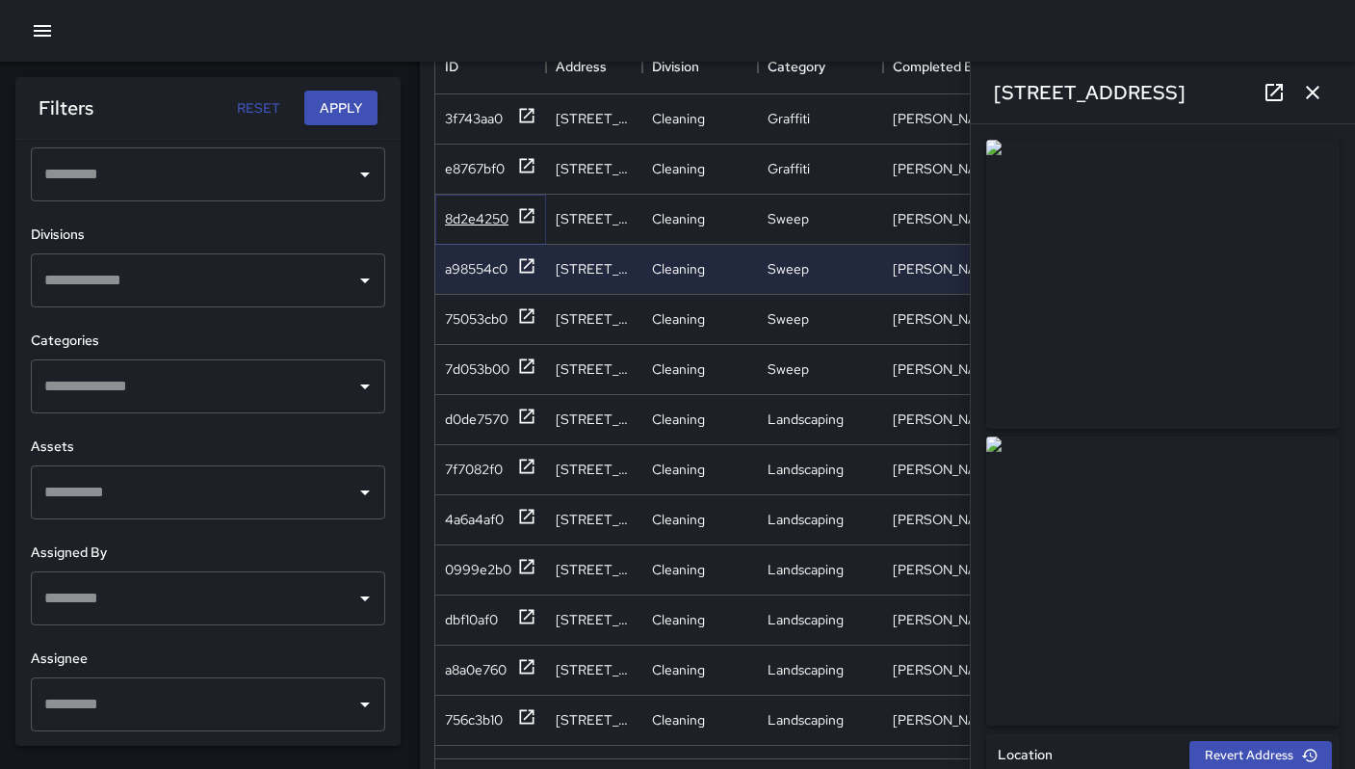
click at [473, 229] on div "8d2e4250" at bounding box center [490, 218] width 91 height 24
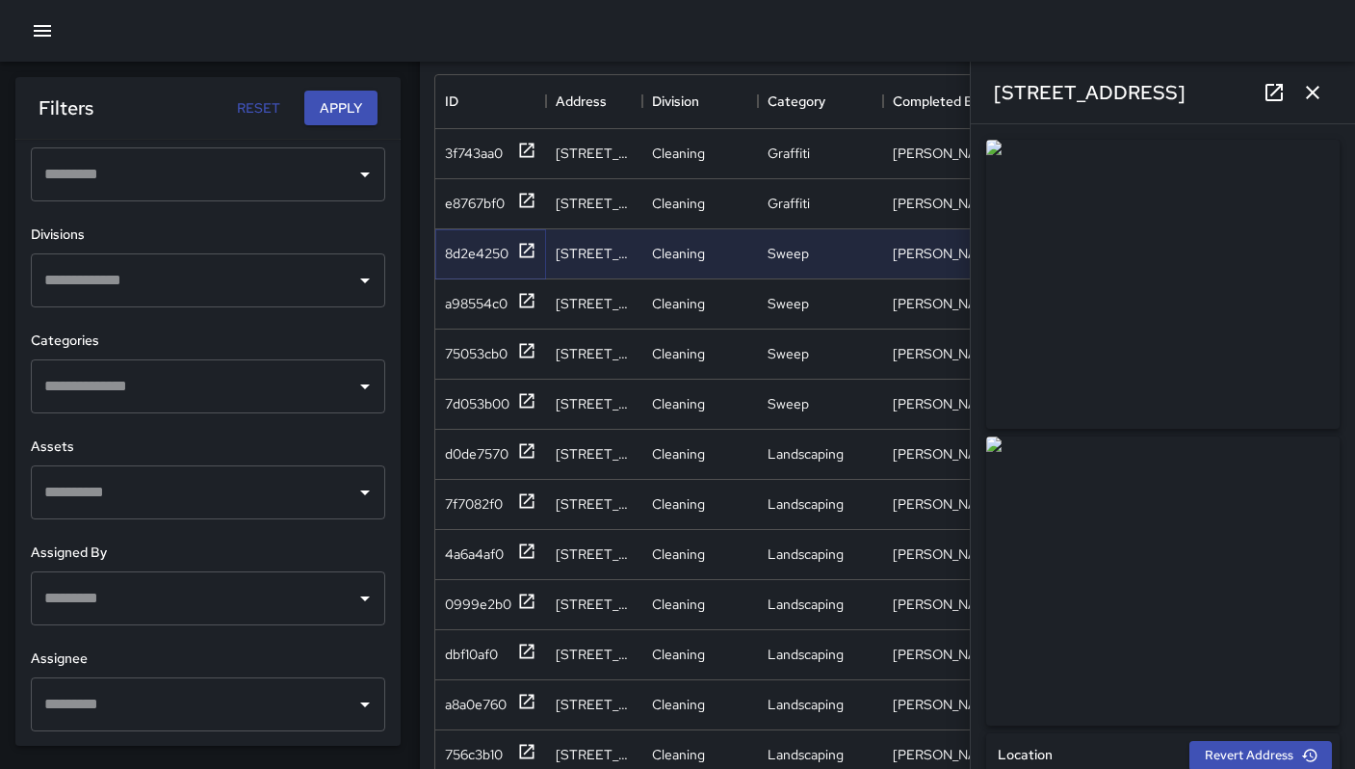
scroll to position [864, 0]
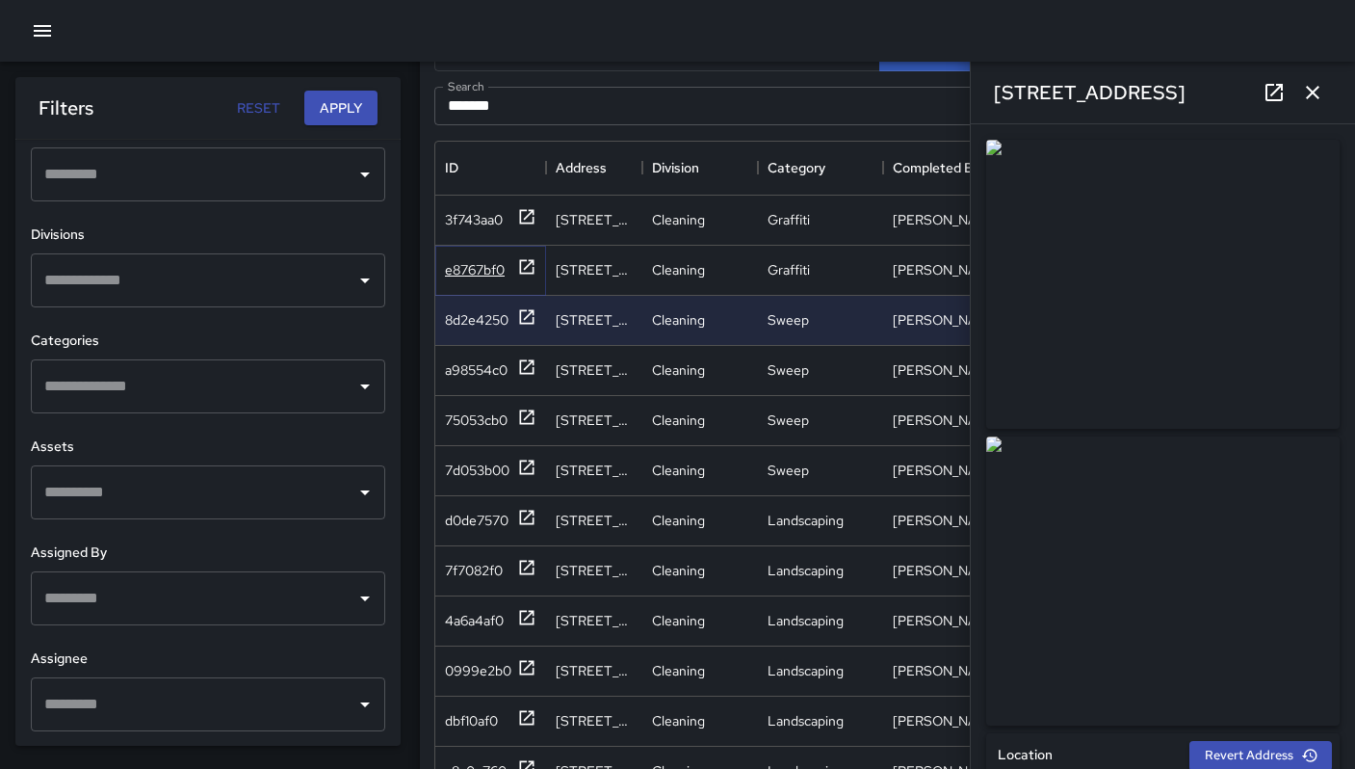
click at [470, 265] on div "e8767bf0" at bounding box center [475, 269] width 60 height 19
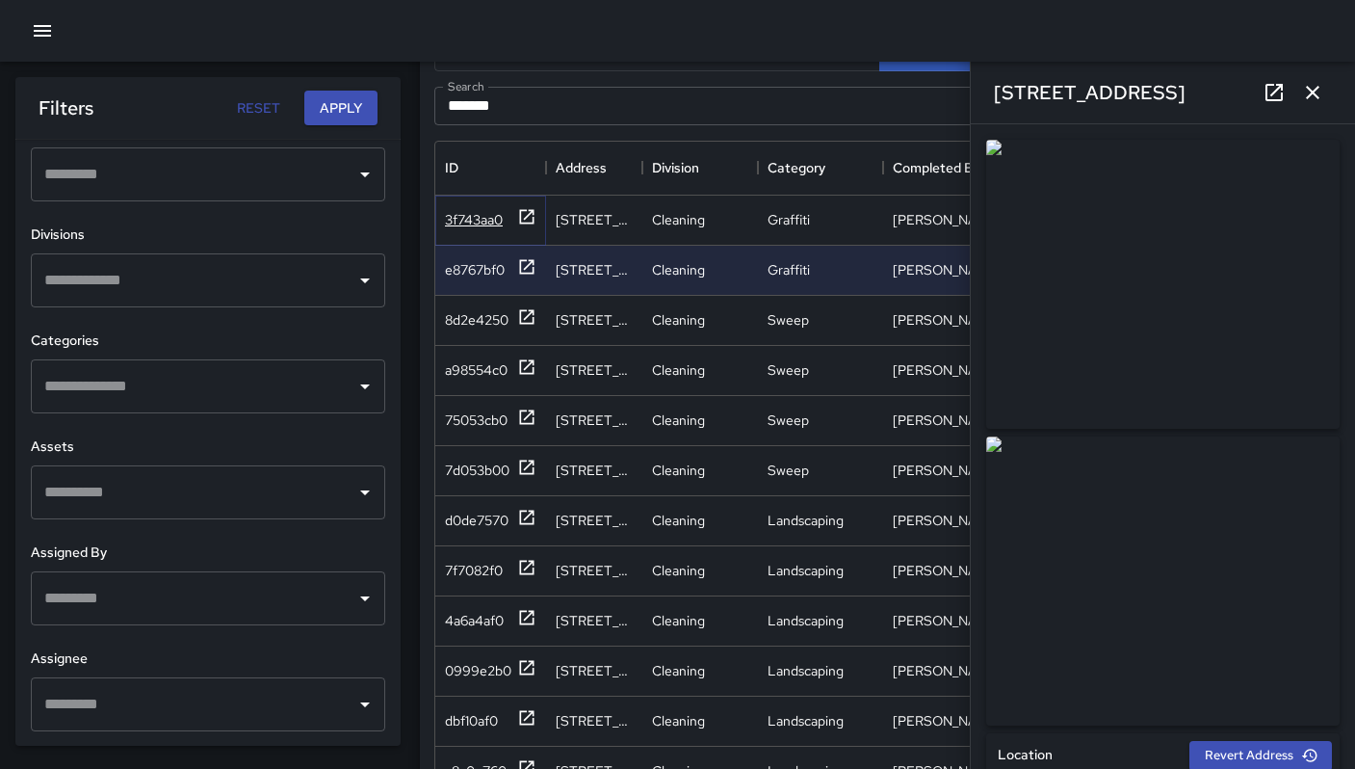
click at [458, 221] on div "3f743aa0" at bounding box center [474, 219] width 58 height 19
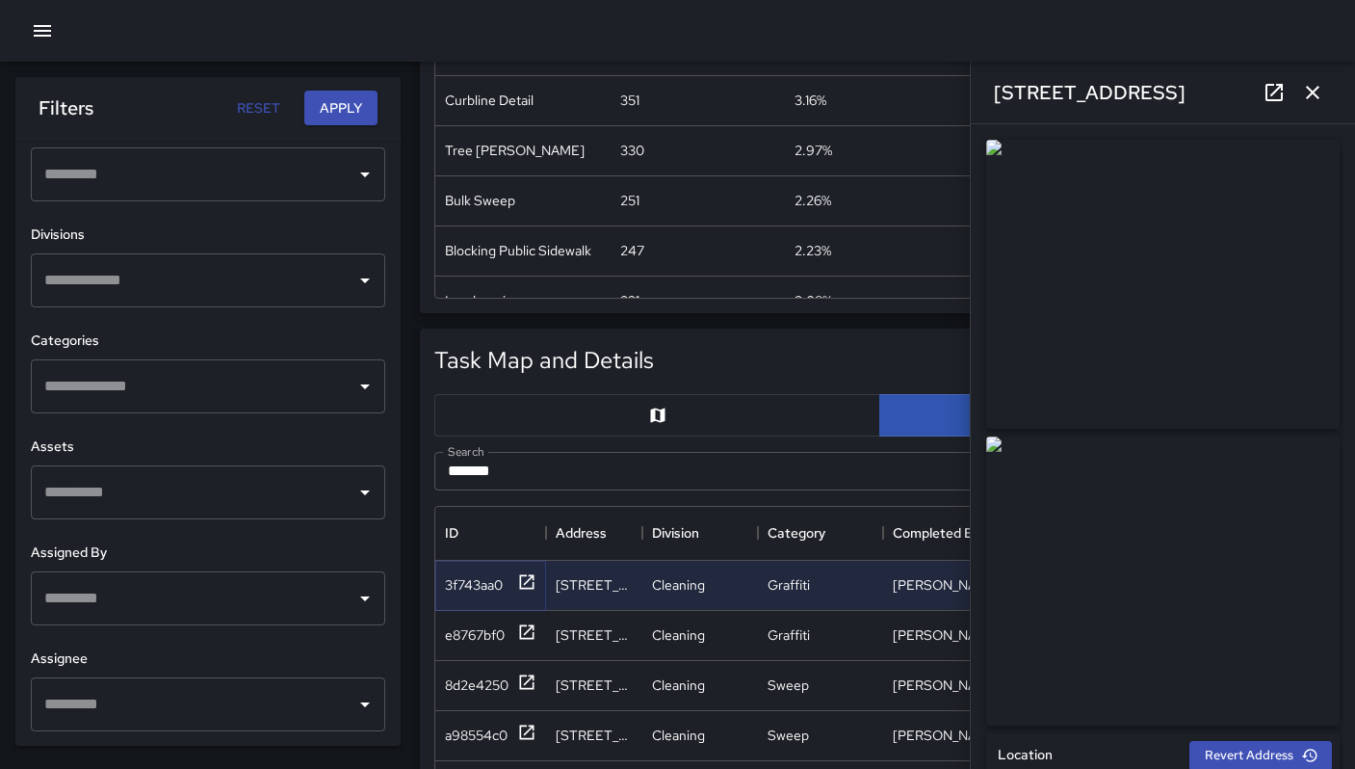
scroll to position [451, 0]
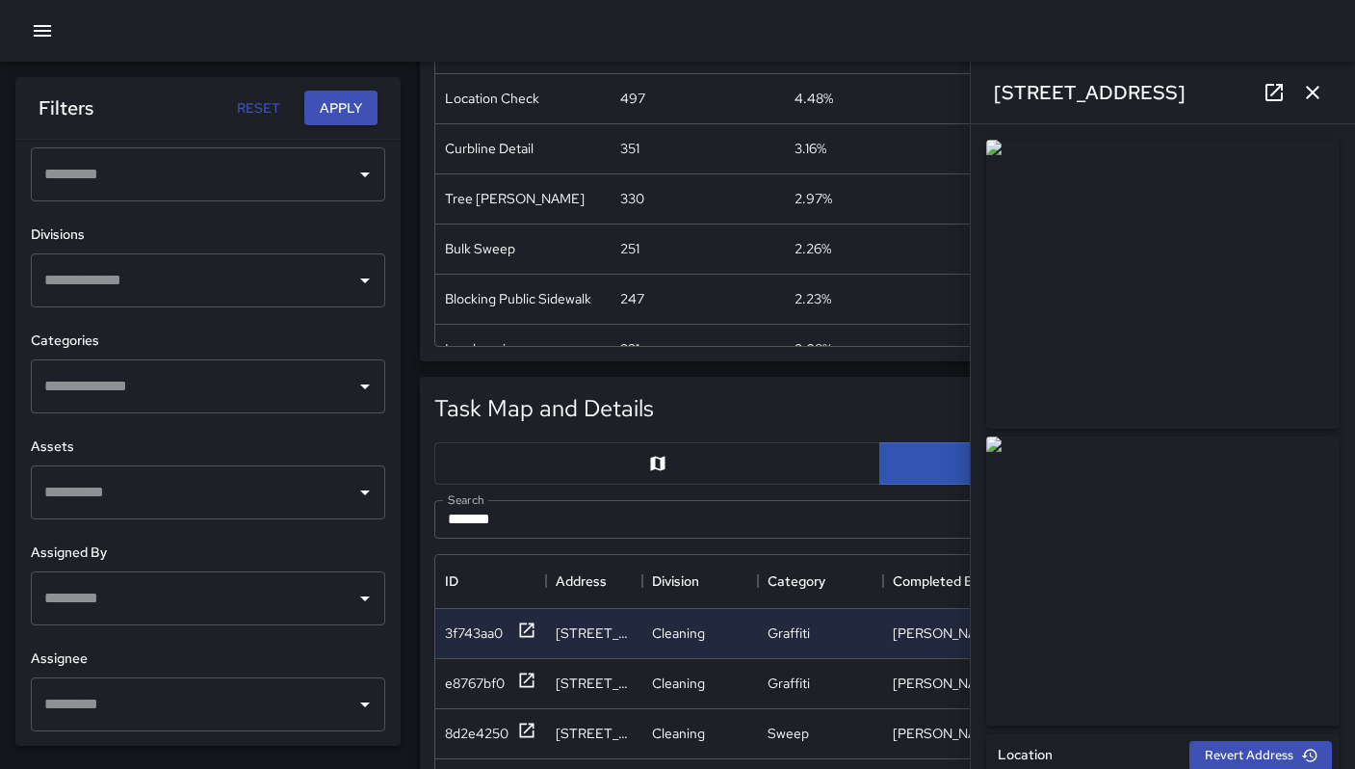
click at [1307, 94] on icon "button" at bounding box center [1312, 92] width 23 height 23
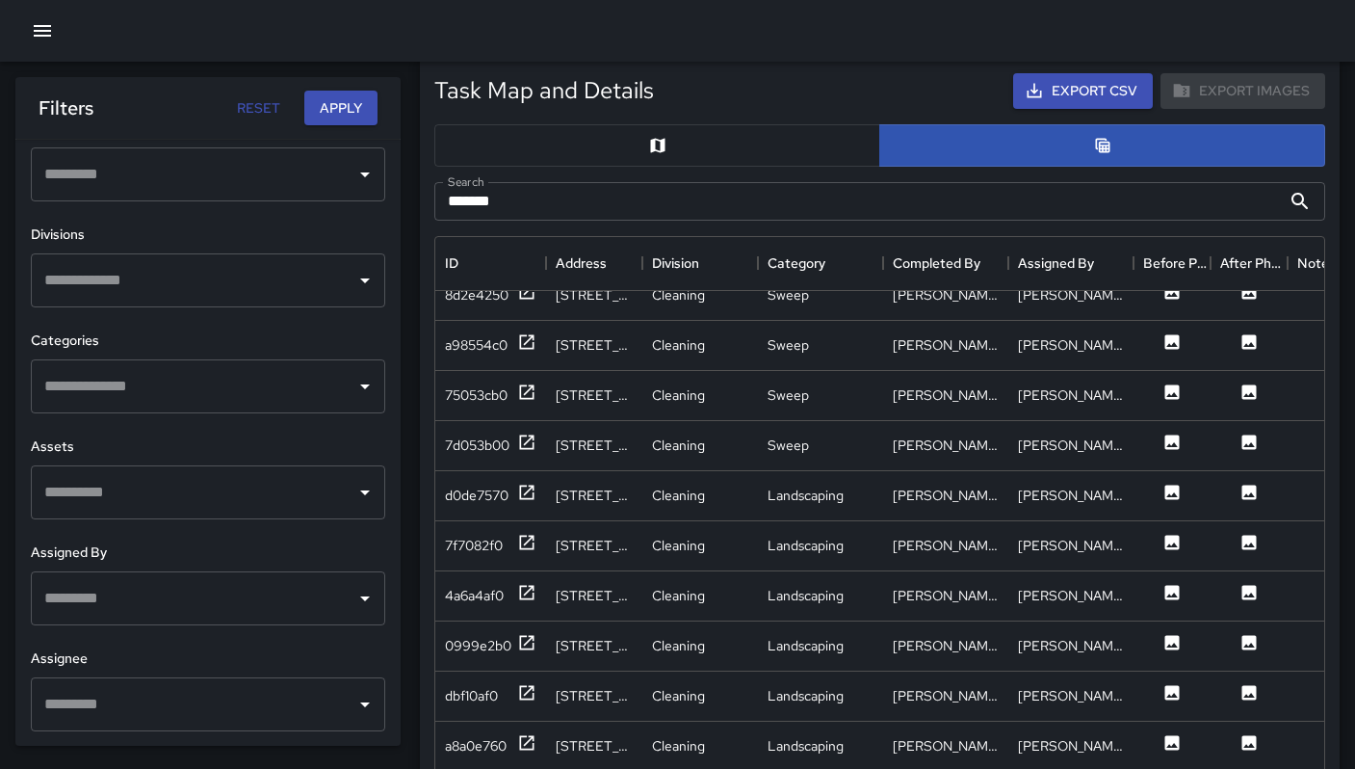
scroll to position [857, 0]
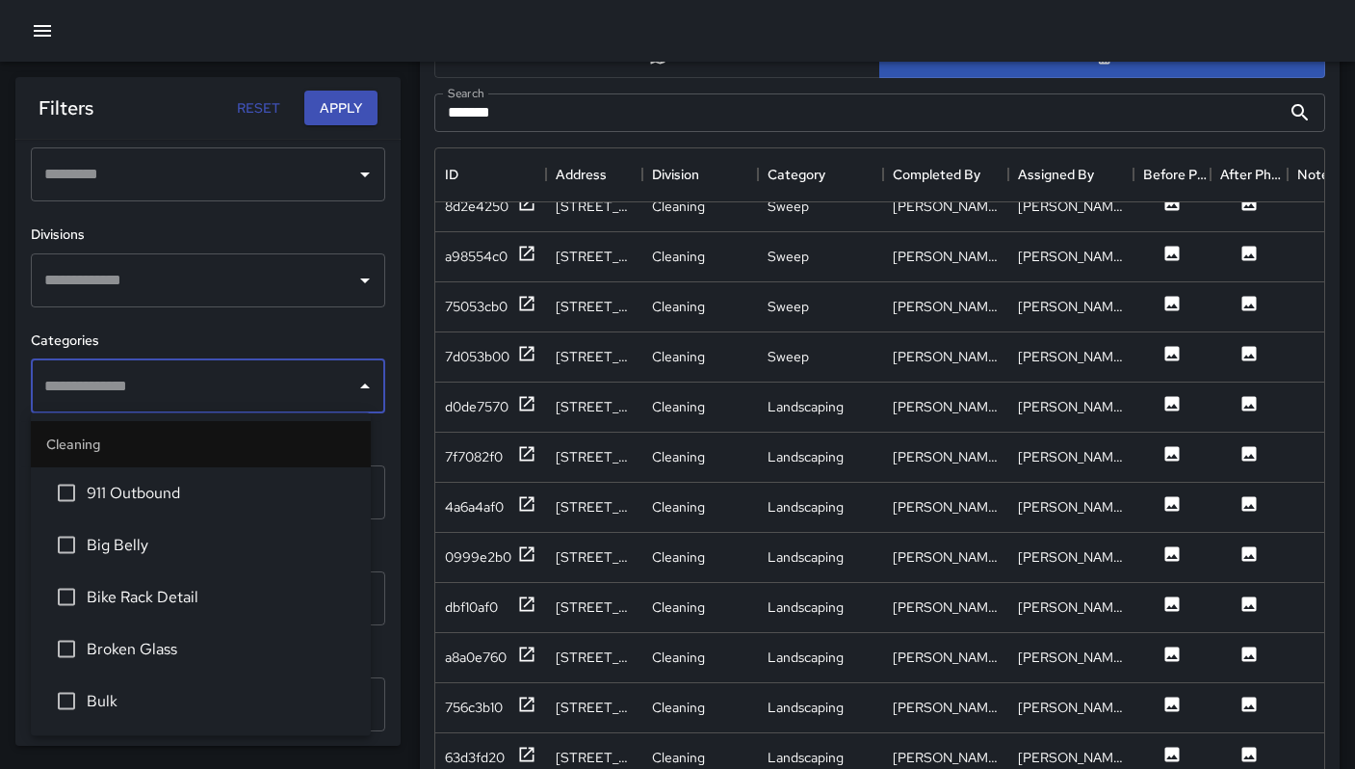
click at [171, 400] on input "text" at bounding box center [193, 386] width 308 height 37
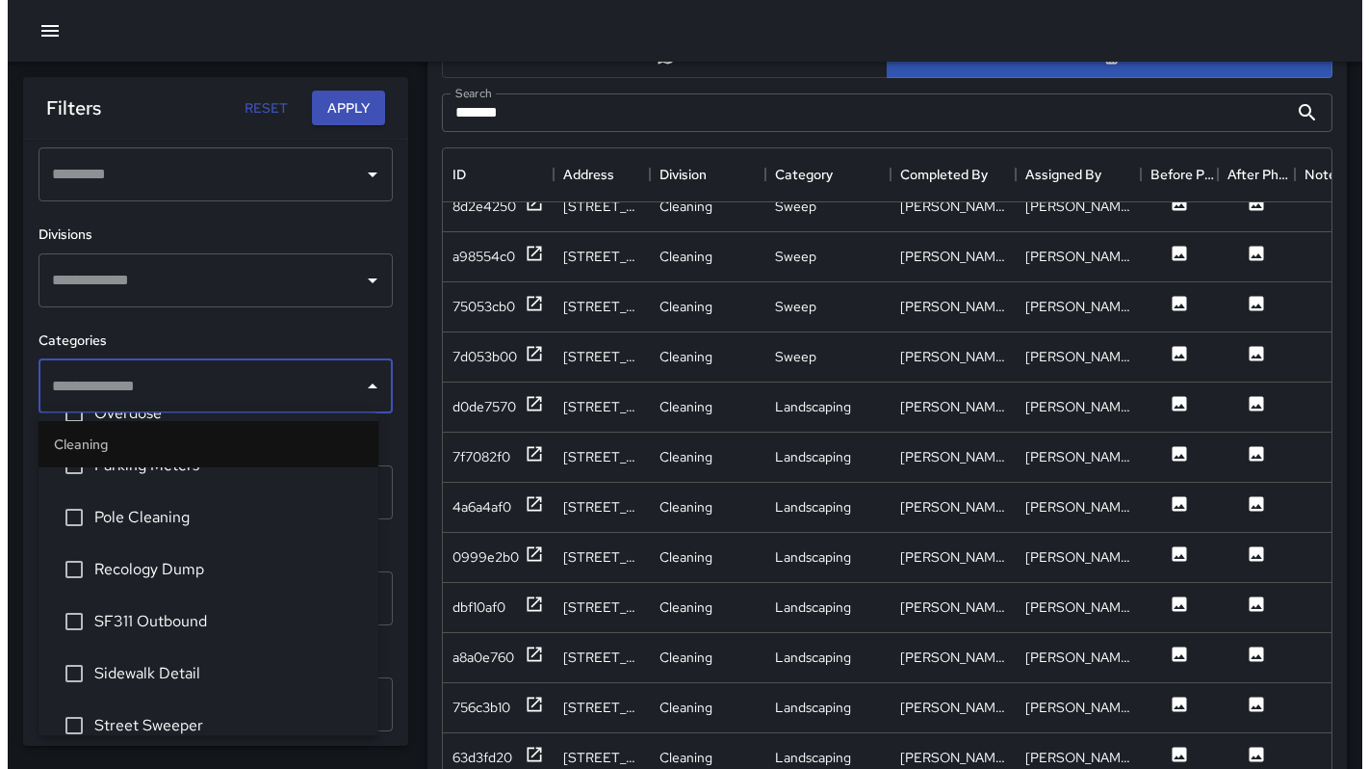
scroll to position [1122, 0]
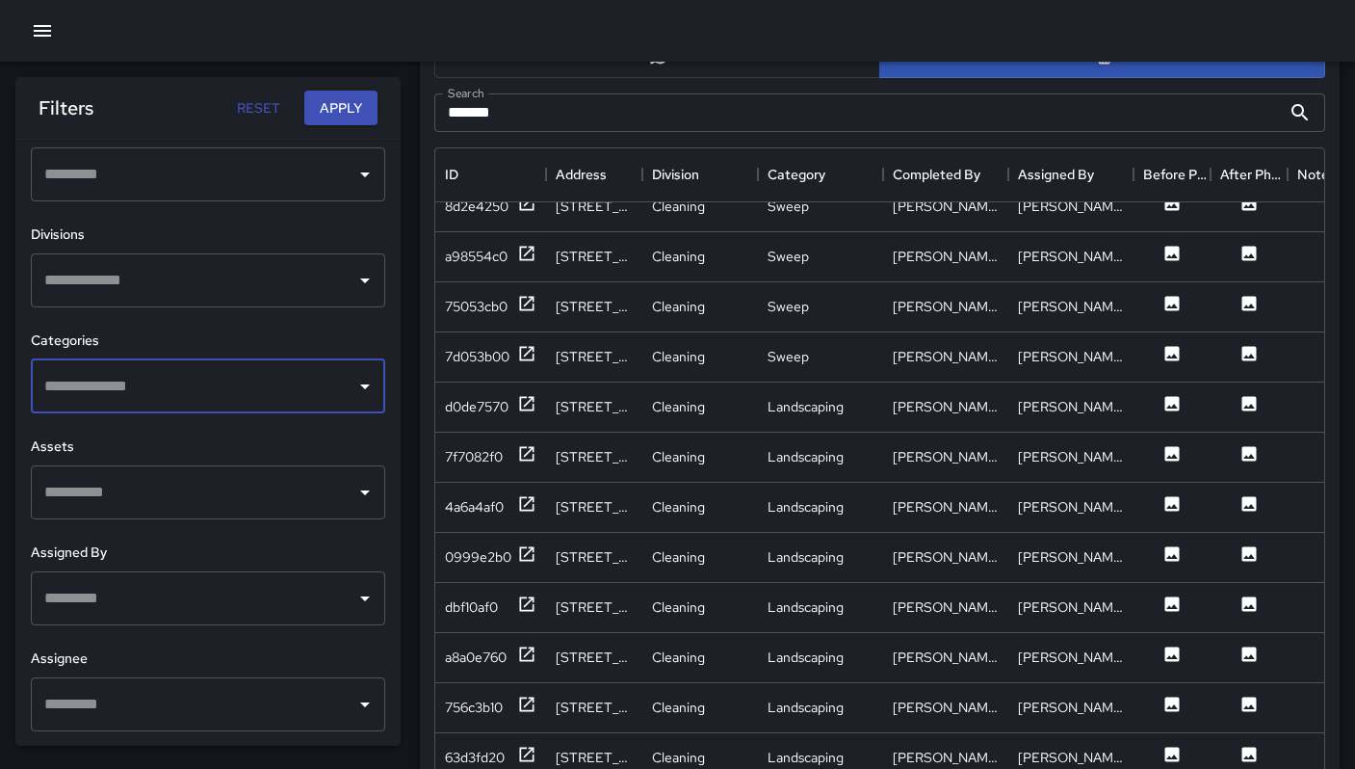
click at [42, 38] on icon "button" at bounding box center [42, 30] width 23 height 23
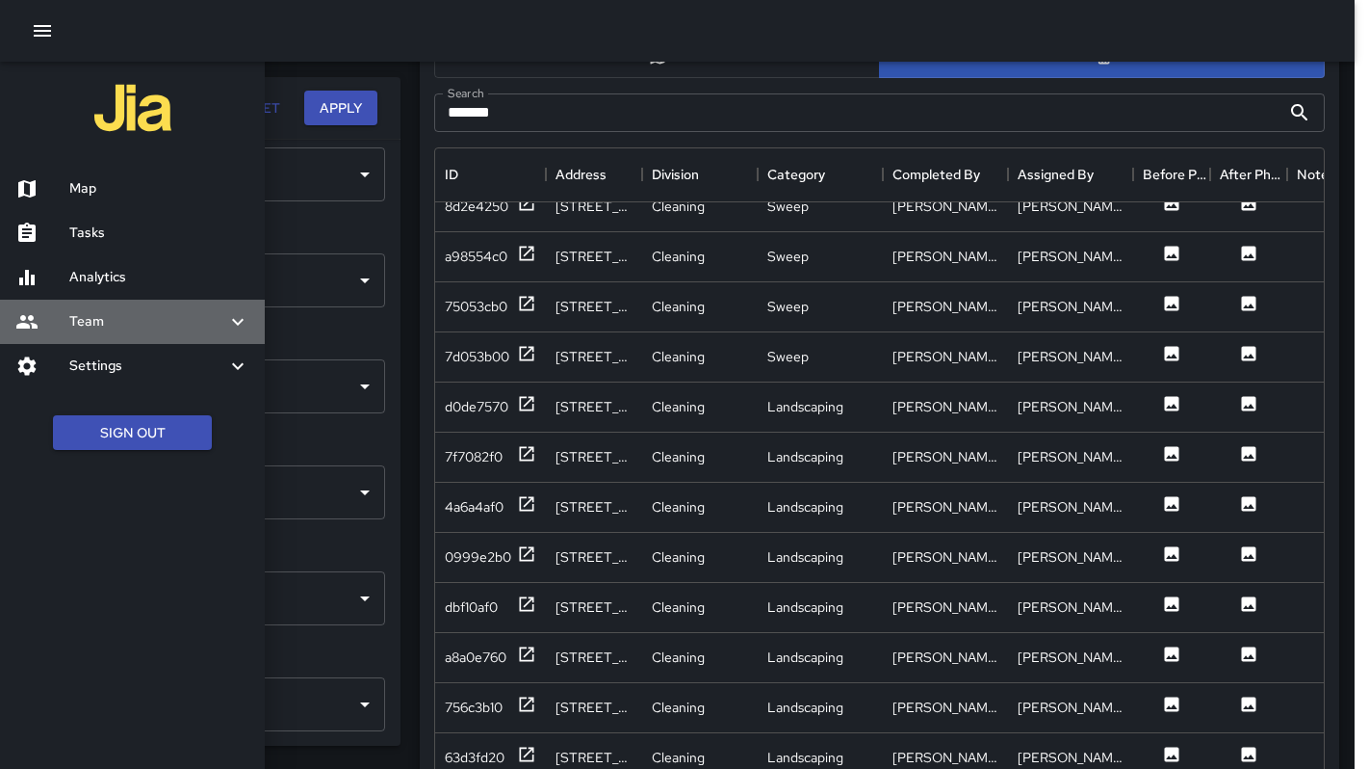
click at [100, 339] on div "Team" at bounding box center [132, 322] width 265 height 44
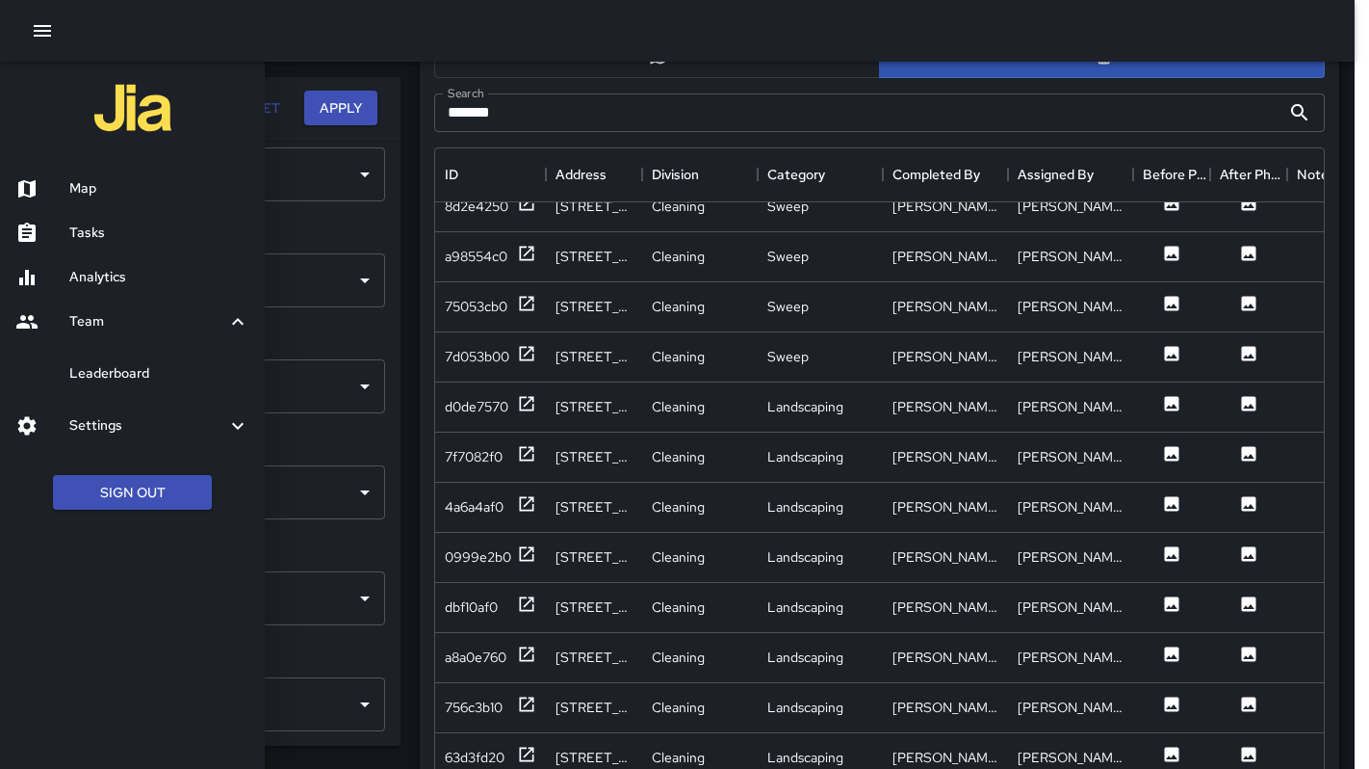
click at [116, 375] on h6 "Leaderboard" at bounding box center [159, 373] width 180 height 21
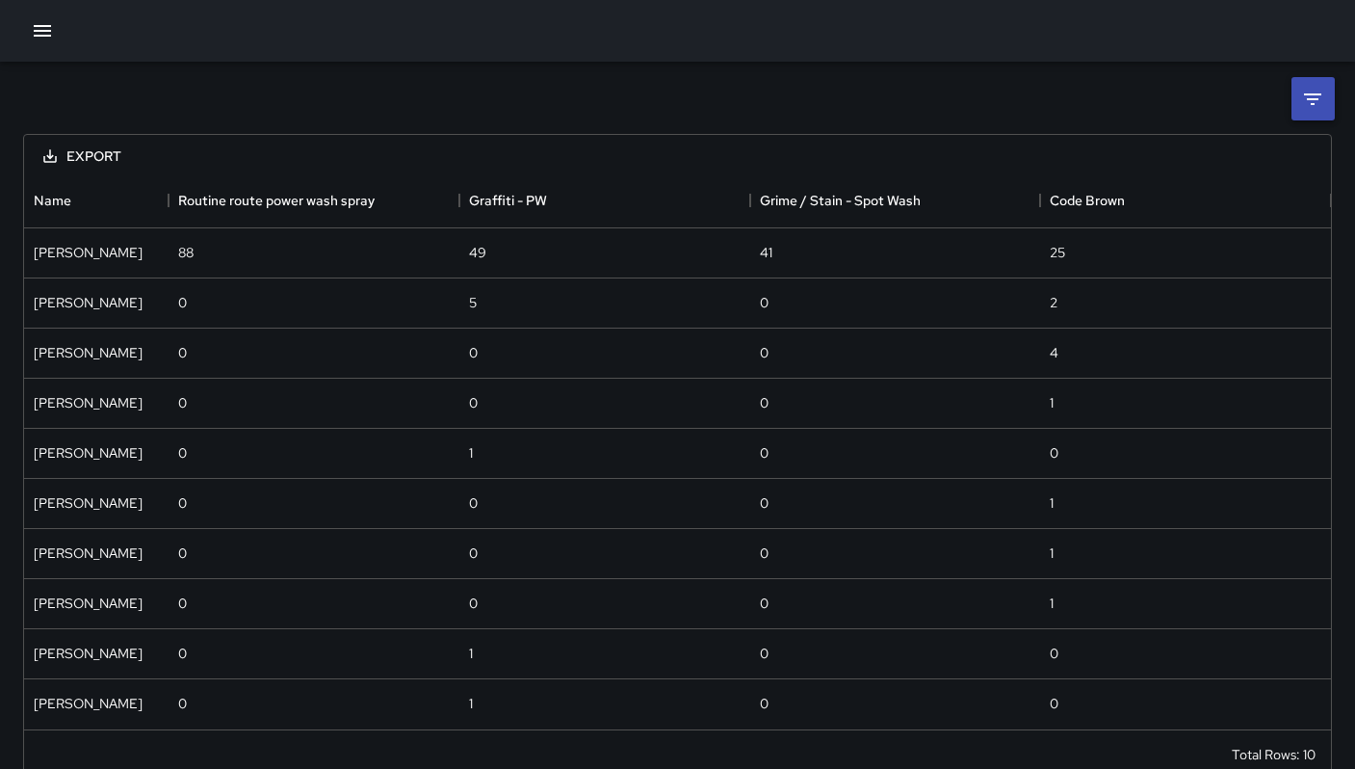
scroll to position [540, 1292]
click at [1317, 101] on icon at bounding box center [1312, 99] width 23 height 23
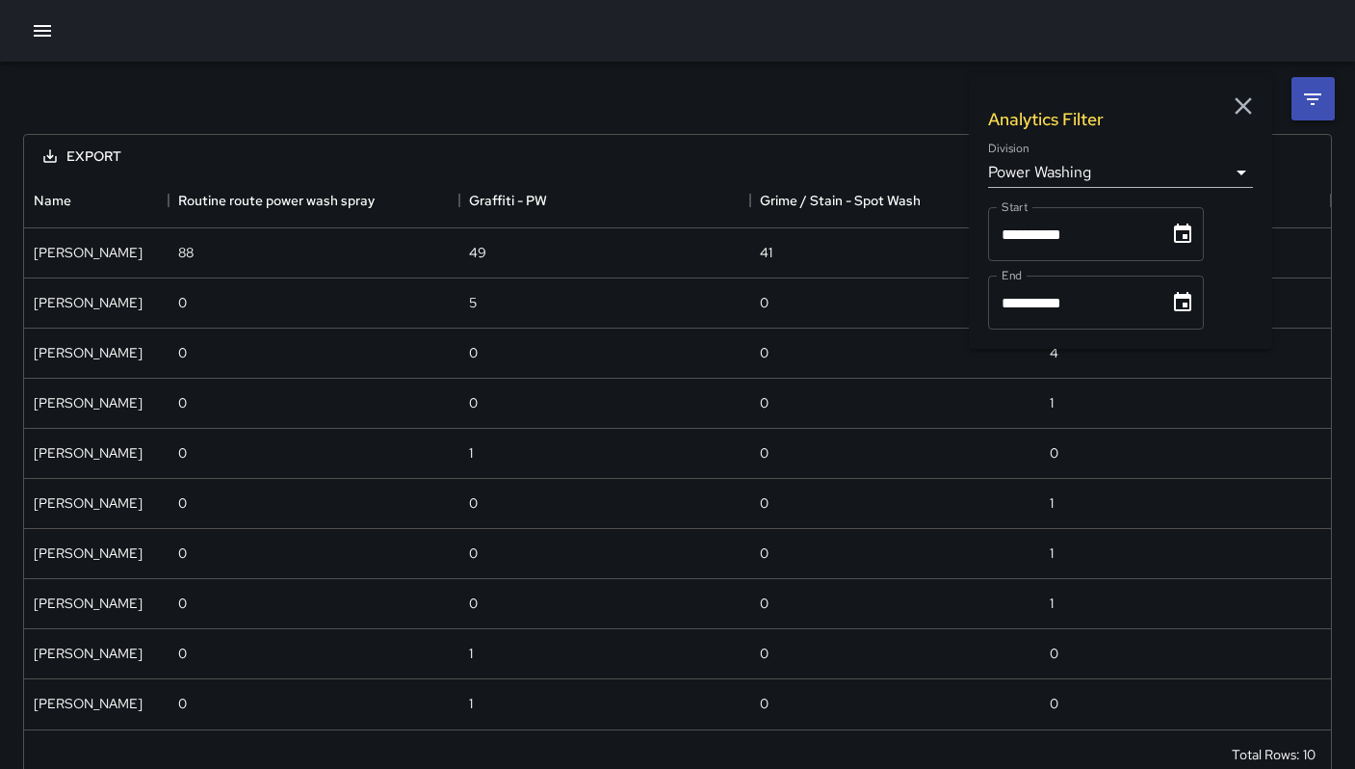
click at [1102, 177] on body "**********" at bounding box center [677, 402] width 1355 height 804
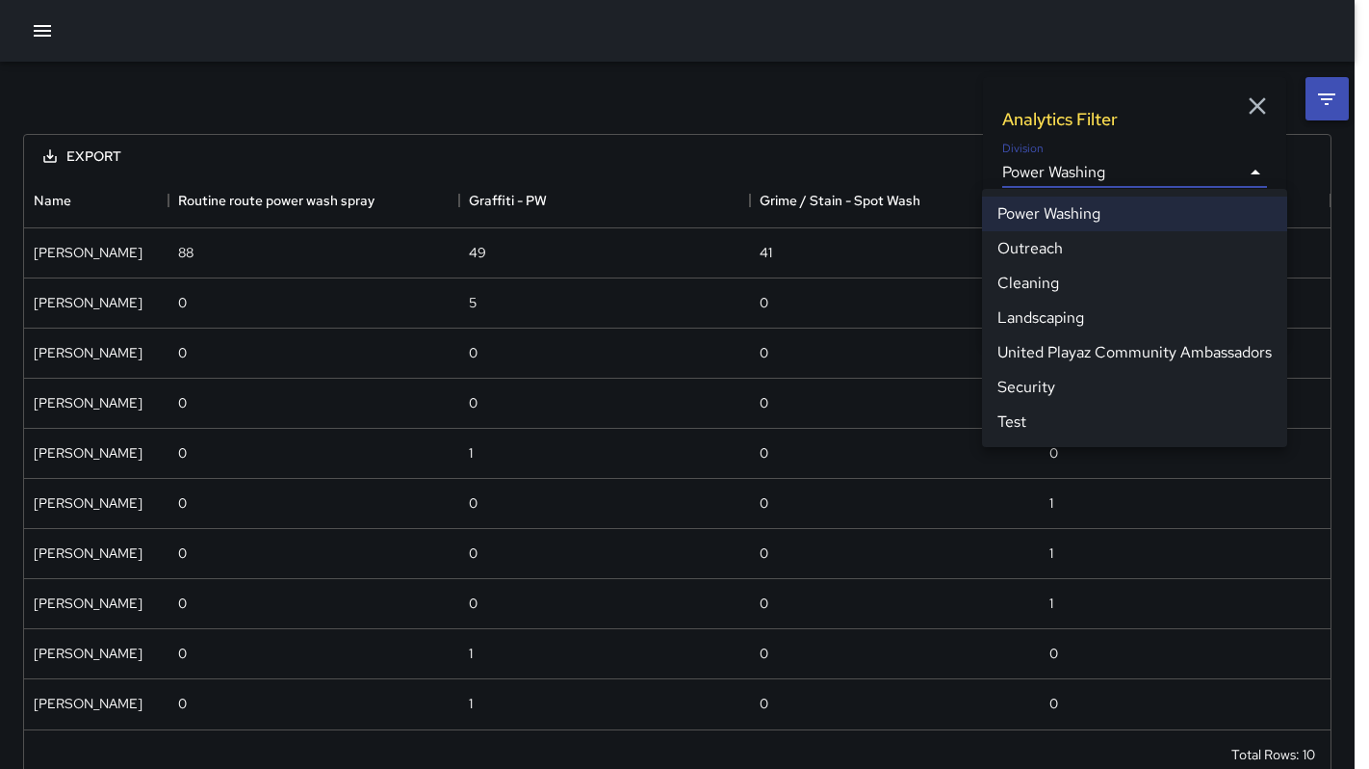
click at [1065, 277] on li "Cleaning" at bounding box center [1134, 283] width 305 height 35
type input "**********"
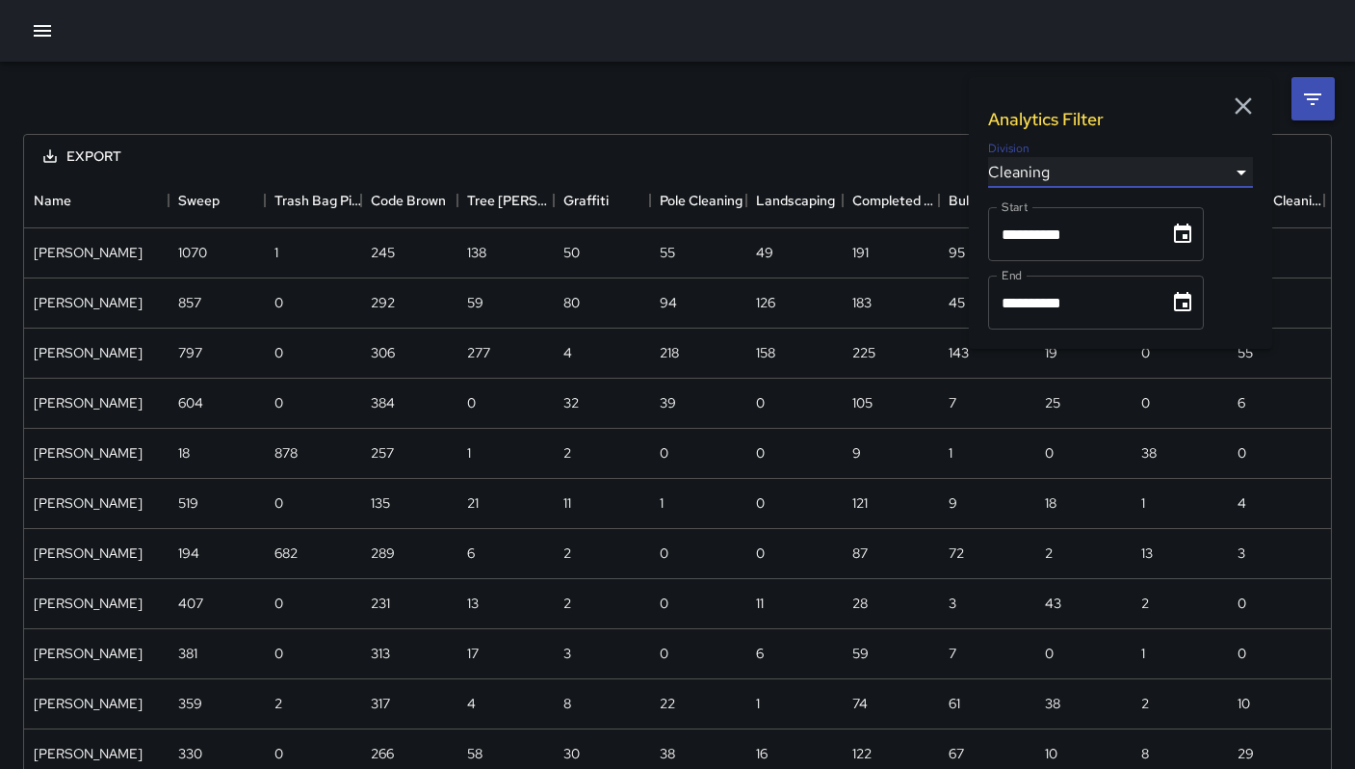
scroll to position [1506, 1292]
click at [157, 200] on div "Name" at bounding box center [168, 200] width 23 height 54
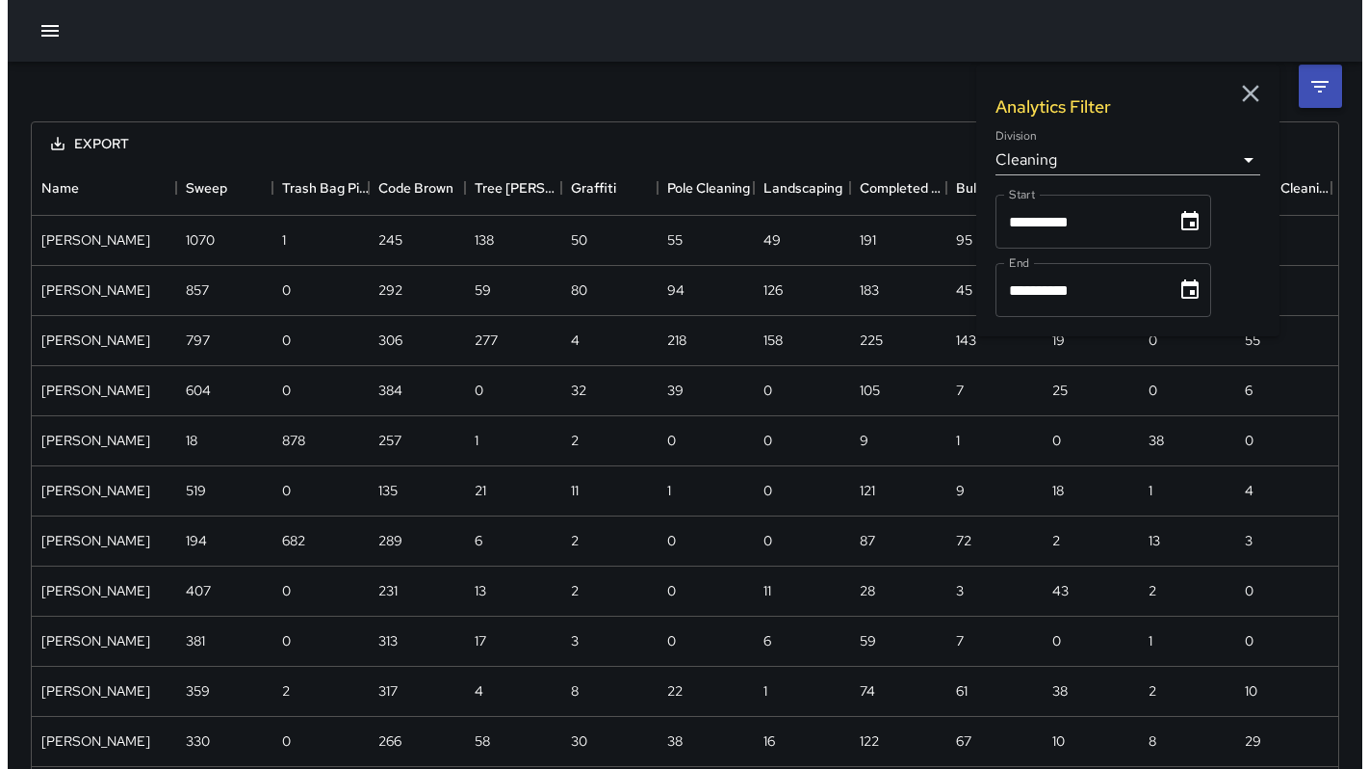
scroll to position [18, 0]
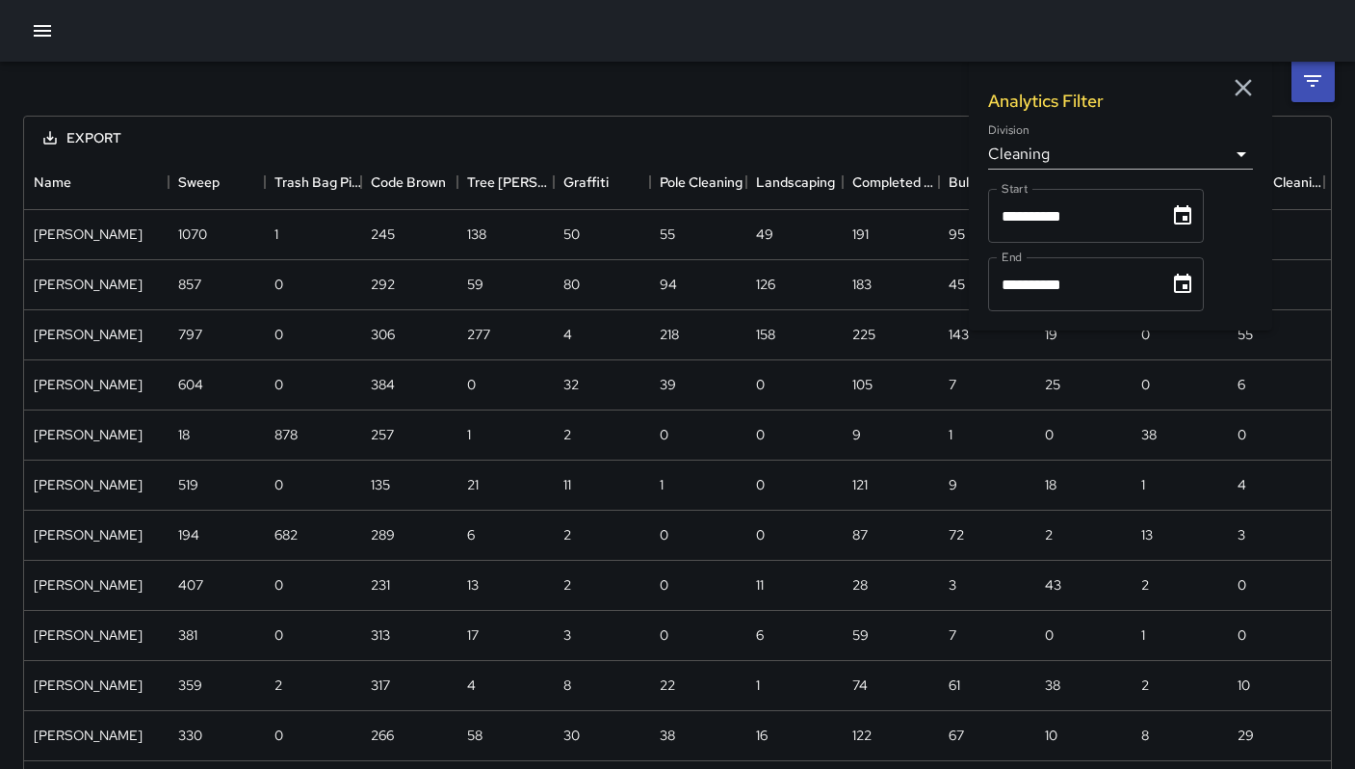
click at [1256, 86] on icon "button" at bounding box center [1243, 87] width 29 height 29
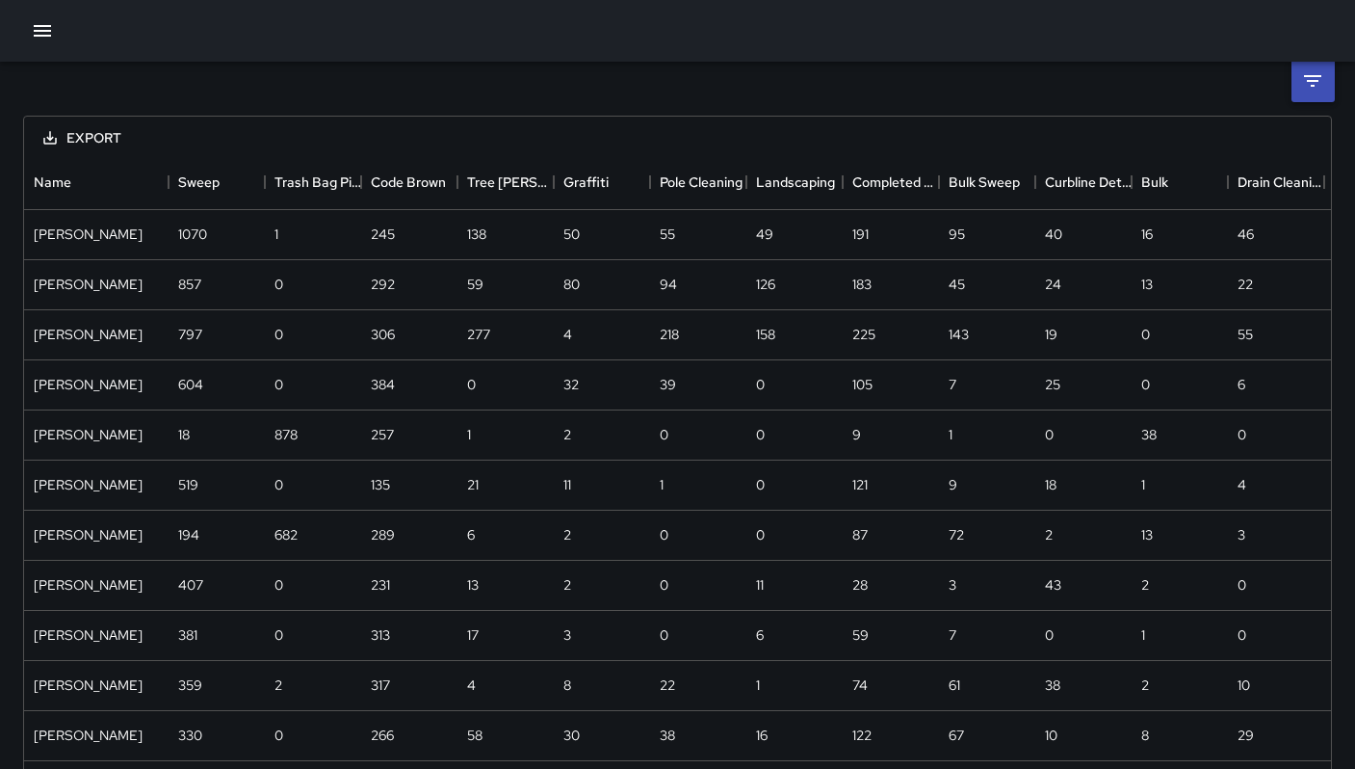
click at [43, 34] on icon "button" at bounding box center [42, 30] width 23 height 23
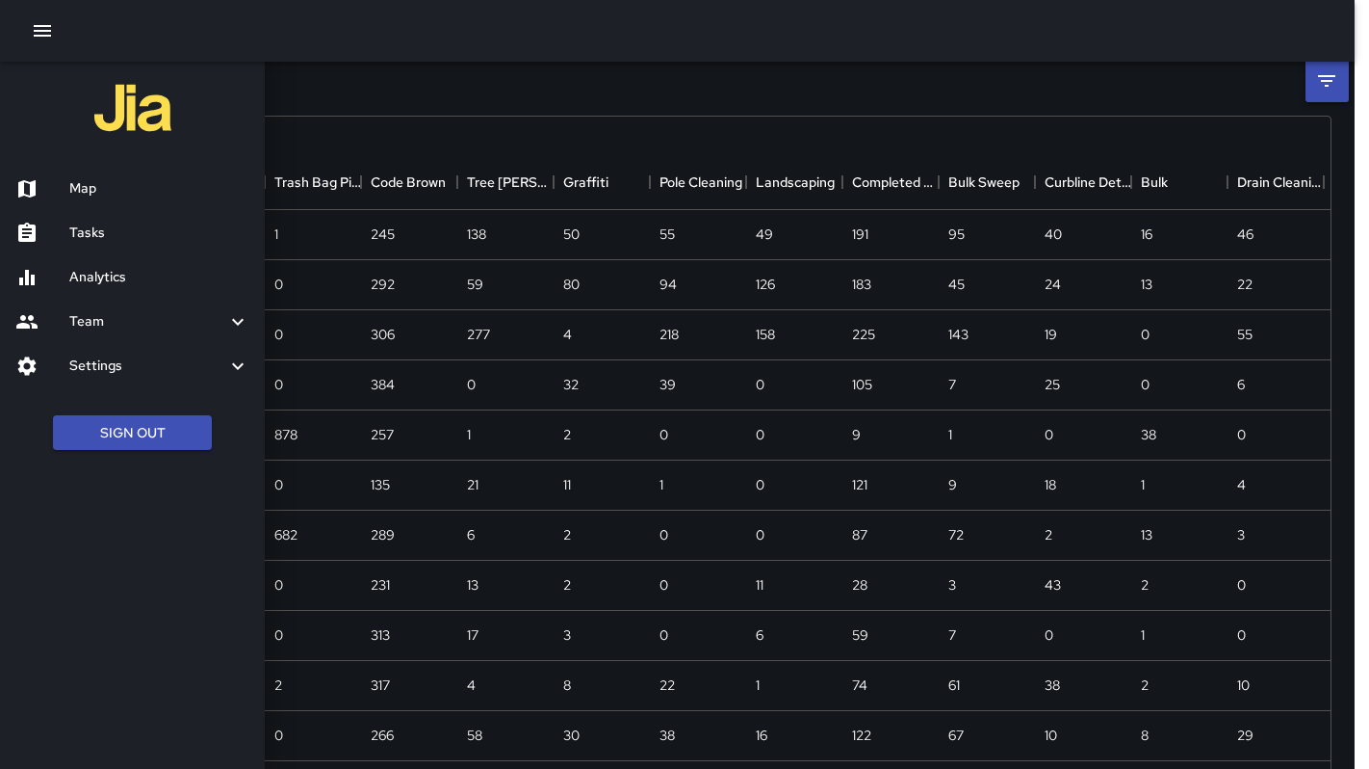
click at [134, 169] on div "Map" at bounding box center [132, 189] width 265 height 44
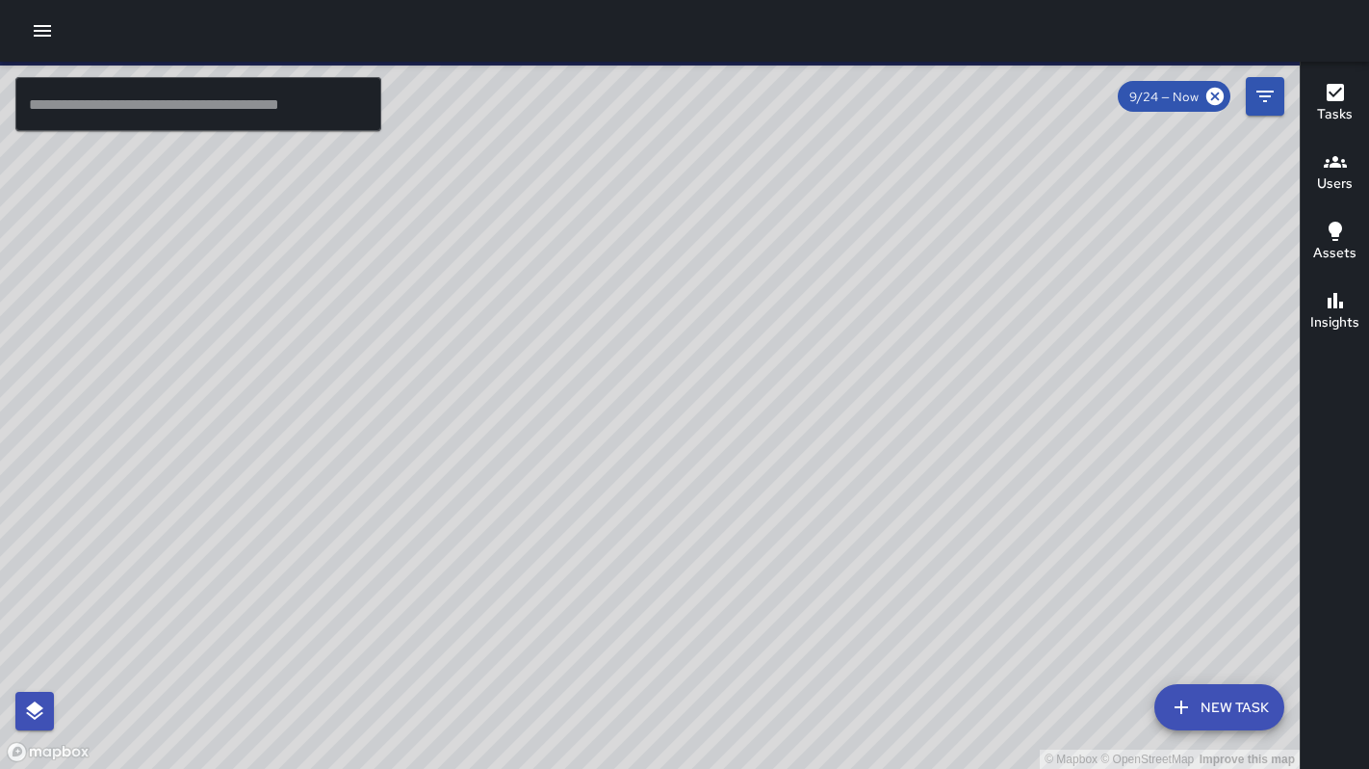
click at [76, 108] on input "text" at bounding box center [198, 104] width 366 height 54
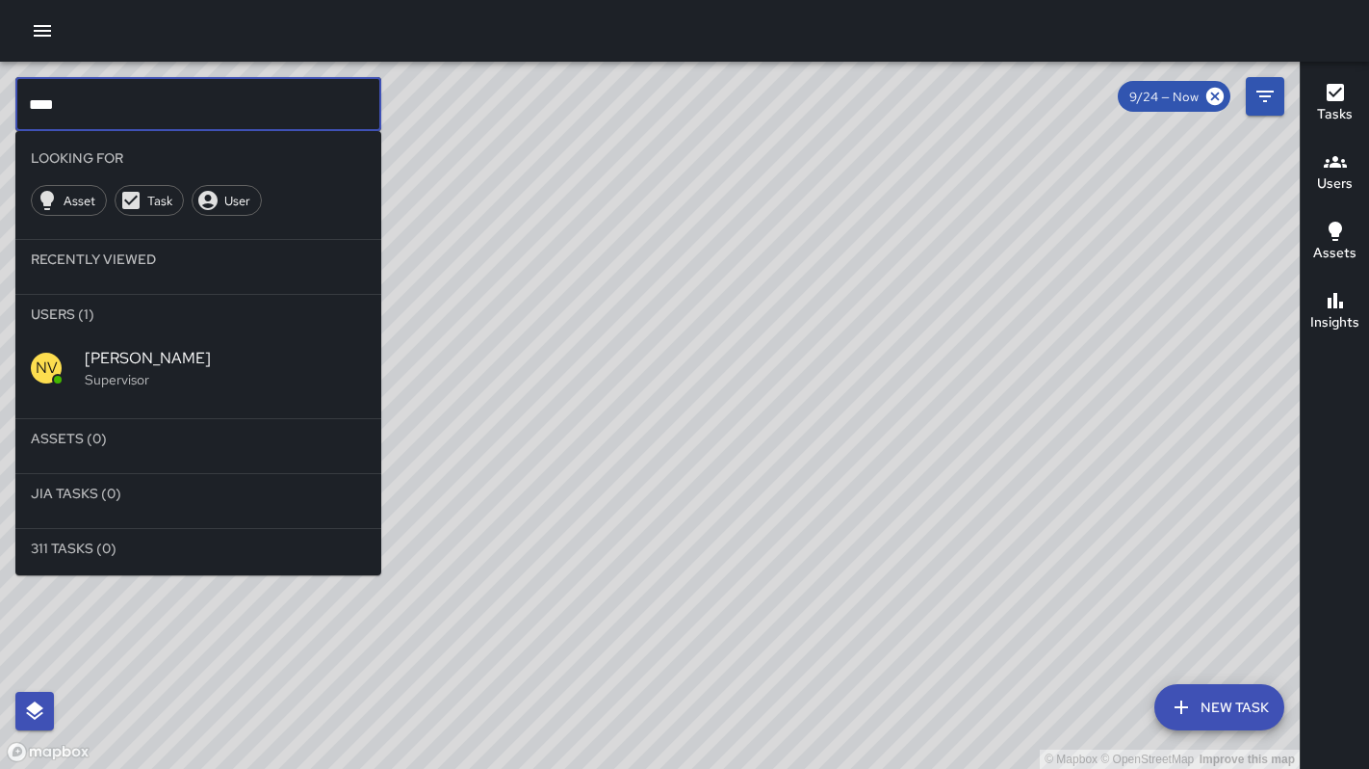
drag, startPoint x: 77, startPoint y: 352, endPoint x: 92, endPoint y: 356, distance: 15.9
click at [91, 356] on div "NV [PERSON_NAME] Supervisor" at bounding box center [198, 367] width 366 height 69
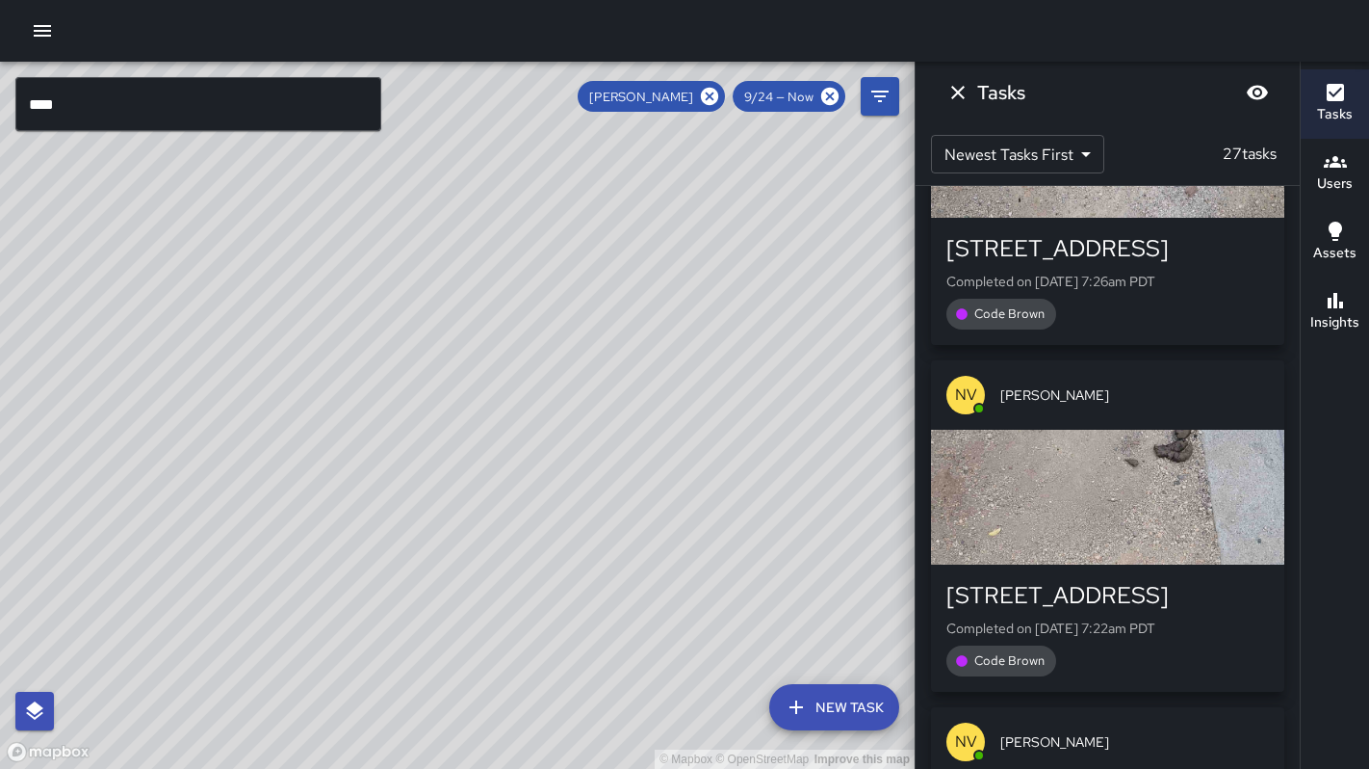
scroll to position [8825, 0]
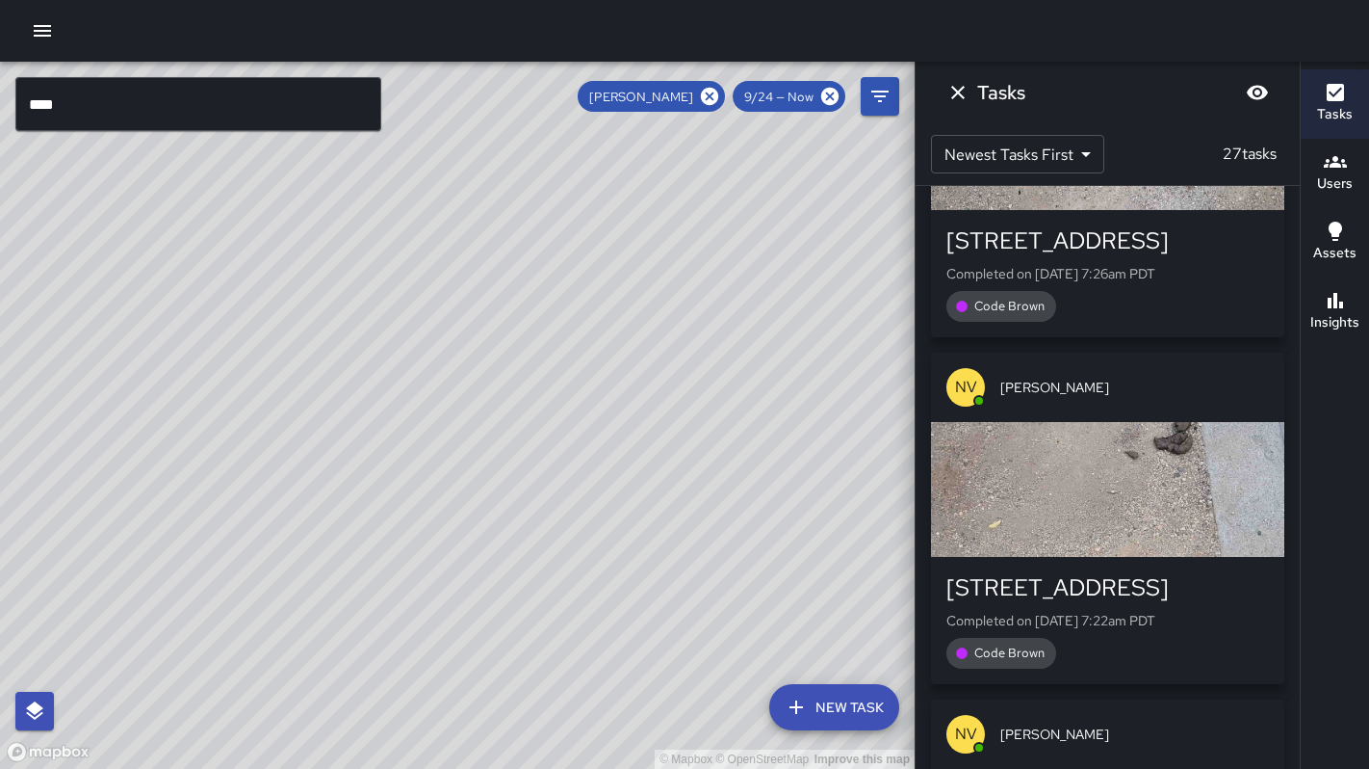
drag, startPoint x: 464, startPoint y: 274, endPoint x: 1037, endPoint y: 578, distance: 648.4
click at [1039, 582] on div "© Mapbox © OpenStreetMap Improve this map **** ​ New Task [PERSON_NAME] 9/24 — …" at bounding box center [684, 415] width 1369 height 707
drag, startPoint x: 809, startPoint y: 432, endPoint x: 950, endPoint y: 565, distance: 193.5
click at [950, 567] on div "© Mapbox © OpenStreetMap Improve this map **** ​ New Task [PERSON_NAME] 9/24 — …" at bounding box center [684, 415] width 1369 height 707
drag, startPoint x: 712, startPoint y: 437, endPoint x: 528, endPoint y: 404, distance: 187.0
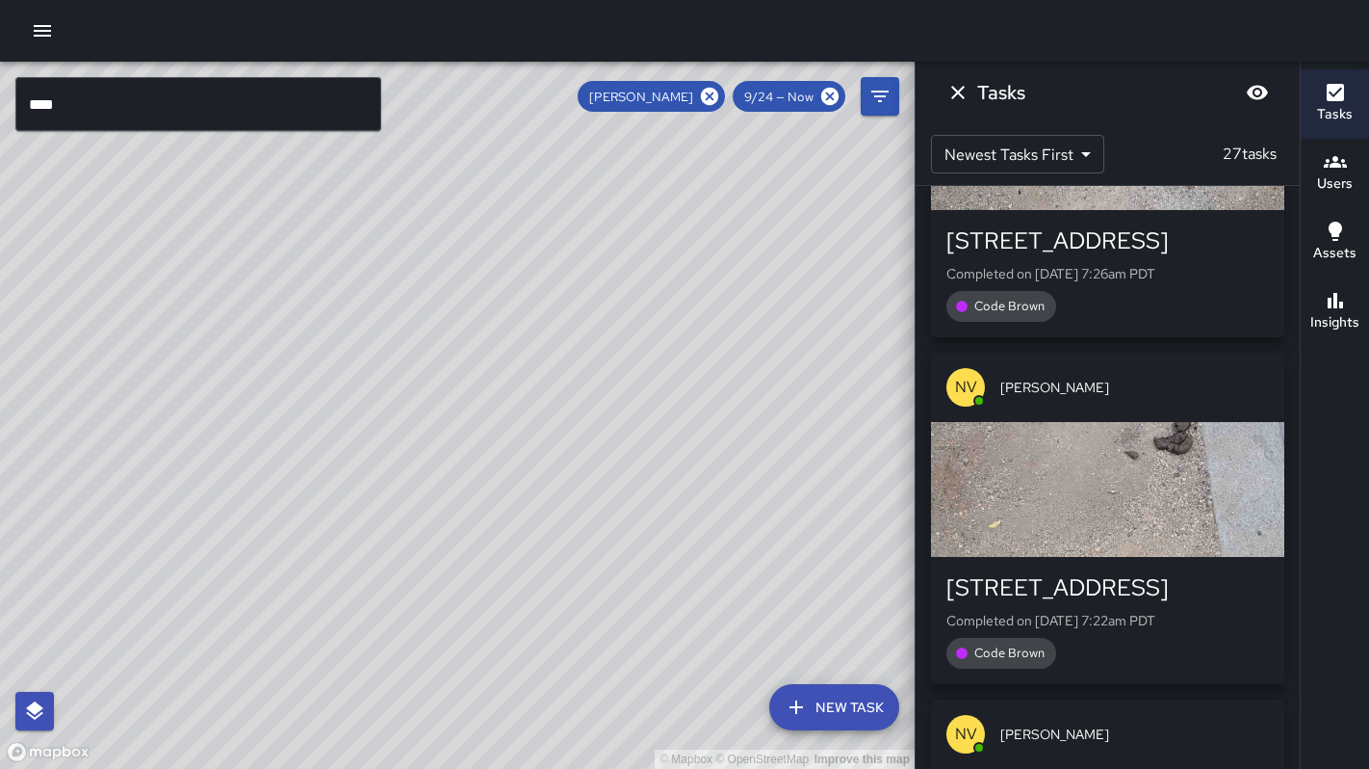
click at [528, 404] on div "© Mapbox © OpenStreetMap Improve this map" at bounding box center [457, 415] width 915 height 707
click at [955, 87] on icon "Dismiss" at bounding box center [958, 92] width 23 height 23
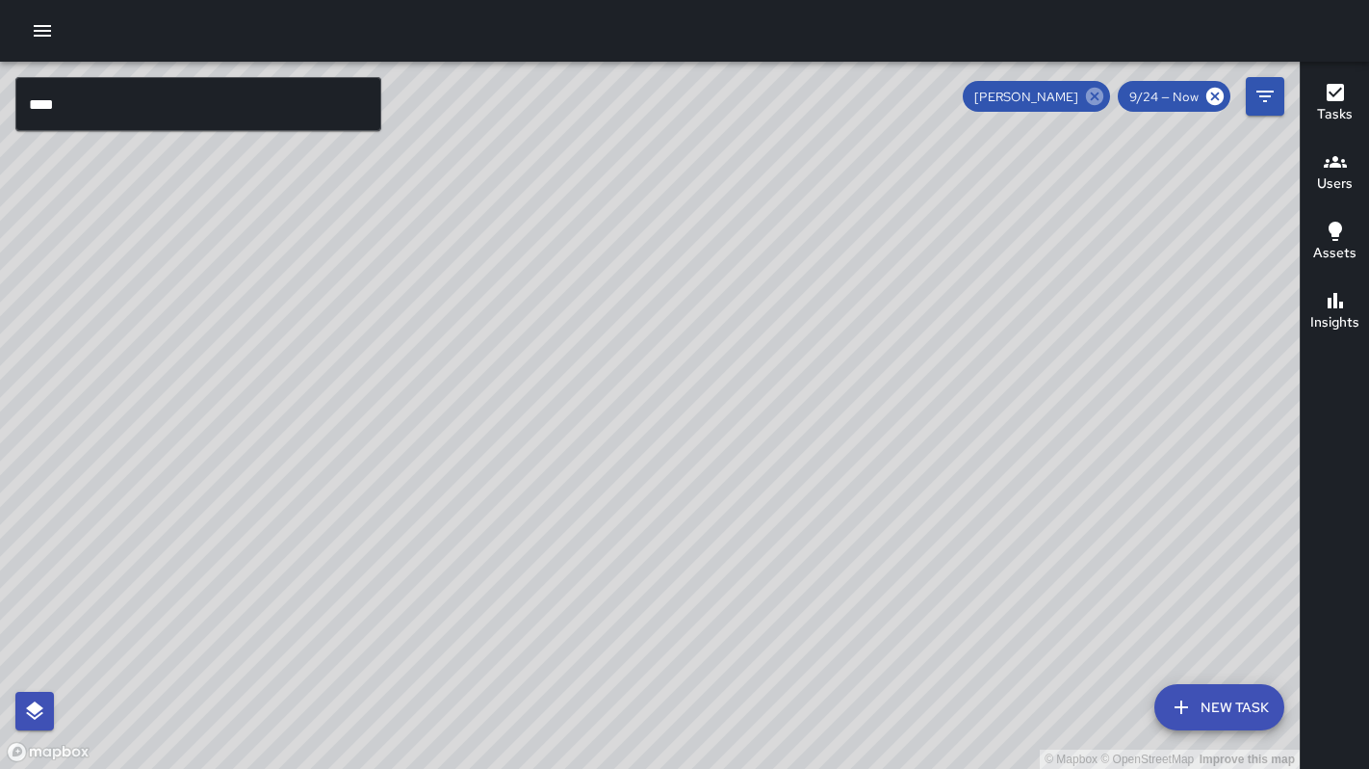
click at [1101, 101] on icon at bounding box center [1094, 96] width 17 height 17
drag, startPoint x: 677, startPoint y: 371, endPoint x: 742, endPoint y: 478, distance: 124.9
click at [729, 456] on div "© Mapbox © OpenStreetMap Improve this map" at bounding box center [650, 415] width 1300 height 707
drag, startPoint x: 705, startPoint y: 448, endPoint x: 821, endPoint y: 543, distance: 149.8
click at [821, 542] on div "© Mapbox © OpenStreetMap Improve this map" at bounding box center [650, 415] width 1300 height 707
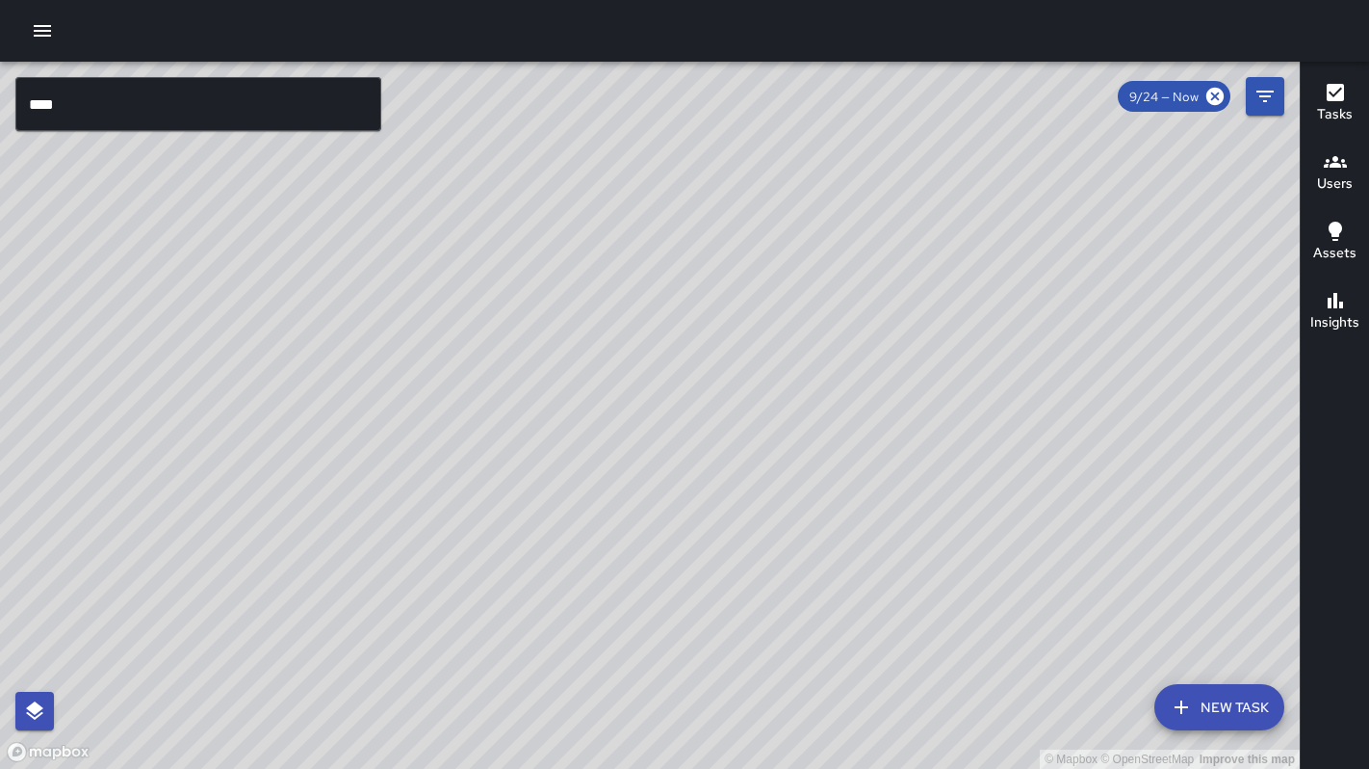
drag, startPoint x: 821, startPoint y: 541, endPoint x: 770, endPoint y: 478, distance: 80.9
click at [770, 475] on div "© Mapbox © OpenStreetMap Improve this map" at bounding box center [650, 415] width 1300 height 707
drag, startPoint x: 795, startPoint y: 513, endPoint x: 743, endPoint y: 461, distance: 73.5
click at [743, 461] on div "© Mapbox © OpenStreetMap Improve this map" at bounding box center [650, 415] width 1300 height 707
drag, startPoint x: 802, startPoint y: 520, endPoint x: 772, endPoint y: 471, distance: 57.5
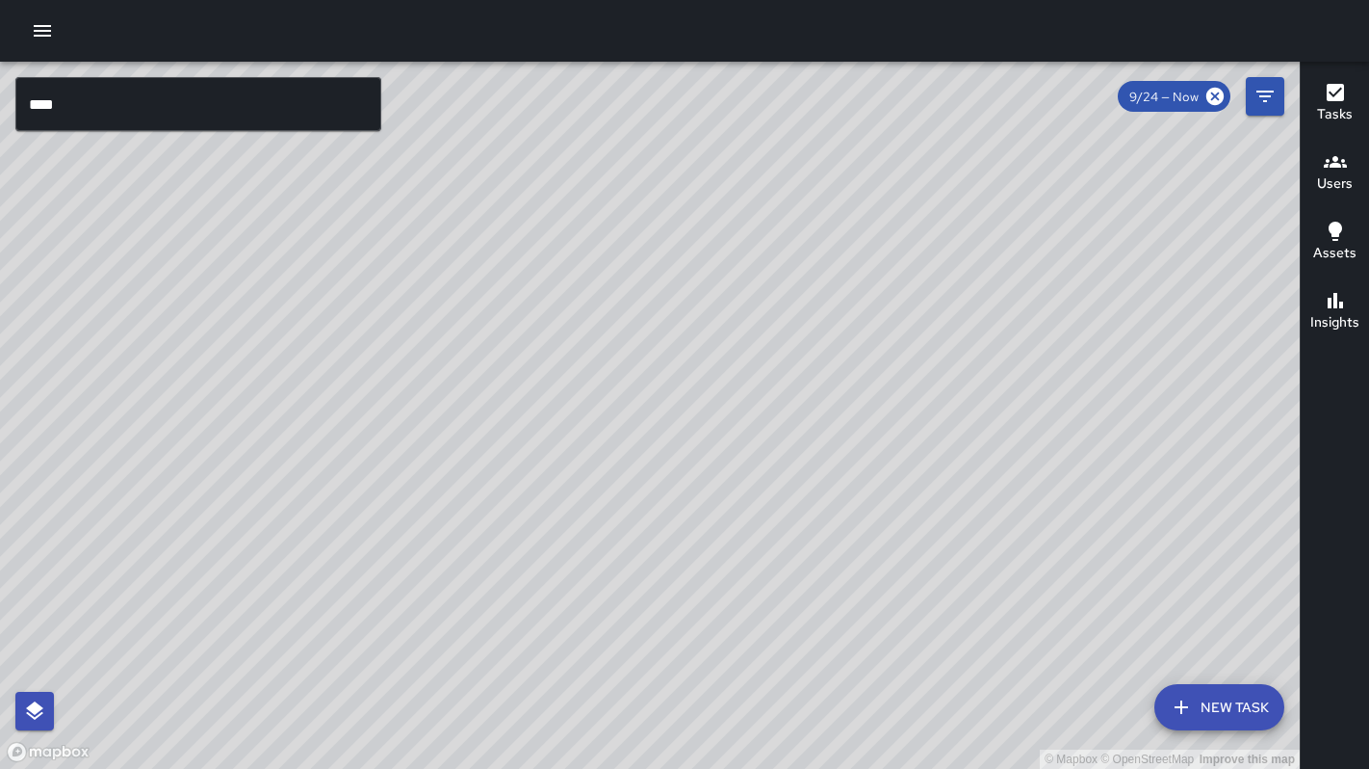
click at [772, 472] on div "© Mapbox © OpenStreetMap Improve this map" at bounding box center [650, 415] width 1300 height 707
drag, startPoint x: 830, startPoint y: 534, endPoint x: 799, endPoint y: 502, distance: 45.0
click at [799, 502] on div "© Mapbox © OpenStreetMap Improve this map" at bounding box center [650, 415] width 1300 height 707
drag, startPoint x: 824, startPoint y: 534, endPoint x: 797, endPoint y: 493, distance: 48.6
click at [797, 493] on div "© Mapbox © OpenStreetMap Improve this map" at bounding box center [650, 415] width 1300 height 707
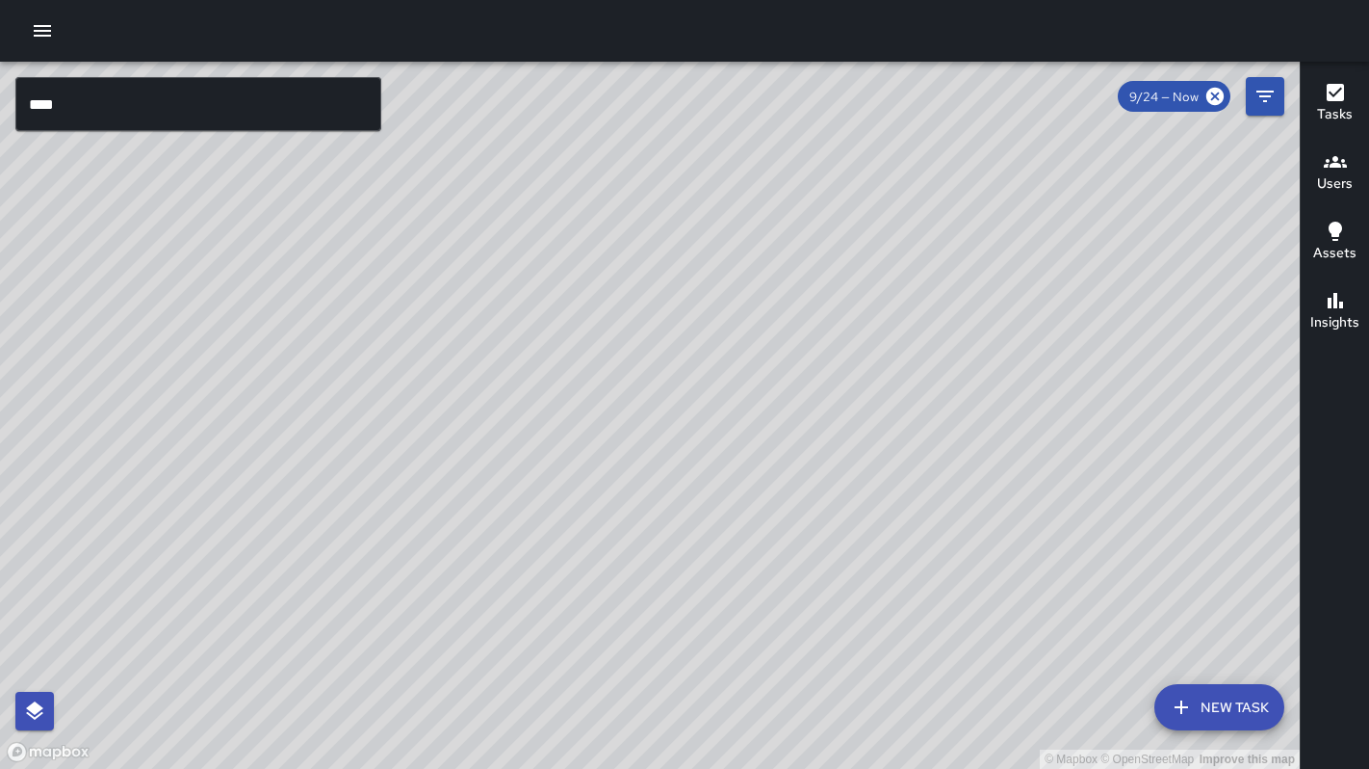
click at [153, 122] on input "****" at bounding box center [198, 104] width 366 height 54
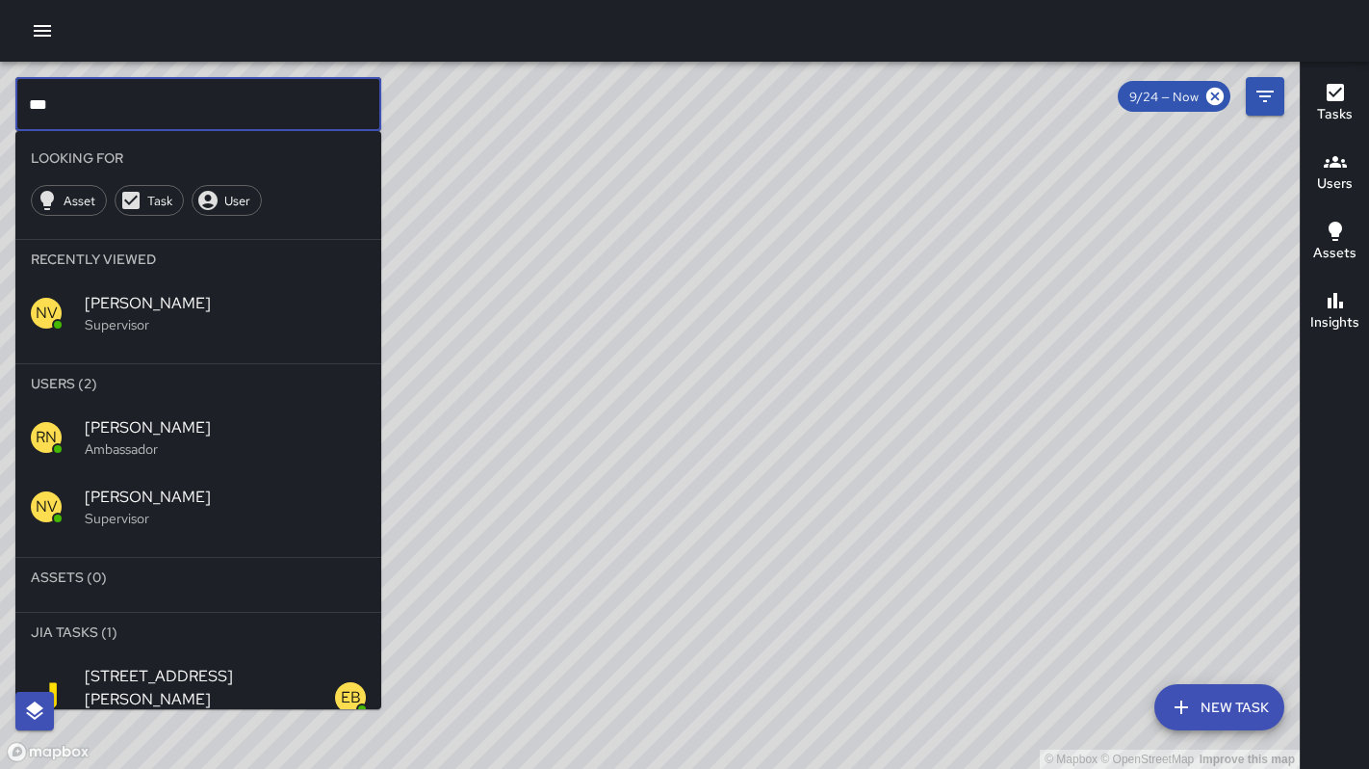
type input "***"
click at [141, 306] on span "[PERSON_NAME]" at bounding box center [225, 303] width 281 height 23
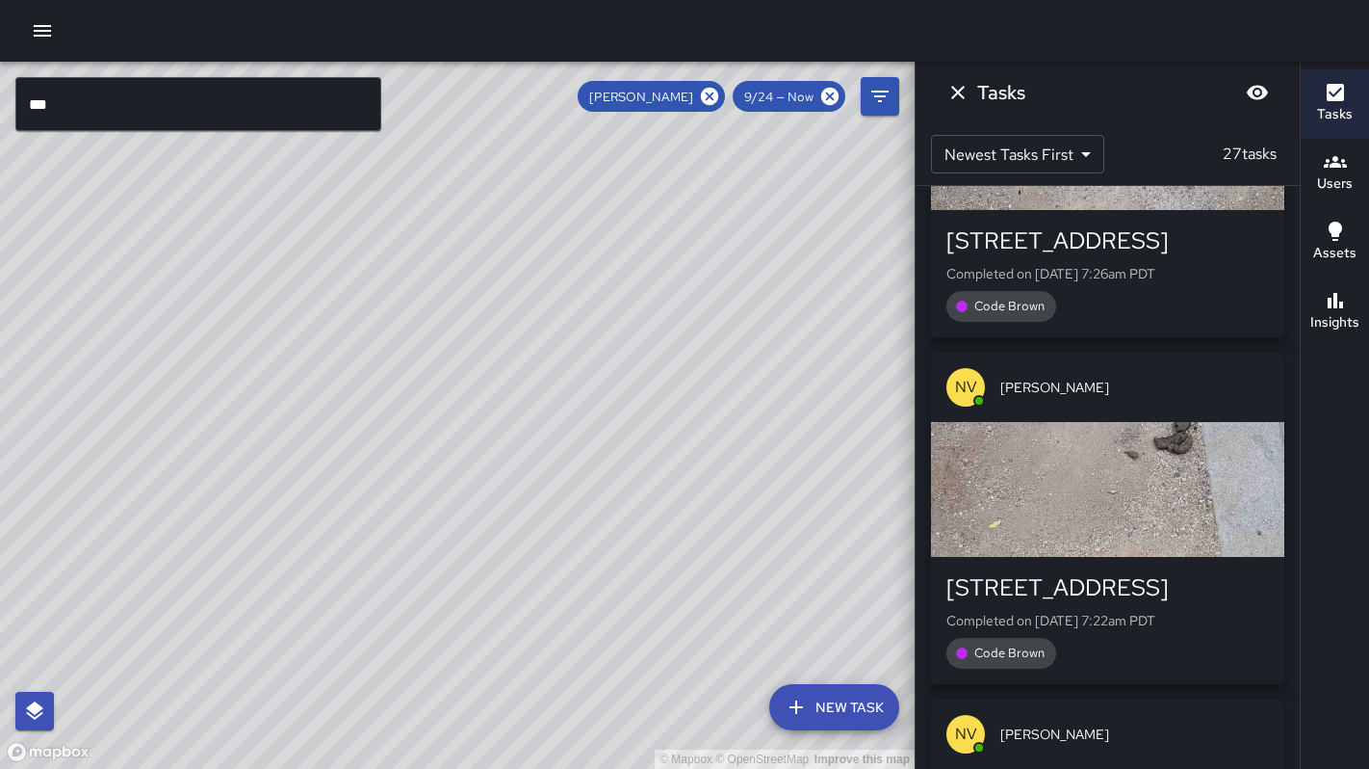
click at [1152, 98] on div "Tasks" at bounding box center [1108, 93] width 384 height 62
click at [1268, 86] on icon "Blur" at bounding box center [1257, 92] width 23 height 23
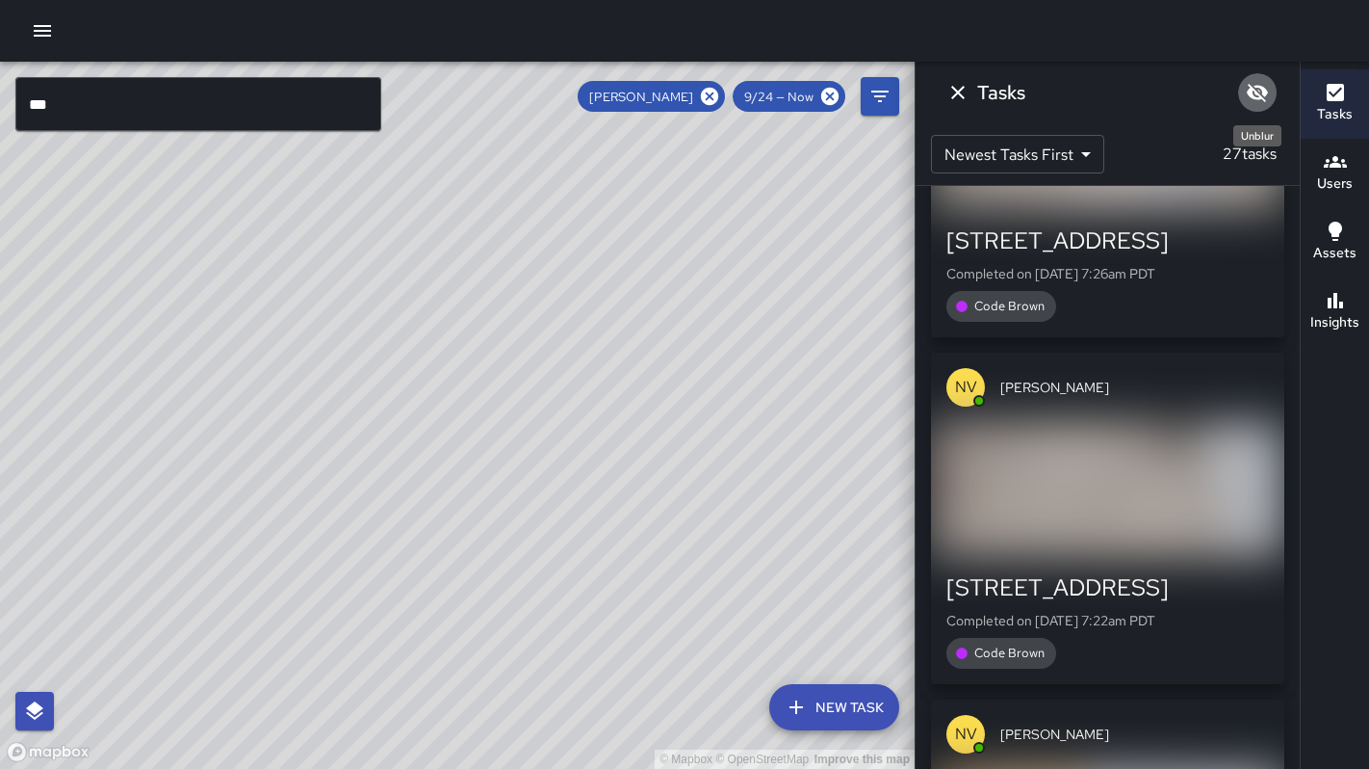
click at [1265, 87] on icon "Unblur" at bounding box center [1257, 92] width 23 height 23
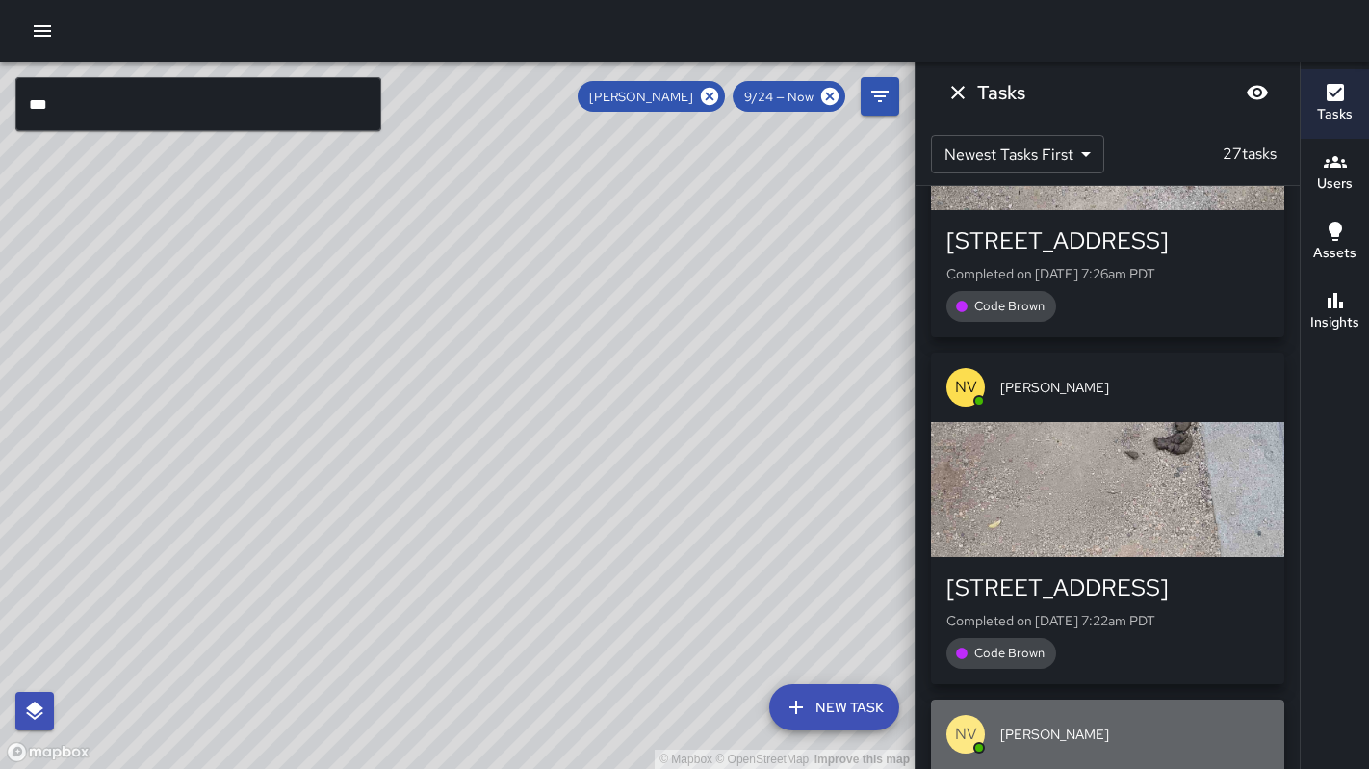
drag, startPoint x: 1091, startPoint y: 451, endPoint x: 1130, endPoint y: 426, distance: 45.9
click at [1091, 724] on span "[PERSON_NAME]" at bounding box center [1135, 733] width 269 height 19
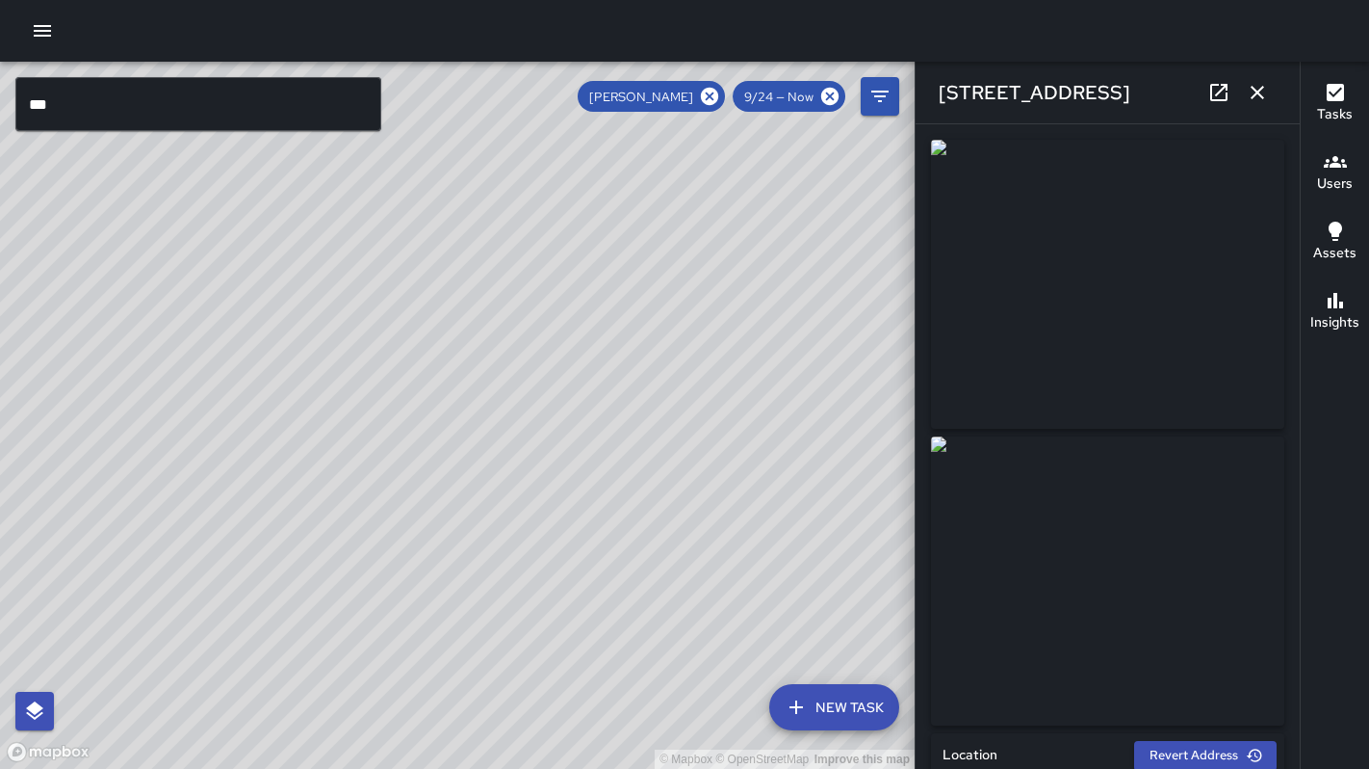
type input "**********"
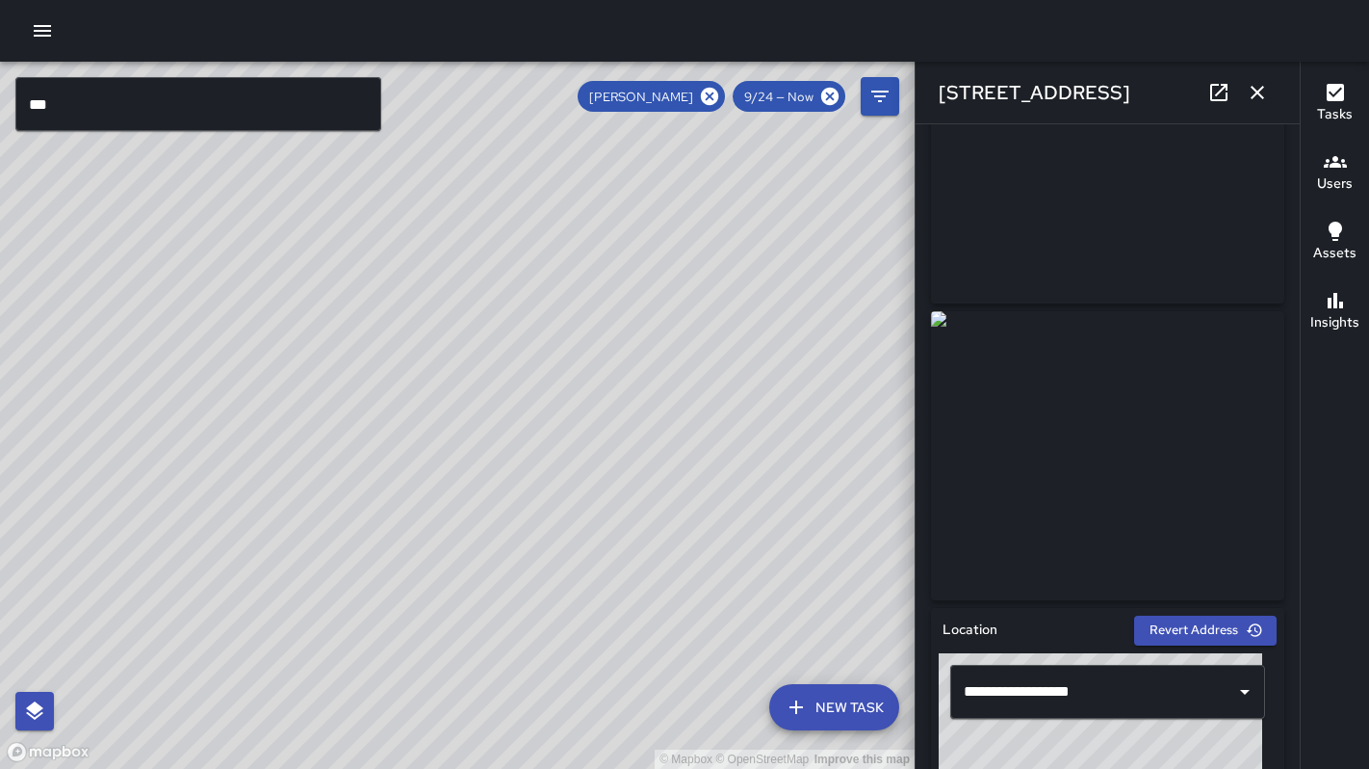
scroll to position [130, 0]
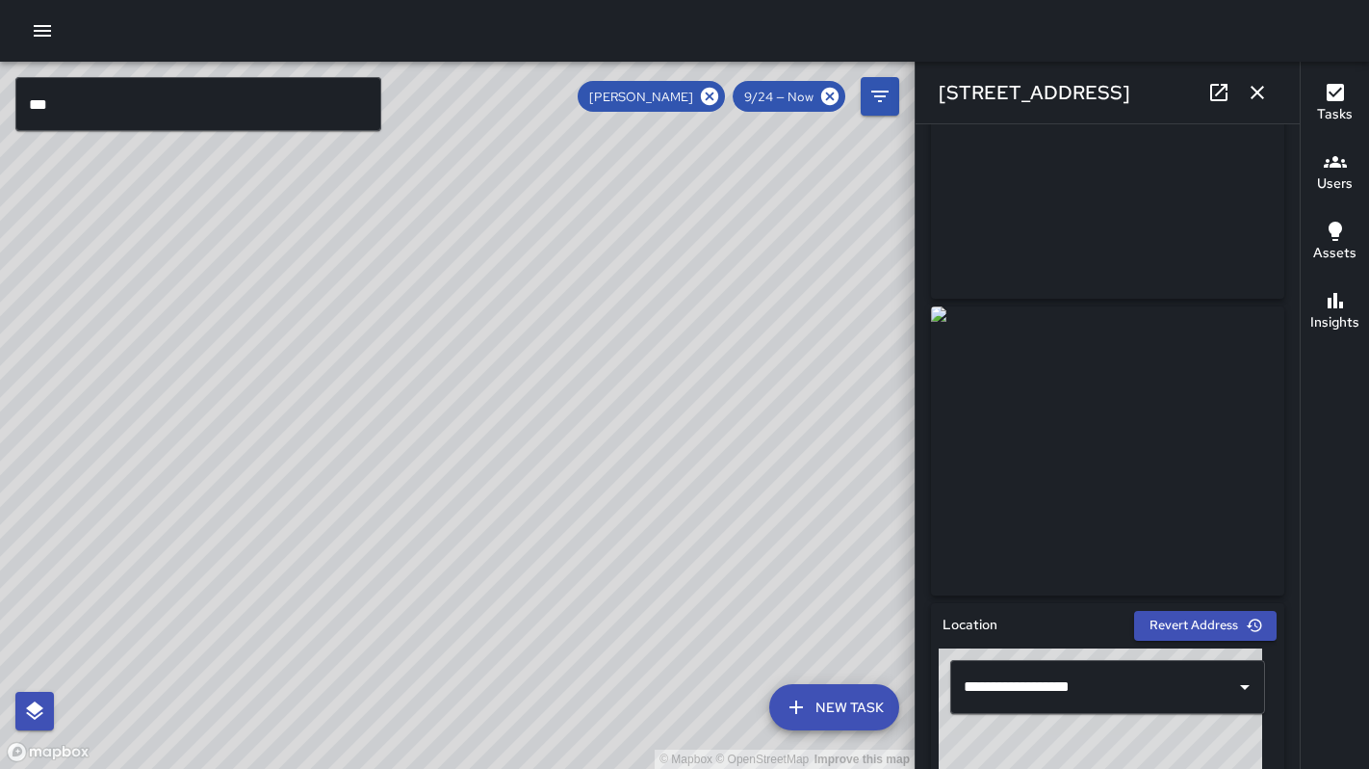
click at [1254, 95] on icon "button" at bounding box center [1257, 92] width 13 height 13
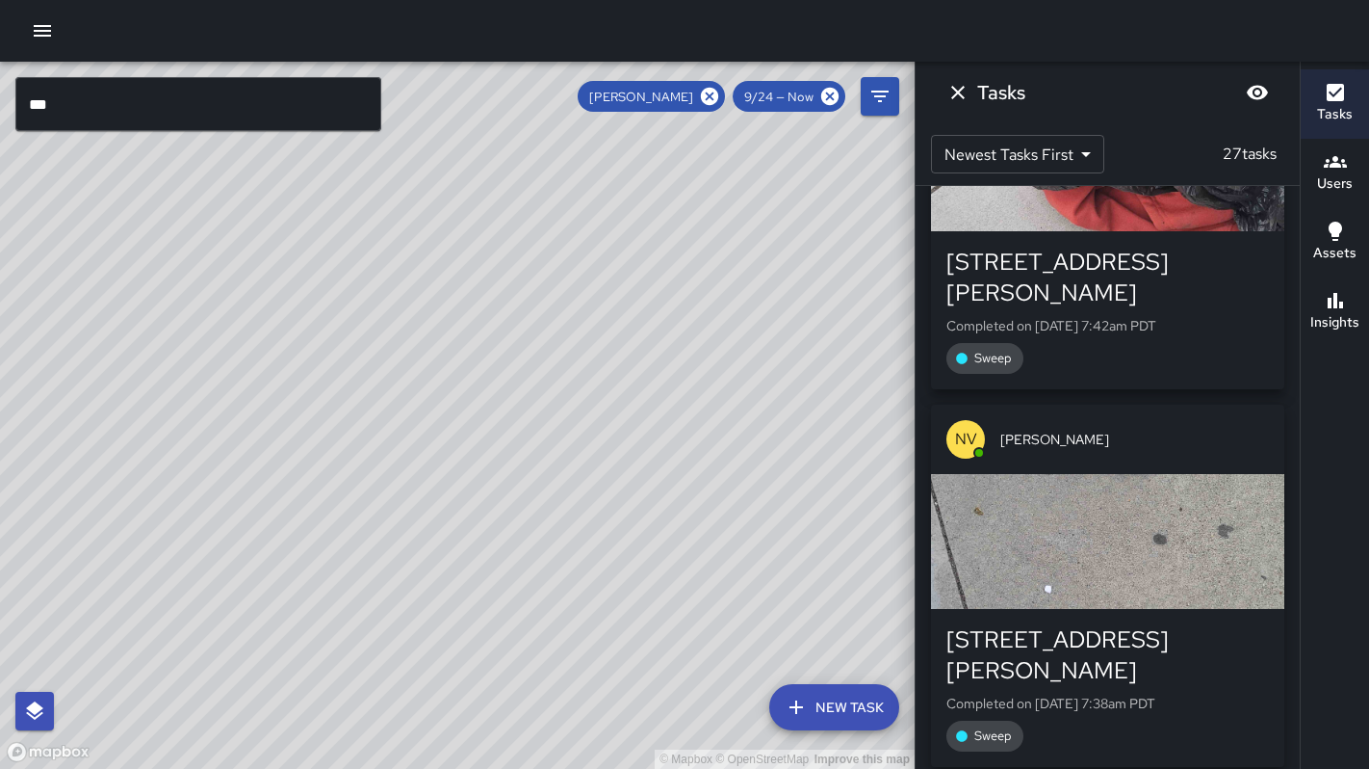
scroll to position [7782, 0]
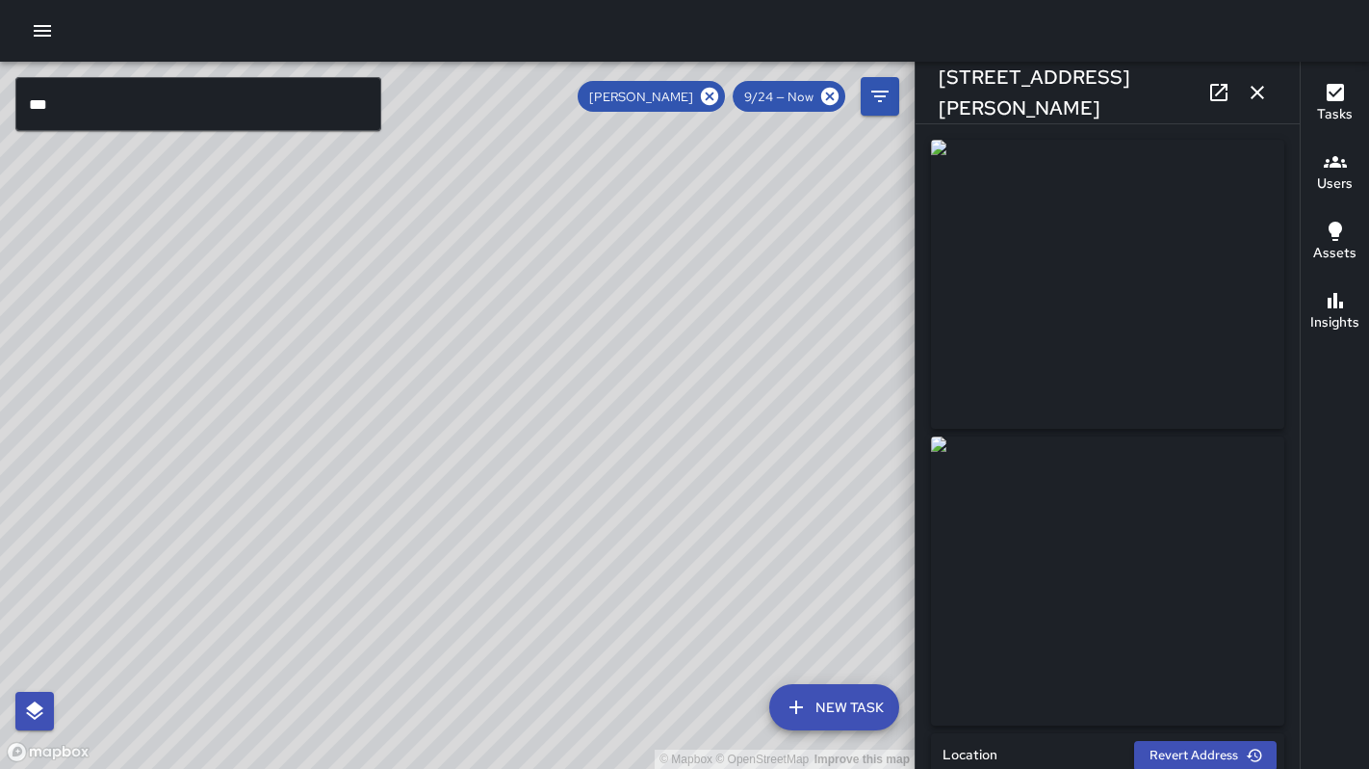
type input "**********"
click at [1264, 88] on icon "button" at bounding box center [1257, 92] width 23 height 23
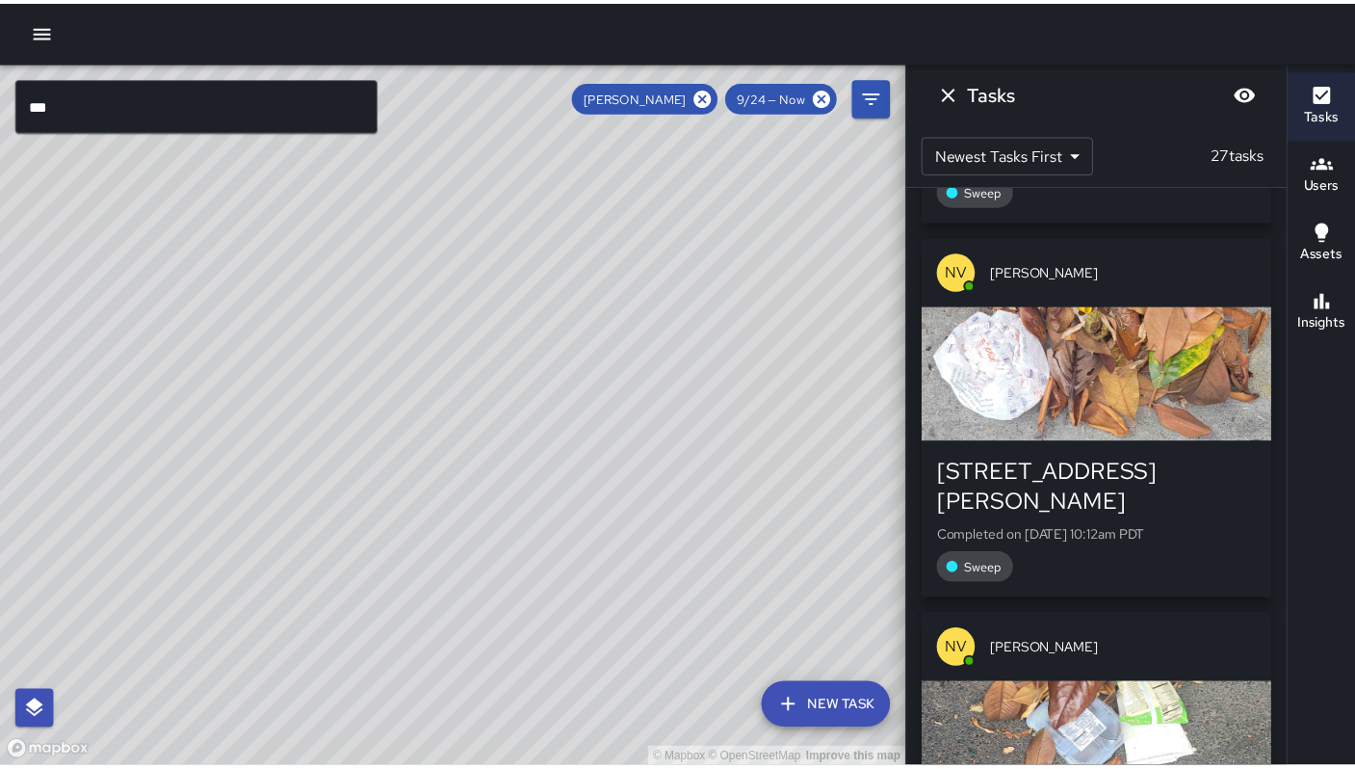
scroll to position [0, 0]
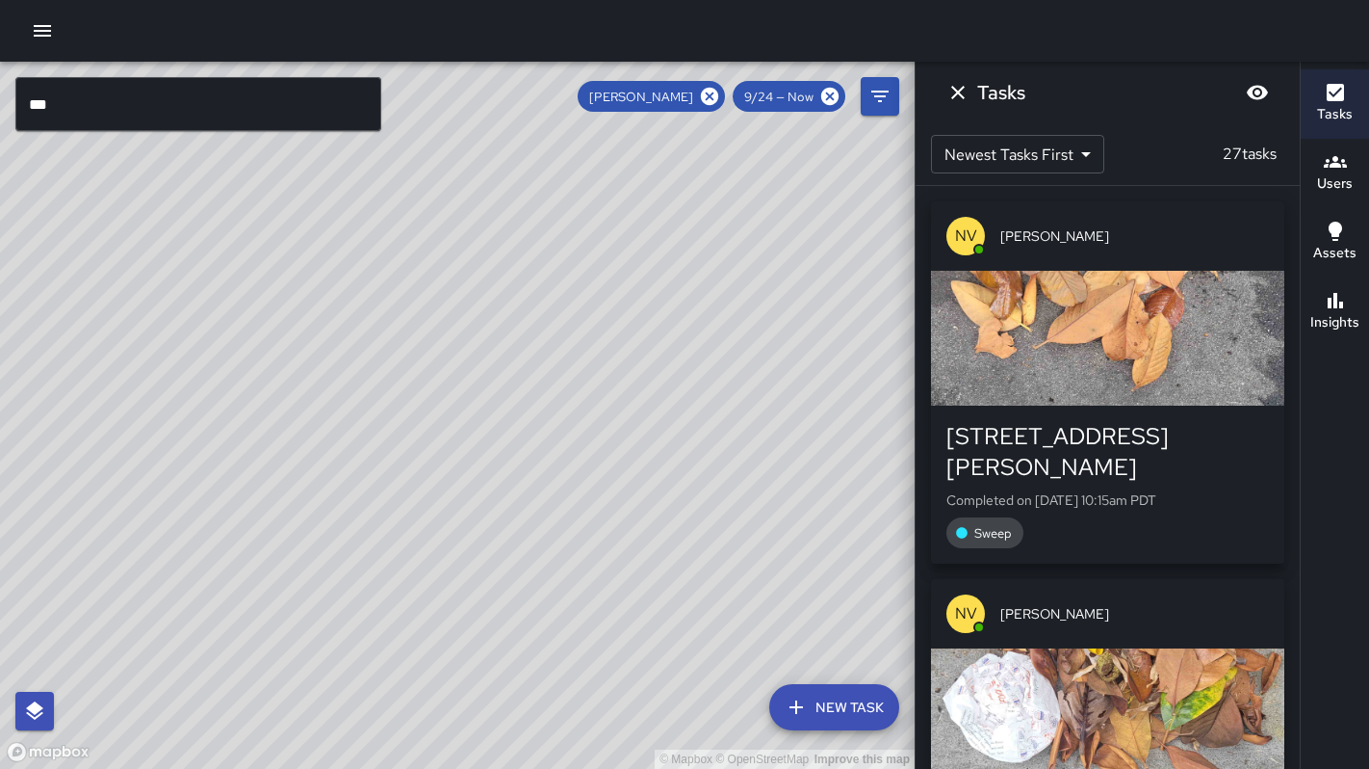
click at [117, 95] on input "***" at bounding box center [198, 104] width 366 height 54
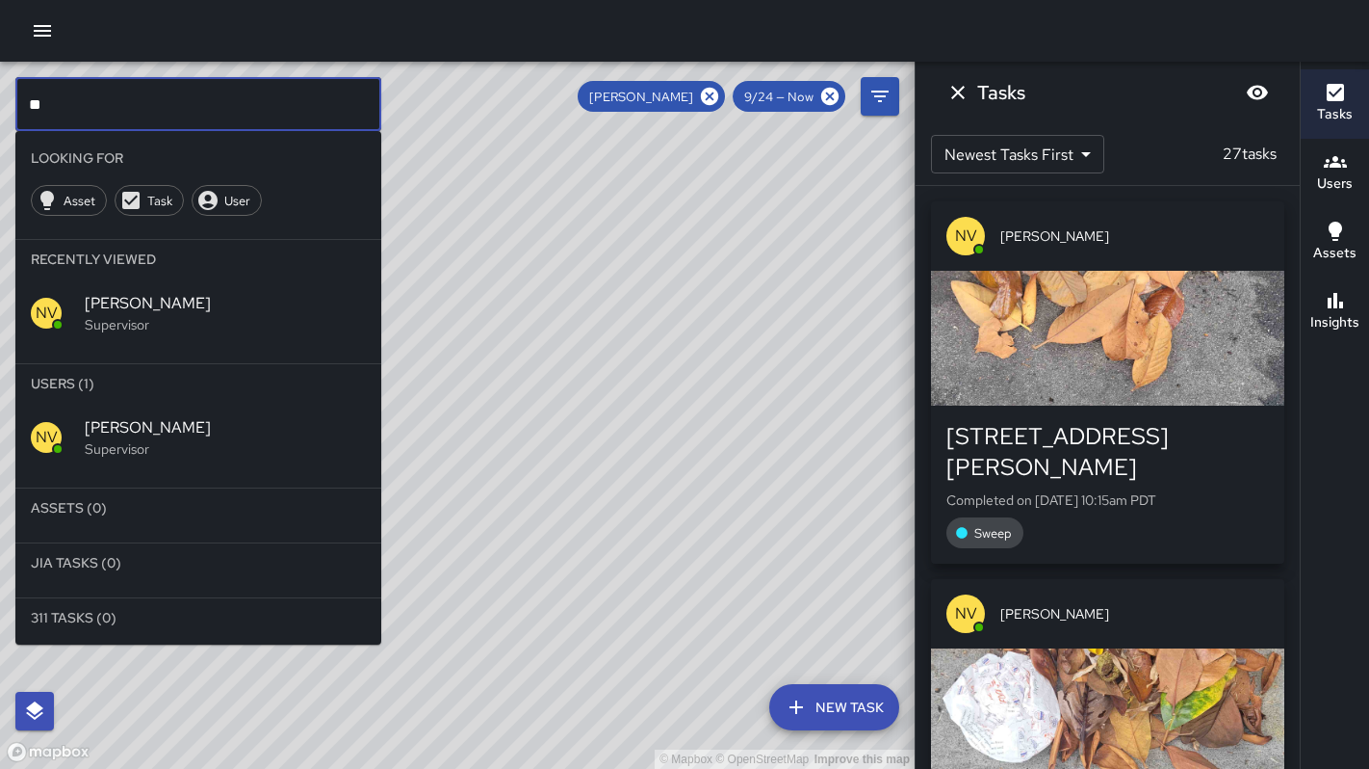
type input "*"
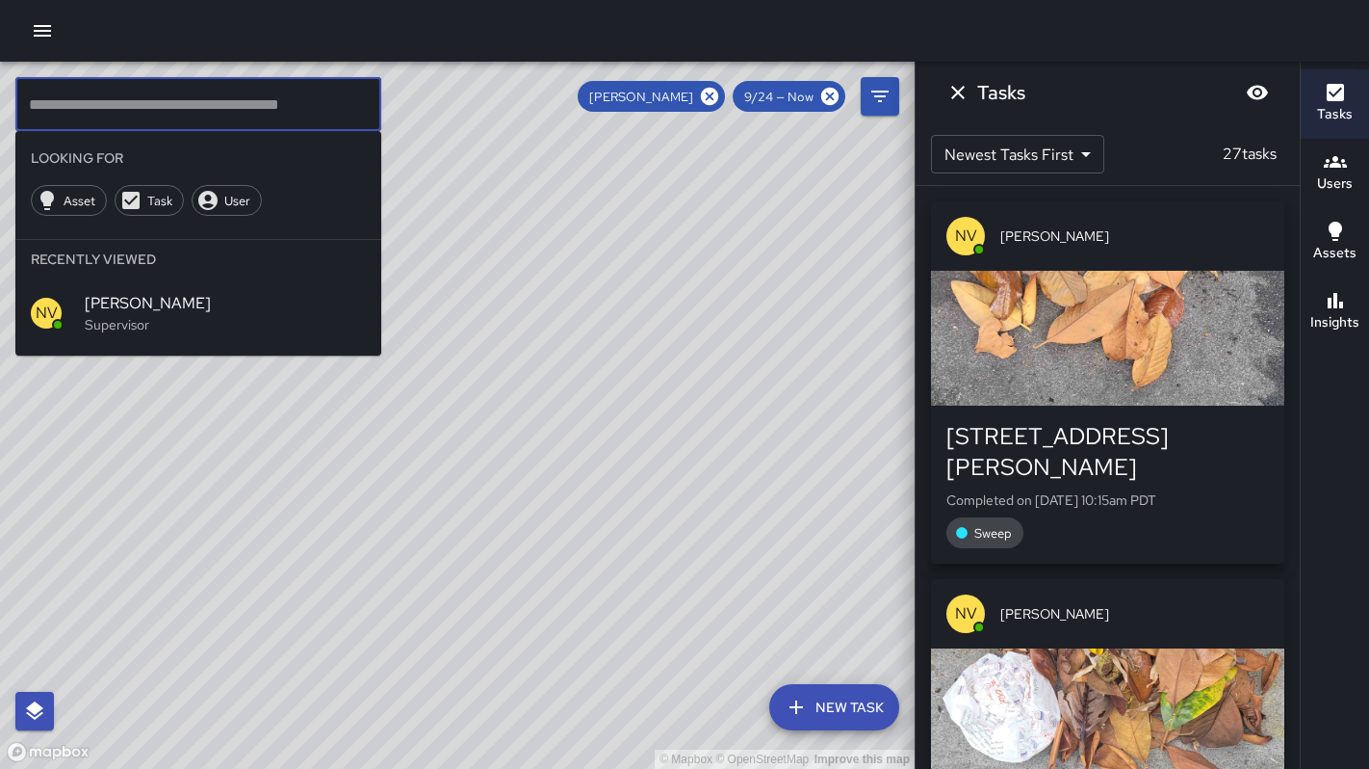
click at [54, 45] on div at bounding box center [684, 31] width 1369 height 62
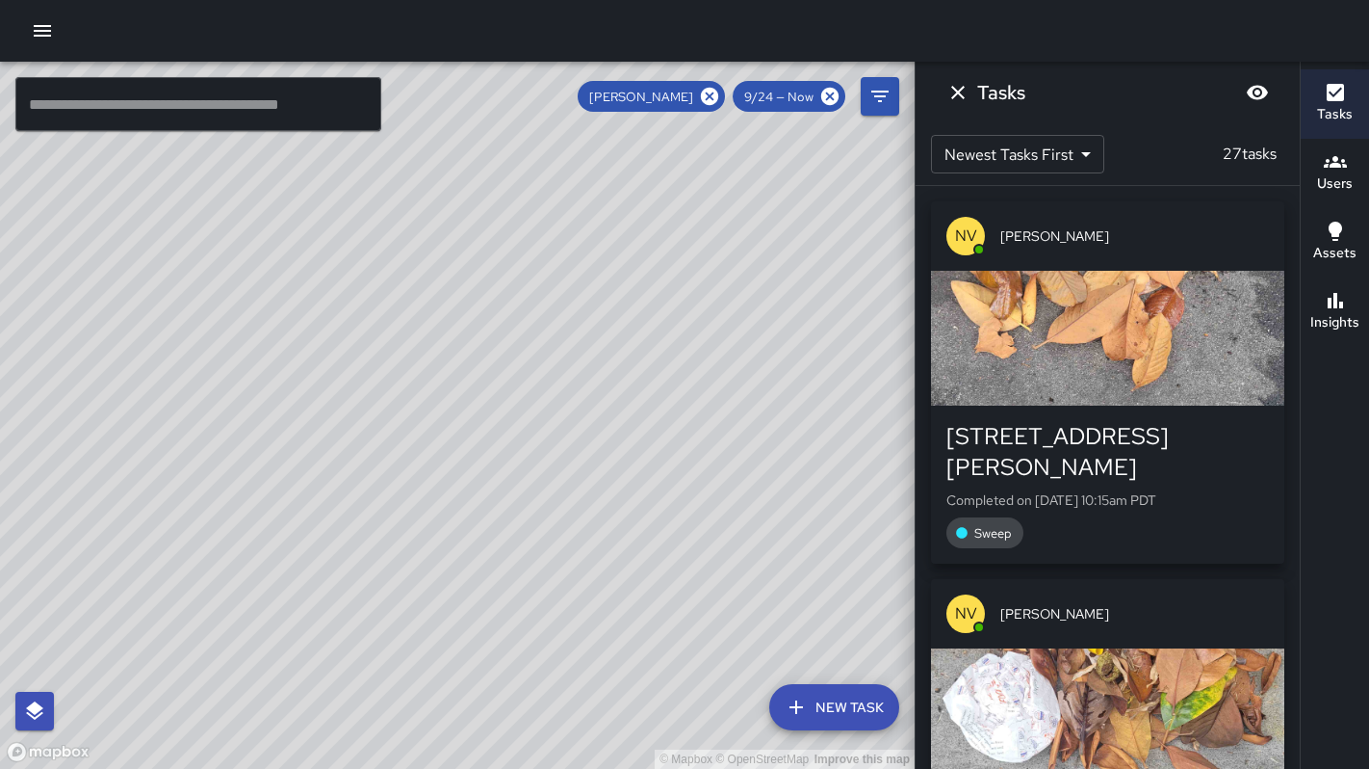
click at [45, 29] on icon "button" at bounding box center [42, 30] width 23 height 23
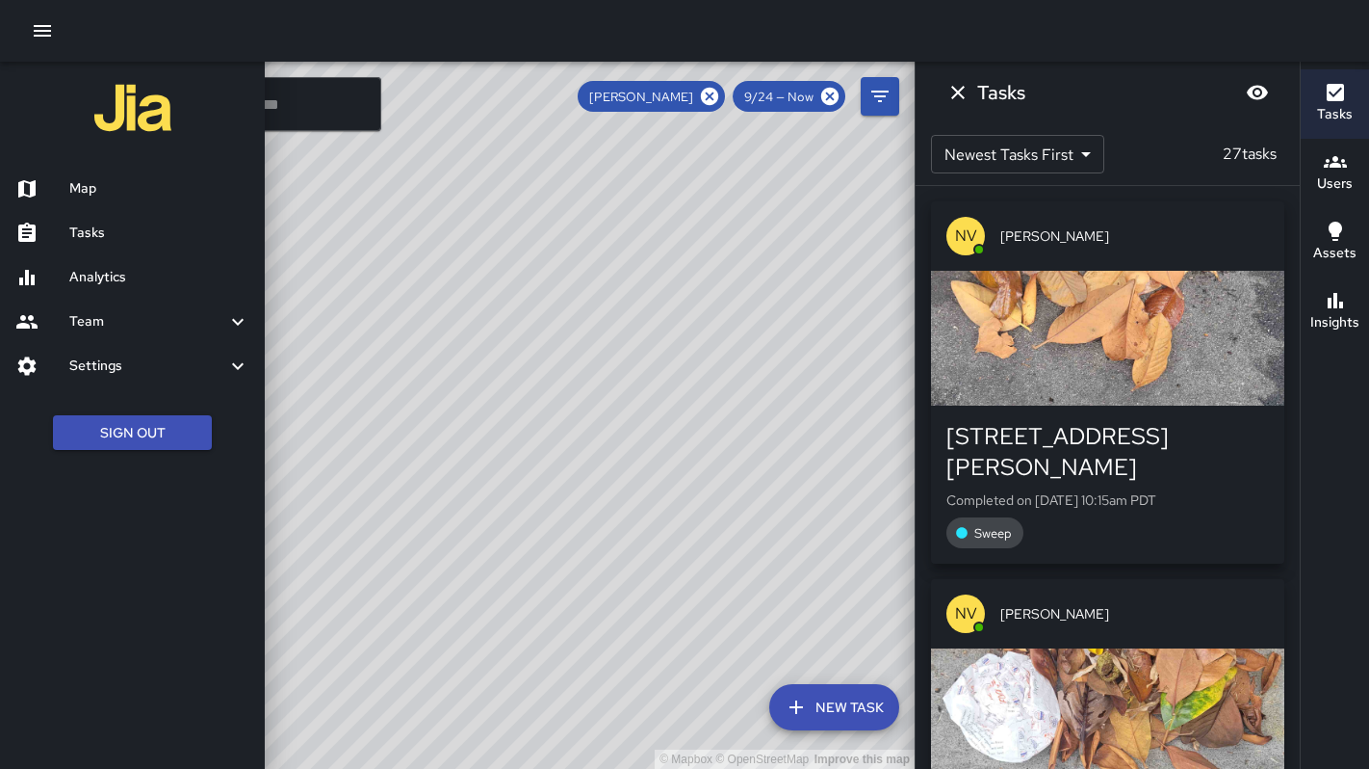
click at [88, 270] on h6 "Analytics" at bounding box center [159, 277] width 180 height 21
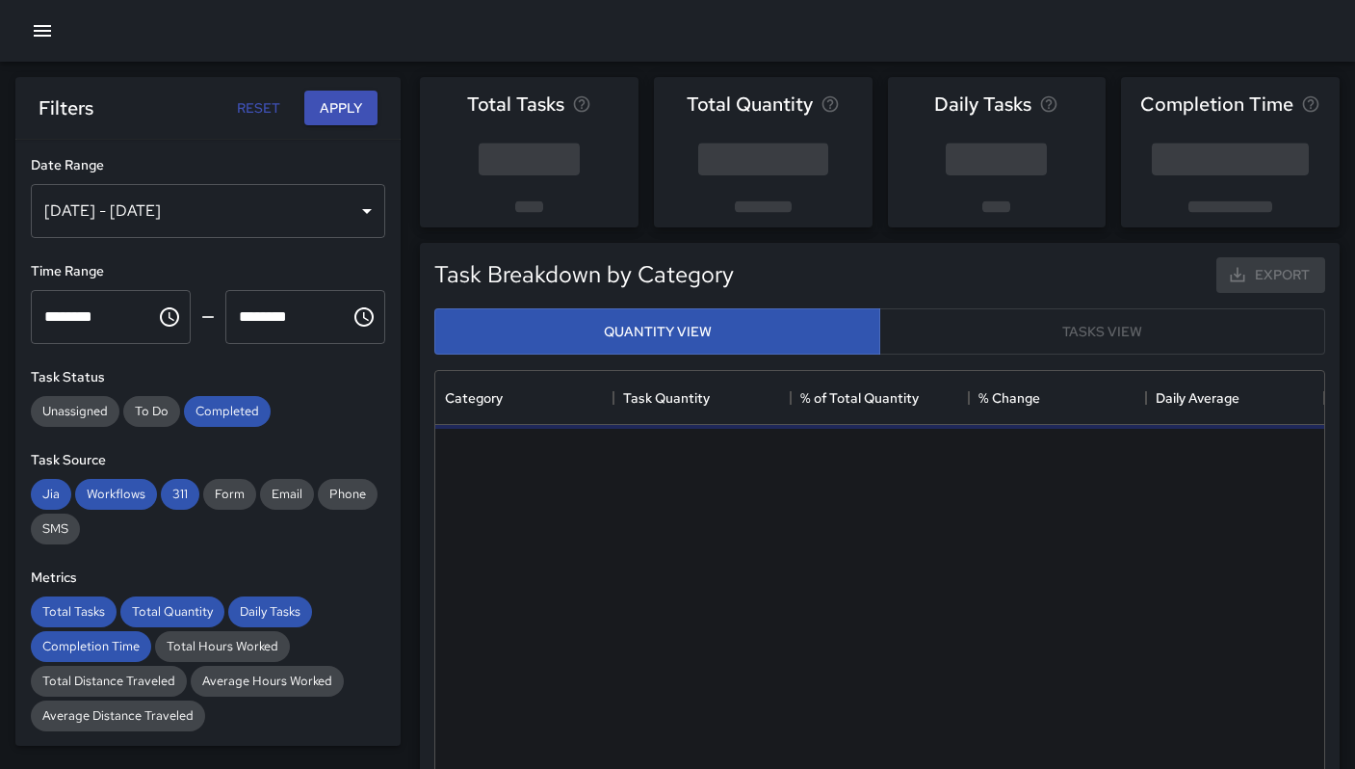
scroll to position [561, 874]
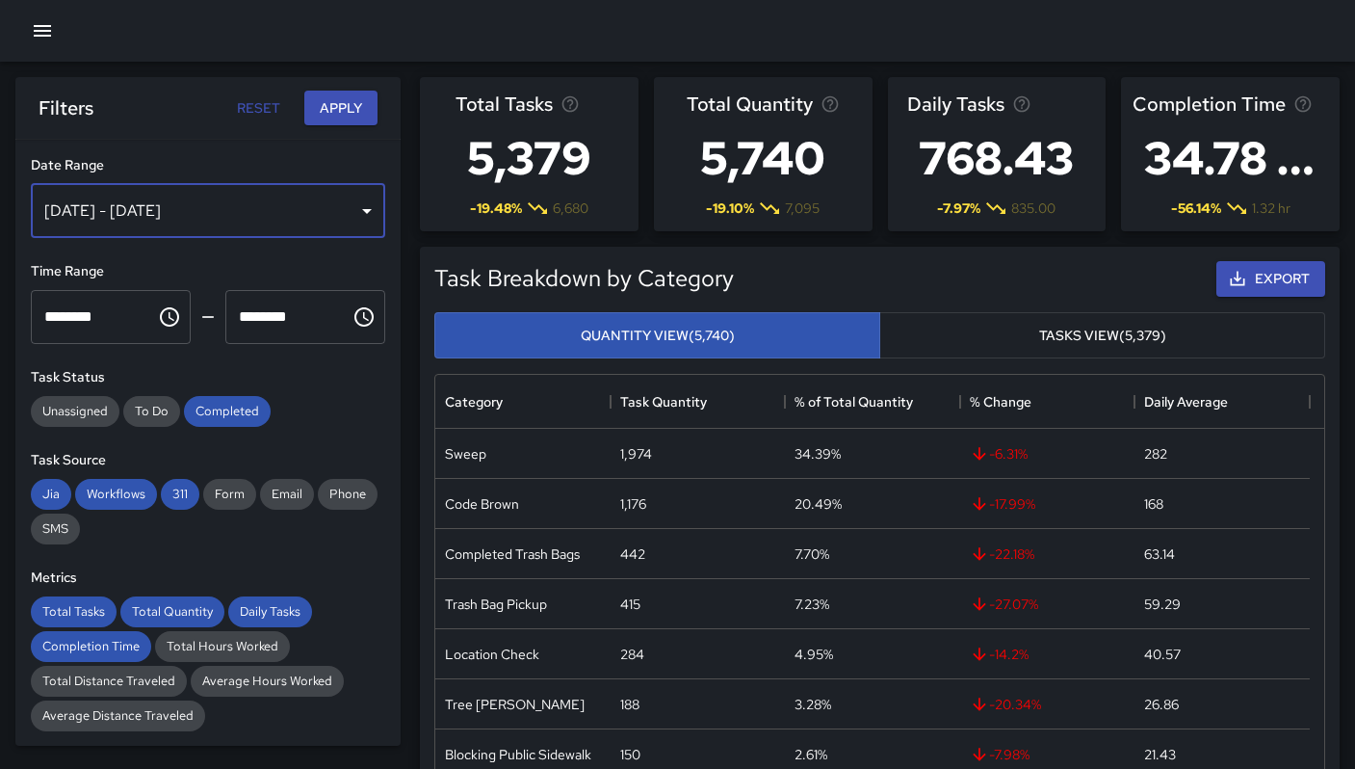
click at [178, 218] on div "[DATE] - [DATE]" at bounding box center [208, 211] width 354 height 54
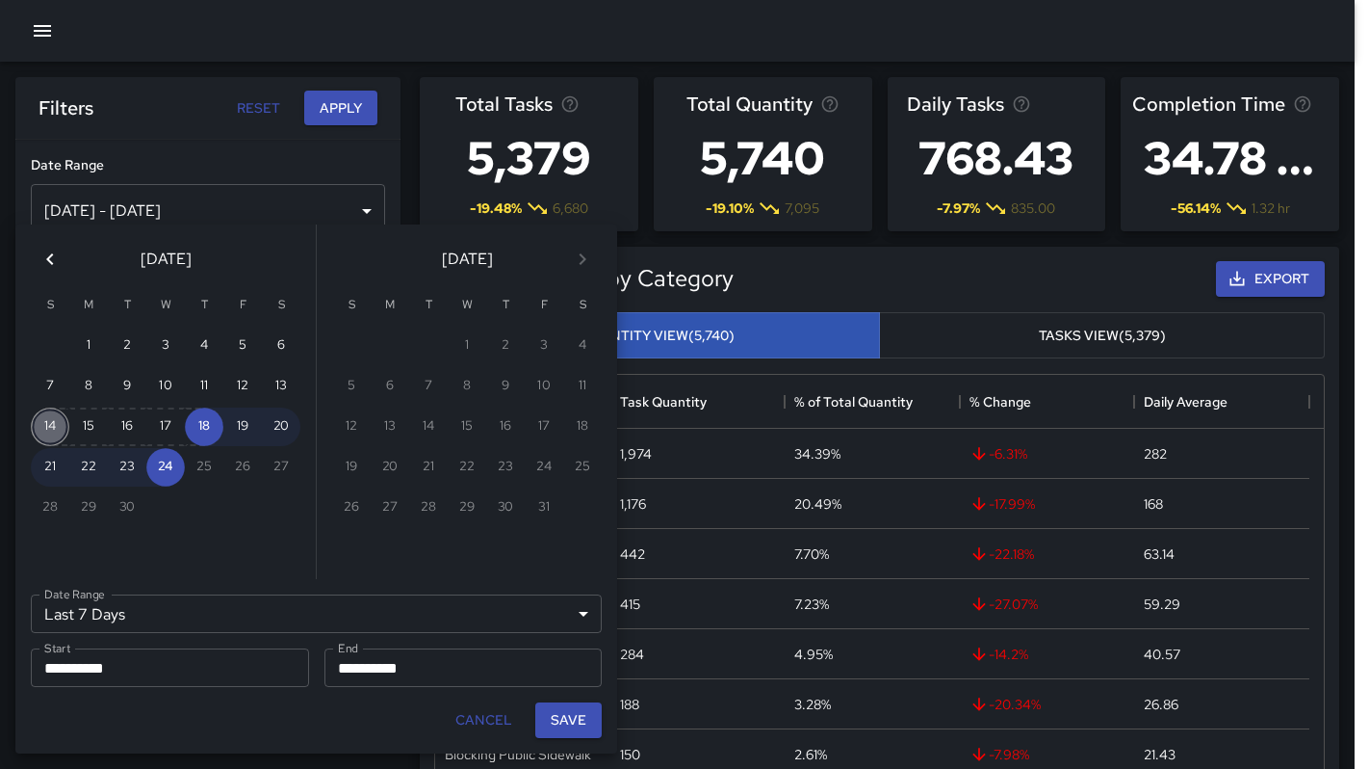
click at [51, 414] on button "14" at bounding box center [50, 426] width 39 height 39
type input "******"
type input "**********"
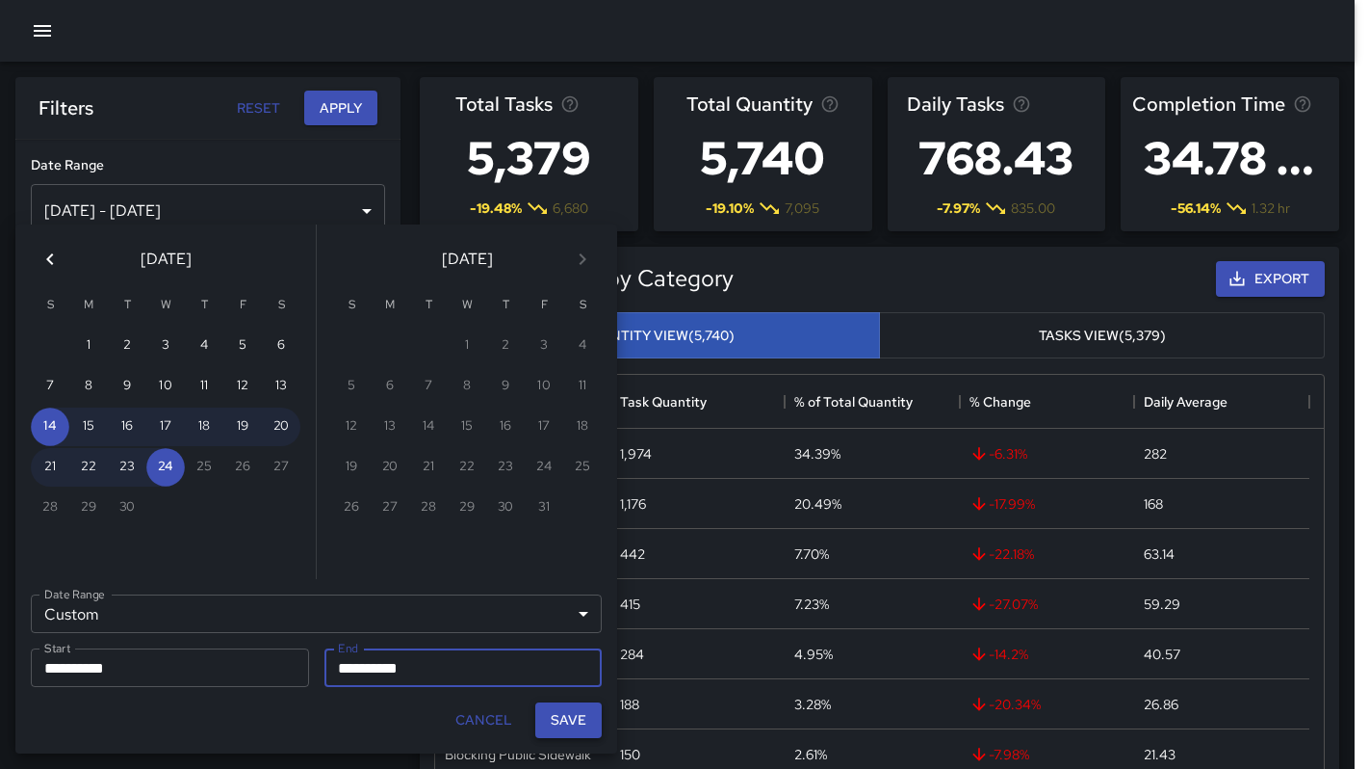
click at [543, 721] on button "Save" at bounding box center [568, 720] width 66 height 36
type input "**********"
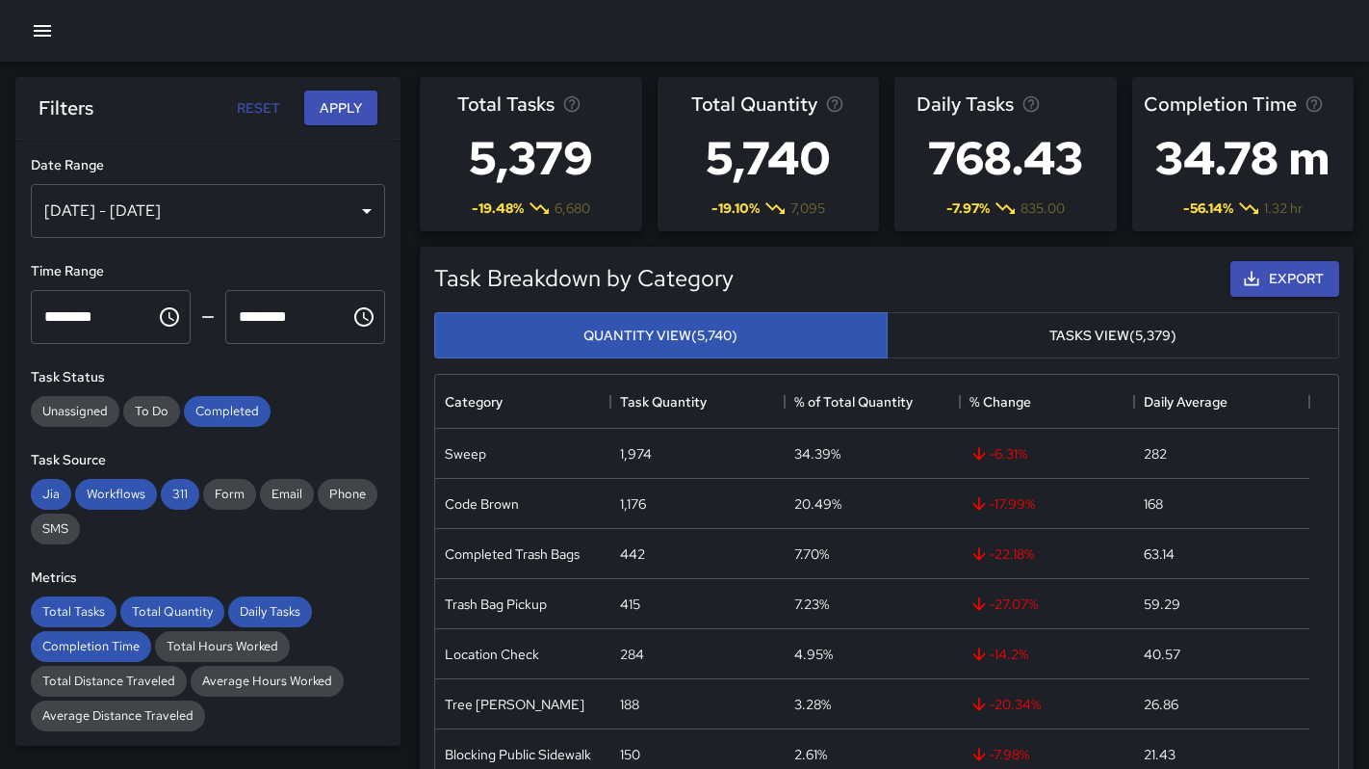
scroll to position [15, 15]
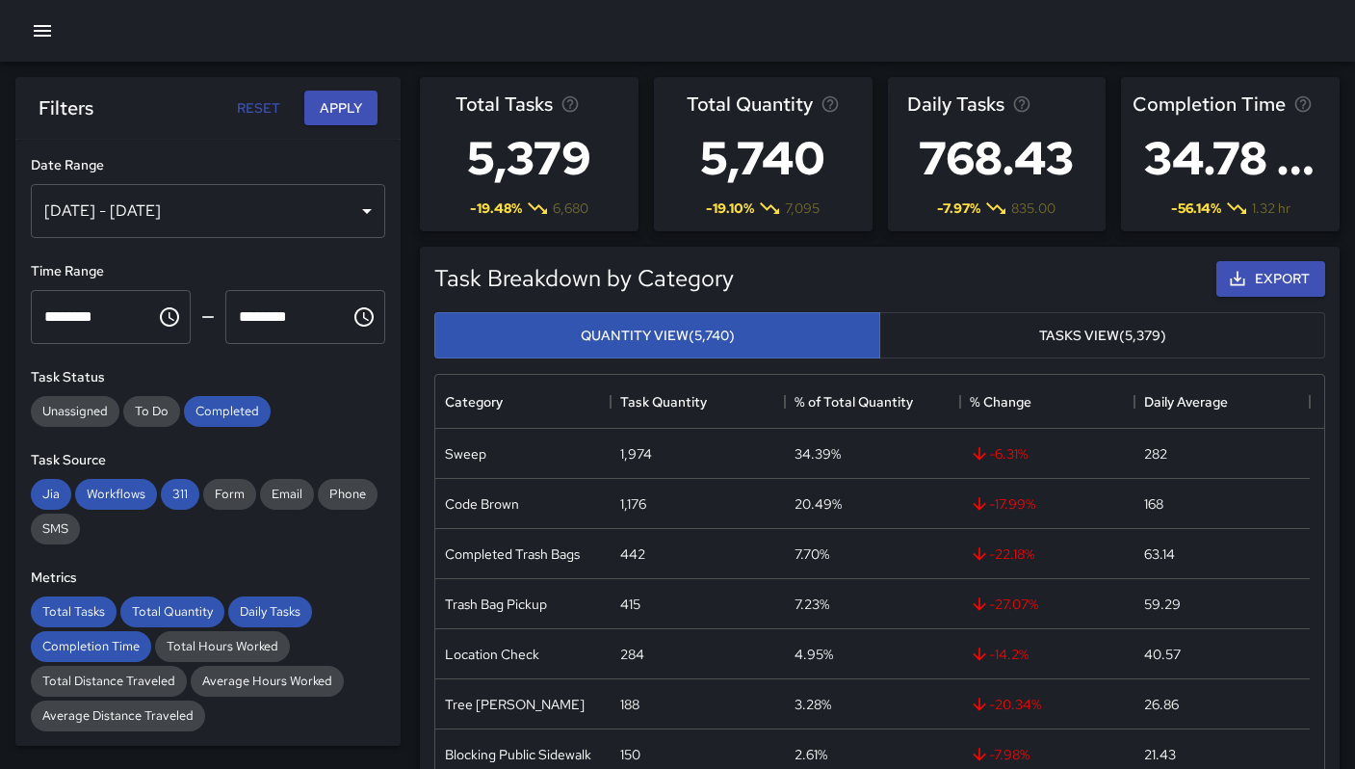
click at [318, 463] on h6 "Task Source" at bounding box center [208, 460] width 354 height 21
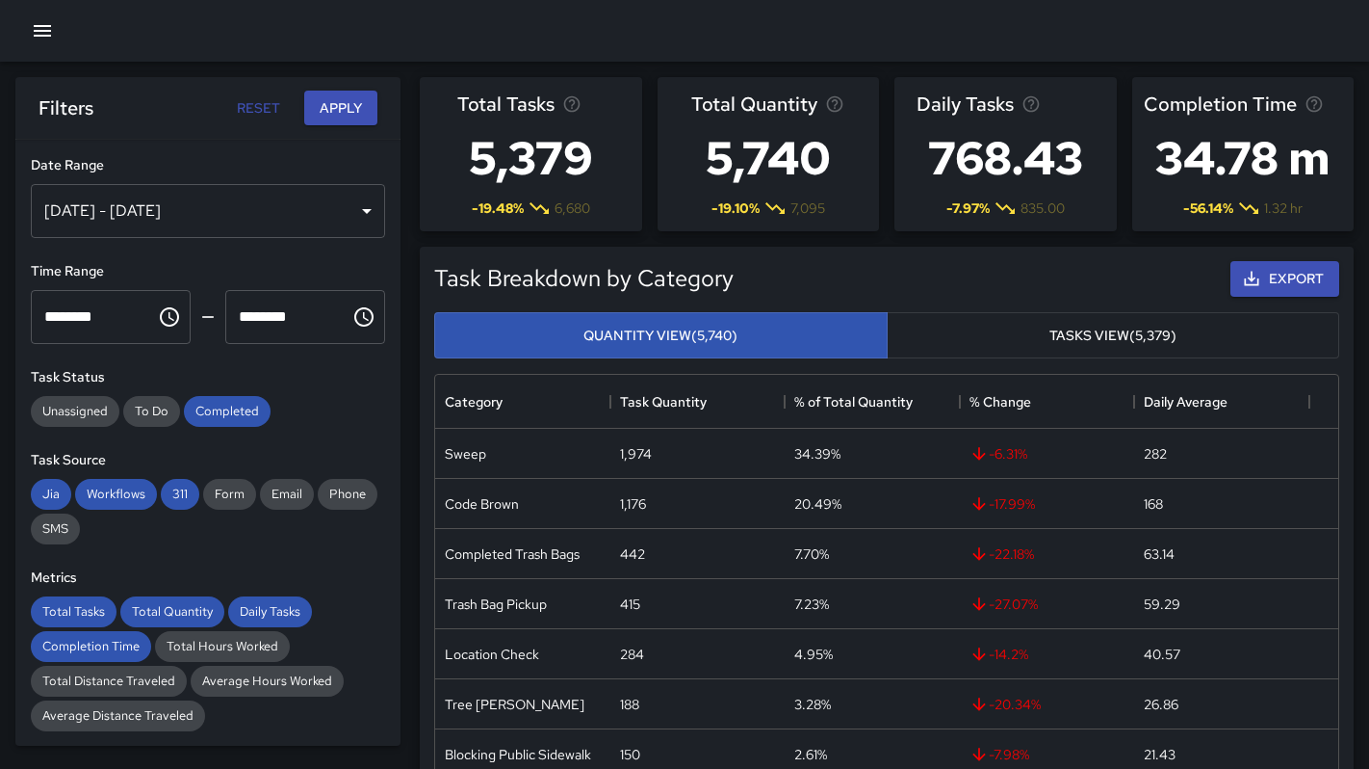
scroll to position [576, 903]
